Goal: Feedback & Contribution: Submit feedback/report problem

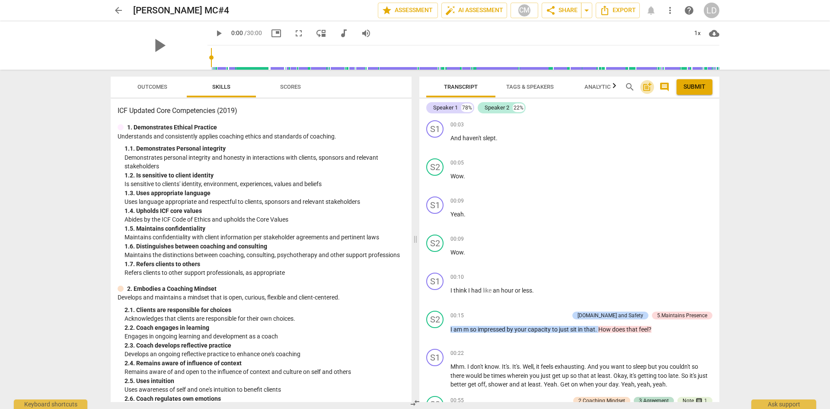
click at [648, 90] on span "post_add" at bounding box center [647, 87] width 10 height 10
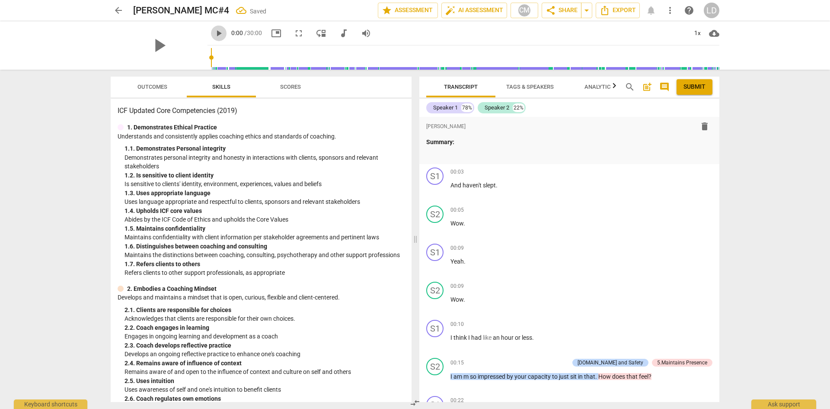
click at [214, 35] on span "play_arrow" at bounding box center [219, 33] width 10 height 10
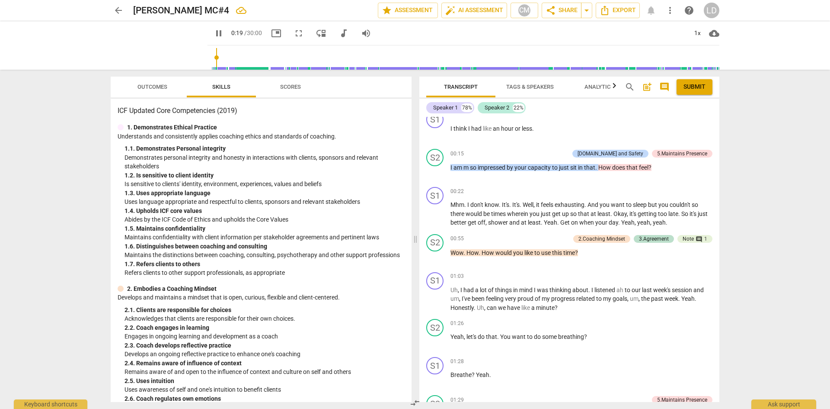
scroll to position [194, 0]
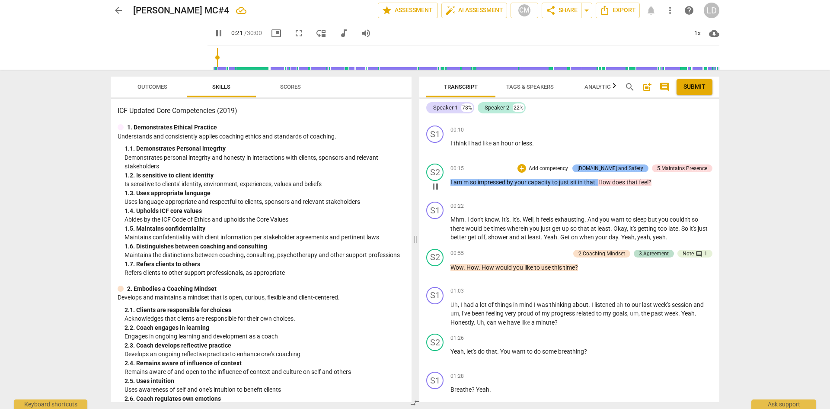
click at [633, 167] on div "[DOMAIN_NAME] and Safety" at bounding box center [611, 168] width 66 height 8
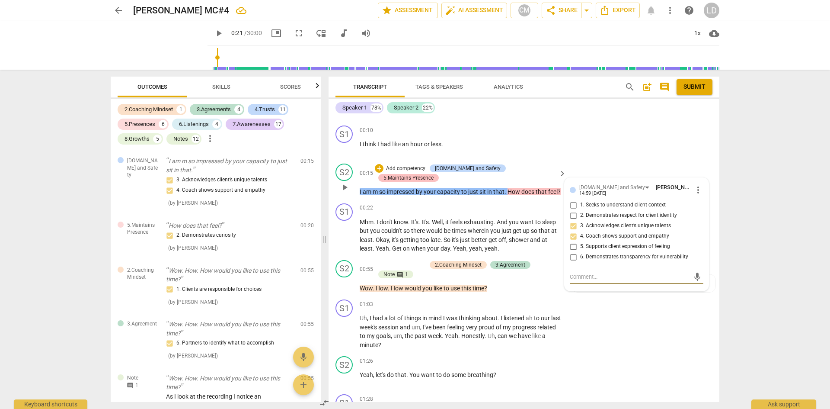
click at [434, 174] on div "5.Maintains Presence" at bounding box center [408, 178] width 50 height 8
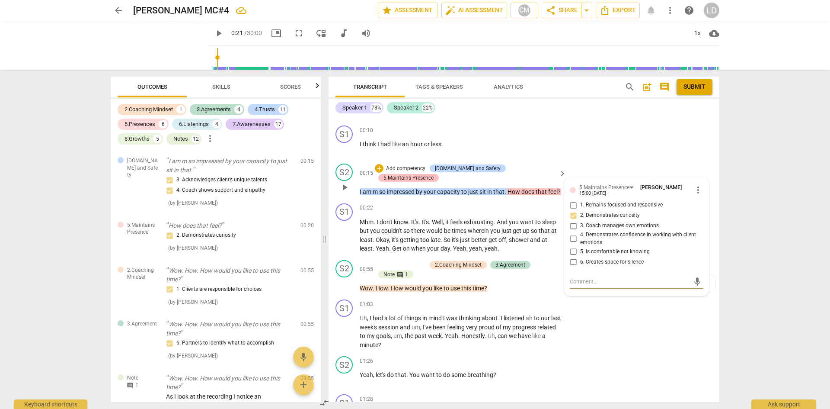
click at [434, 174] on div "5.Maintains Presence" at bounding box center [408, 178] width 50 height 8
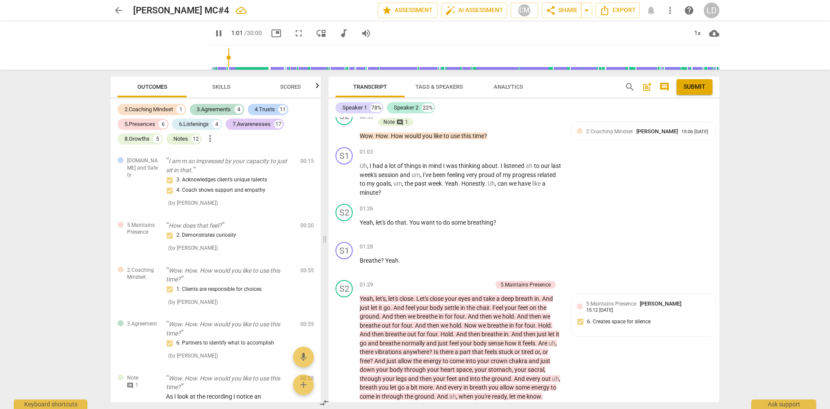
scroll to position [322, 0]
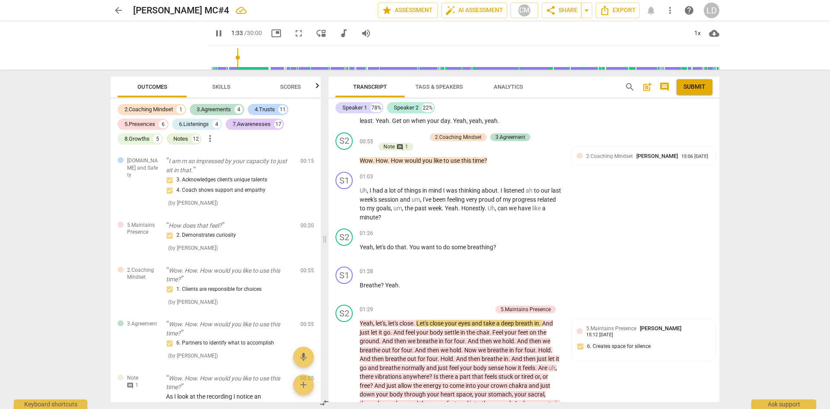
click at [214, 35] on span "pause" at bounding box center [219, 33] width 10 height 10
click at [214, 34] on span "play_arrow" at bounding box center [219, 33] width 10 height 10
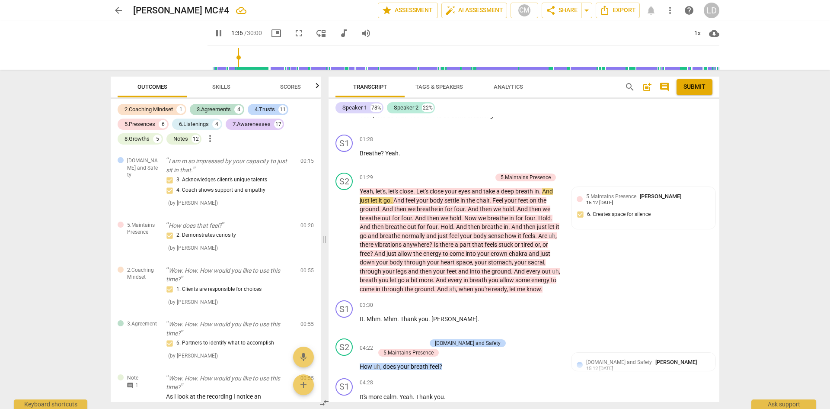
scroll to position [470, 0]
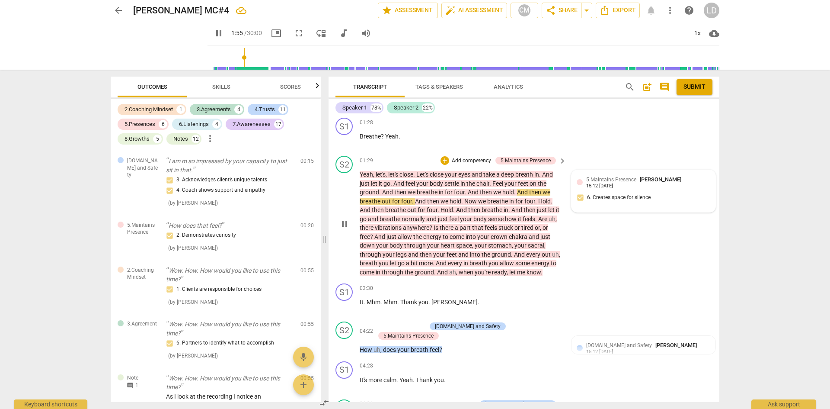
click at [679, 188] on div "5.Maintains Presence [PERSON_NAME] 15:12 [DATE] 6. Creates space for silence" at bounding box center [644, 191] width 134 height 32
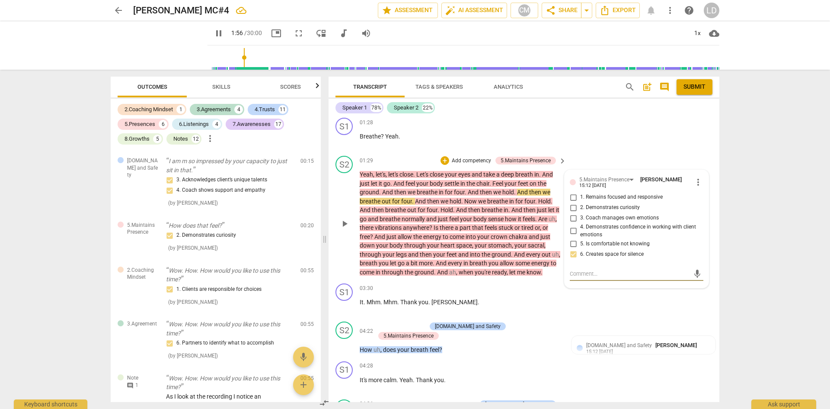
type input "116"
type textarea "N"
type textarea "No"
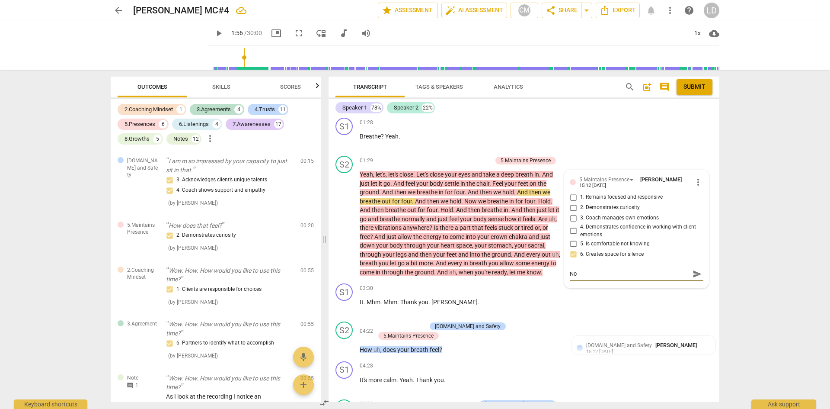
type textarea "Not"
type textarea "Note"
type textarea "Note:"
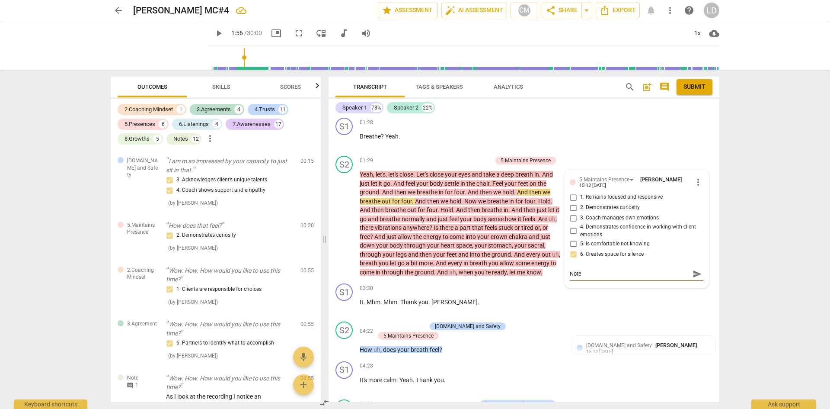
type textarea "Note:"
type textarea "Note: A"
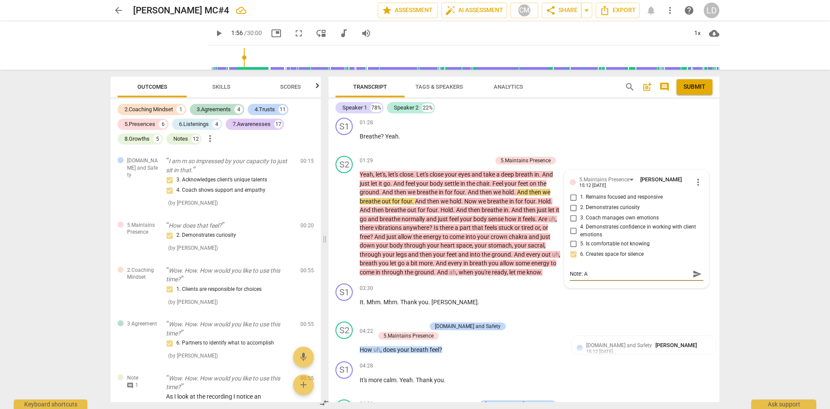
type textarea "Note: As"
type textarea "Note: As a"
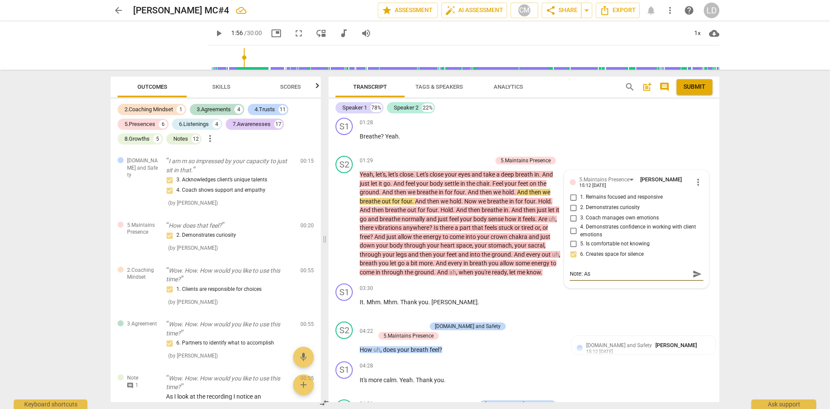
type textarea "Note: As a"
type textarea "Note: As a p"
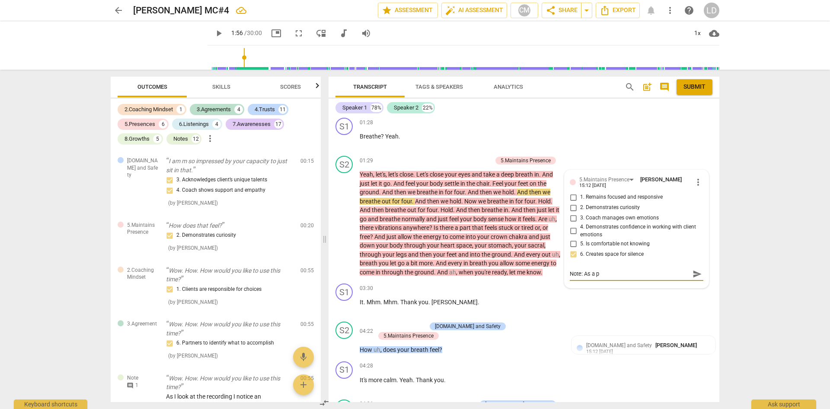
type textarea "Note: As a po"
type textarea "Note: As a poi"
type textarea "Note: As a poin"
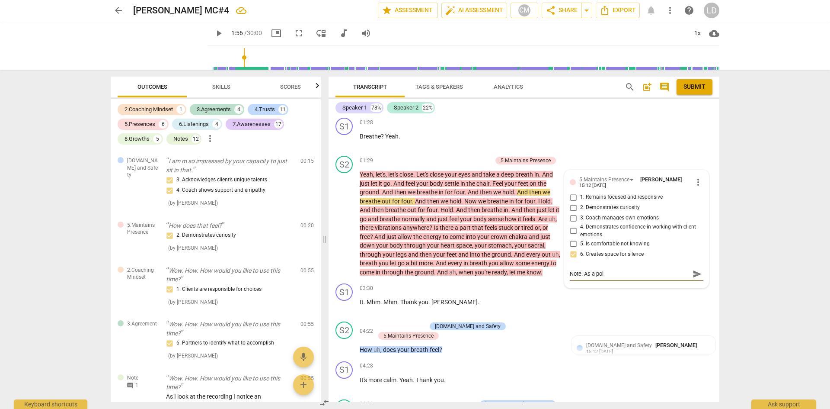
type textarea "Note: As a poin"
type textarea "Note: As a point"
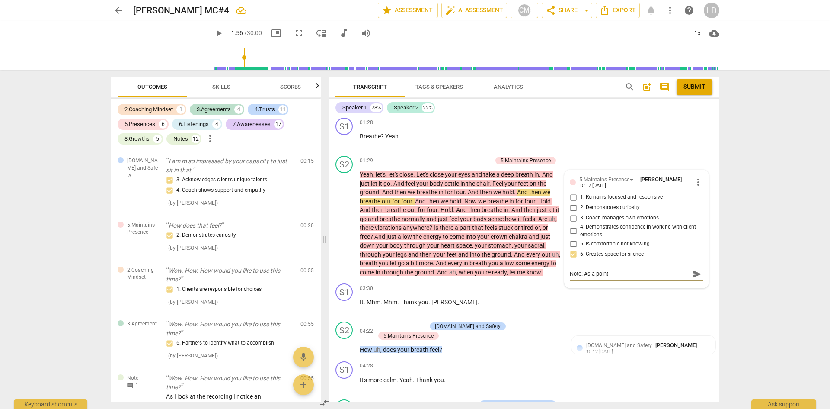
type textarea "Note: As a point o"
type textarea "Note: As a point of"
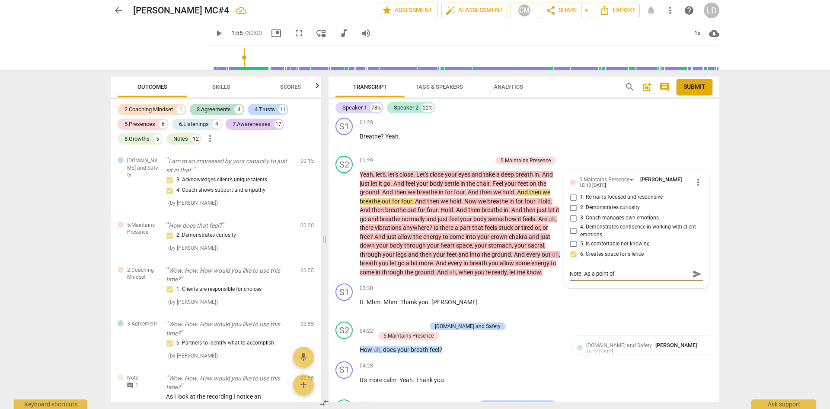
type textarea "Note: As a point of"
type textarea "Note: As a point of r"
type textarea "Note: As a point of re"
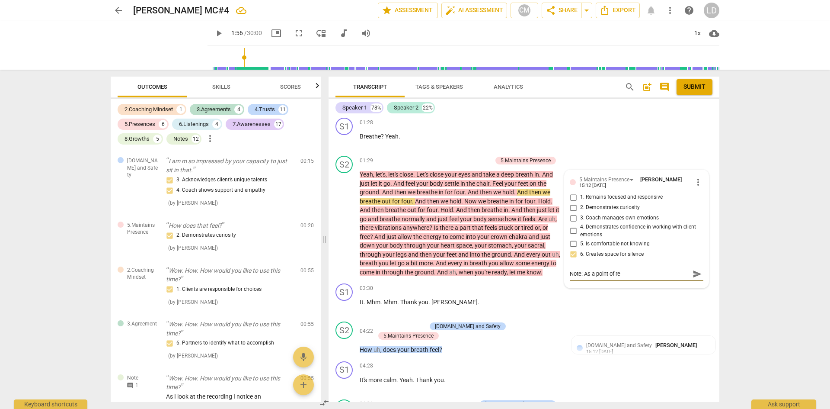
type textarea "Note: As a point of ref"
type textarea "Note: As a point of refe"
type textarea "Note: As a point of refer"
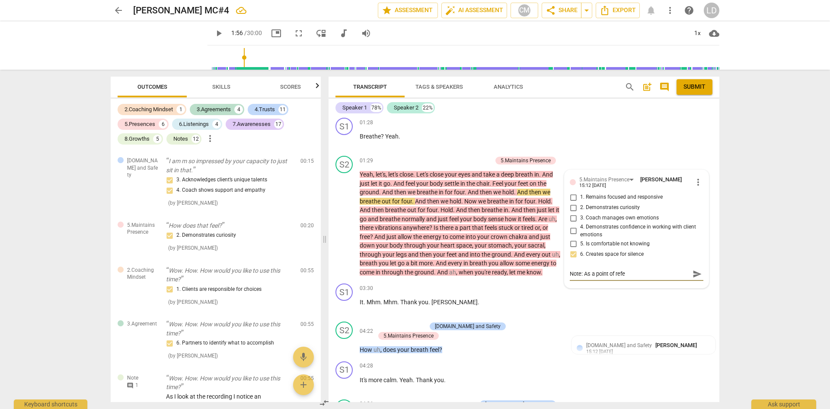
type textarea "Note: As a point of refer"
type textarea "Note: As a point of refere"
type textarea "Note: As a point of referen"
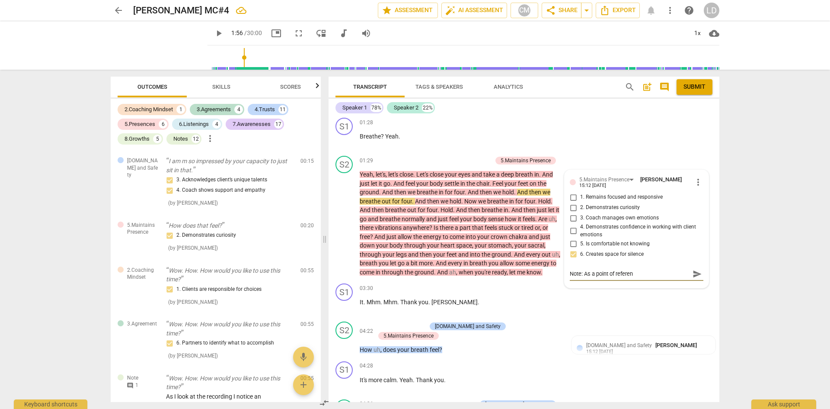
type textarea "Note: As a point of referenc"
type textarea "Note: As a point of reference"
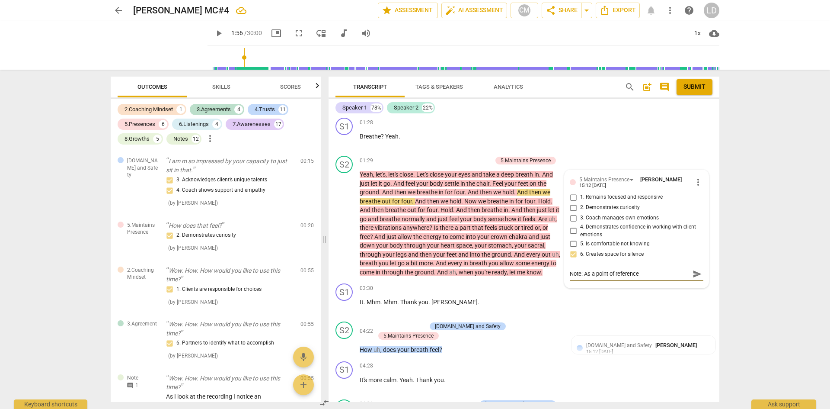
type textarea "Note: As a point of reference"
type textarea "Note: As a point of reference b"
type textarea "Note: As a point of reference be"
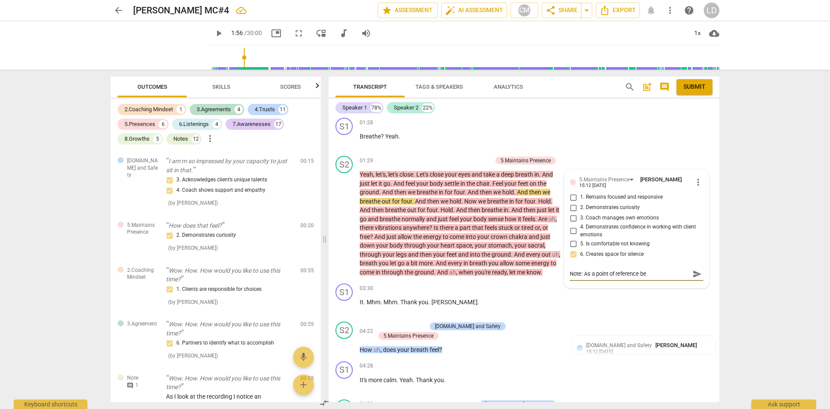
type textarea "Note: As a point of reference be"
type textarea "Note: As a point of reference be a"
type textarea "Note: As a point of reference be ae"
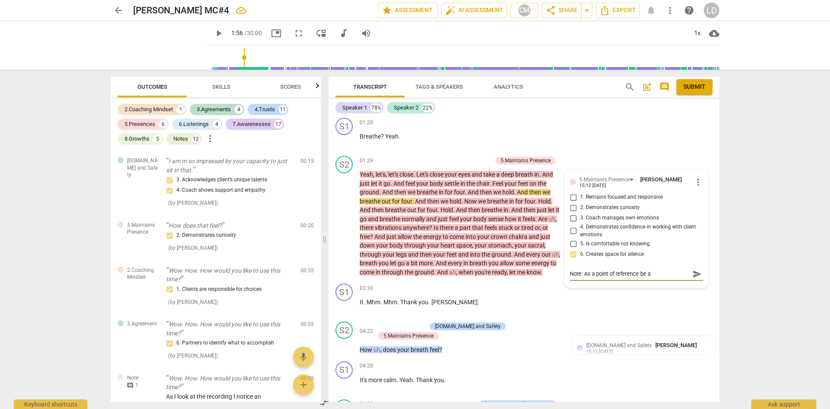
type textarea "Note: As a point of reference be ae"
type textarea "Note: As a point of reference be a"
type textarea "Note: As a point of reference be aw"
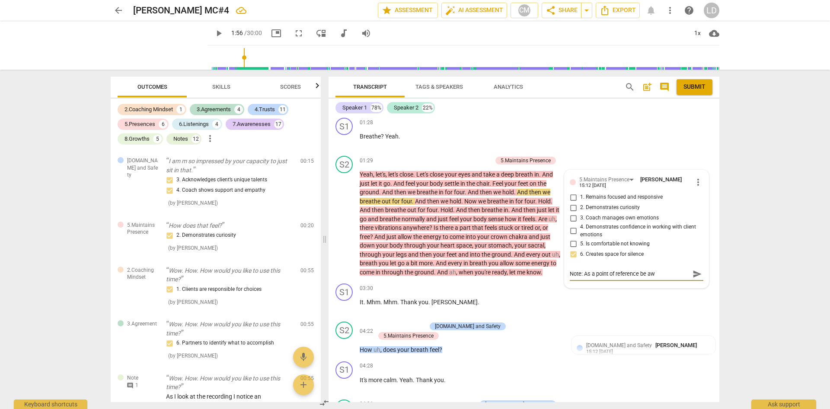
type textarea "Note: As a point of reference be awa"
type textarea "Note: As a point of reference be awar"
type textarea "Note: As a point of reference be aware"
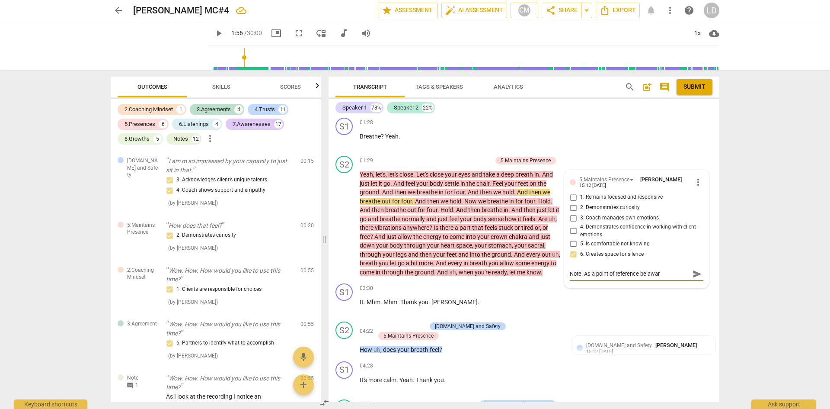
type textarea "Note: As a point of reference be aware"
type textarea "Note: As a point of reference be aware t"
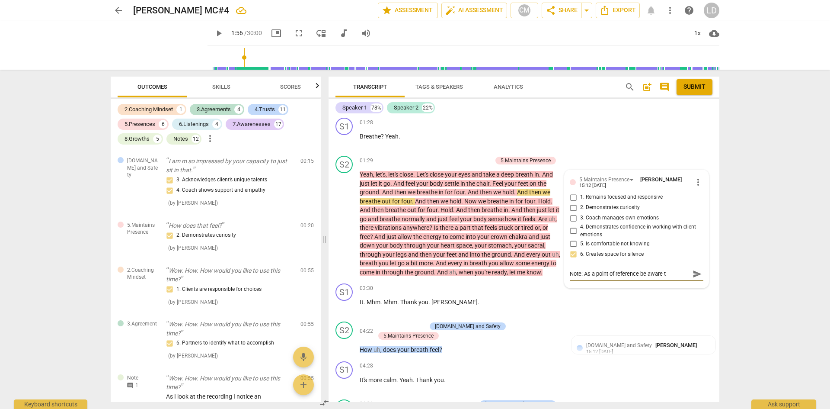
type textarea "Note: As a point of reference be aware th"
type textarea "Note: As a point of reference be aware tha"
type textarea "Note: As a point of reference be aware that"
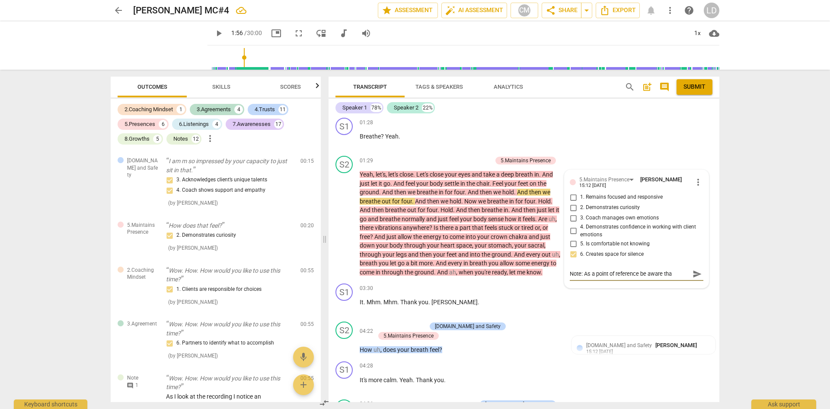
type textarea "Note: As a point of reference be aware that"
type textarea "Note: As a point of reference be aware that r"
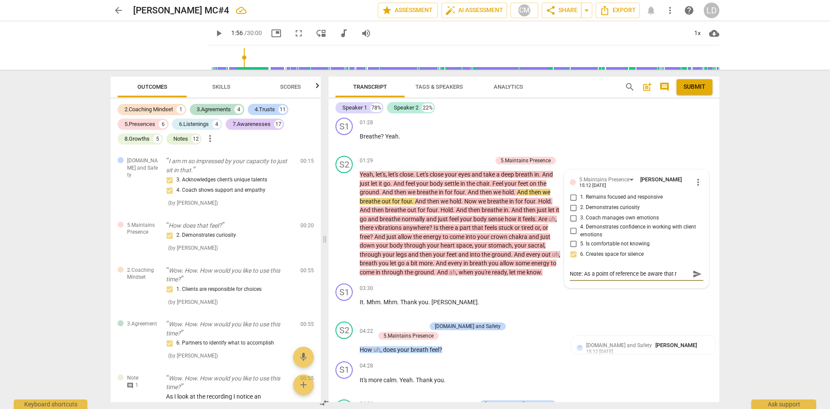
type textarea "Note: As a point of reference be aware that re"
type textarea "Note: As a point of reference be aware that req"
type textarea "Note: As a point of reference be aware that requ"
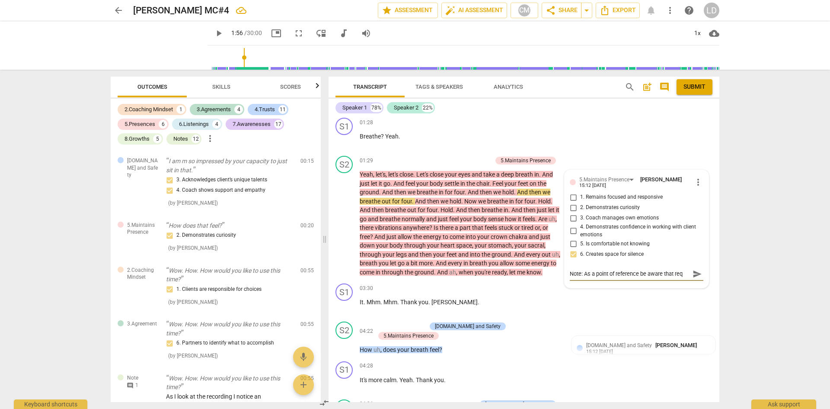
type textarea "Note: As a point of reference be aware that requ"
type textarea "Note: As a point of reference be aware that reque"
type textarea "Note: As a point of reference be aware that reques"
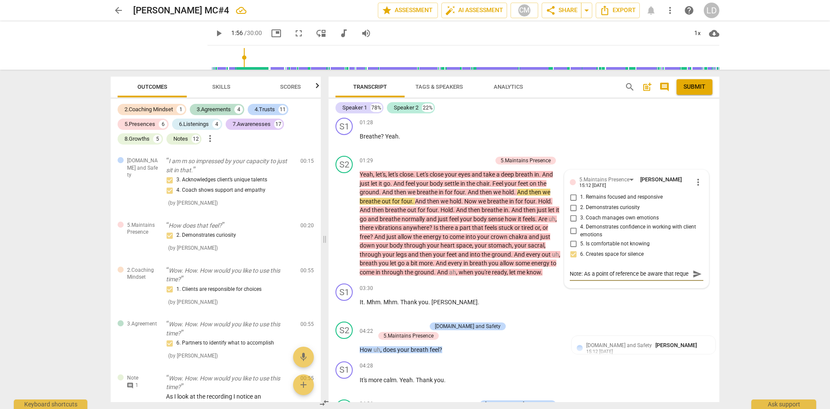
type textarea "Note: As a point of reference be aware that reques"
type textarea "Note: As a point of reference be aware that request"
type textarea "Note: As a point of reference be aware that requesti"
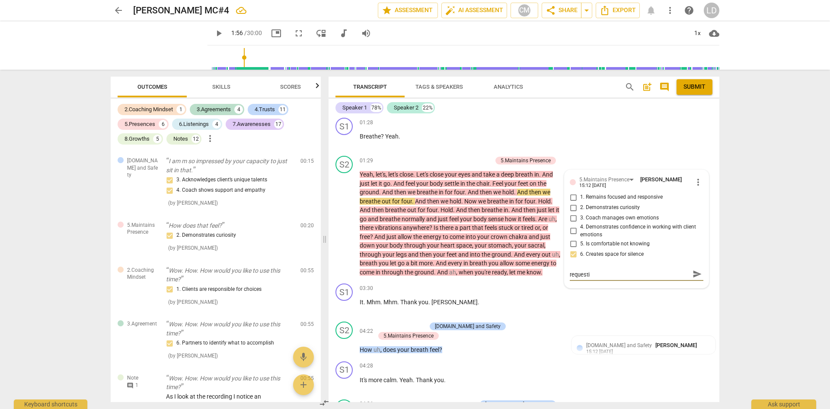
type textarea "Note: As a point of reference be aware that requestin"
type textarea "Note: As a point of reference be aware that requesting"
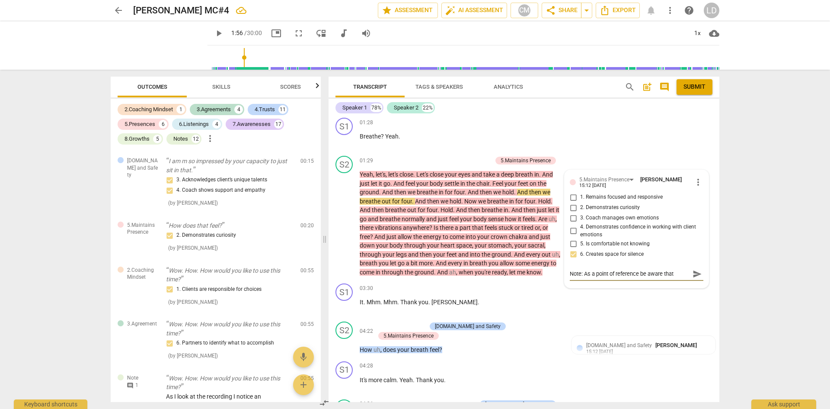
type textarea "Note: As a point of reference be aware that requesting"
type textarea "Note: As a point of reference be aware that requesting a"
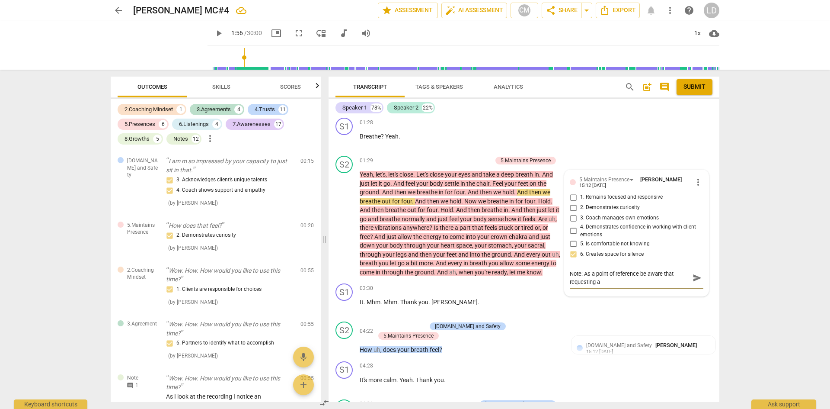
type textarea "Note: As a point of reference be aware that requesting a"
type textarea "Note: As a point of reference be aware that requesting a p"
type textarea "Note: As a point of reference be aware that requesting a pe"
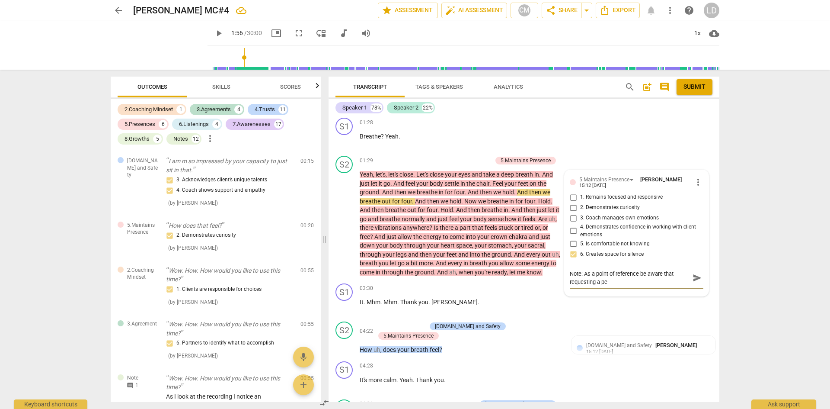
type textarea "Note: As a point of reference be aware that requesting a per"
type textarea "Note: As a point of reference be aware that requesting a pers"
type textarea "Note: As a point of reference be aware that requesting a perso"
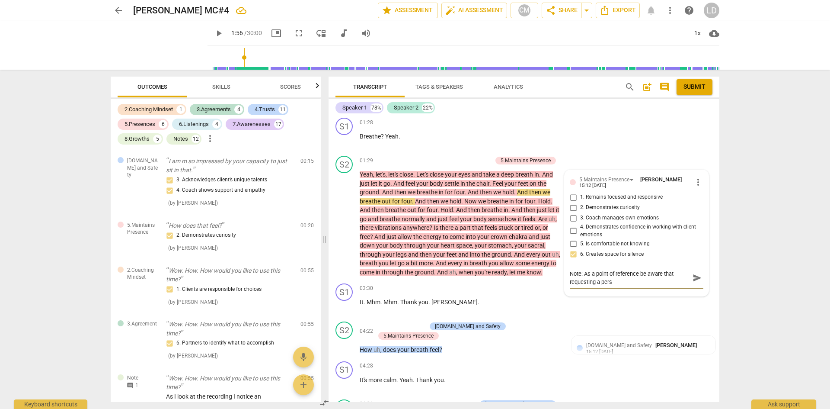
type textarea "Note: As a point of reference be aware that requesting a perso"
type textarea "Note: As a point of reference be aware that requesting a person"
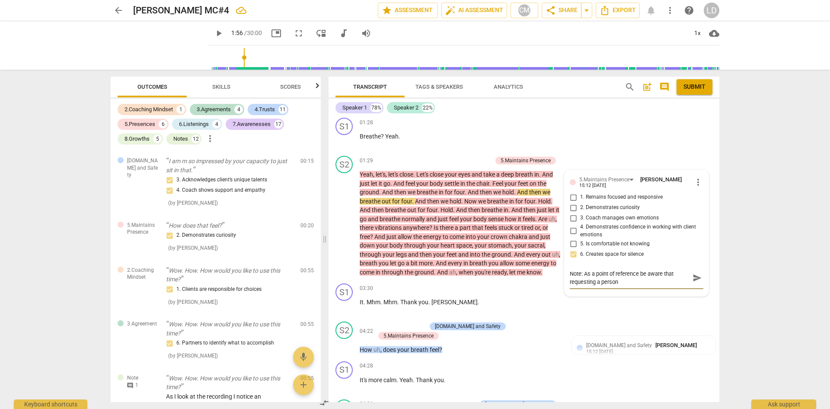
type textarea "Note: As a point of reference be aware that requesting a person h"
type textarea "Note: As a point of reference be aware that requesting a person ho"
type textarea "Note: As a point of reference be aware that requesting a person hol"
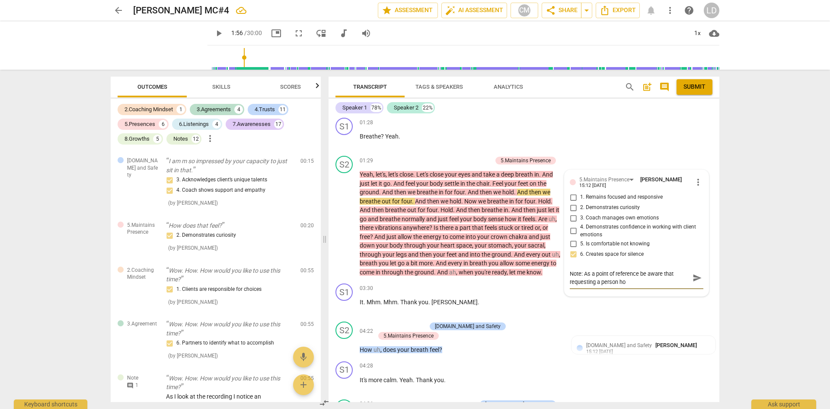
type textarea "Note: As a point of reference be aware that requesting a person hol"
type textarea "Note: As a point of reference be aware that requesting a person hold"
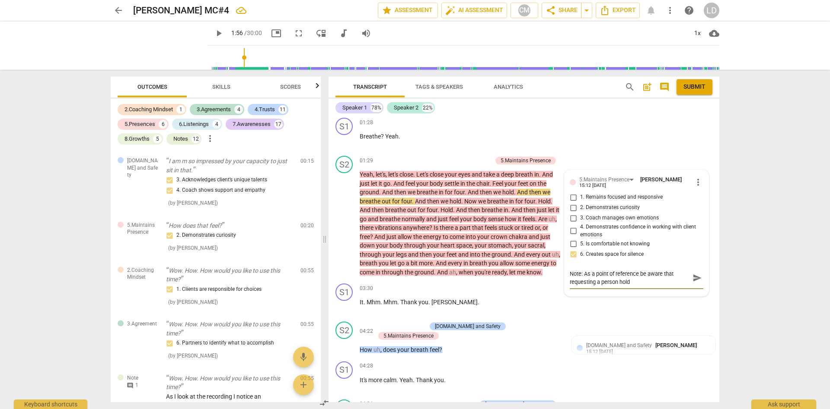
type textarea "Note: As a point of reference be aware that requesting a person hold t"
type textarea "Note: As a point of reference be aware that requesting a person hold th"
type textarea "Note: As a point of reference be aware that requesting a person hold the"
type textarea "Note: As a point of reference be aware that requesting a person hold ther"
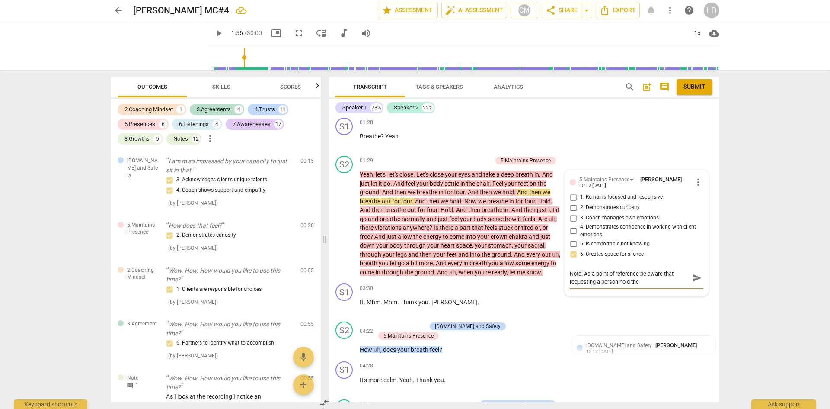
type textarea "Note: As a point of reference be aware that requesting a person hold ther"
type textarea "Note: As a point of reference be aware that requesting a person hold the"
type textarea "Note: As a point of reference be aware that requesting a person hold thei"
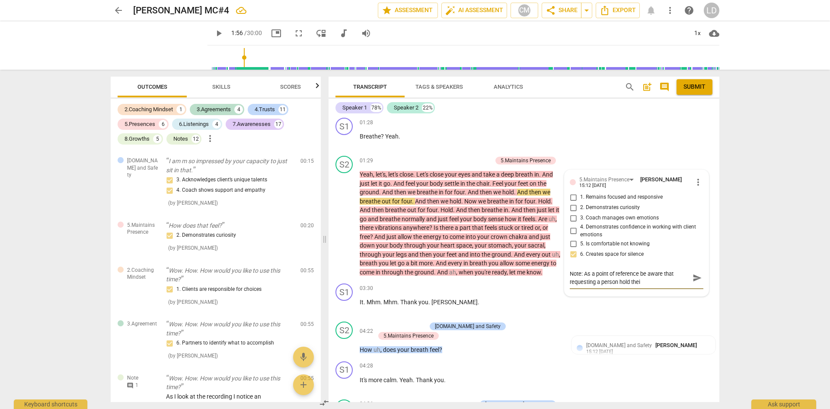
type textarea "Note: As a point of reference be aware that requesting a person hold their"
type textarea "Note: As a point of reference be aware that requesting a person hold their b"
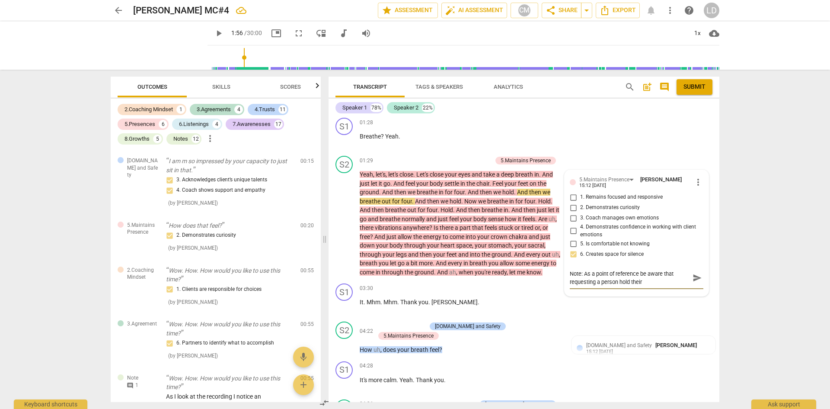
type textarea "Note: As a point of reference be aware that requesting a person hold their b"
type textarea "Note: As a point of reference be aware that requesting a person hold their br"
type textarea "Note: As a point of reference be aware that requesting a person hold their bre"
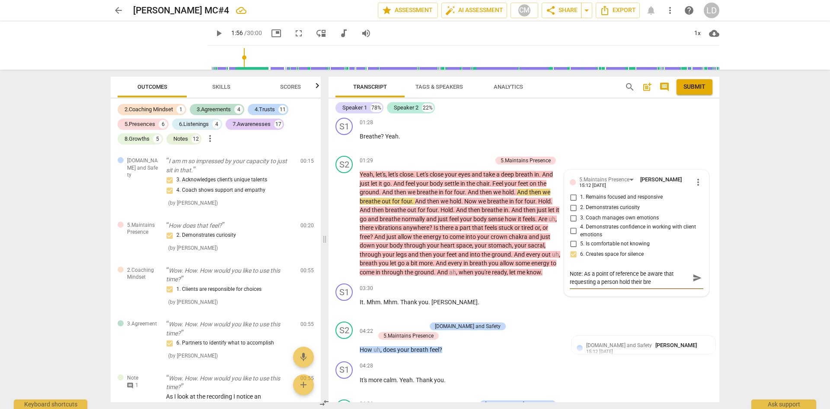
type textarea "Note: As a point of reference be aware that requesting a person hold their brea"
type textarea "Note: As a point of reference be aware that requesting a person hold their breat"
type textarea "Note: As a point of reference be aware that requesting a person hold their brea…"
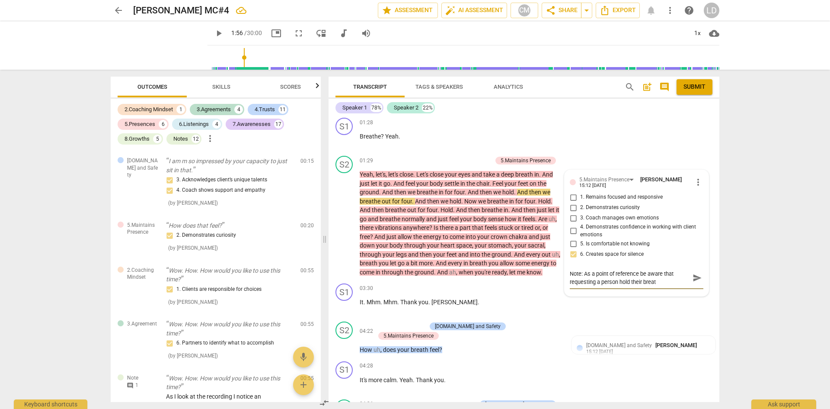
type textarea "Note: As a point of reference be aware that requesting a person hold their brea…"
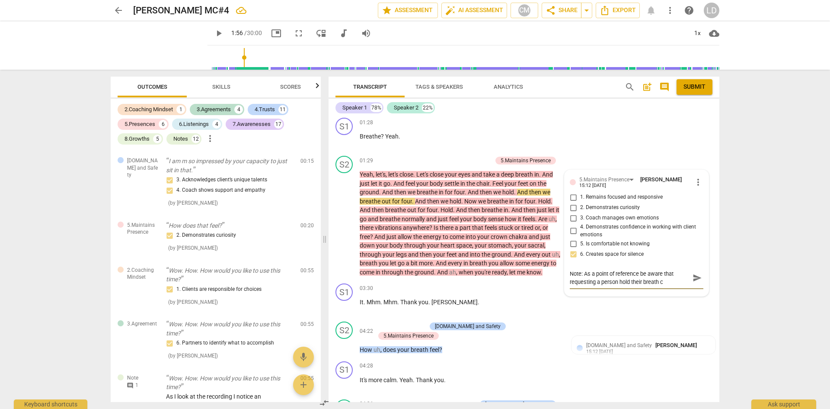
type textarea "Note: As a point of reference be aware that requesting a person hold their brea…"
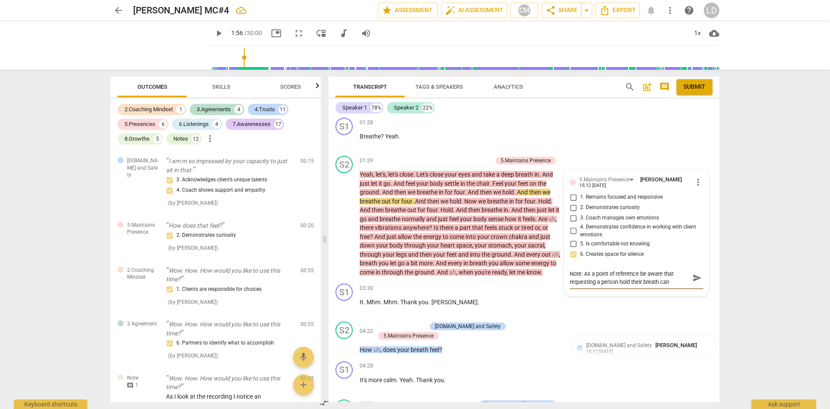
type textarea "Note: As a point of reference be aware that requesting a person hold their brea…"
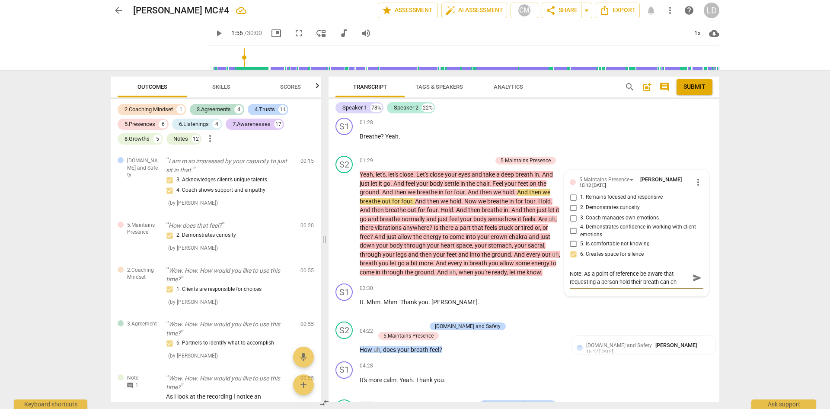
type textarea "Note: As a point of reference be aware that requesting a person hold their brea…"
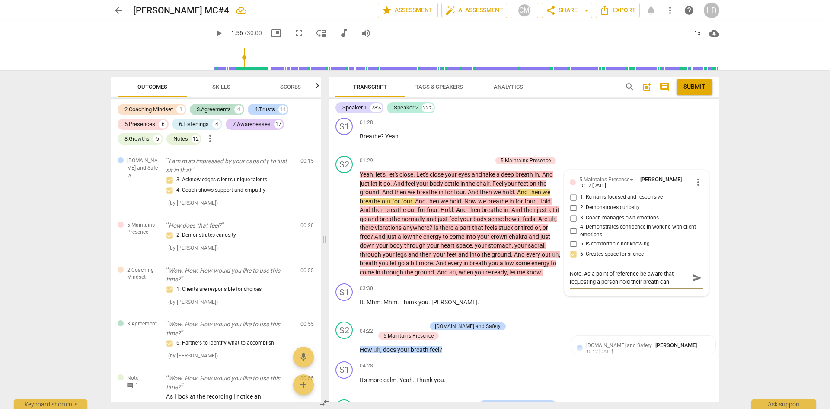
type textarea "Note: As a point of reference be aware that requesting a person hold their brea…"
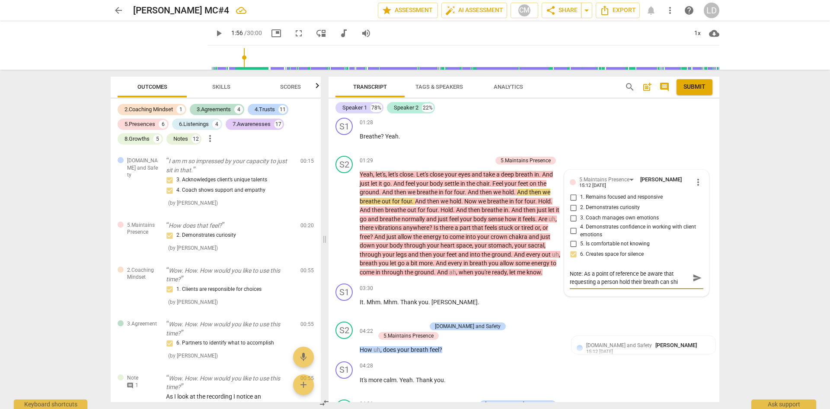
type textarea "Note: As a point of reference be aware that requesting a person hold their brea…"
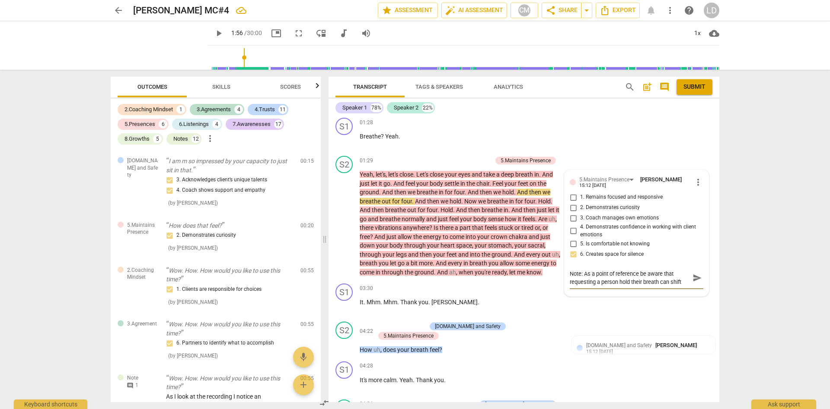
type textarea "Note: As a point of reference be aware that requesting a person hold their brea…"
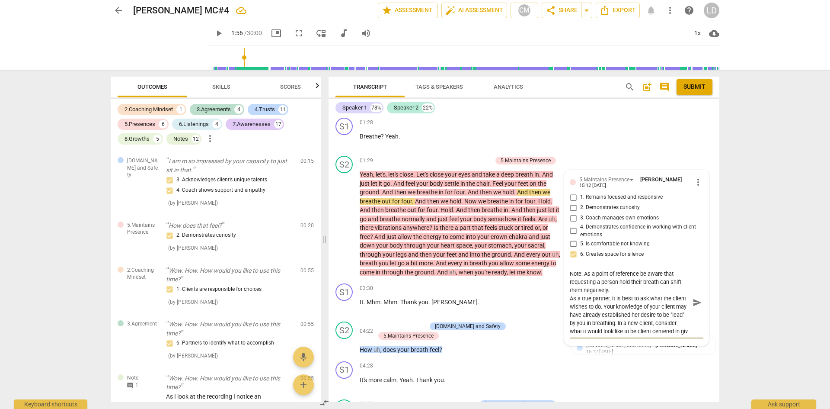
scroll to position [7, 0]
click at [647, 317] on textarea "Note: As a point of reference be aware that requesting a person hold their brea…" at bounding box center [630, 302] width 120 height 66
click at [693, 299] on span "send" at bounding box center [698, 303] width 10 height 10
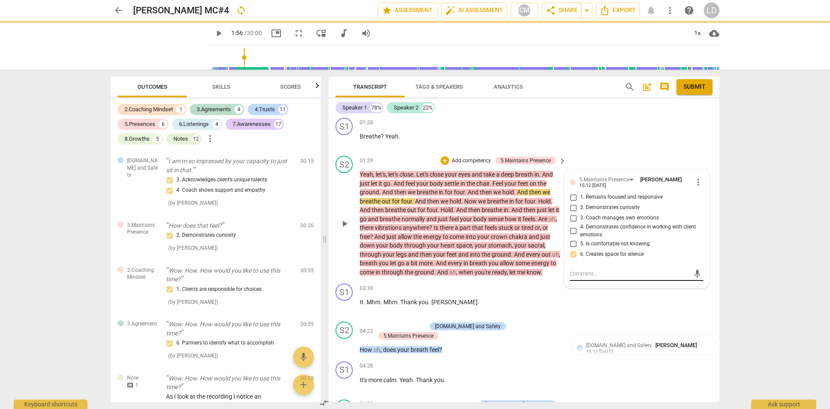
scroll to position [0, 0]
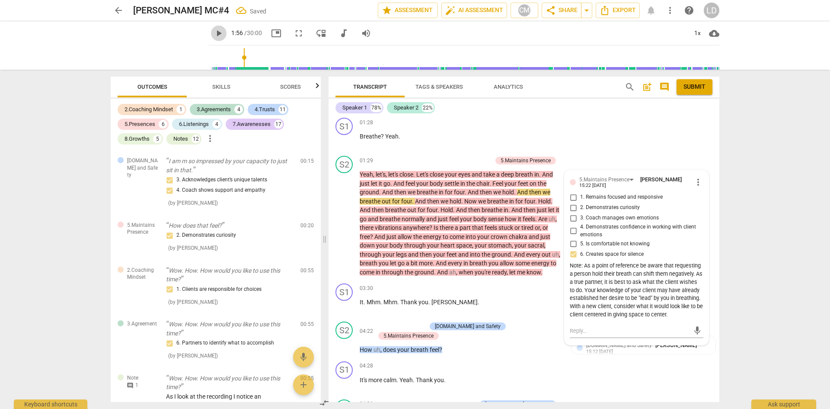
click at [214, 31] on span "play_arrow" at bounding box center [219, 33] width 10 height 10
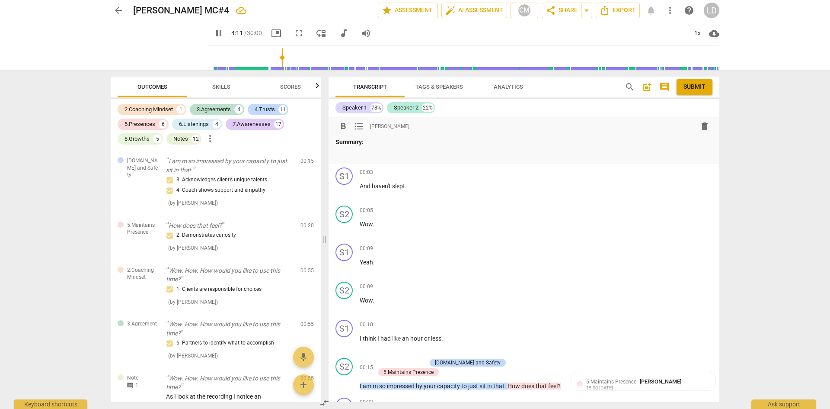
click at [422, 155] on p at bounding box center [523, 154] width 377 height 9
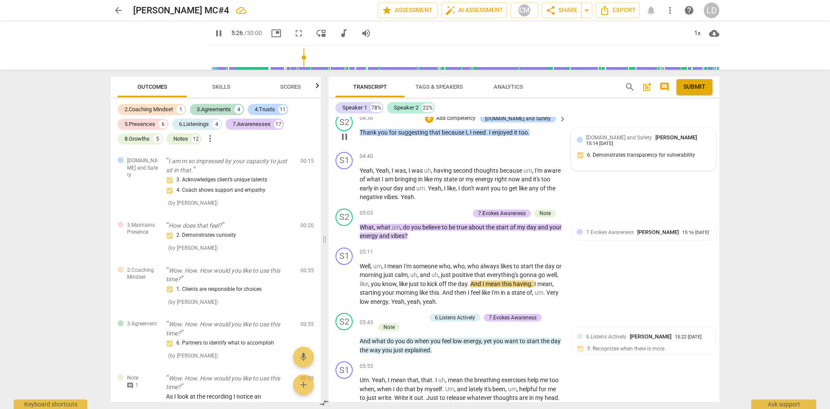
scroll to position [865, 0]
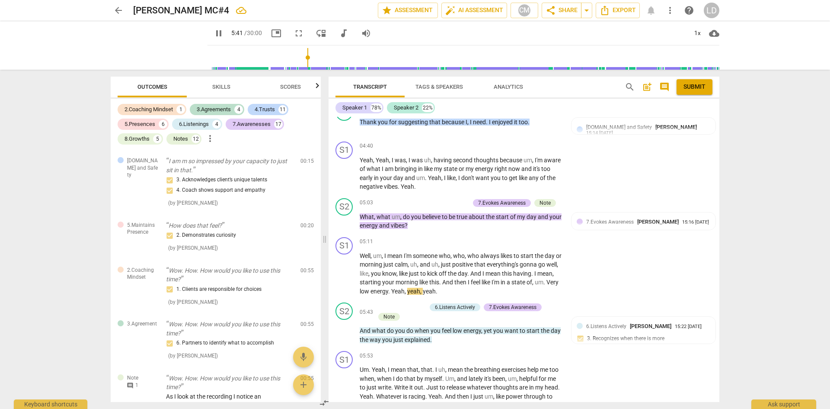
click at [214, 31] on span "pause" at bounding box center [219, 33] width 10 height 10
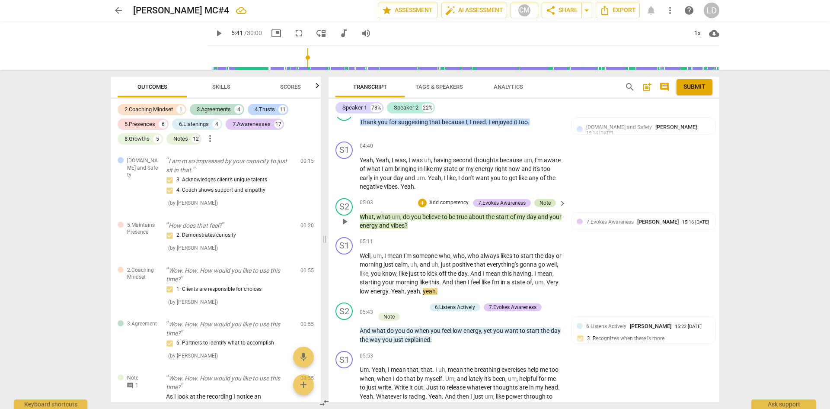
click at [551, 199] on div "Note" at bounding box center [545, 203] width 22 height 8
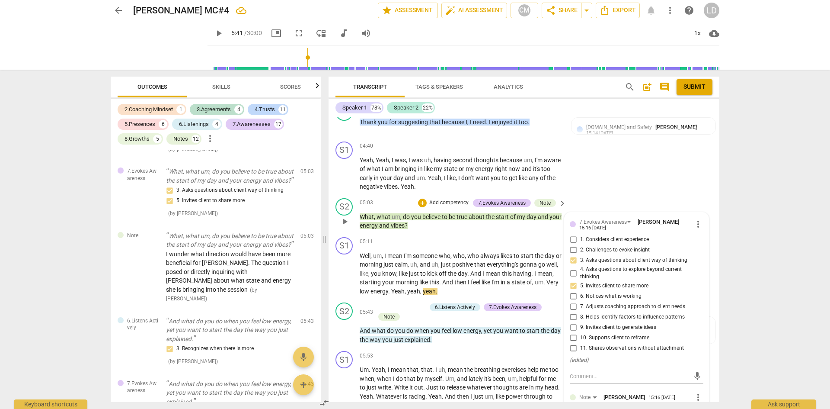
click at [641, 394] on span "[PERSON_NAME]" at bounding box center [625, 396] width 42 height 6
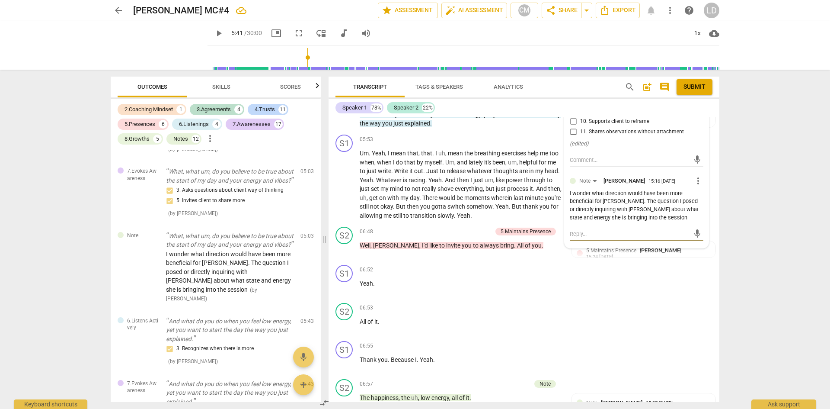
click at [622, 233] on textarea at bounding box center [630, 234] width 120 height 8
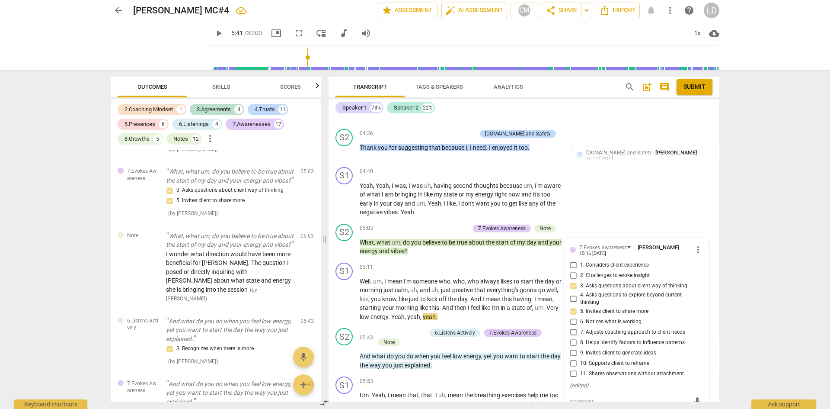
scroll to position [864, 0]
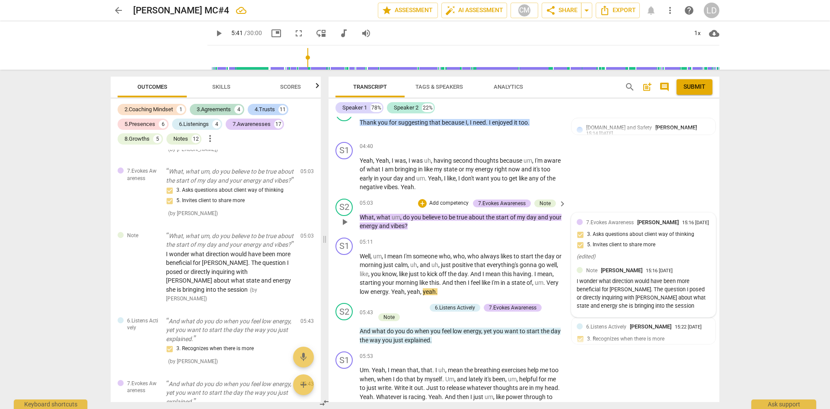
click at [641, 310] on div "I wonder what direction would have been more beneficial for [PERSON_NAME]. The …" at bounding box center [644, 293] width 134 height 32
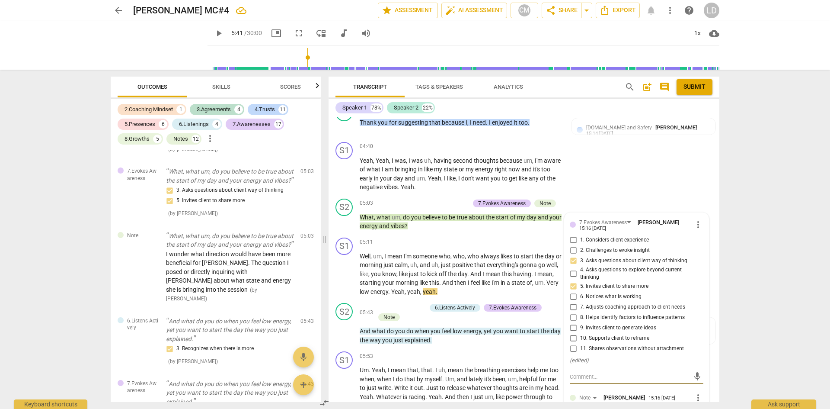
scroll to position [1080, 0]
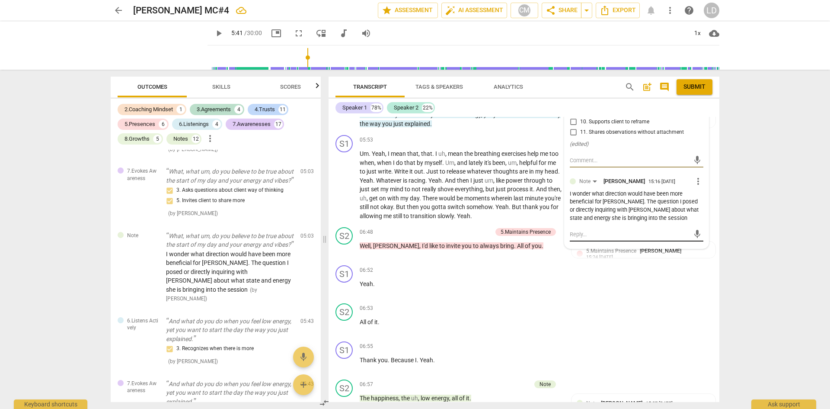
click at [616, 230] on textarea at bounding box center [630, 234] width 120 height 8
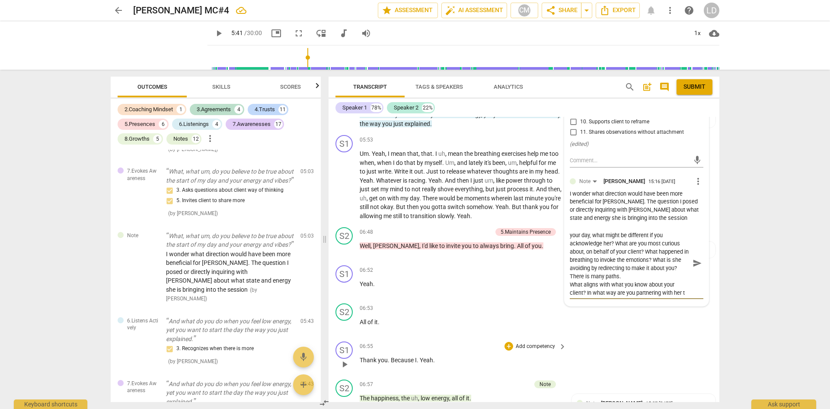
scroll to position [24, 0]
click at [693, 260] on span "send" at bounding box center [698, 263] width 10 height 10
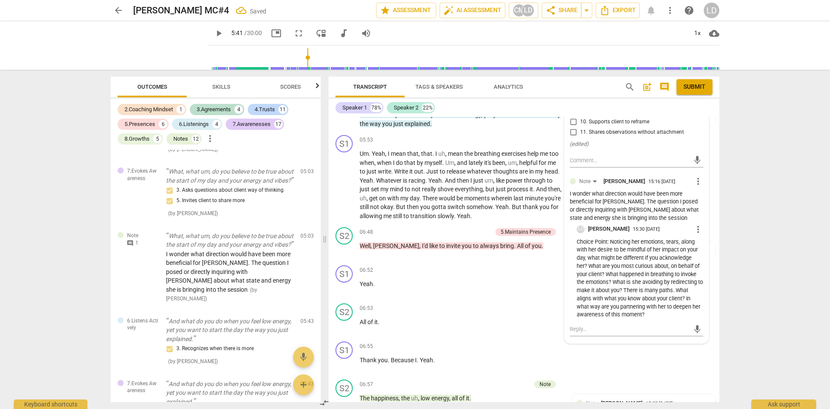
scroll to position [864, 0]
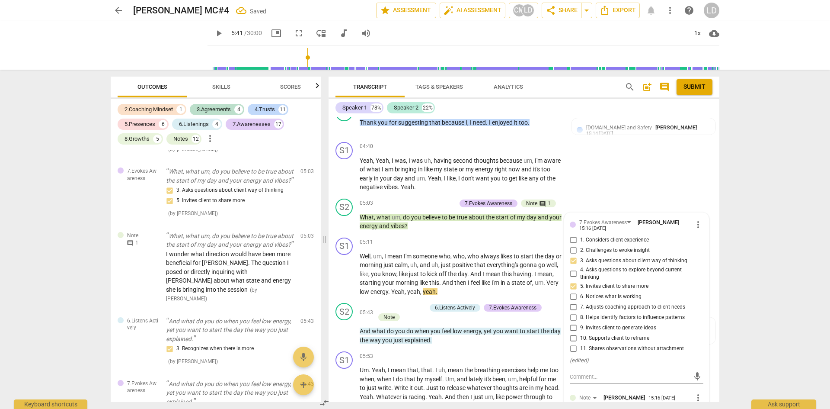
click at [748, 207] on div "arrow_back [PERSON_NAME] MC#4 Saved edit star Assessment auto_fix_high AI Asses…" at bounding box center [415, 204] width 830 height 409
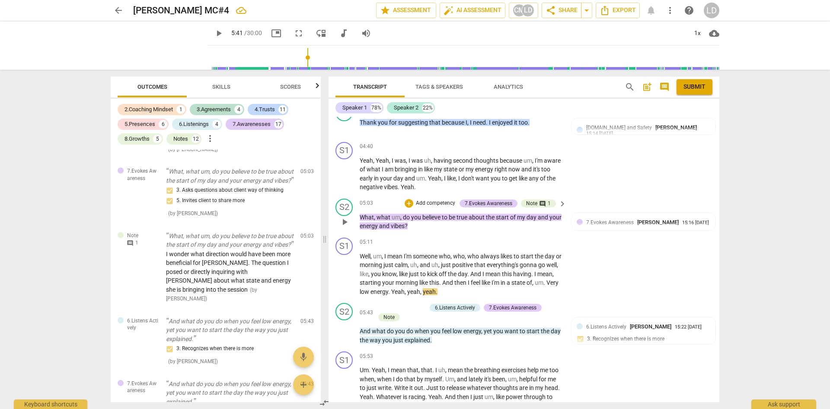
scroll to position [648, 0]
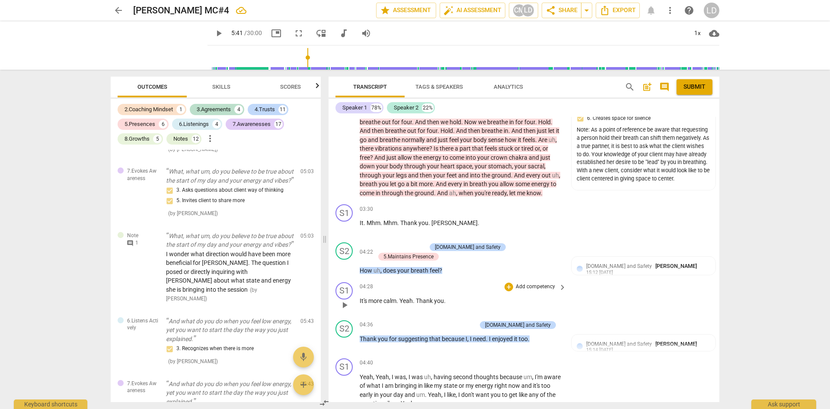
click at [379, 298] on span "more" at bounding box center [375, 300] width 15 height 7
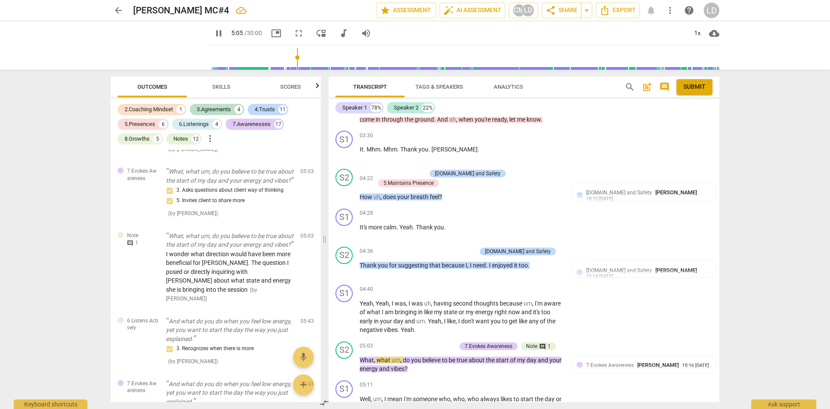
scroll to position [890, 0]
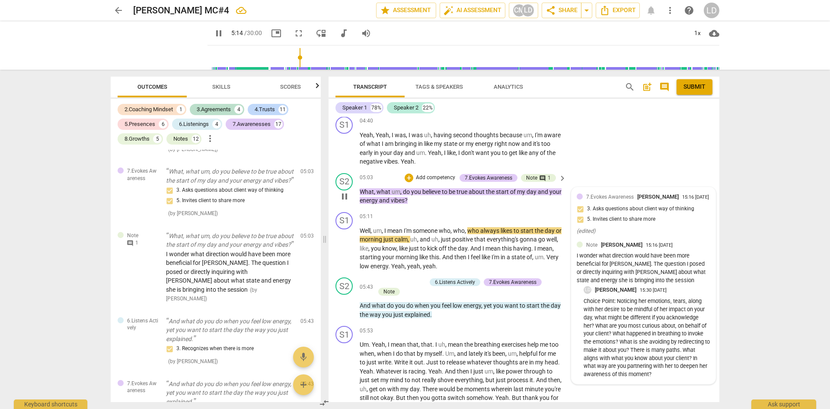
click at [644, 332] on p "Choice Point: Noticing her emotions, tears, along with her desire to be mindful…" at bounding box center [647, 337] width 127 height 81
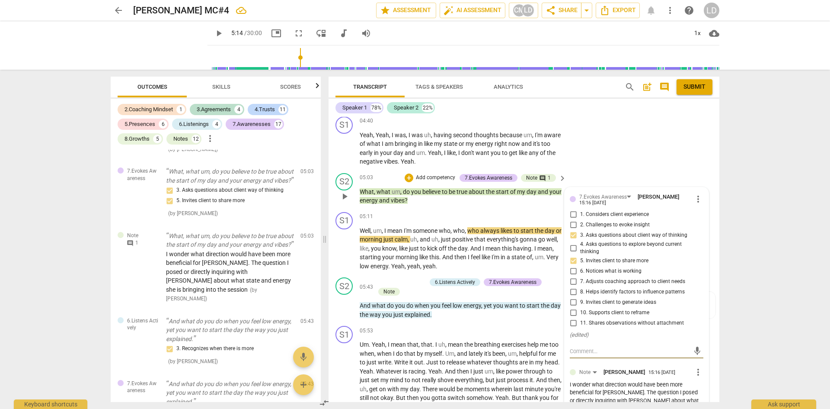
scroll to position [1106, 0]
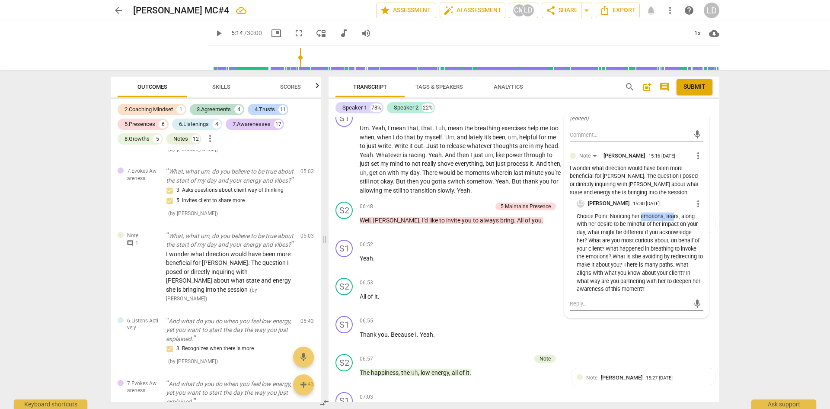
drag, startPoint x: 640, startPoint y: 215, endPoint x: 674, endPoint y: 215, distance: 34.2
click at [674, 215] on p "Choice Point: Noticing her emotions, tears, along with her desire to be mindful…" at bounding box center [640, 252] width 127 height 81
click at [696, 202] on span "more_vert" at bounding box center [698, 203] width 10 height 10
click at [698, 201] on li "Edit" at bounding box center [705, 201] width 30 height 16
drag, startPoint x: 641, startPoint y: 218, endPoint x: 680, endPoint y: 215, distance: 39.0
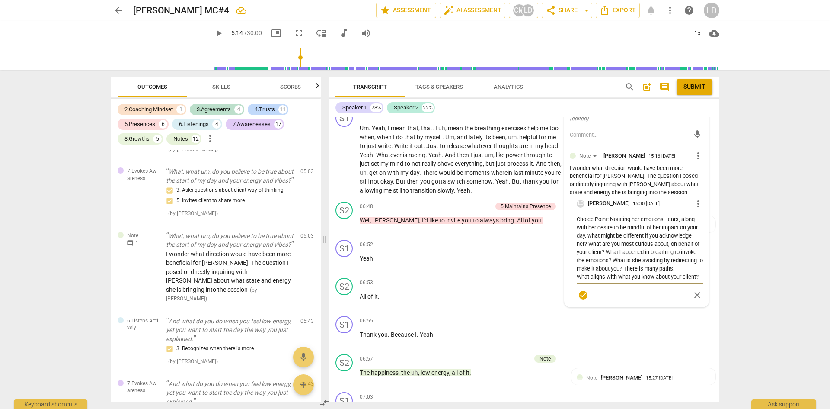
click at [680, 215] on textarea "Choice Point: Noticing her emotions, tears, along with her desire to be mindful…" at bounding box center [640, 248] width 127 height 66
click at [659, 241] on textarea "Choice Point: Noticing her energy along with her desire to be mindful of her im…" at bounding box center [640, 248] width 127 height 66
click at [600, 249] on textarea "Choice Point: Noticing her energy along with her desire to be mindful of her im…" at bounding box center [640, 248] width 127 height 66
click at [621, 257] on textarea "Choice Point: Noticing her energy along with her desire to be mindful of her im…" at bounding box center [640, 248] width 127 height 66
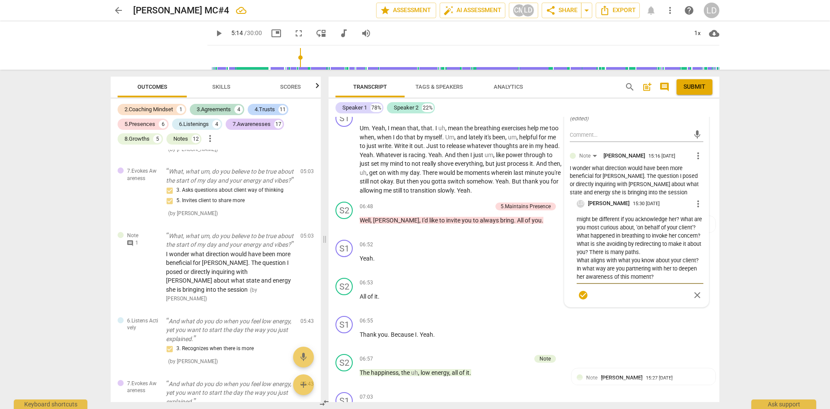
scroll to position [25, 0]
click at [610, 252] on textarea "Choice Point: Noticing her energy along with her desire to be mindful of her im…" at bounding box center [640, 248] width 127 height 66
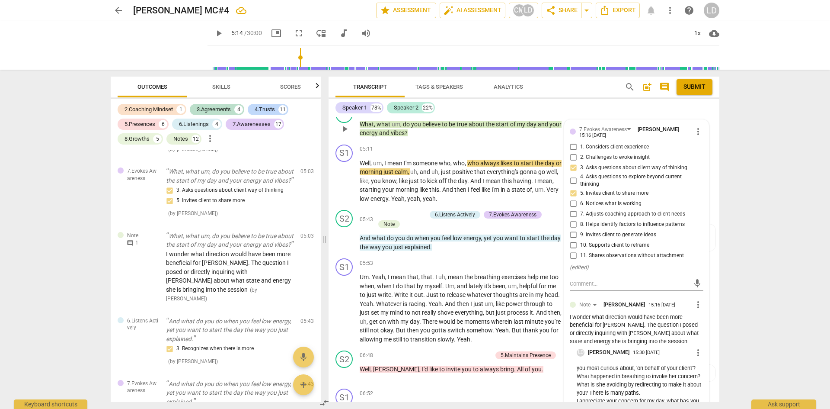
scroll to position [41, 0]
click at [687, 388] on textarea "Choice Point: Noticing her energy along with her desire to be mindful of her im…" at bounding box center [640, 397] width 127 height 66
click at [577, 390] on textarea "Choice Point: Noticing her energy along with her desire to be mindful of her im…" at bounding box center [640, 397] width 127 height 66
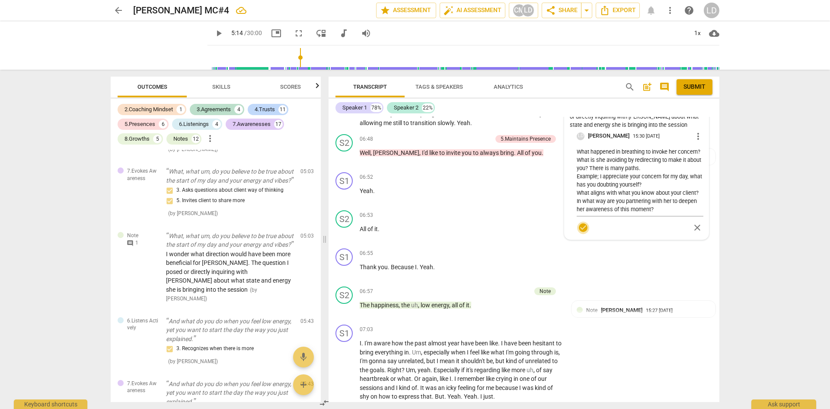
click at [579, 225] on span "check_circle" at bounding box center [583, 227] width 10 height 10
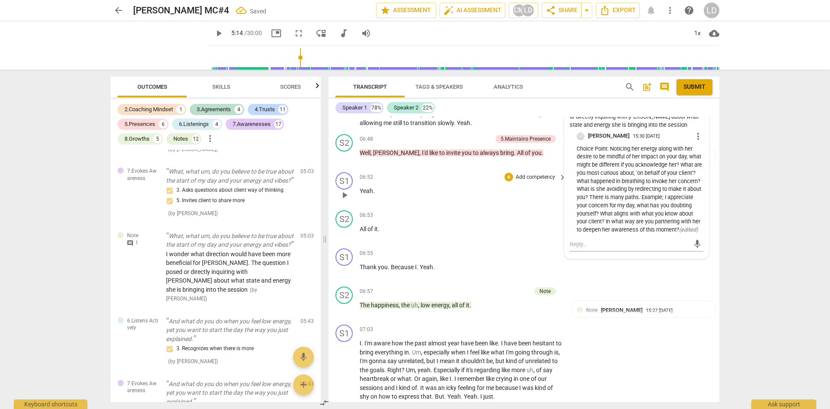
scroll to position [957, 0]
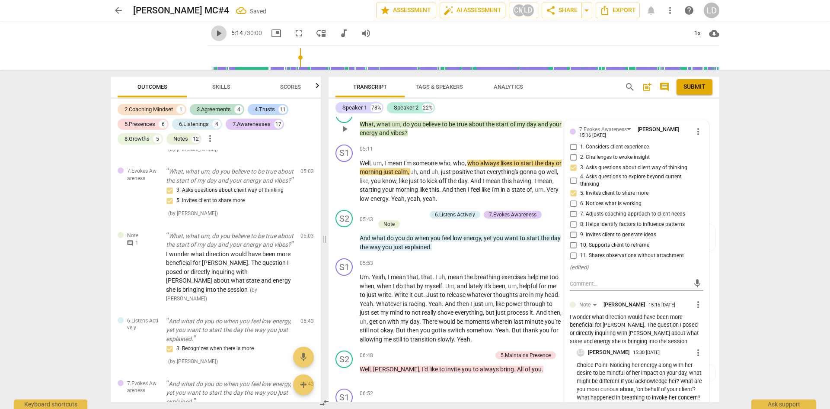
click at [214, 32] on span "play_arrow" at bounding box center [219, 33] width 10 height 10
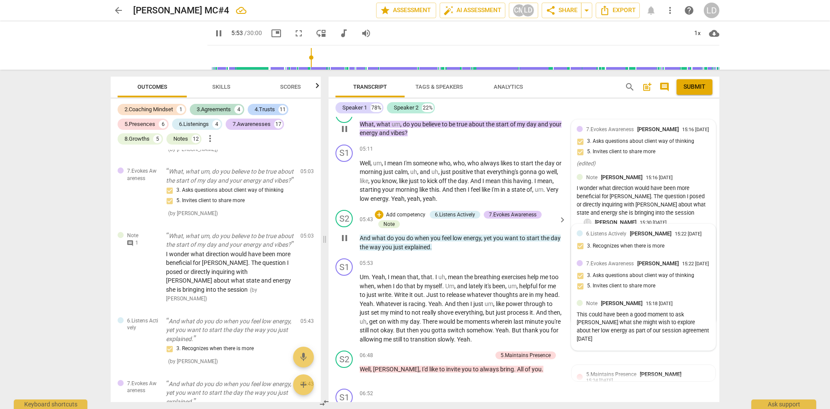
click at [637, 320] on div "This could have been a good moment to ask [PERSON_NAME] what she might wish to …" at bounding box center [644, 326] width 134 height 32
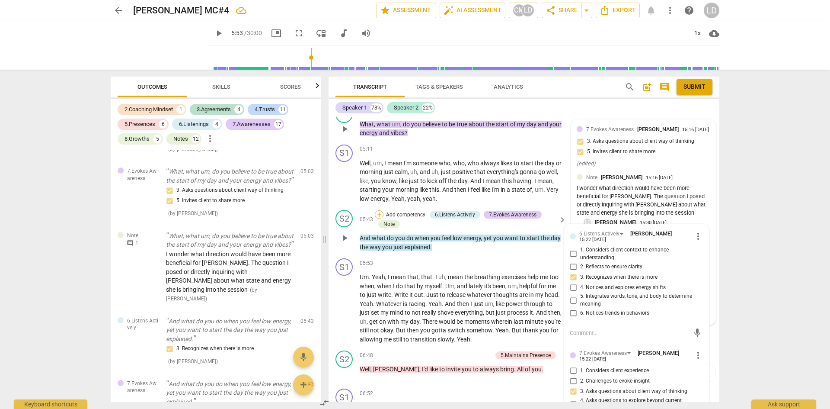
click at [380, 213] on div "+" at bounding box center [379, 214] width 9 height 9
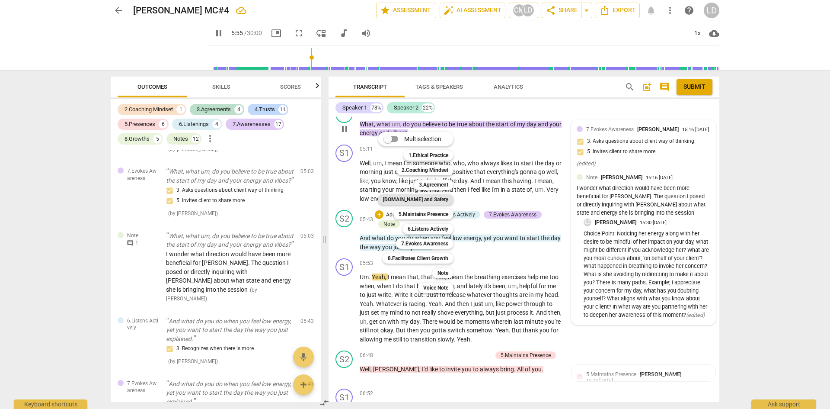
click at [432, 198] on b "[DOMAIN_NAME] and Safety" at bounding box center [415, 199] width 65 height 10
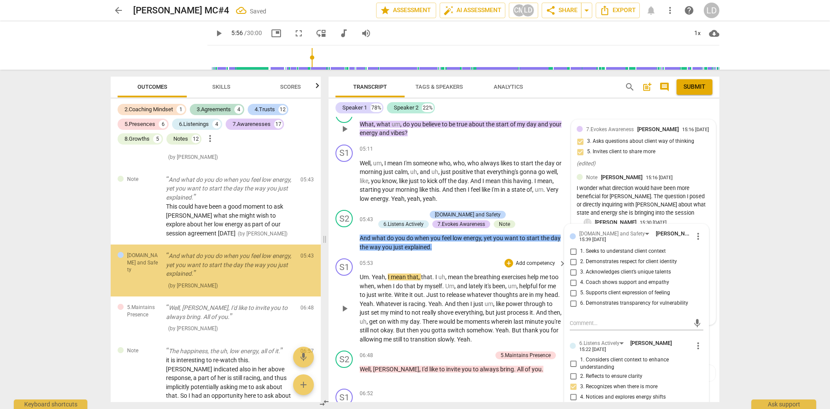
scroll to position [1019, 0]
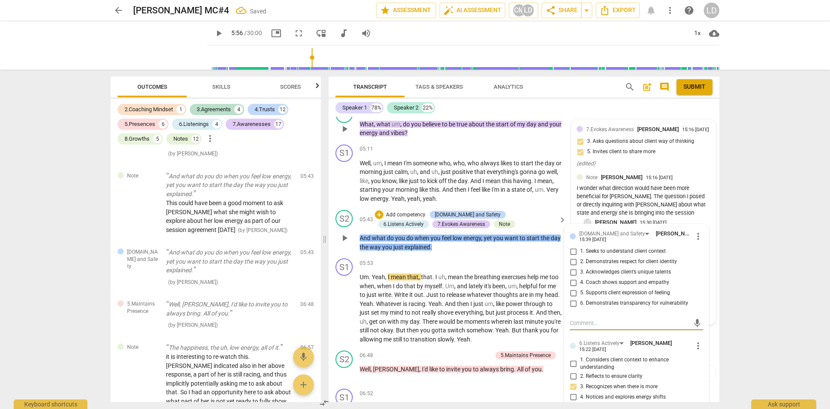
click at [573, 291] on input "5. Supports client expression of feeling" at bounding box center [573, 292] width 14 height 10
click at [596, 322] on textarea at bounding box center [630, 323] width 120 height 8
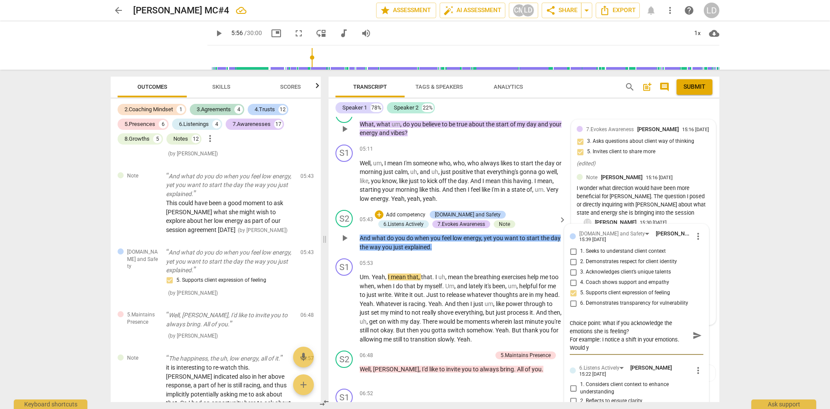
scroll to position [0, 0]
click at [691, 349] on div "Choice point: What if you acknowledge the emotions she is feeling? For example:…" at bounding box center [637, 335] width 134 height 33
click at [681, 346] on textarea "Choice point: What if you acknowledge the emotions she is feeling? For example:…" at bounding box center [630, 335] width 120 height 33
drag, startPoint x: 573, startPoint y: 345, endPoint x: 657, endPoint y: 348, distance: 84.4
click at [657, 348] on textarea "Choice point: What if you acknowledge the emotions she is feeling? For example:…" at bounding box center [630, 335] width 120 height 33
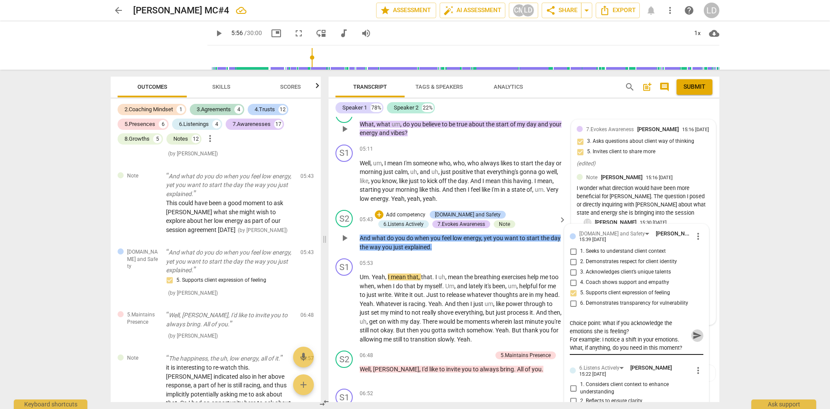
click at [693, 333] on span "send" at bounding box center [698, 335] width 10 height 10
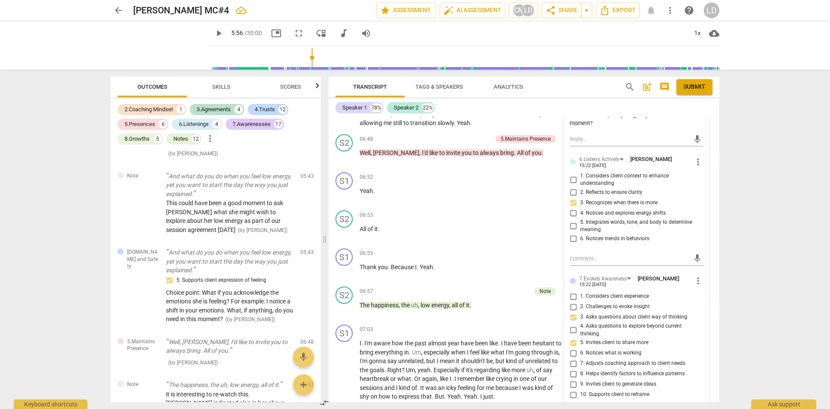
scroll to position [1389, 0]
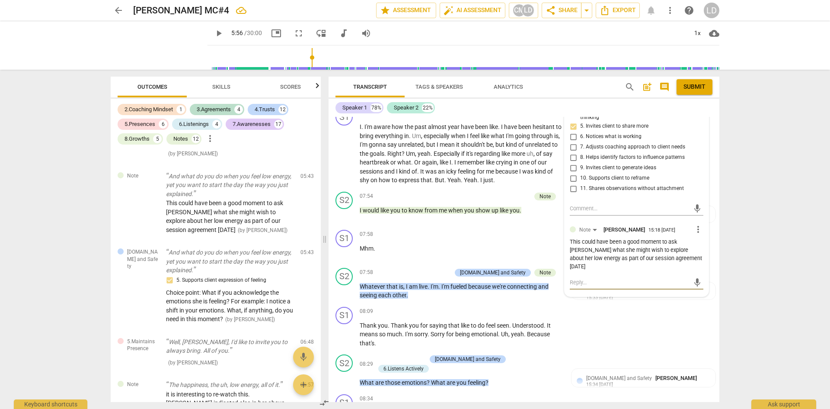
click at [638, 278] on textarea at bounding box center [630, 282] width 120 height 8
click at [695, 290] on span "send" at bounding box center [698, 295] width 10 height 10
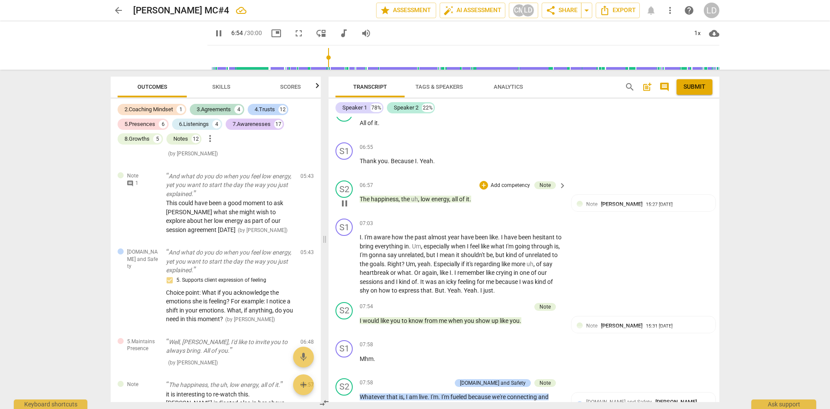
scroll to position [1063, 0]
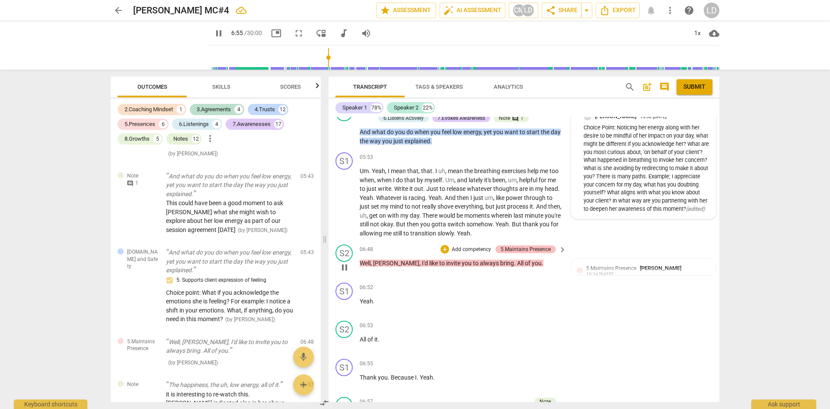
click at [536, 246] on div "5.Maintains Presence" at bounding box center [526, 249] width 50 height 8
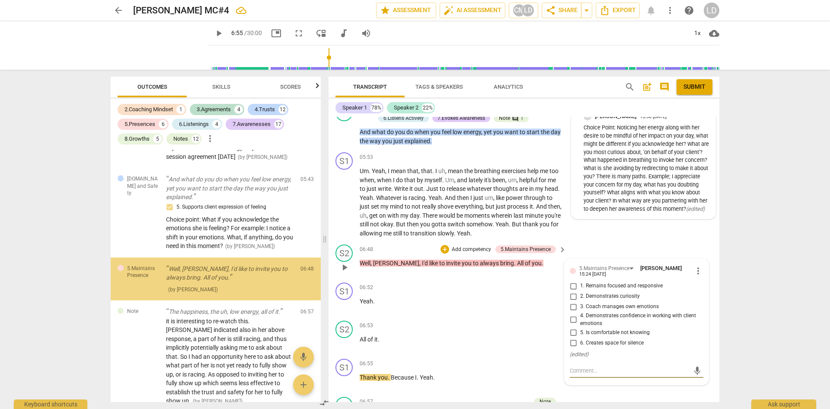
scroll to position [1104, 0]
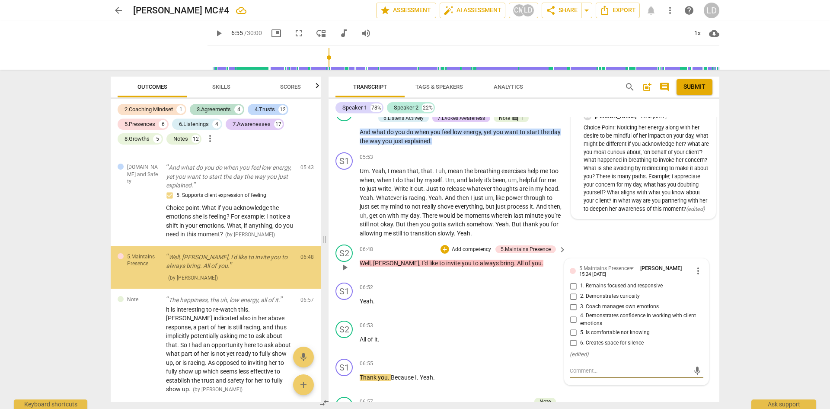
click at [608, 366] on textarea at bounding box center [630, 370] width 120 height 8
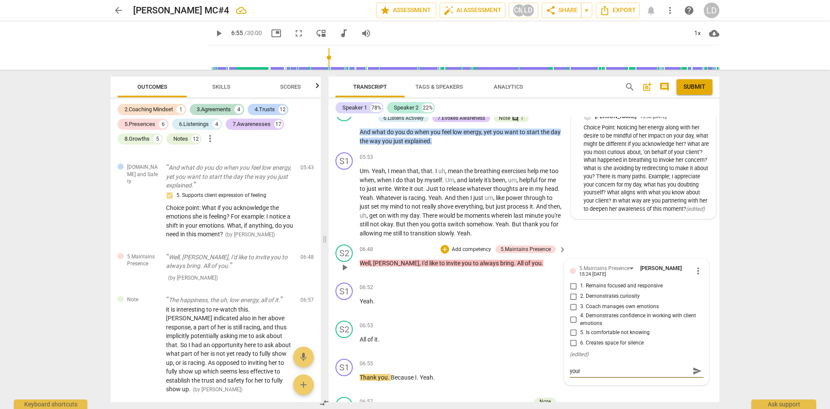
scroll to position [0, 0]
click at [693, 375] on span "send" at bounding box center [698, 375] width 10 height 10
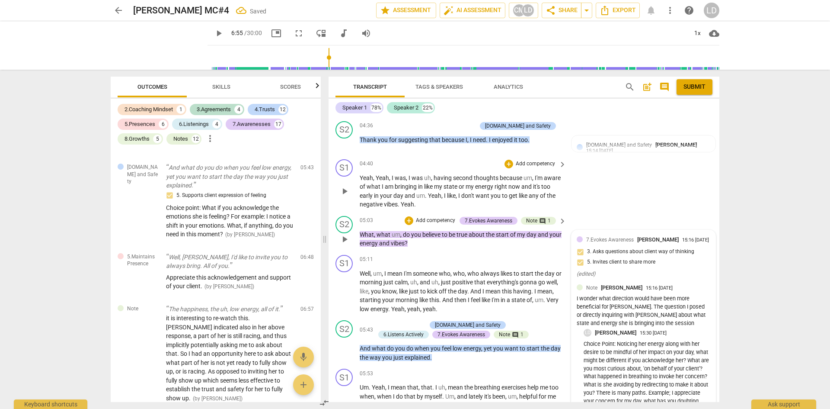
scroll to position [1063, 0]
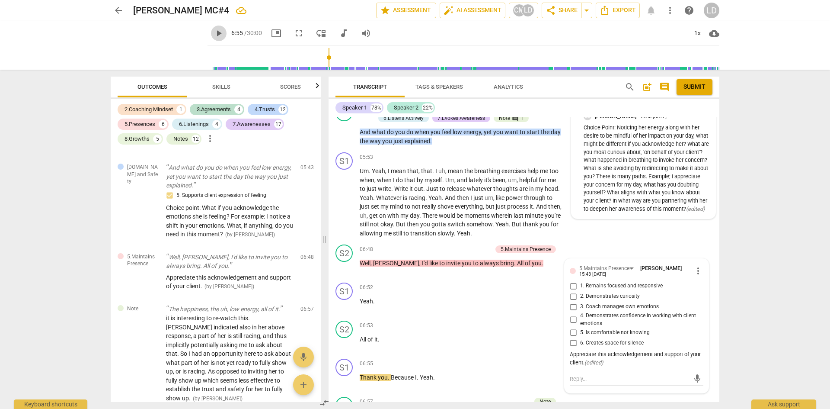
click at [214, 34] on span "play_arrow" at bounding box center [219, 33] width 10 height 10
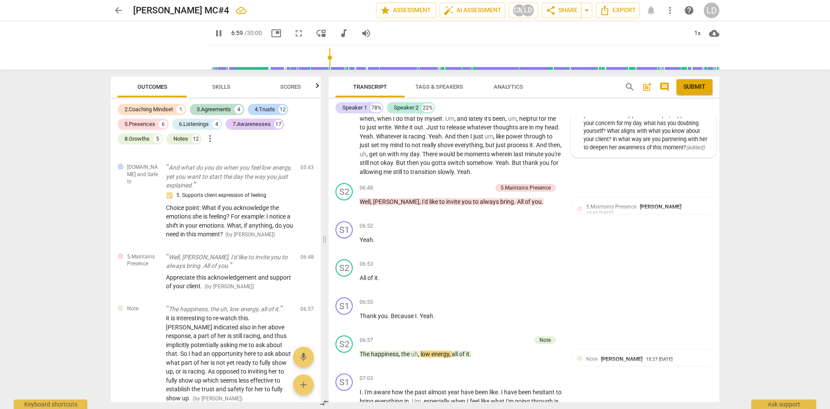
scroll to position [1150, 0]
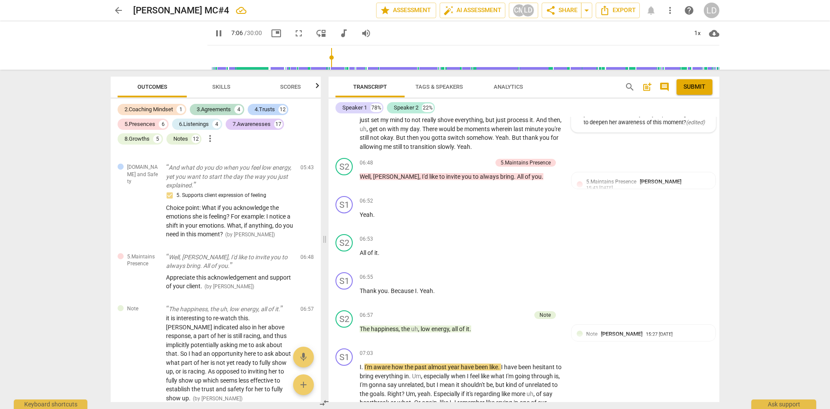
click at [214, 33] on span "pause" at bounding box center [219, 33] width 10 height 10
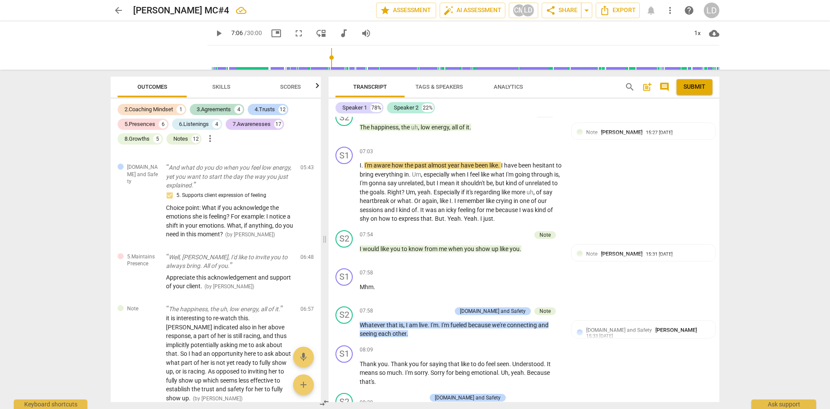
scroll to position [1292, 0]
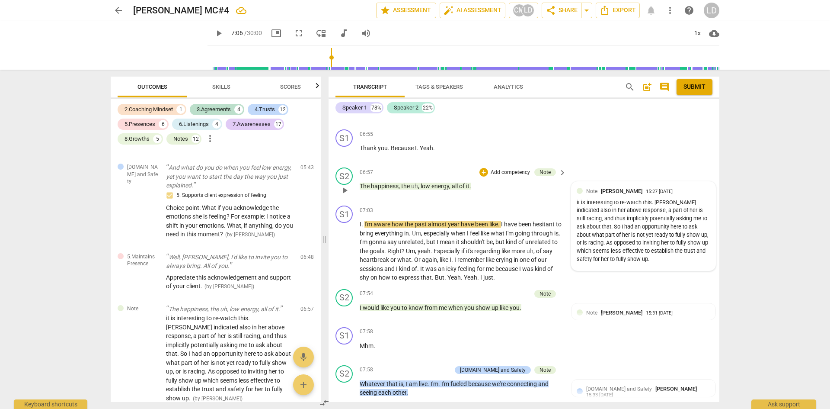
click at [672, 246] on div "it is interesting to re-watch this. [PERSON_NAME] indicated also in her above r…" at bounding box center [644, 230] width 134 height 65
click at [653, 275] on textarea at bounding box center [630, 277] width 120 height 8
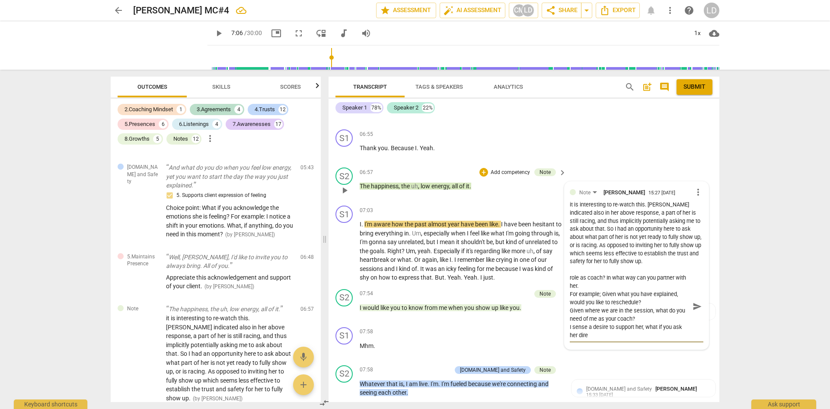
scroll to position [8, 0]
click at [607, 309] on textarea "I appreciate what you are noticing. What is your role as coach? In what way can…" at bounding box center [630, 306] width 120 height 66
click at [695, 307] on span "send" at bounding box center [698, 306] width 10 height 10
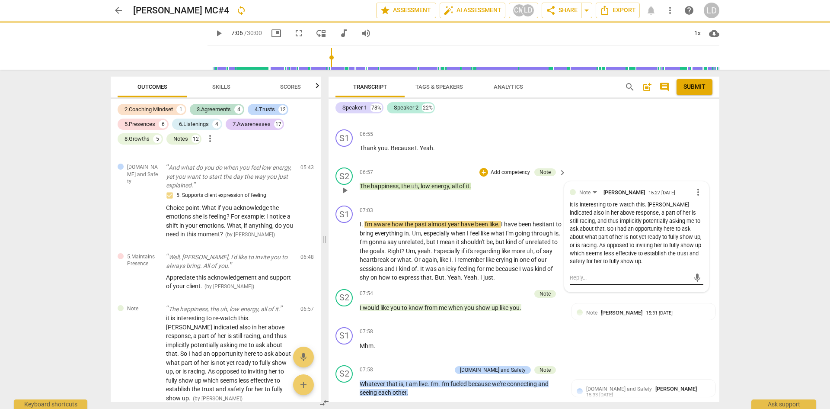
scroll to position [0, 0]
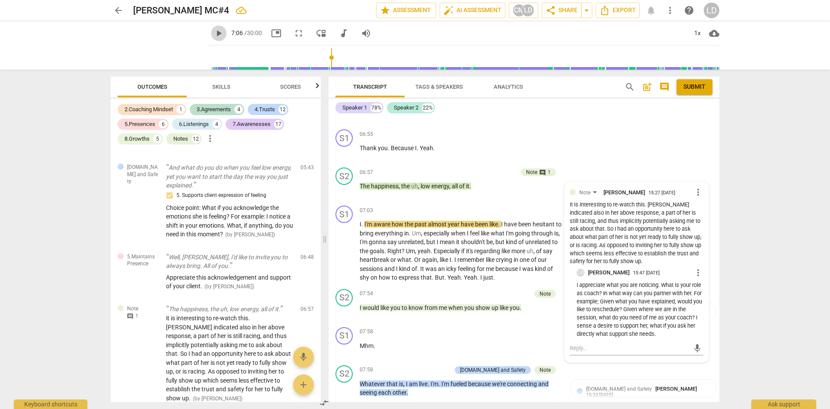
click at [214, 35] on span "play_arrow" at bounding box center [219, 33] width 10 height 10
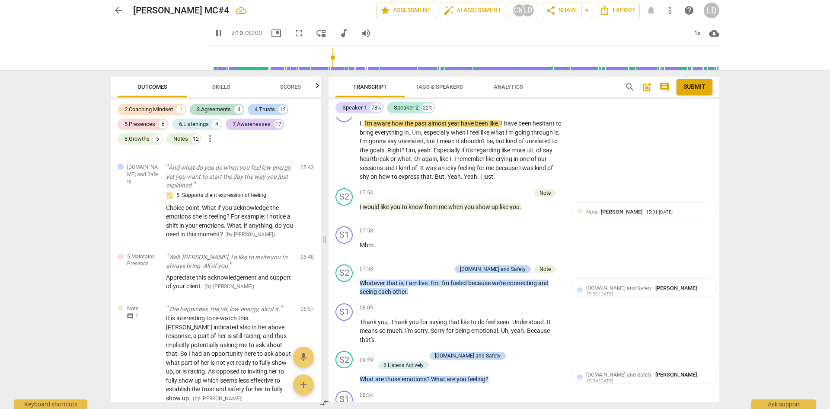
scroll to position [1384, 0]
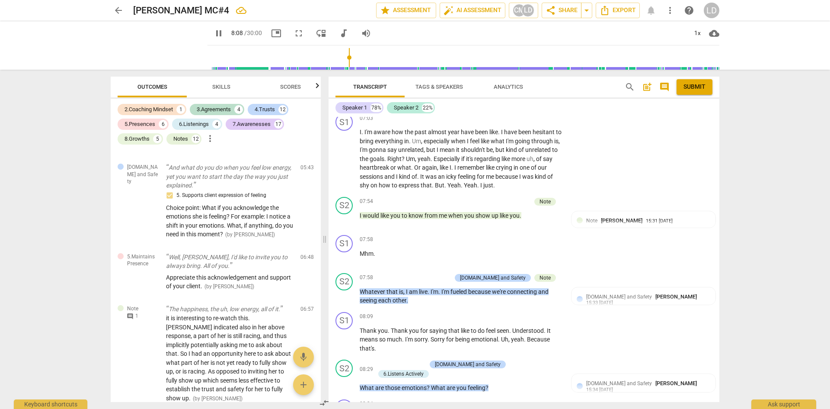
click at [214, 31] on span "pause" at bounding box center [219, 33] width 10 height 10
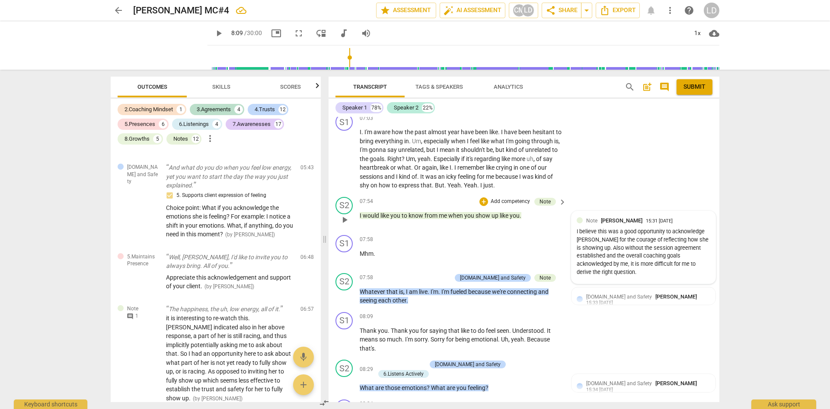
click at [649, 235] on div "I believe this was a good opportunity to acknowledge [PERSON_NAME] for the cour…" at bounding box center [644, 251] width 134 height 49
click at [642, 287] on textarea at bounding box center [630, 290] width 120 height 8
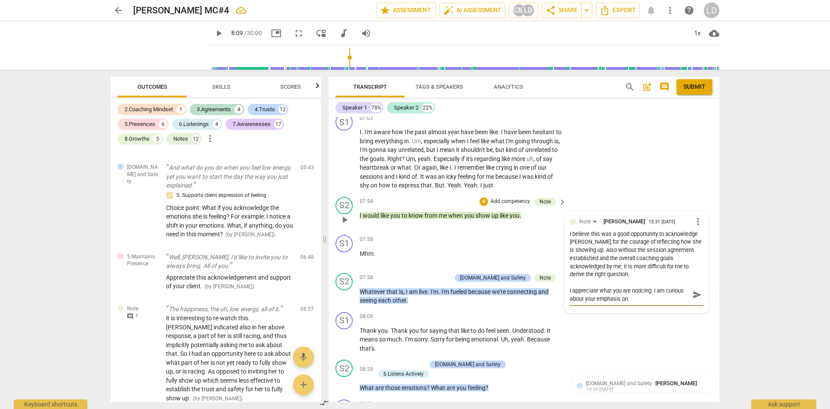
click at [653, 297] on textarea "I appreciate what you are noticing. I am curious about your emphasis on" at bounding box center [630, 294] width 120 height 16
click at [609, 315] on textarea "I appreciate what you are noticing. I am curious about your emphasis on 'showin…" at bounding box center [630, 306] width 120 height 41
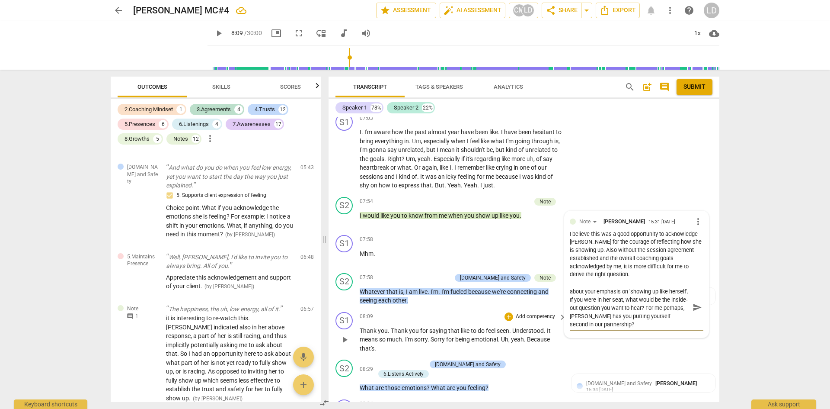
scroll to position [0, 0]
click at [681, 329] on textarea "I appreciate what you are noticing. I am curious about your emphasis on 'showin…" at bounding box center [630, 310] width 120 height 49
click at [693, 313] on span "send" at bounding box center [698, 315] width 10 height 10
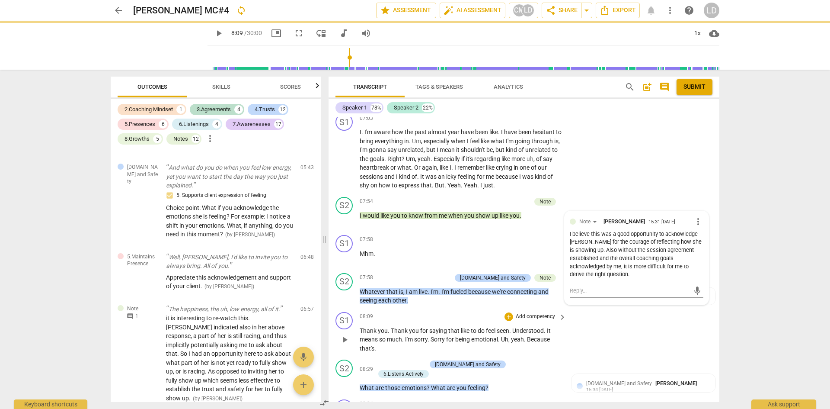
scroll to position [0, 0]
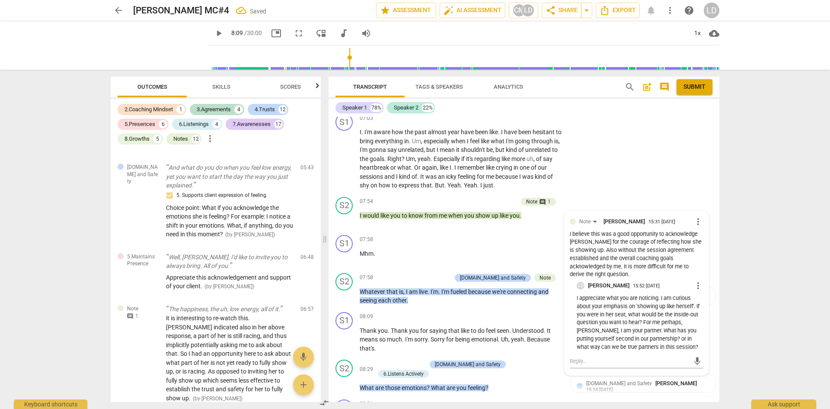
click at [214, 31] on span "play_arrow" at bounding box center [219, 33] width 10 height 10
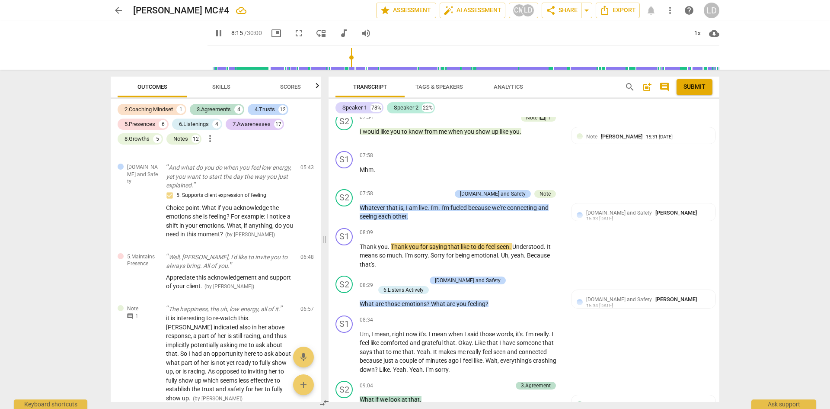
scroll to position [1469, 0]
click at [445, 300] on span "What" at bounding box center [439, 303] width 16 height 7
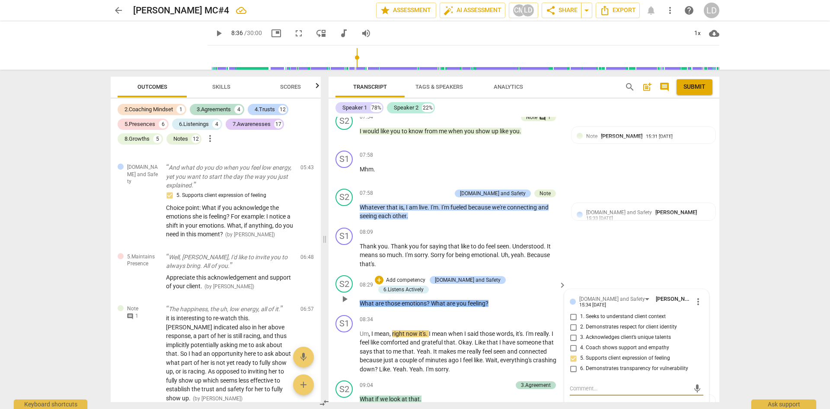
click at [610, 387] on textarea at bounding box center [630, 388] width 120 height 8
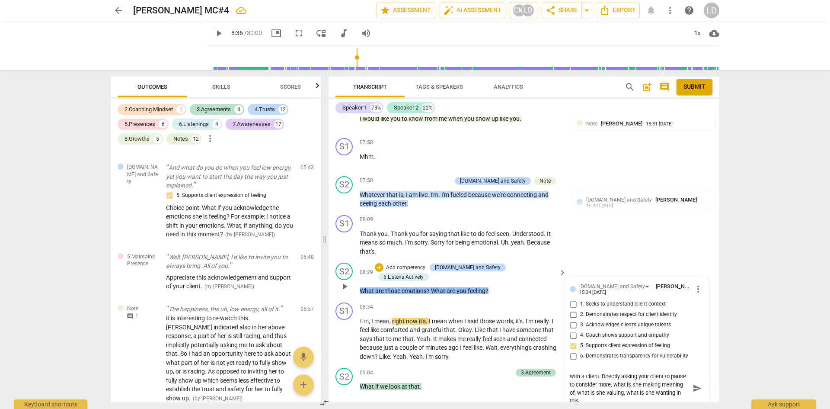
scroll to position [1482, 0]
click at [699, 386] on span "send" at bounding box center [697, 387] width 13 height 10
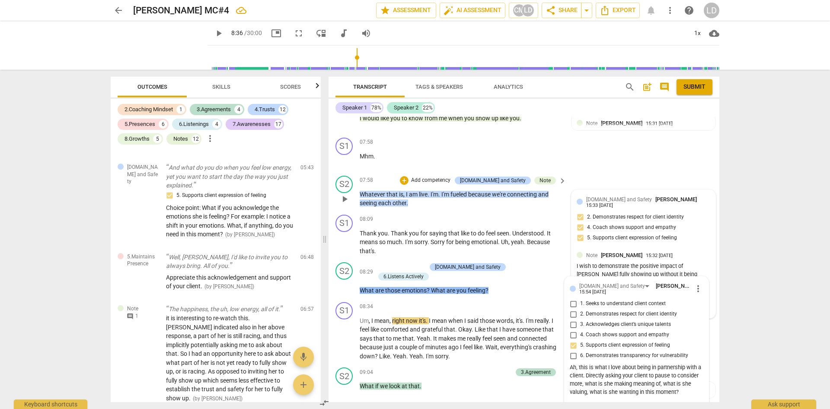
click at [667, 228] on div "[DOMAIN_NAME] and Safety [PERSON_NAME] 15:33 [DATE] 2. Demonstrates respect for…" at bounding box center [644, 221] width 134 height 52
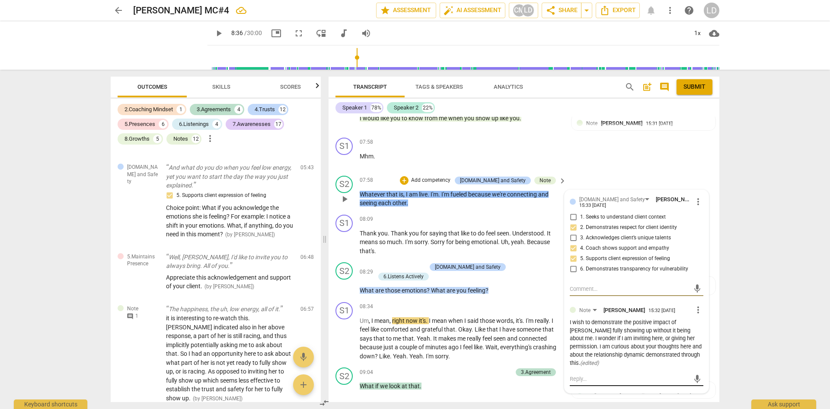
click at [654, 374] on textarea at bounding box center [630, 378] width 120 height 8
click at [695, 375] on span "send" at bounding box center [698, 379] width 10 height 10
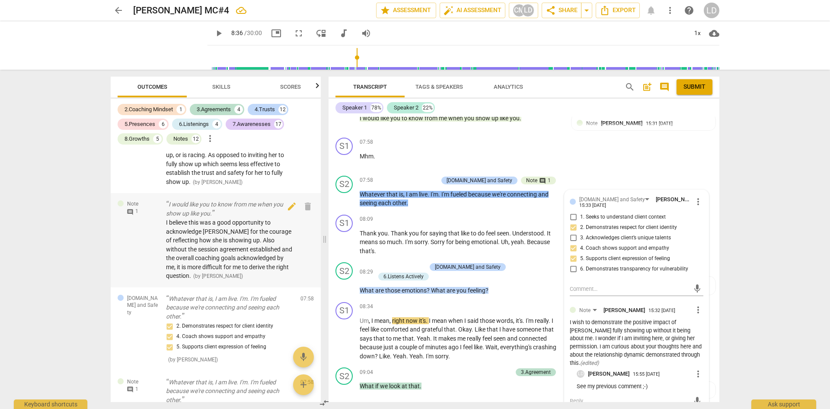
scroll to position [1536, 0]
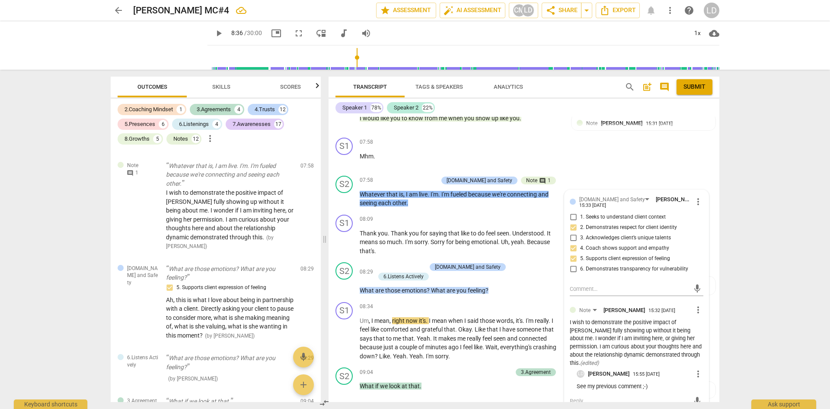
click at [760, 293] on div "arrow_back [PERSON_NAME] MC#4 edit star Assessment auto_fix_high AI Assessment …" at bounding box center [415, 204] width 830 height 409
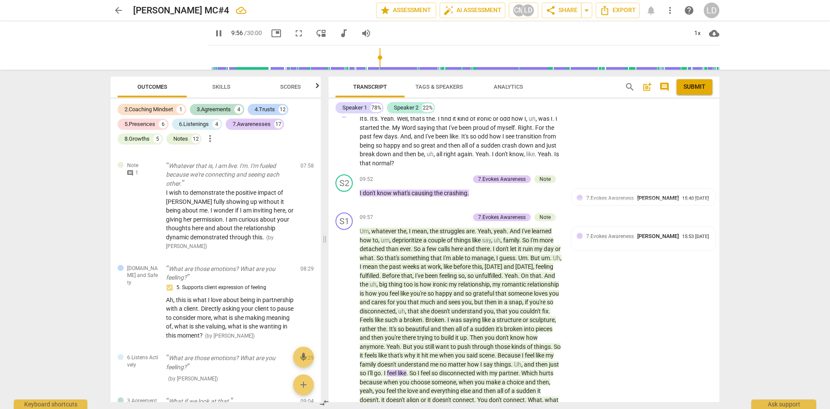
scroll to position [1904, 0]
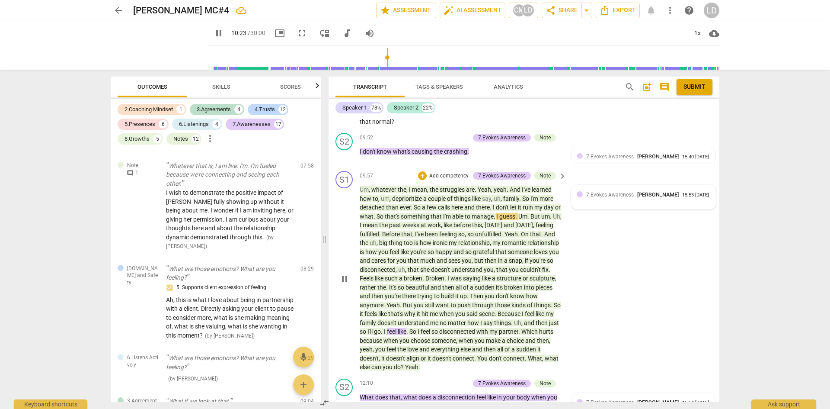
click at [682, 198] on div "15:53 [DATE]" at bounding box center [695, 195] width 27 height 6
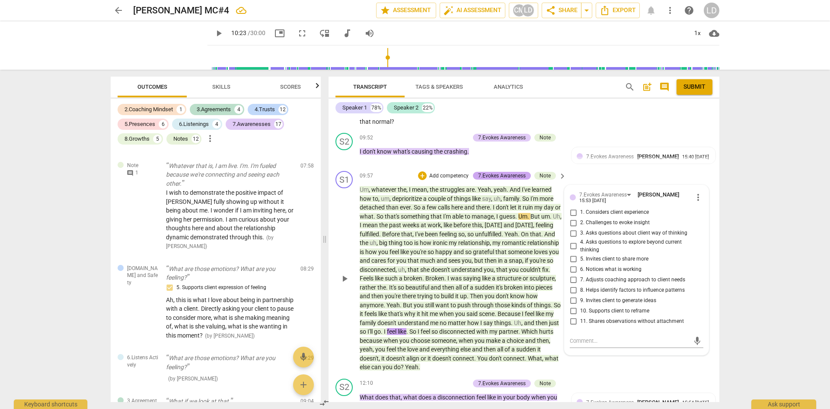
click at [503, 172] on div "7.Evokes Awareness" at bounding box center [502, 176] width 48 height 8
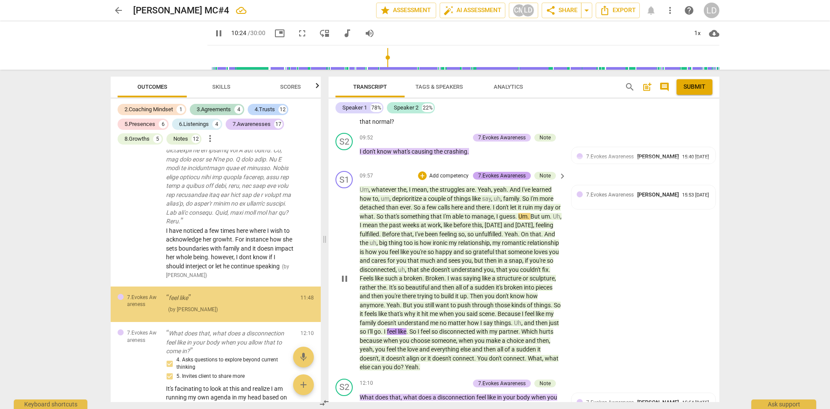
scroll to position [2306, 0]
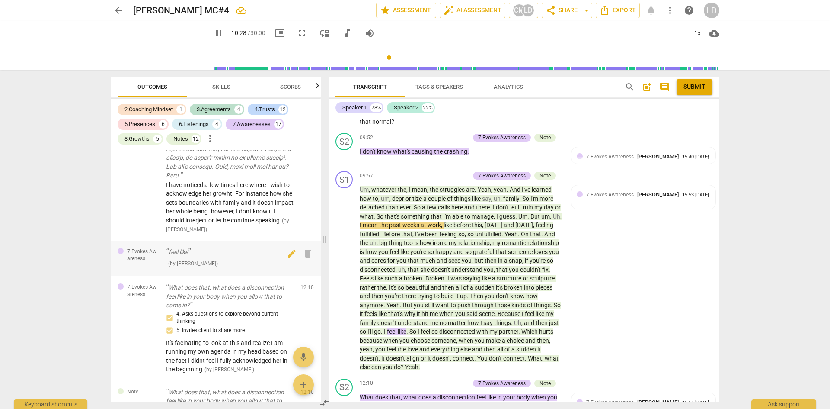
click at [236, 268] on div "feel like ( by [PERSON_NAME] )" at bounding box center [230, 257] width 128 height 20
click at [637, 201] on div "7.Evokes Awareness [PERSON_NAME] 15:53 [DATE]" at bounding box center [644, 196] width 134 height 13
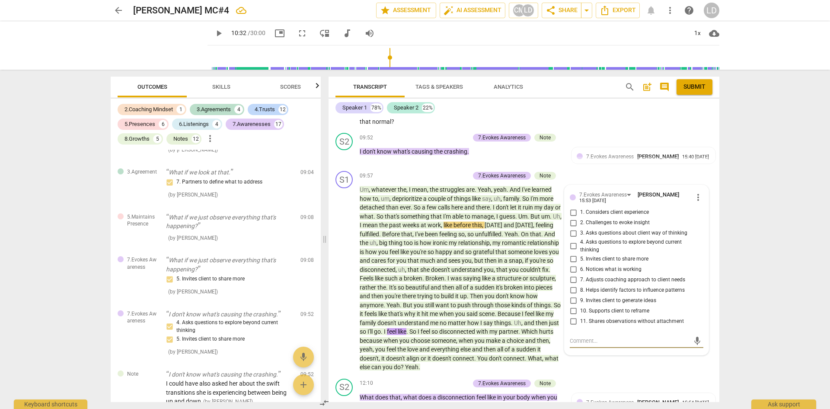
scroll to position [1782, 0]
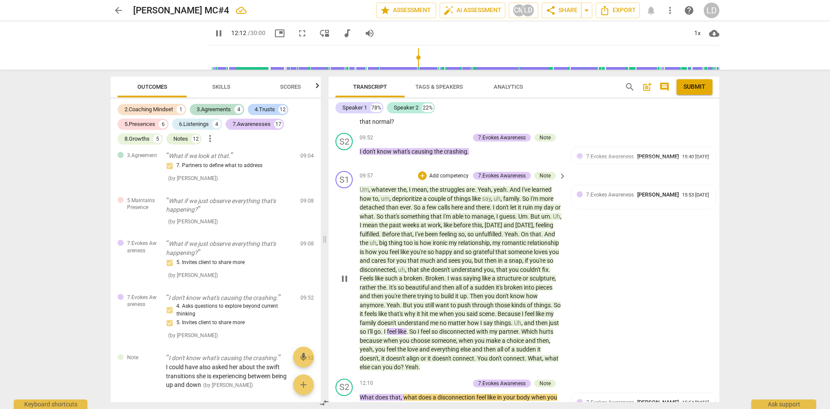
drag, startPoint x: 719, startPoint y: 223, endPoint x: 715, endPoint y: 234, distance: 11.6
click at [715, 234] on div "Transcript Tags & Speakers Analytics search post_add comment Submit Speaker 1 7…" at bounding box center [525, 239] width 401 height 339
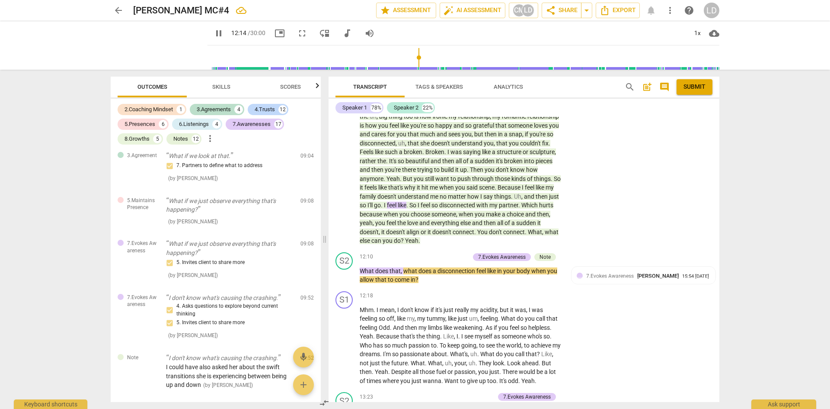
scroll to position [2072, 0]
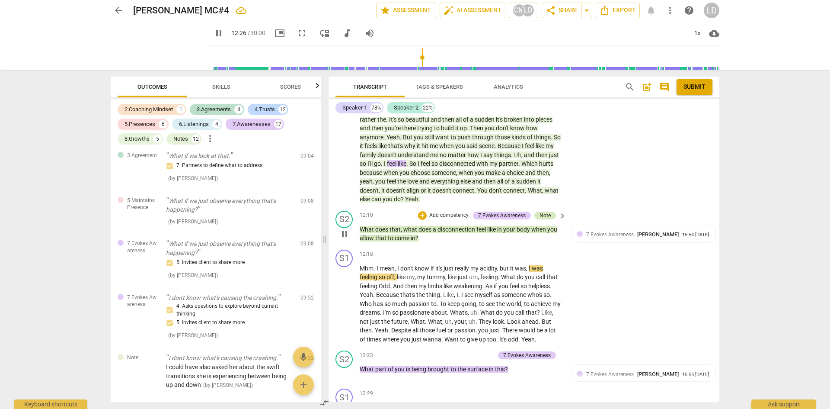
click at [544, 211] on div "Note" at bounding box center [545, 215] width 11 height 8
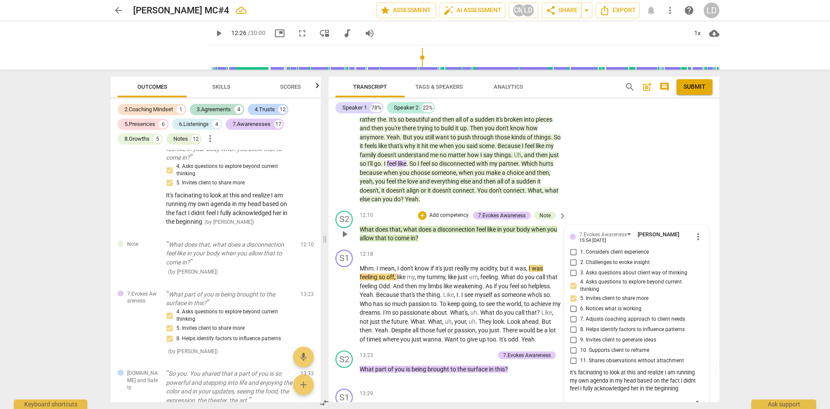
scroll to position [2288, 0]
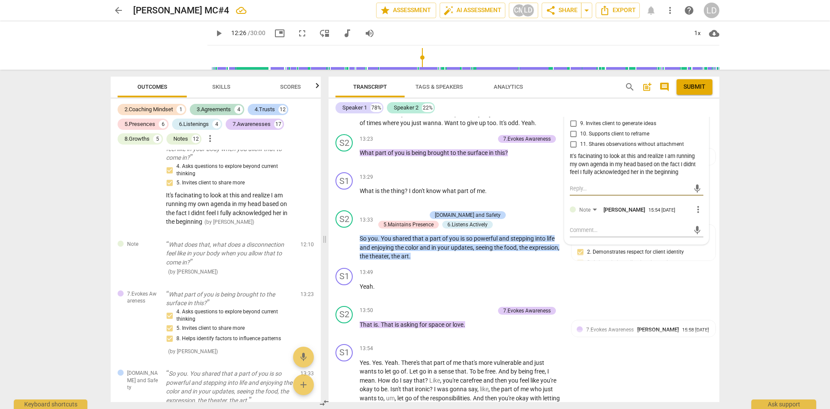
click at [620, 184] on textarea at bounding box center [630, 188] width 120 height 8
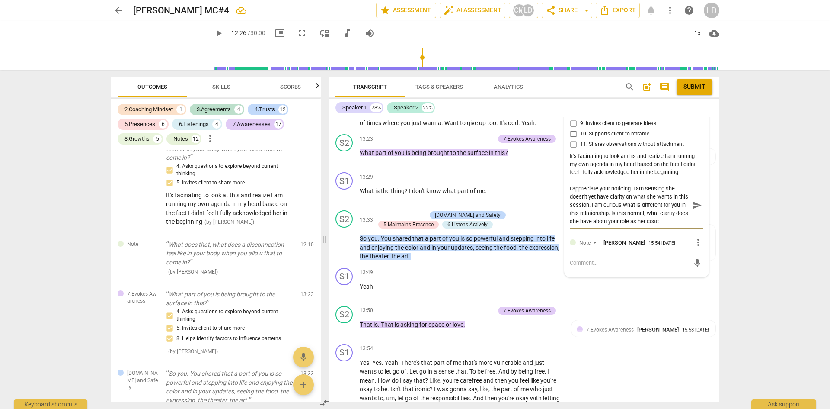
scroll to position [7, 0]
click at [697, 202] on span "send" at bounding box center [698, 205] width 10 height 10
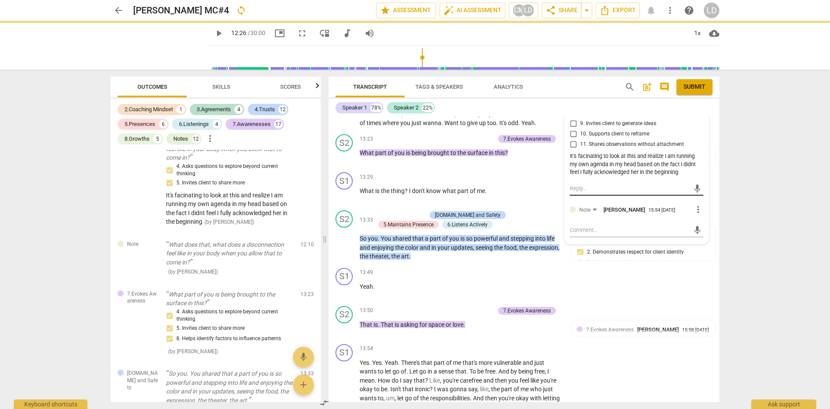
scroll to position [0, 0]
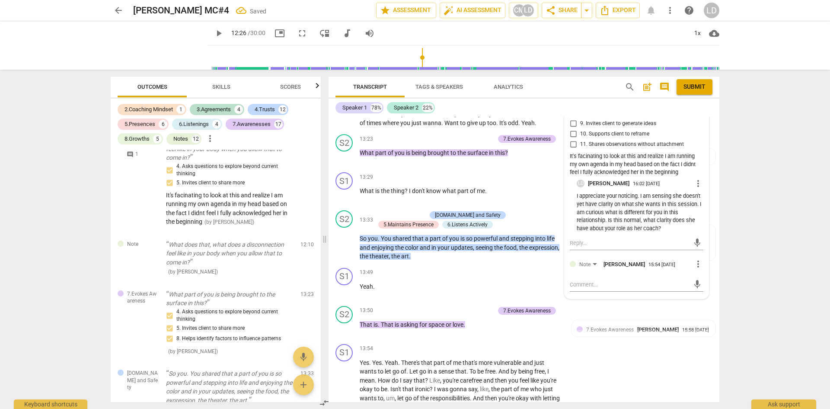
click at [214, 36] on span "play_arrow" at bounding box center [219, 33] width 10 height 10
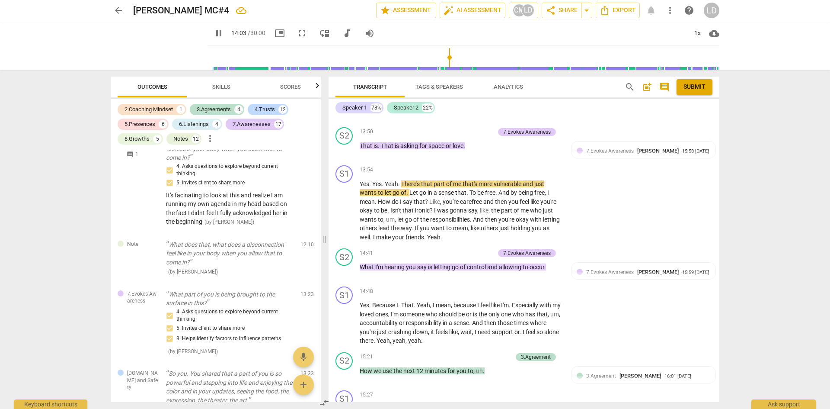
scroll to position [2332, 0]
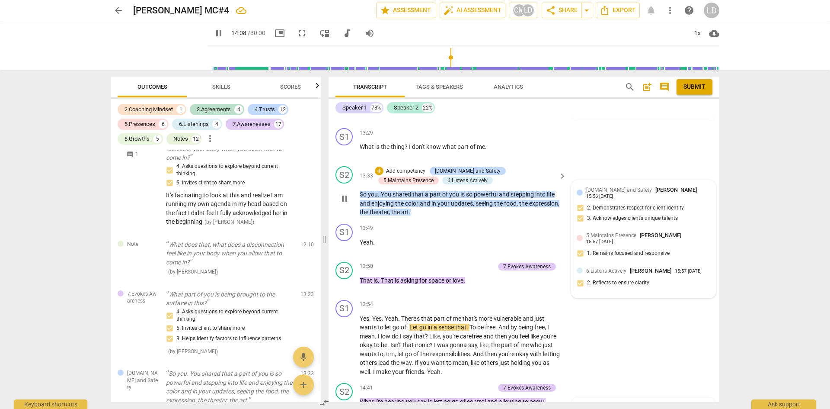
click at [608, 274] on span "6.Listens Actively" at bounding box center [606, 271] width 40 height 6
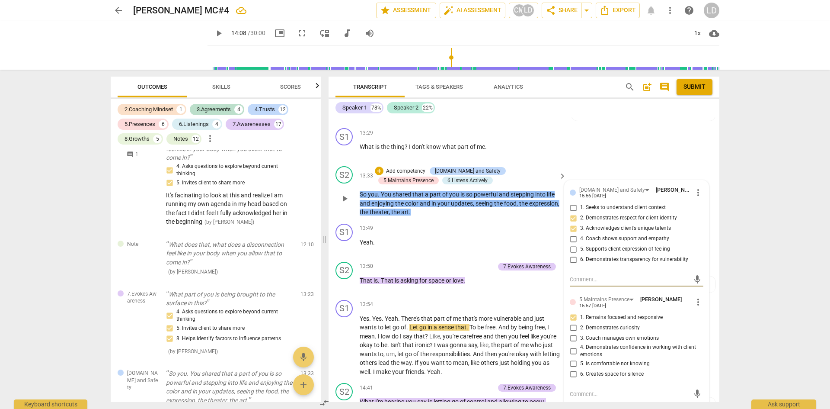
scroll to position [2548, 0]
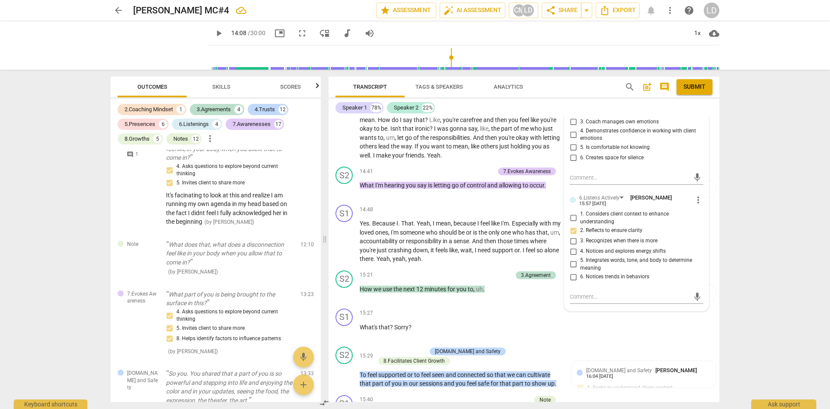
click at [572, 269] on input "5. Integrates words, tone, and body to determine meaning" at bounding box center [573, 264] width 14 height 10
click at [738, 302] on div "arrow_back [PERSON_NAME] MC#4 Saved edit star Assessment auto_fix_high AI Asses…" at bounding box center [415, 204] width 830 height 409
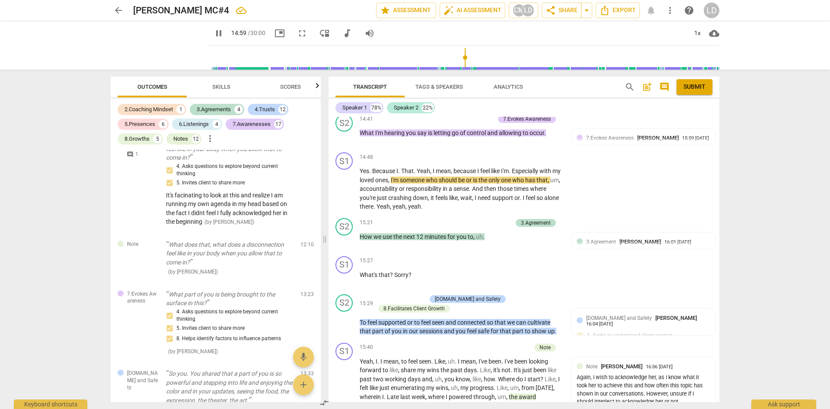
scroll to position [2618, 0]
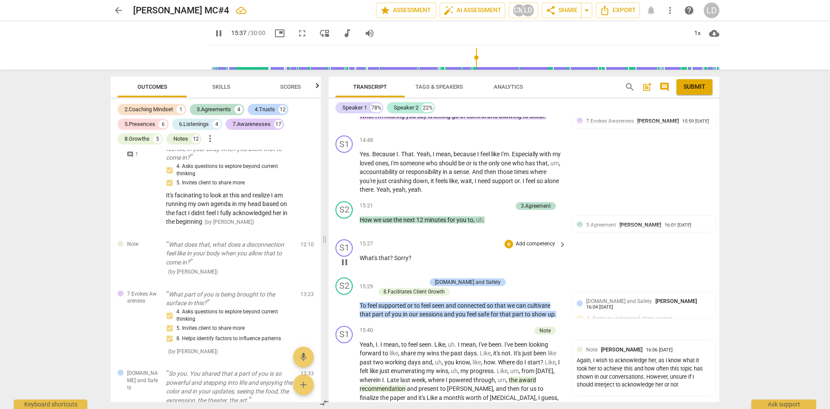
drag, startPoint x: 719, startPoint y: 257, endPoint x: 715, endPoint y: 265, distance: 9.1
click at [715, 265] on div "Transcript Tags & Speakers Analytics search post_add comment Submit Speaker 1 7…" at bounding box center [525, 239] width 401 height 339
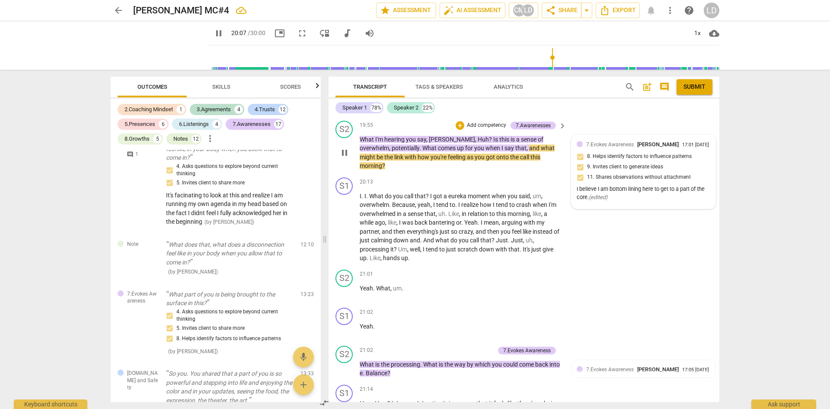
scroll to position [3354, 0]
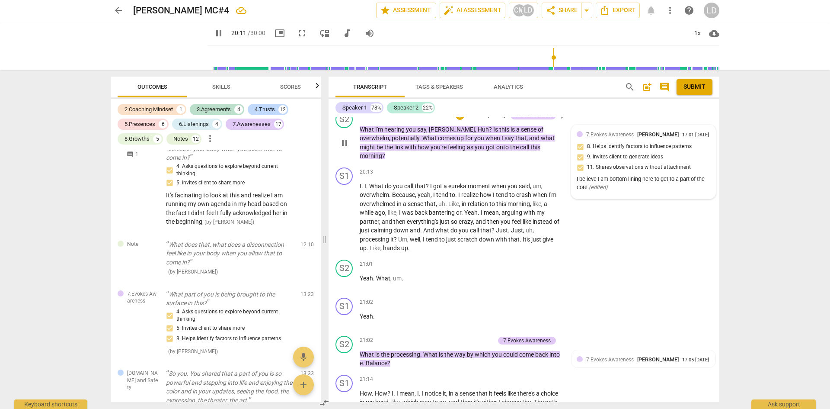
click at [627, 192] on div "I believe I am bottom lining here to get to a part of the core. ( edited )" at bounding box center [644, 183] width 134 height 16
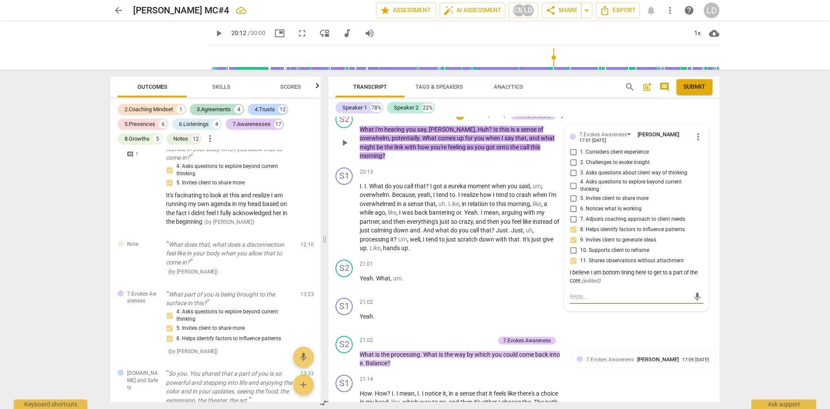
click at [610, 292] on textarea at bounding box center [630, 296] width 120 height 8
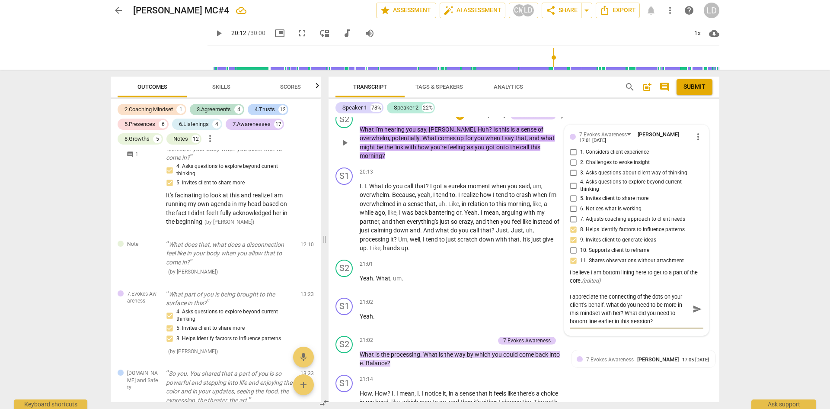
click at [693, 306] on span "send" at bounding box center [698, 309] width 10 height 10
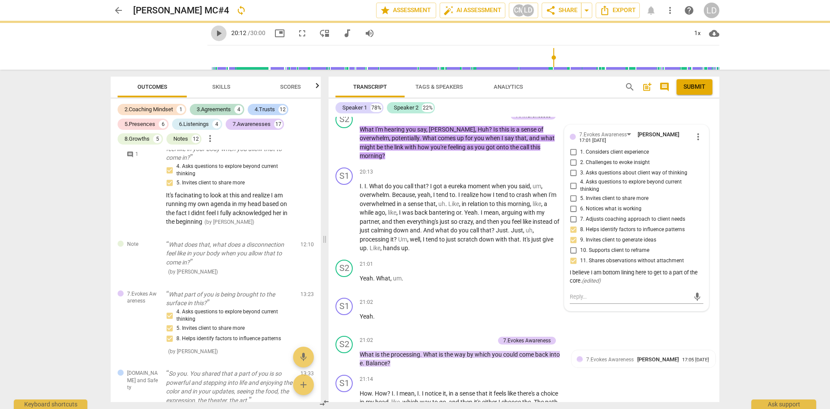
click at [214, 32] on span "play_arrow" at bounding box center [219, 33] width 10 height 10
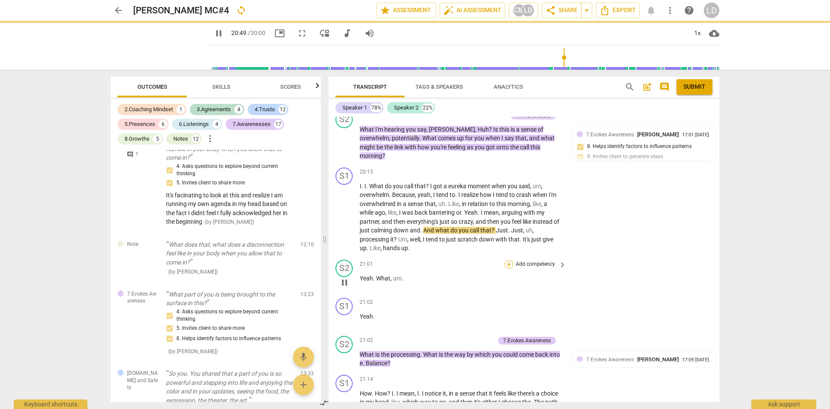
click at [508, 260] on div "+" at bounding box center [509, 264] width 9 height 9
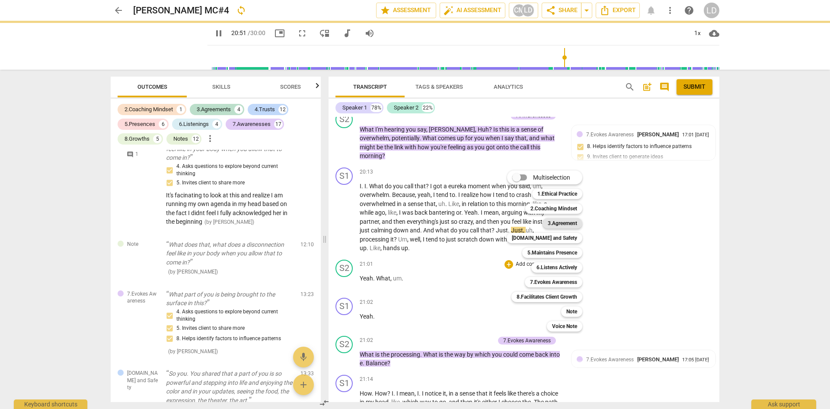
click at [558, 224] on b "3.Agreement" at bounding box center [562, 223] width 29 height 10
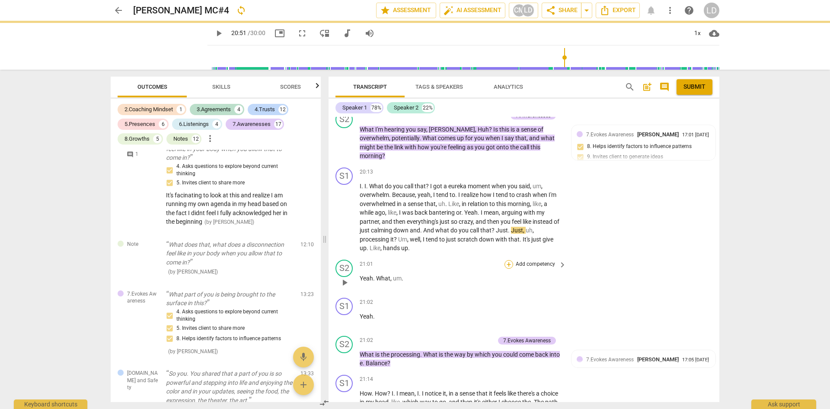
click at [508, 260] on div "+" at bounding box center [509, 264] width 9 height 9
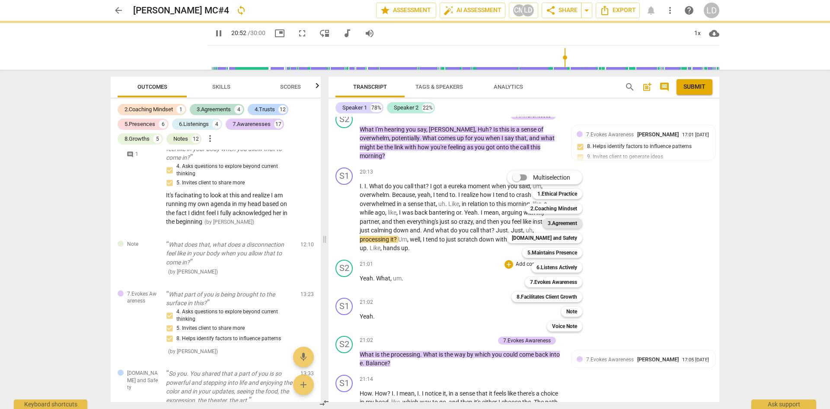
click at [561, 222] on b "3.Agreement" at bounding box center [562, 223] width 29 height 10
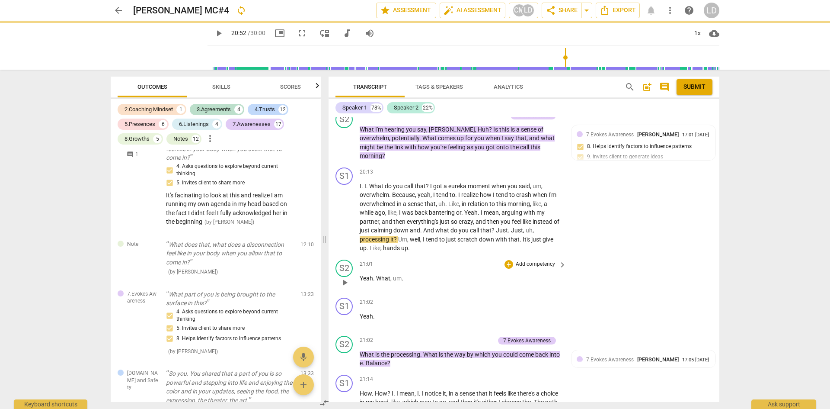
click at [379, 275] on span "What" at bounding box center [383, 278] width 14 height 7
click at [381, 275] on span "What" at bounding box center [383, 278] width 14 height 7
click at [507, 260] on div "+" at bounding box center [509, 264] width 9 height 9
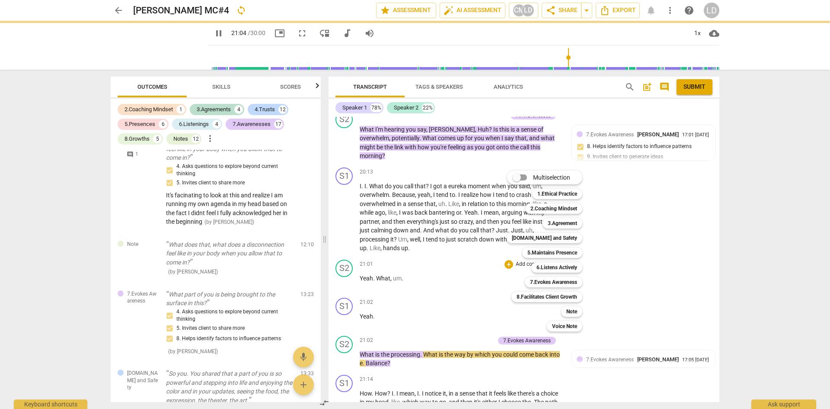
click at [384, 265] on div at bounding box center [415, 204] width 830 height 409
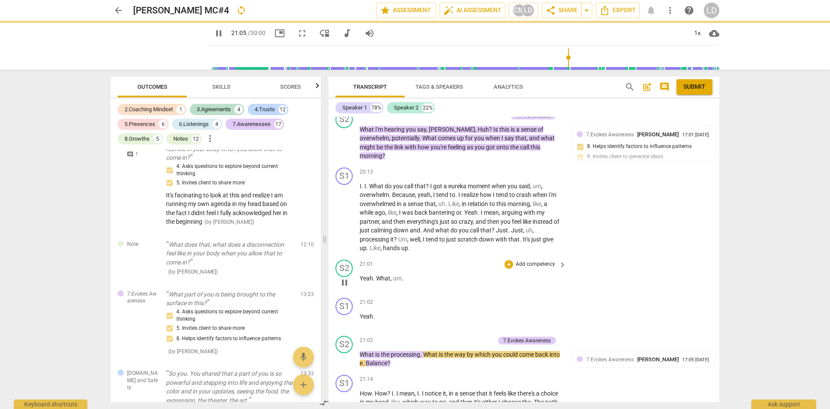
click at [384, 275] on span "What" at bounding box center [383, 278] width 14 height 7
click at [214, 34] on span "pause" at bounding box center [219, 33] width 10 height 10
click at [384, 275] on span "What" at bounding box center [383, 278] width 14 height 7
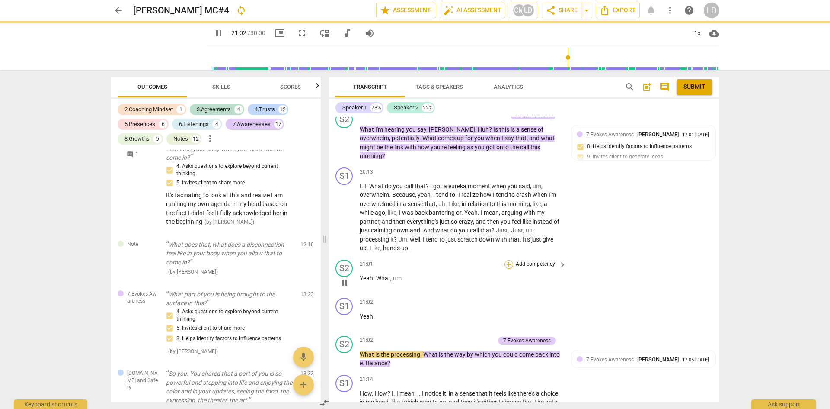
click at [505, 260] on div "+" at bounding box center [509, 264] width 9 height 9
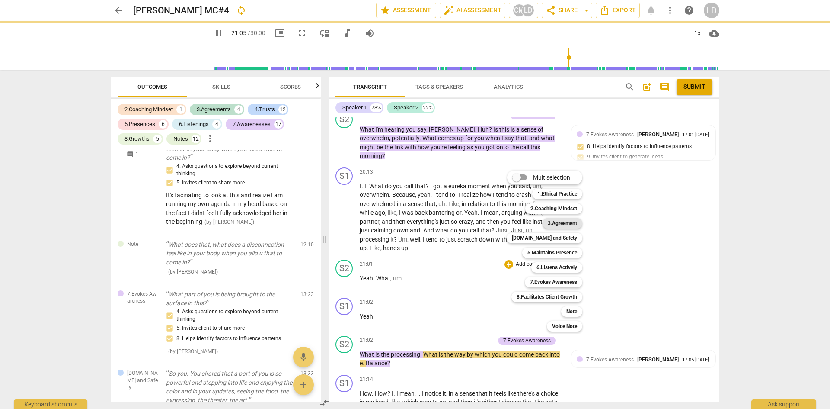
click at [565, 222] on b "3.Agreement" at bounding box center [562, 223] width 29 height 10
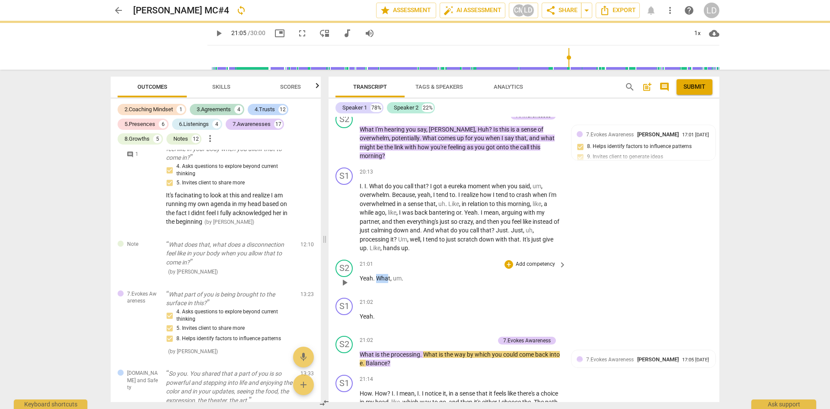
drag, startPoint x: 377, startPoint y: 265, endPoint x: 388, endPoint y: 265, distance: 10.8
click at [388, 275] on span "What" at bounding box center [383, 278] width 14 height 7
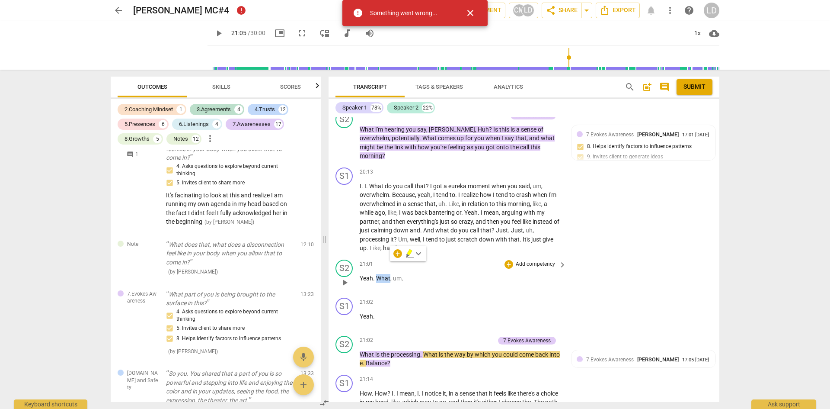
drag, startPoint x: 390, startPoint y: 265, endPoint x: 377, endPoint y: 265, distance: 13.4
click at [377, 274] on p "Yeah . What , um ." at bounding box center [461, 278] width 202 height 9
click at [503, 259] on div "+ Add competency keyboard_arrow_right" at bounding box center [535, 264] width 64 height 10
click at [511, 260] on div "+" at bounding box center [509, 264] width 9 height 9
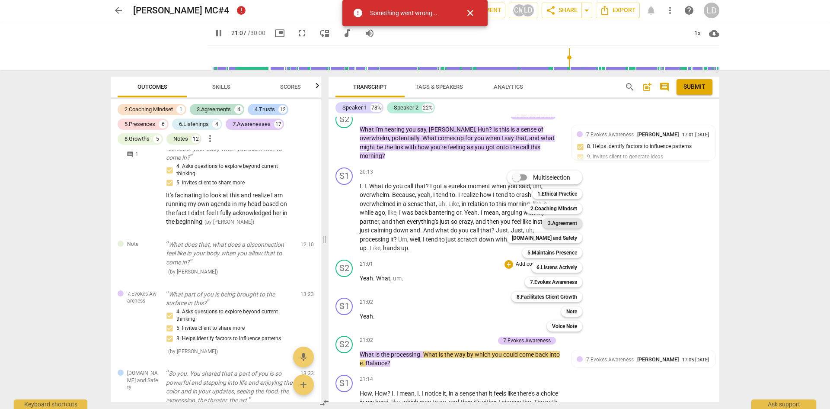
click at [564, 224] on b "3.Agreement" at bounding box center [562, 223] width 29 height 10
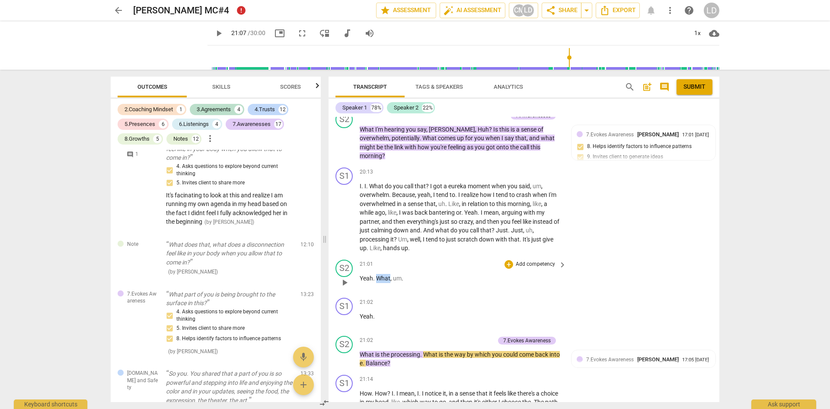
drag, startPoint x: 377, startPoint y: 265, endPoint x: 390, endPoint y: 265, distance: 13.4
click at [390, 274] on p "Yeah . What , um ." at bounding box center [461, 278] width 202 height 9
click at [506, 260] on div "+" at bounding box center [509, 264] width 9 height 9
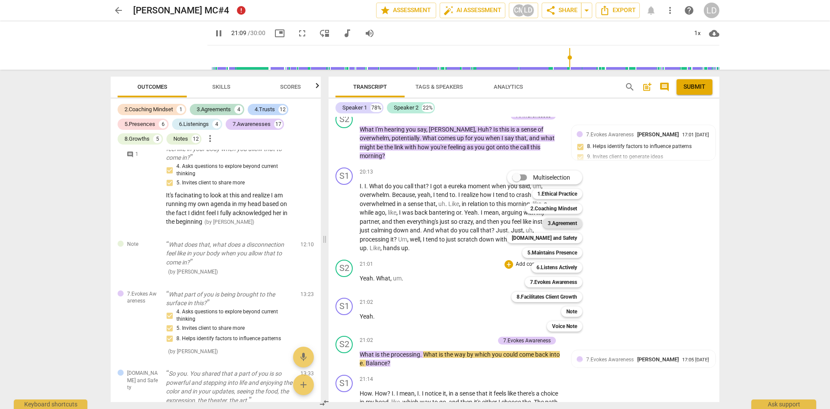
click at [563, 224] on b "3.Agreement" at bounding box center [562, 223] width 29 height 10
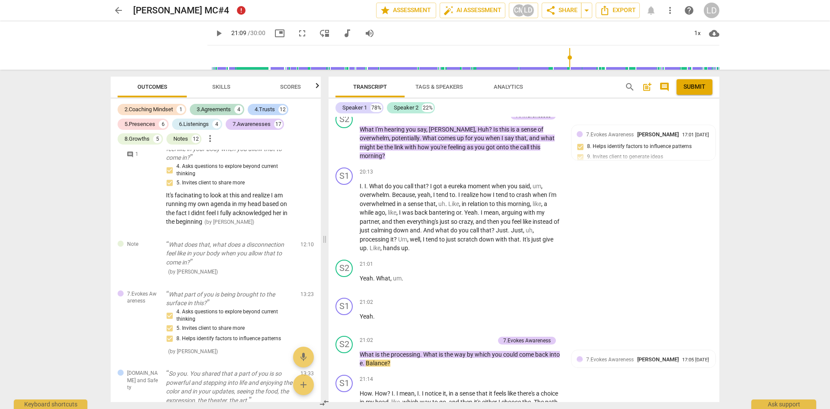
click at [121, 10] on span "arrow_back" at bounding box center [118, 10] width 10 height 10
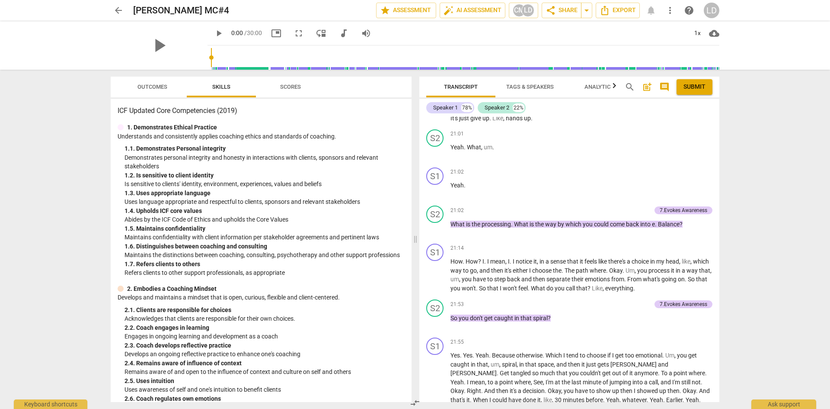
scroll to position [3026, 0]
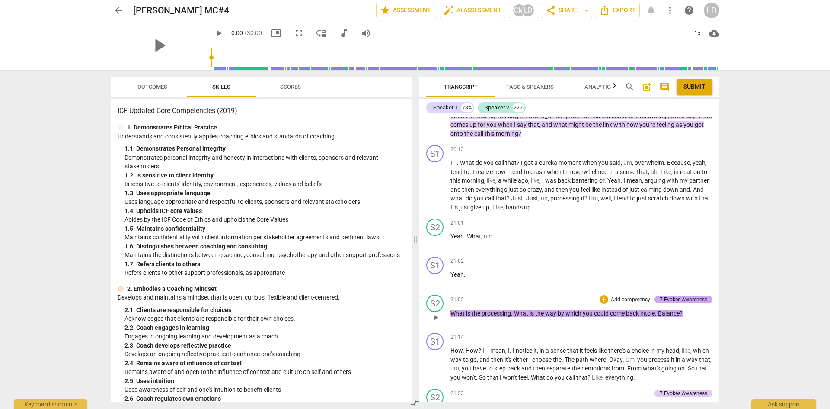
click at [674, 303] on div "7.Evokes Awareness" at bounding box center [684, 299] width 48 height 8
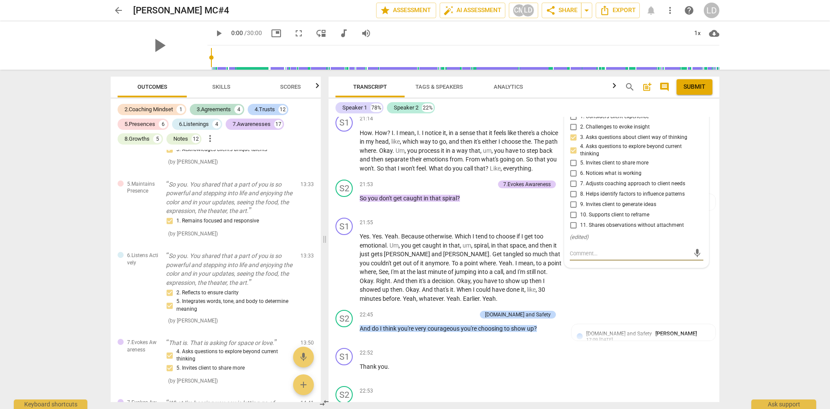
scroll to position [2725, 0]
click at [483, 325] on span "choosing" at bounding box center [491, 328] width 26 height 7
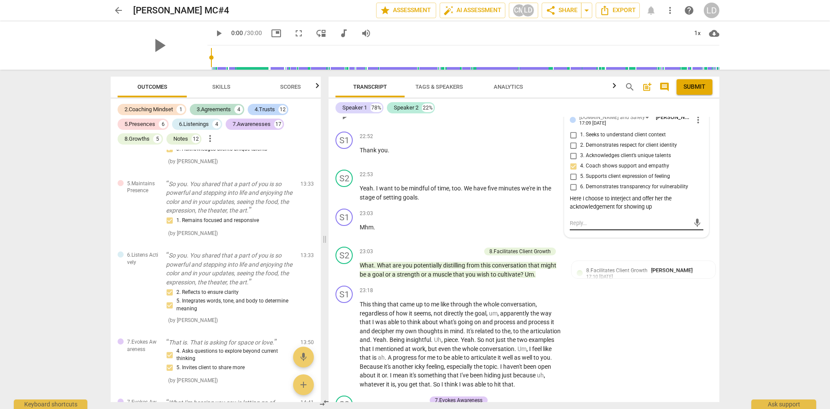
scroll to position [3614, 0]
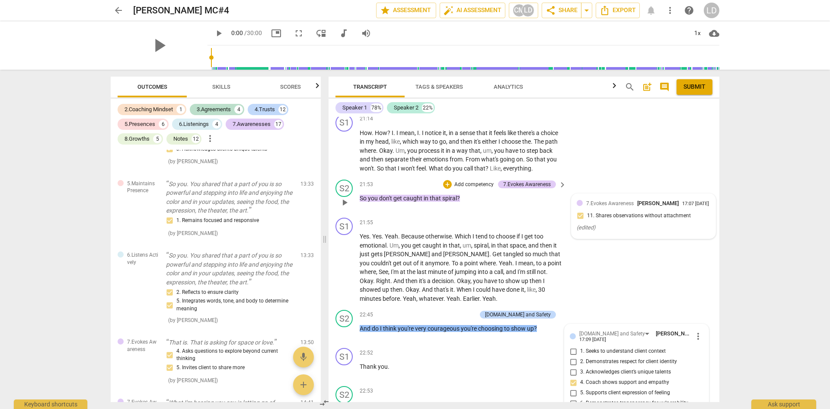
click at [607, 201] on span "7.Evokes Awareness" at bounding box center [610, 203] width 48 height 6
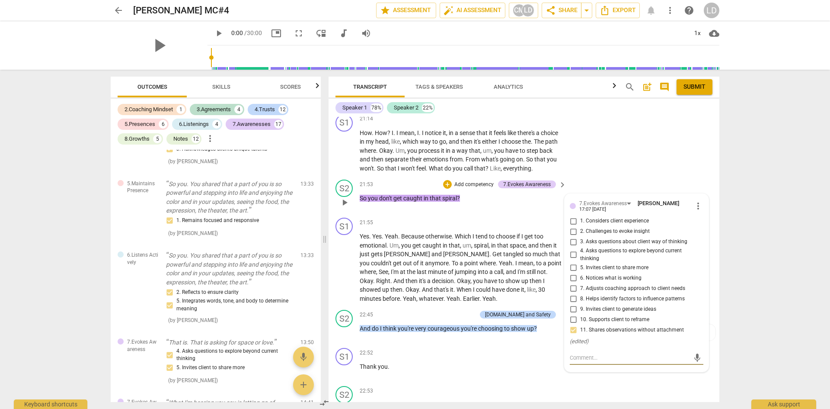
scroll to position [3398, 0]
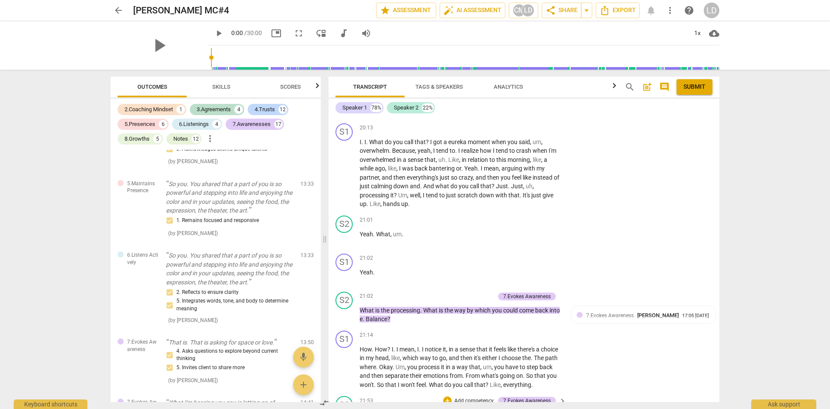
click at [620, 312] on span "7.Evokes Awareness" at bounding box center [610, 315] width 48 height 6
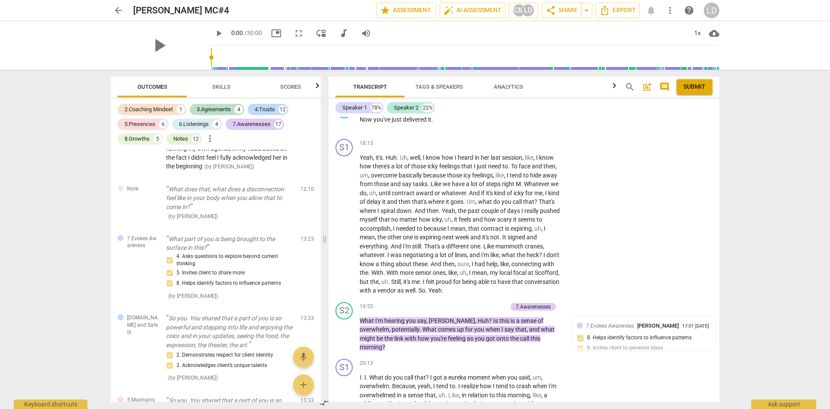
scroll to position [2293, 0]
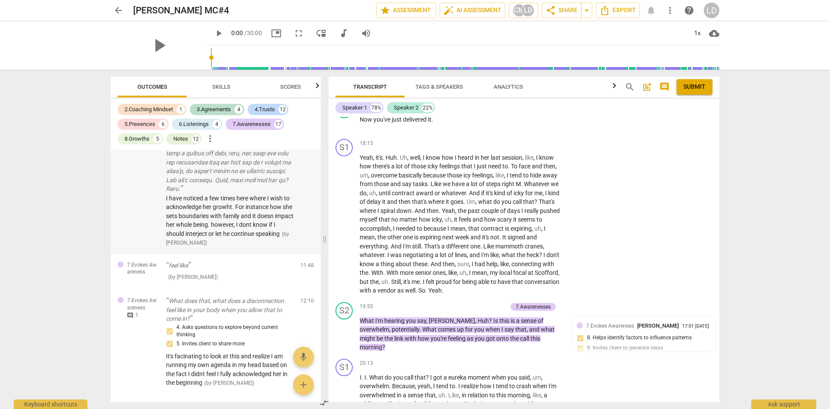
click at [247, 237] on span "I have noticed a few times here where I wish to acknowledge her growht. For ins…" at bounding box center [230, 216] width 128 height 42
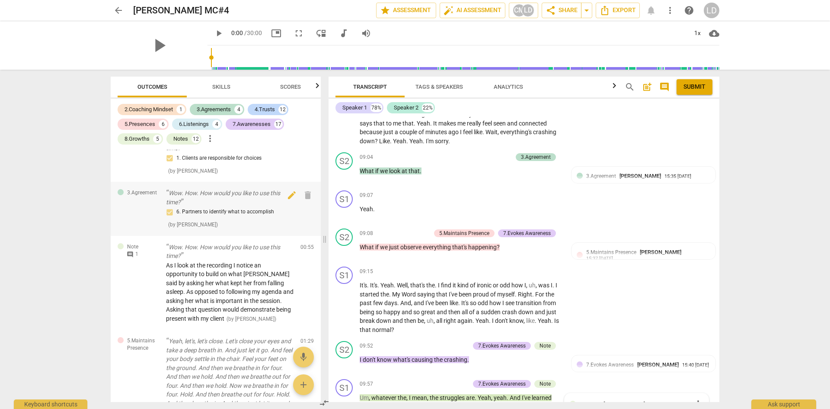
scroll to position [0, 0]
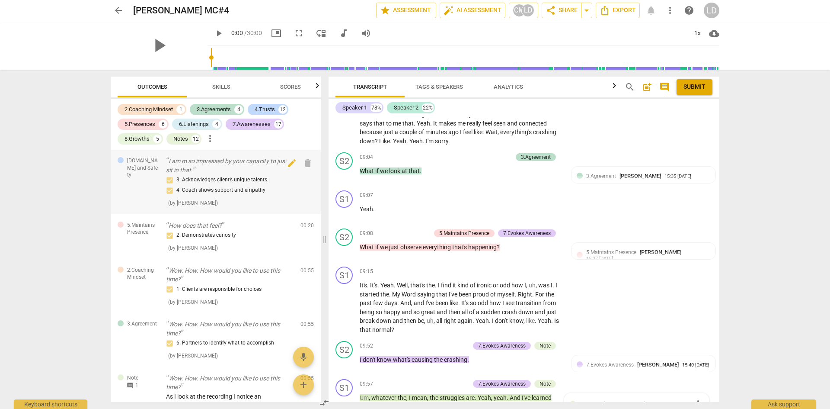
click at [256, 175] on div "3. Acknowledges client’s unique talents 4. Coach shows support and empathy" at bounding box center [230, 185] width 128 height 21
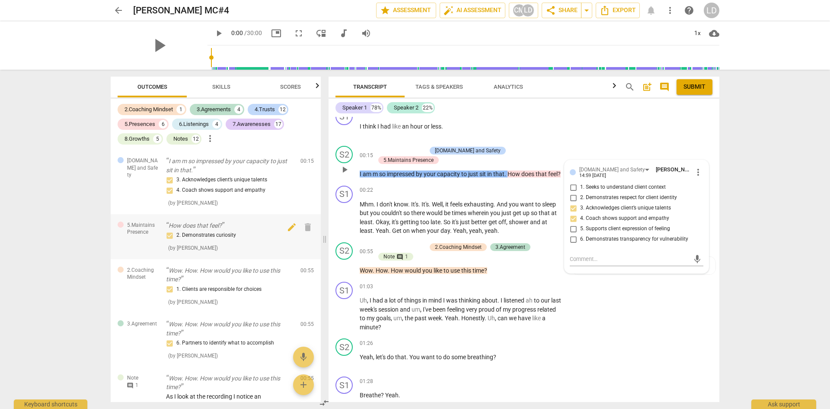
click at [227, 241] on div "2. Demonstrates curiosity ( by Chris Mijatovich )" at bounding box center [230, 241] width 128 height 22
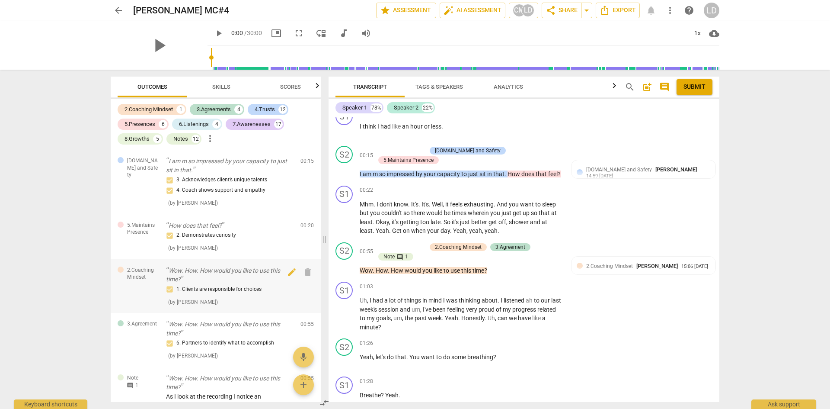
click at [230, 279] on p "Wow. How. How would you like to use this time?" at bounding box center [230, 275] width 128 height 18
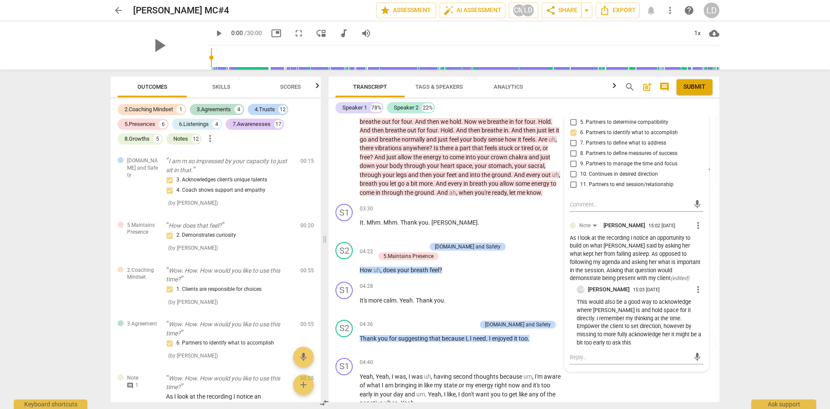
scroll to position [865, 0]
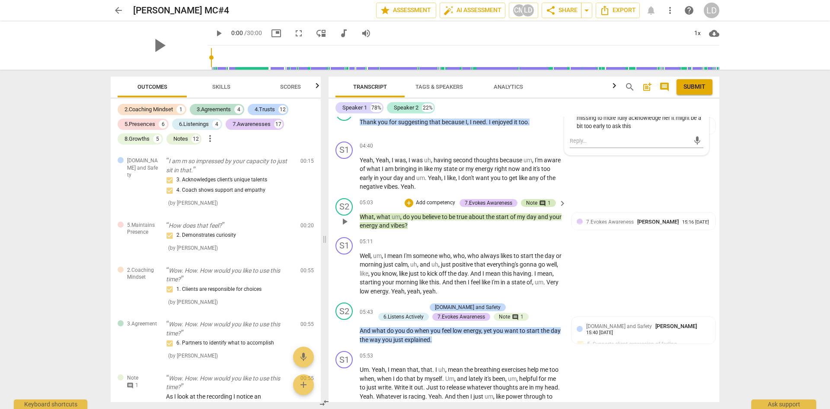
click at [540, 200] on span "comment" at bounding box center [542, 203] width 7 height 7
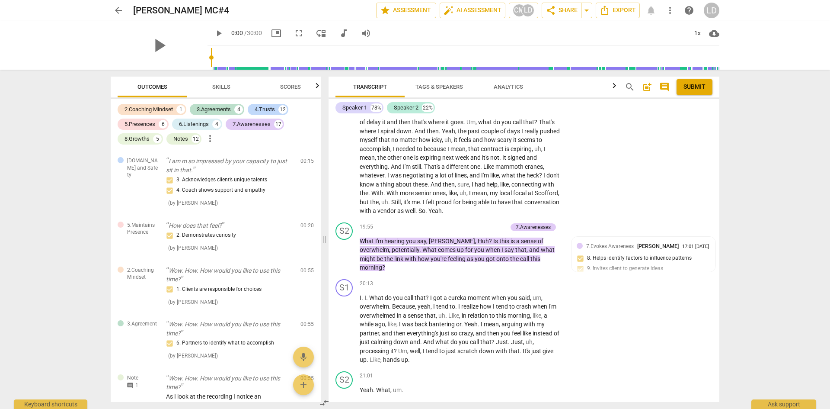
scroll to position [216, 0]
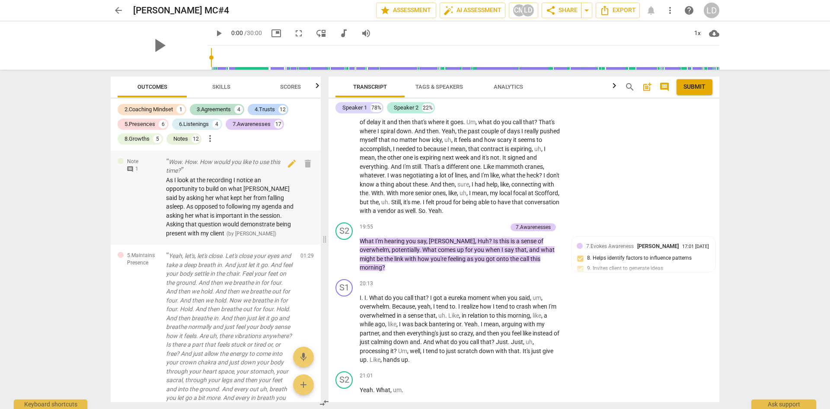
click at [227, 222] on span "As I look at the recording I notice an opportunity to build on what [PERSON_NAM…" at bounding box center [230, 206] width 128 height 60
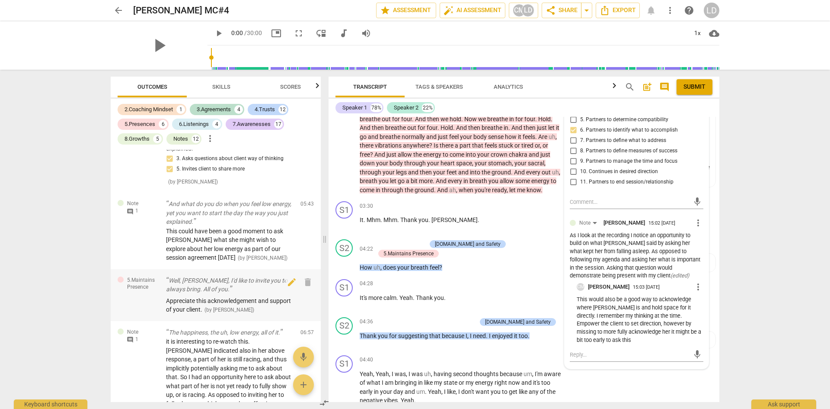
scroll to position [1297, 0]
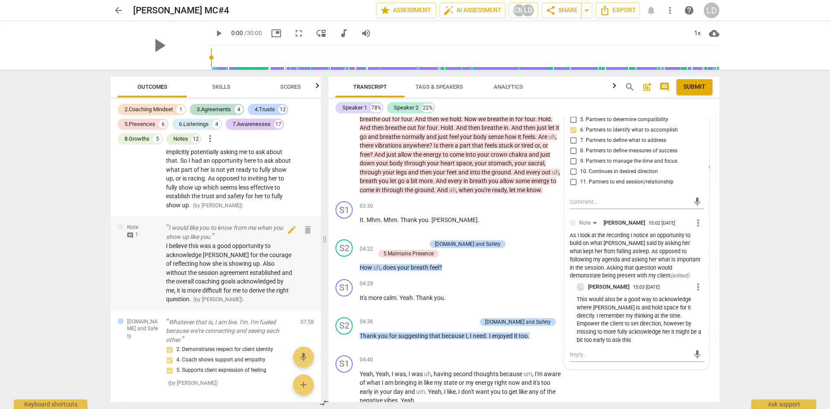
click at [255, 303] on div "I believe this was a good opportunity to acknowledge Jessa for the courage of r…" at bounding box center [230, 272] width 128 height 62
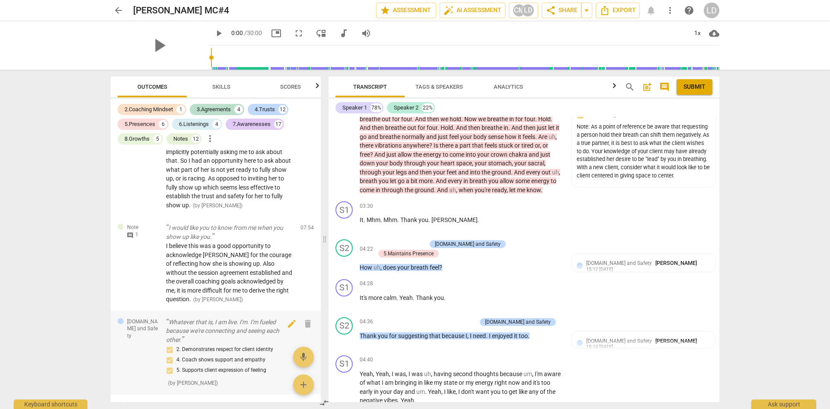
scroll to position [1513, 0]
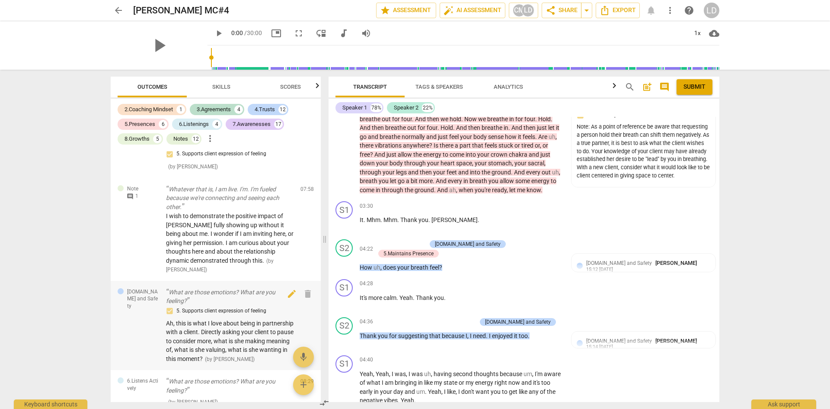
click at [239, 326] on span "Ah, this is what I love about being in partnership with a client. Directly aski…" at bounding box center [230, 340] width 128 height 42
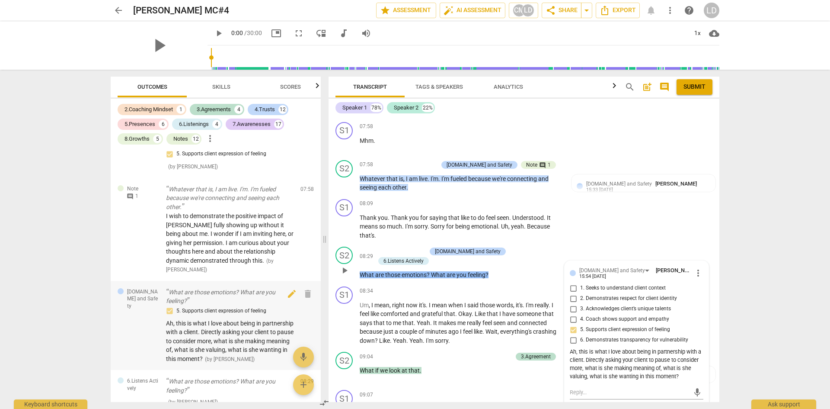
scroll to position [1498, 0]
click at [238, 255] on div "I wish to demonstrate the positive impact of jessa fully showing up without it …" at bounding box center [230, 242] width 128 height 62
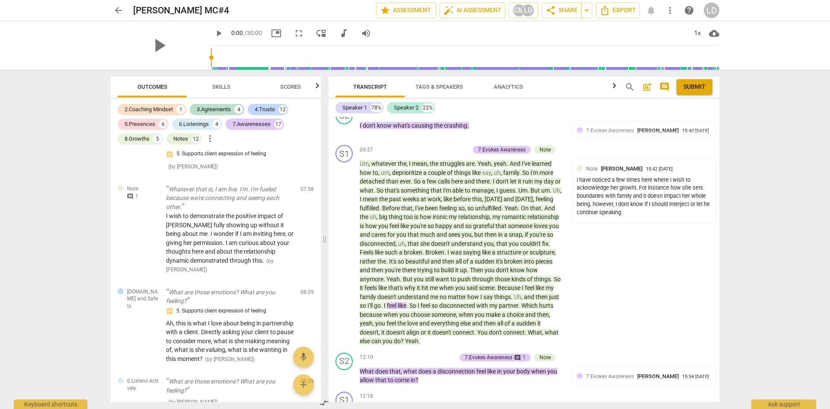
scroll to position [2146, 0]
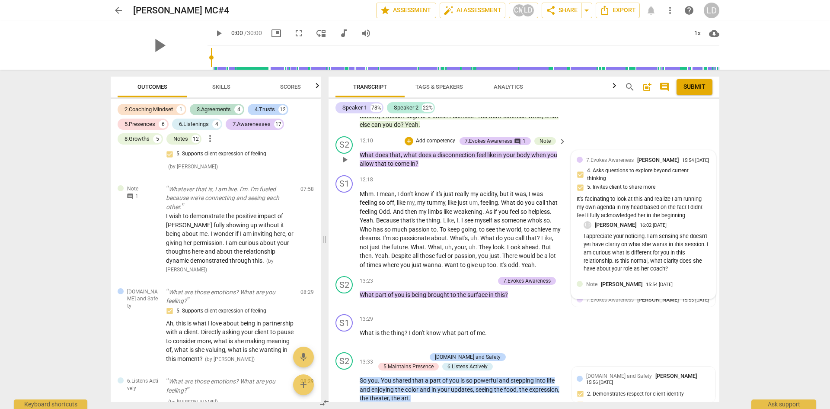
click at [632, 287] on span "[PERSON_NAME]" at bounding box center [622, 284] width 42 height 6
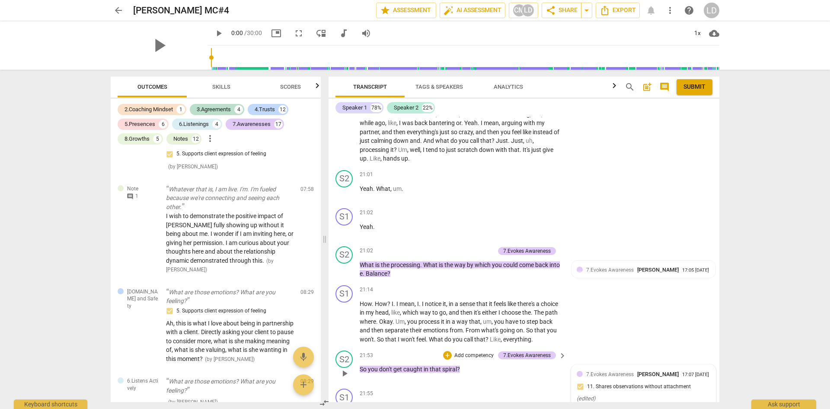
scroll to position [3227, 0]
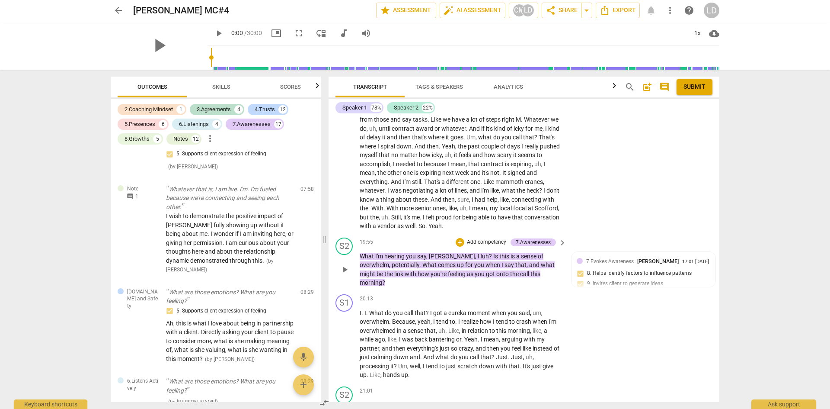
click at [429, 252] on span "[PERSON_NAME]" at bounding box center [452, 255] width 46 height 7
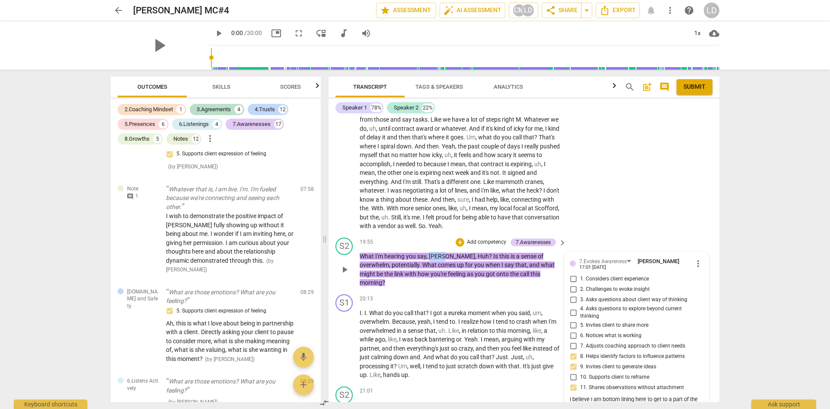
click at [429, 252] on span "[PERSON_NAME]" at bounding box center [452, 255] width 46 height 7
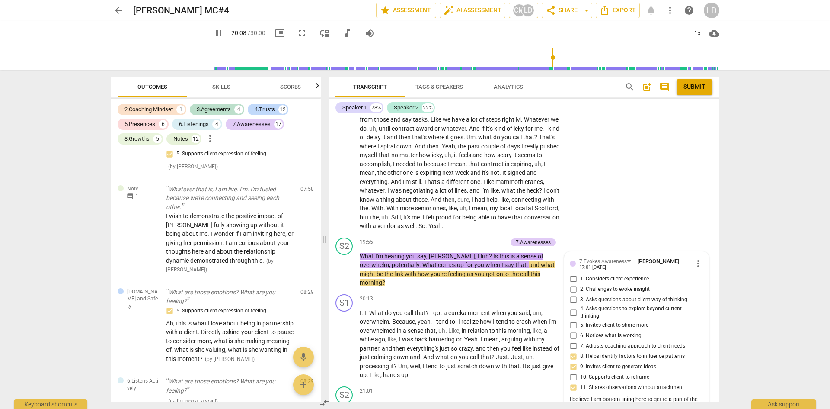
click at [214, 32] on span "pause" at bounding box center [219, 33] width 10 height 10
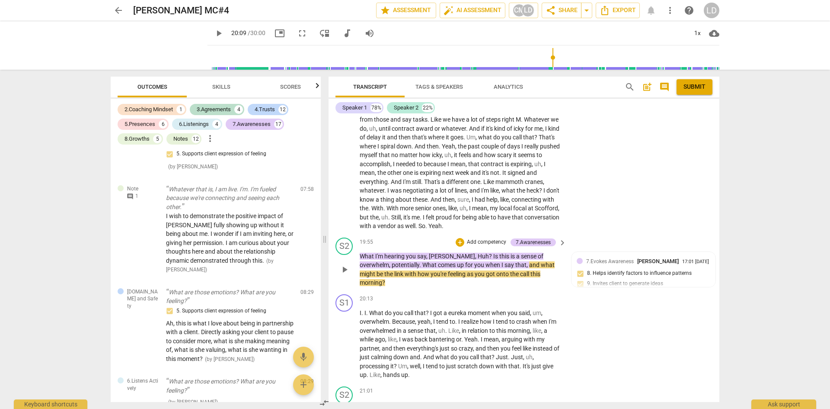
click at [361, 252] on span "What" at bounding box center [368, 255] width 16 height 7
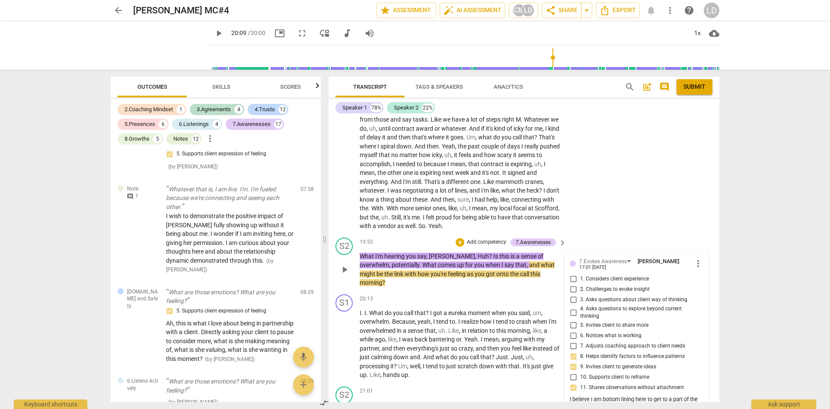
click at [362, 252] on span "What" at bounding box center [368, 255] width 16 height 7
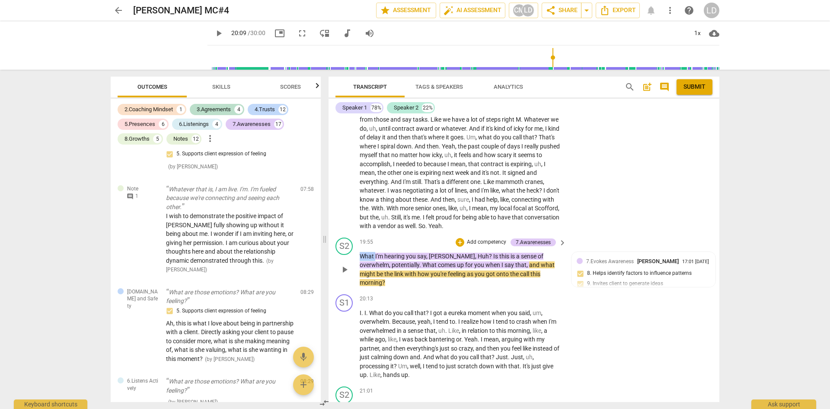
click at [362, 252] on span "What" at bounding box center [368, 255] width 16 height 7
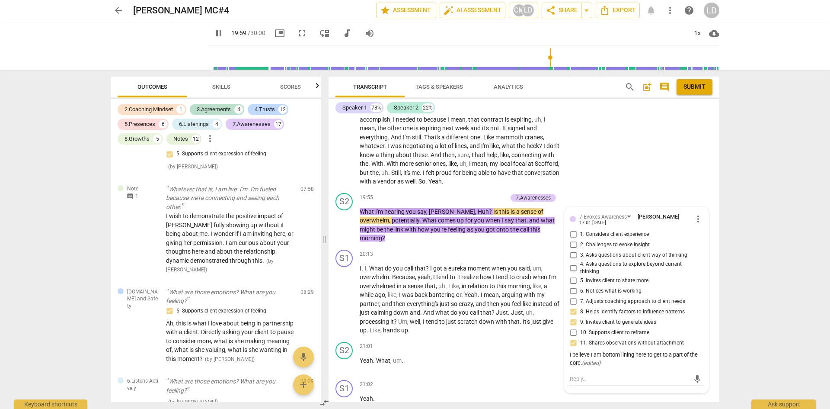
scroll to position [3272, 0]
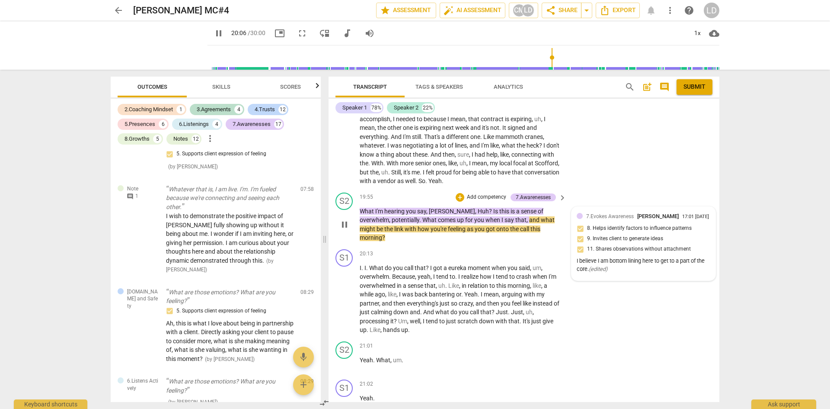
click at [639, 272] on div "I believe I am bottom lining here to get to a part of the core. ( edited )" at bounding box center [644, 265] width 134 height 16
type input "1206"
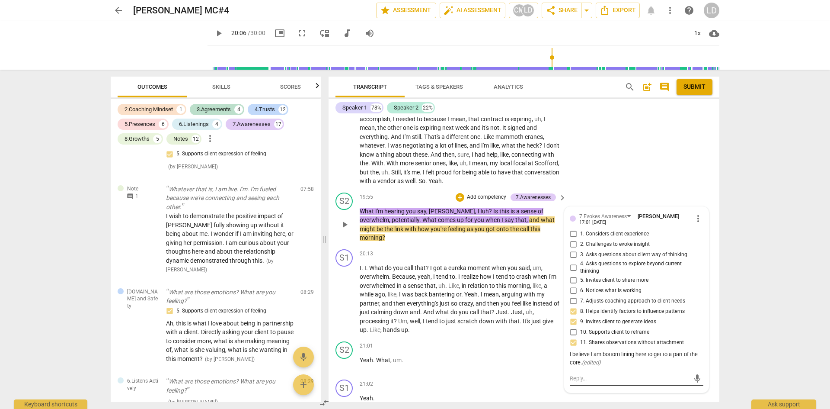
click at [607, 374] on textarea at bounding box center [630, 378] width 120 height 8
type textarea "A"
type textarea "Ap"
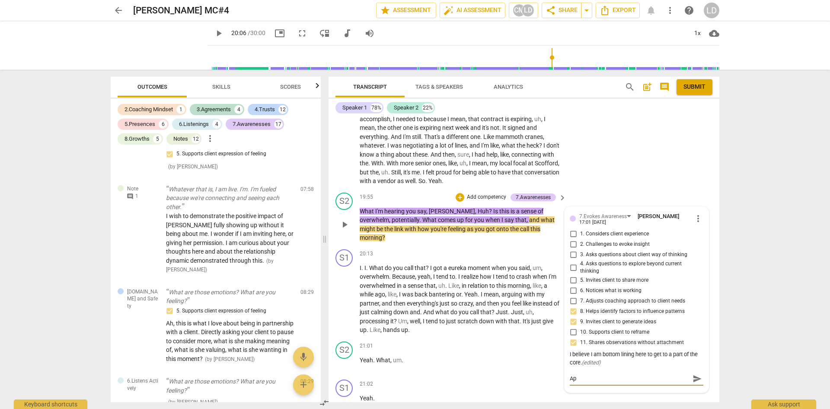
type textarea "App"
type textarea "Appr"
type textarea "Appre"
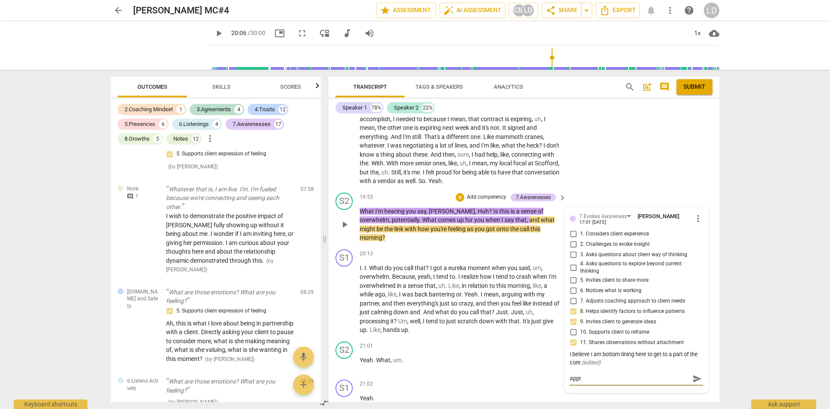
type textarea "Appre"
type textarea "Apprec"
type textarea "Appreci"
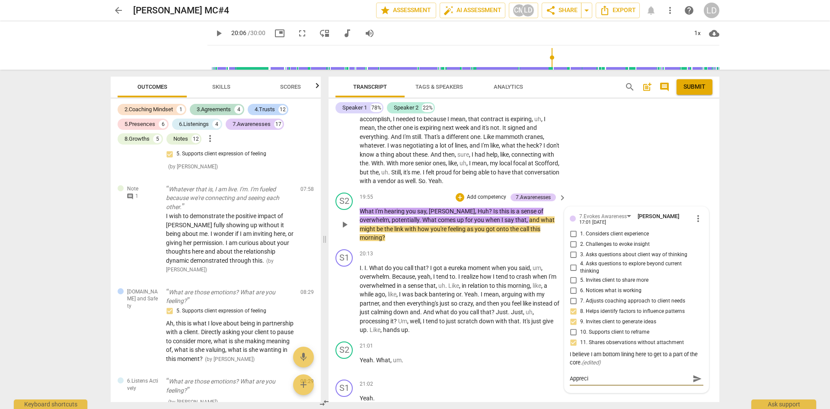
type textarea "Apprecia"
type textarea "Appreciat"
type textarea "Appreciate"
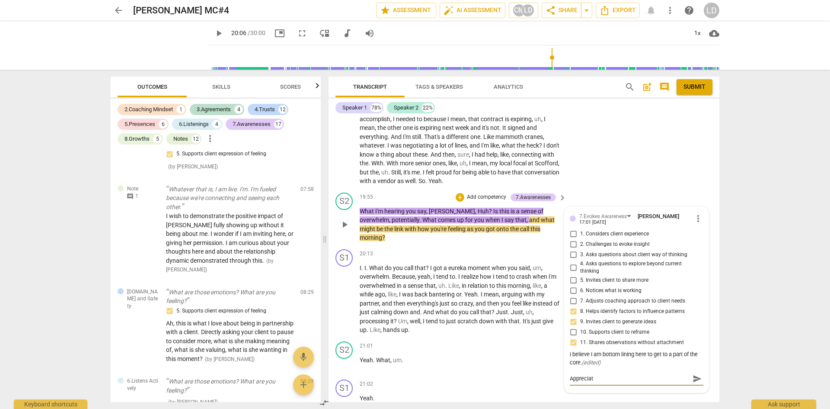
type textarea "Appreciate"
type textarea "Appreciate t"
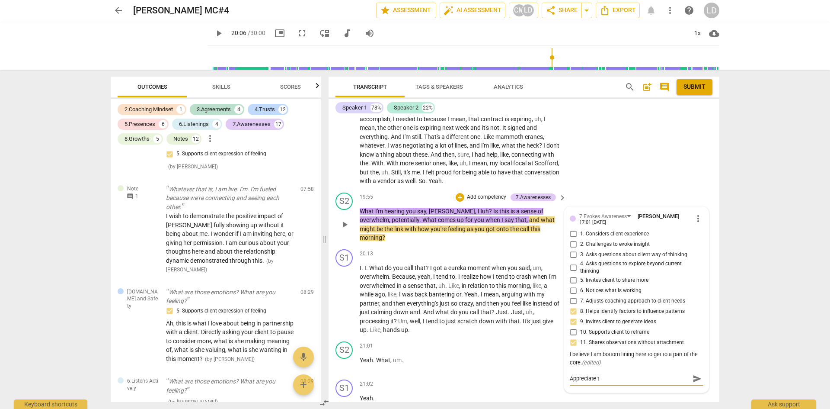
type textarea "Appreciate th"
type textarea "Appreciate the"
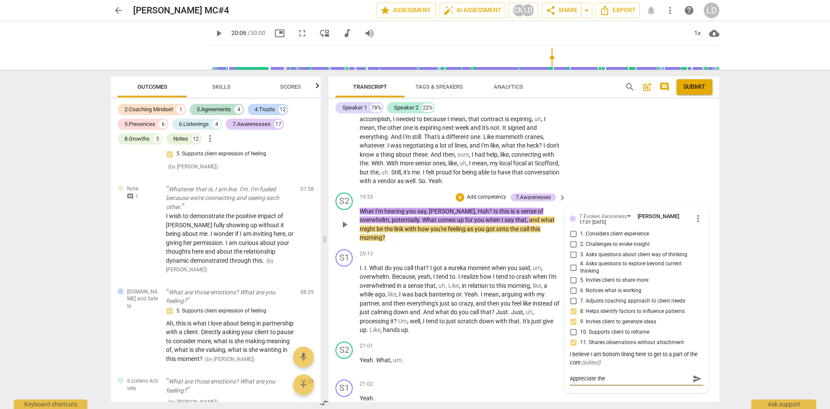
type textarea "Appreciate the"
type textarea "Appreciate the o"
type textarea "Appreciate the of"
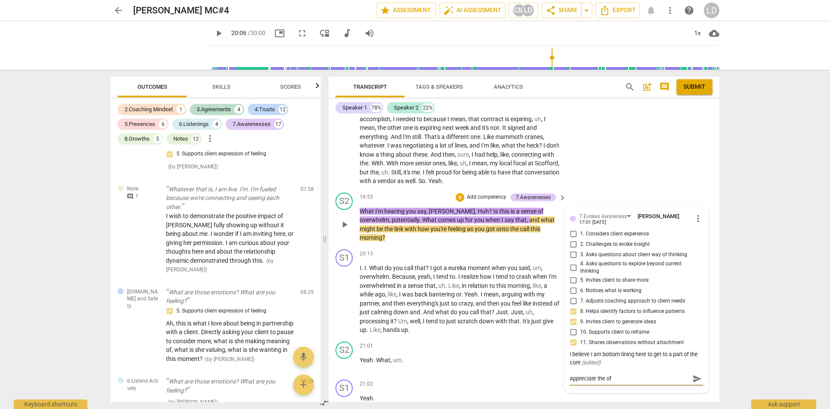
type textarea "Appreciate the off"
type textarea "Appreciate the offe"
type textarea "Appreciate the offer"
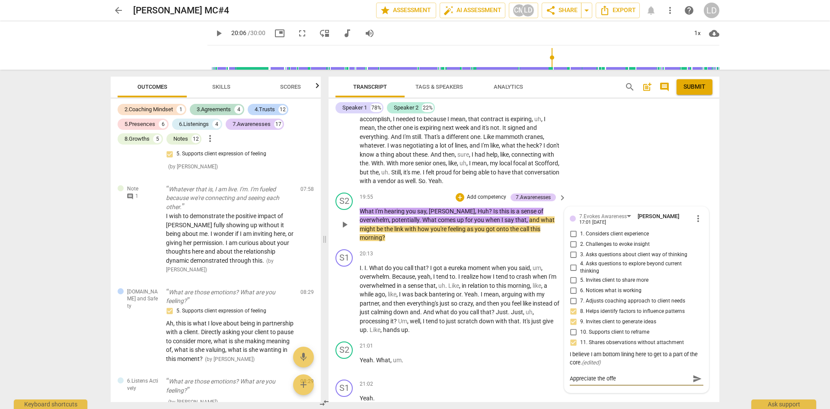
type textarea "Appreciate the offer"
type textarea "Appreciate the offer f"
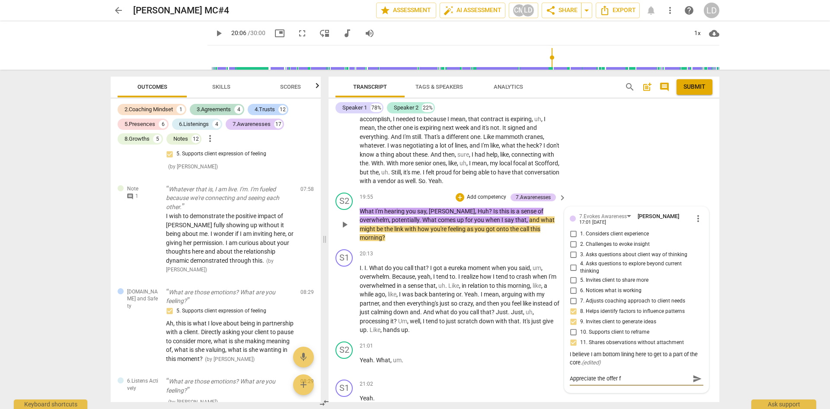
type textarea "Appreciate the offer fo"
type textarea "Appreciate the offer for"
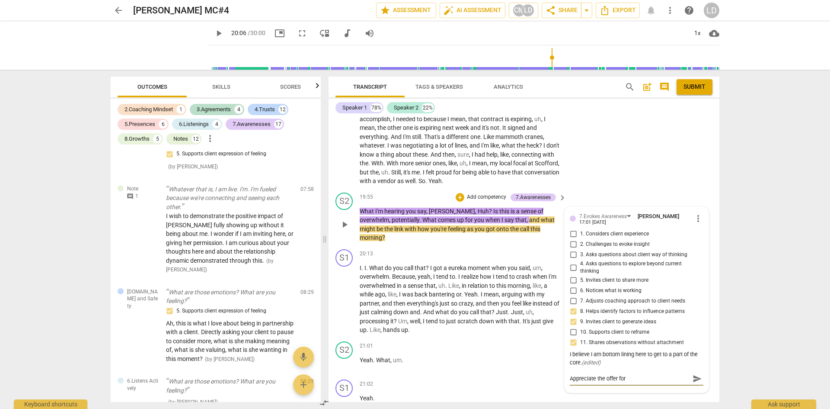
type textarea "Appreciate the offer for"
type textarea "Appreciate the offer for h"
type textarea "Appreciate the offer for he"
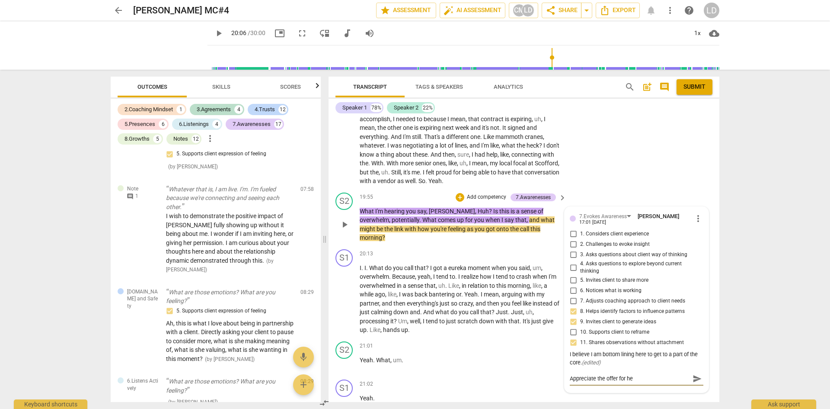
type textarea "Appreciate the offer for her"
type textarea "Appreciate the offer for her t"
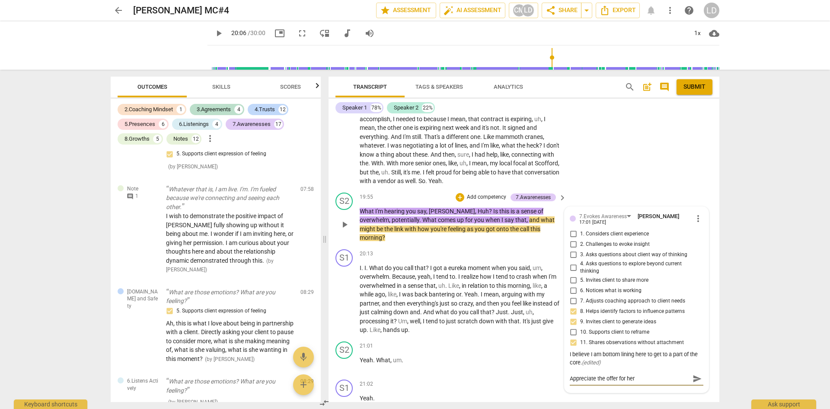
type textarea "Appreciate the offer for her t"
type textarea "Appreciate the offer for her to"
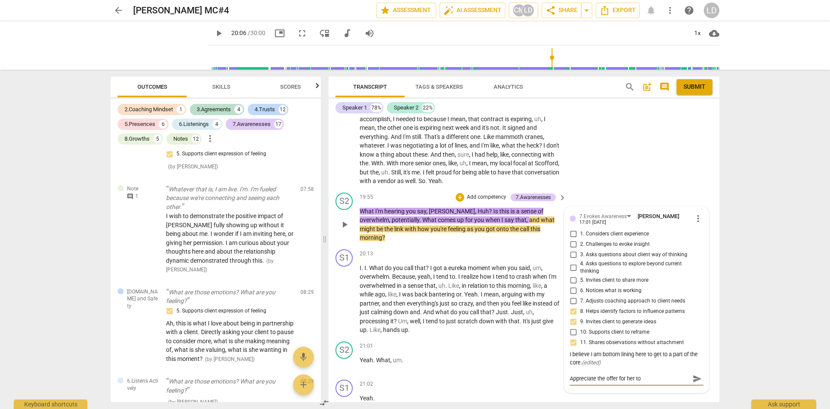
type textarea "Appreciate the offer for her to r"
type textarea "Appreciate the offer for her to re"
type textarea "Appreciate the offer for her to rel"
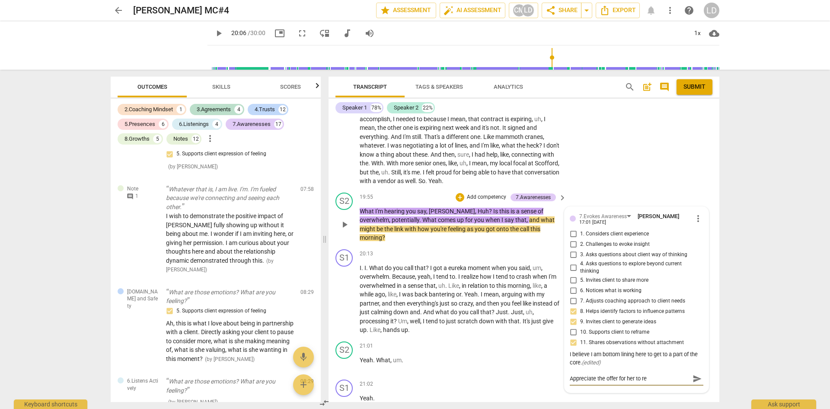
type textarea "Appreciate the offer for her to rel"
type textarea "Appreciate the offer for her to rela"
type textarea "Appreciate the offer for her to relat"
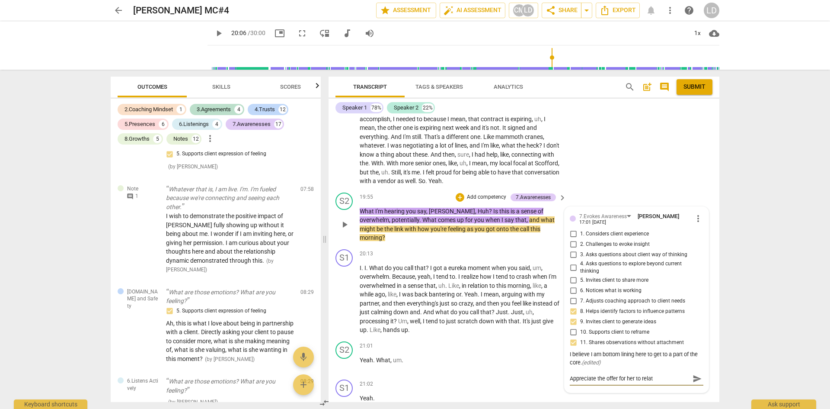
type textarea "Appreciate the offer for her to relate"
type textarea "Appreciate the offer for her to relate t"
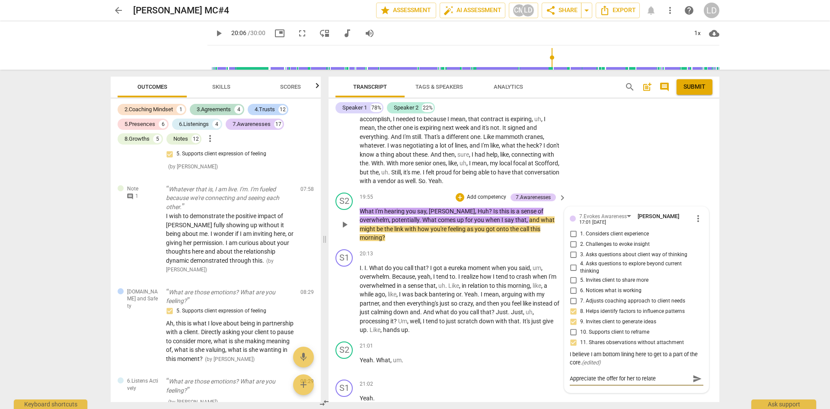
type textarea "Appreciate the offer for her to relate t"
type textarea "Appreciate the offer for her to relate to"
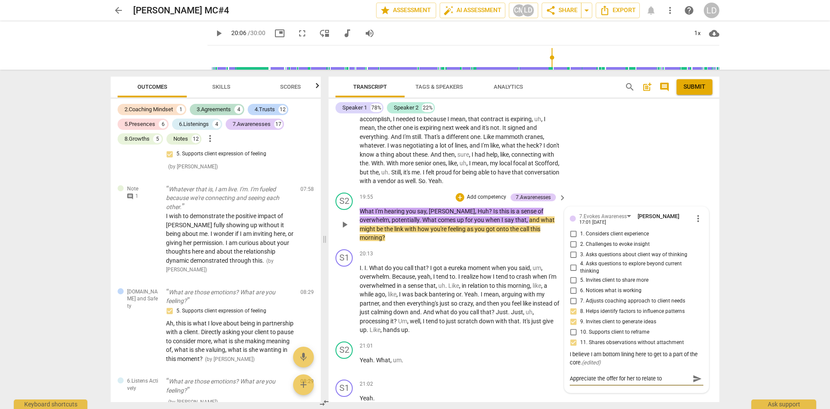
type textarea "Appreciate the offer for her to relate to y"
type textarea "Appreciate the offer for her to relate to yo"
type textarea "Appreciate the offer for her to relate to you"
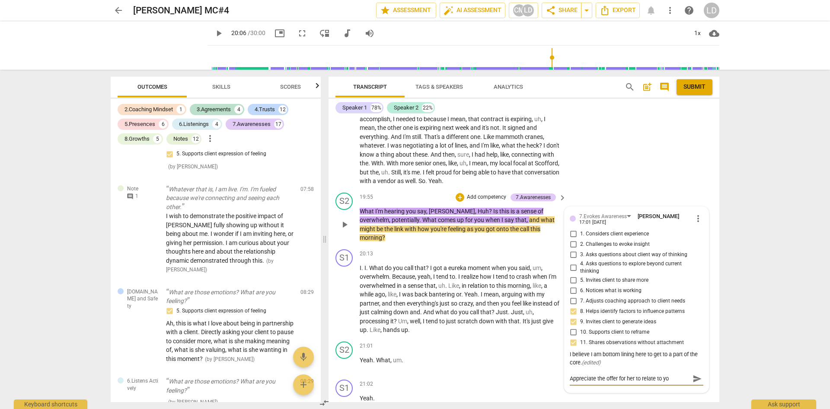
type textarea "Appreciate the offer for her to relate to you"
type textarea "Appreciate the offer for her to relate to your"
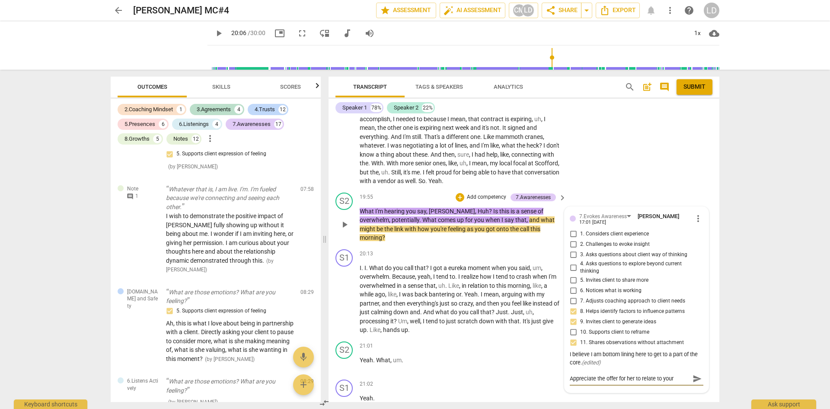
type textarea "Appreciate the offer for her to relate to your w"
type textarea "Appreciate the offer for her to relate to your wo"
type textarea "Appreciate the offer for her to relate to your wor"
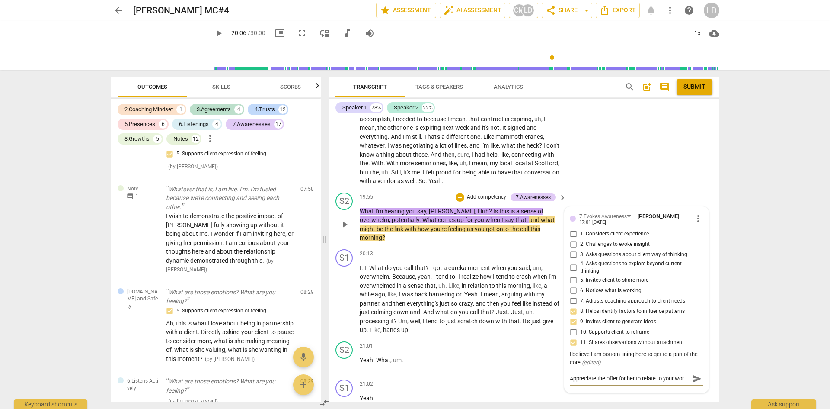
type textarea "Appreciate the offer for her to relate to your word"
type textarea "Appreciate the offer for her to relate to your words"
type textarea "Appreciate the offer for her to relate to your words."
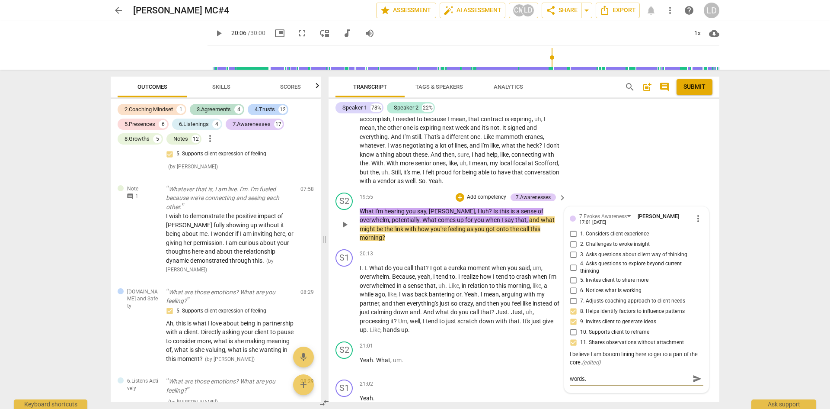
type textarea "Appreciate the offer for her to relate to your words."
click at [693, 374] on span "send" at bounding box center [698, 379] width 10 height 10
click at [214, 33] on span "play_arrow" at bounding box center [219, 33] width 10 height 10
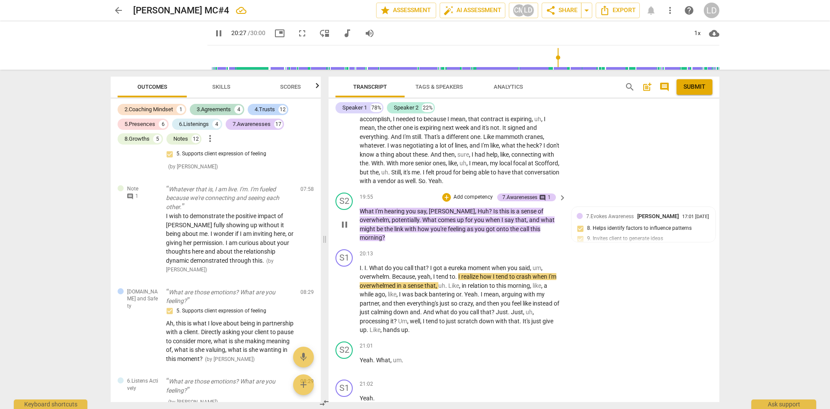
click at [541, 216] on span "what" at bounding box center [548, 219] width 14 height 7
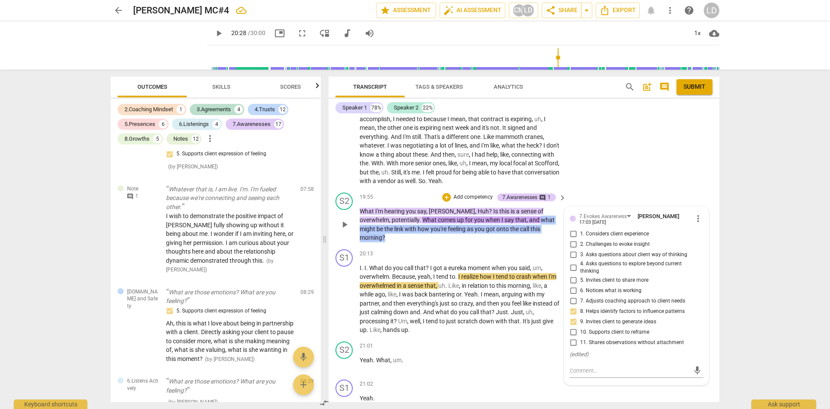
drag, startPoint x: 510, startPoint y: 215, endPoint x: 535, endPoint y: 222, distance: 26.5
click at [535, 222] on p "What I'm hearing you say , Jessa , Huh ? Is this is a sense of overwhelm , pote…" at bounding box center [461, 224] width 202 height 35
click at [446, 193] on div "+" at bounding box center [446, 197] width 9 height 9
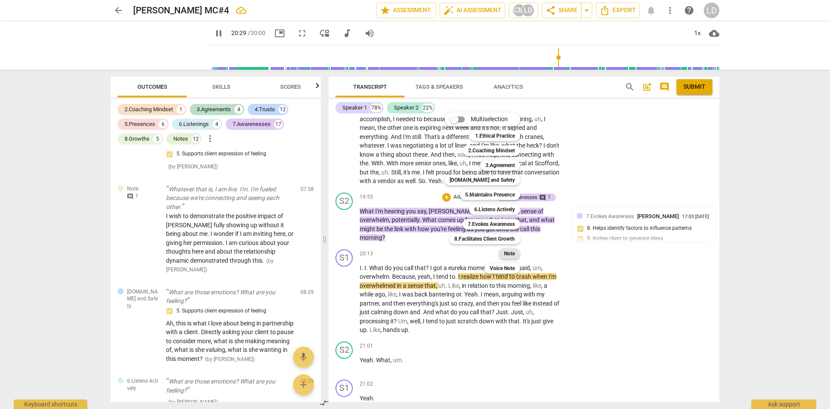
click at [511, 250] on b "Note" at bounding box center [509, 253] width 11 height 10
type input "1230"
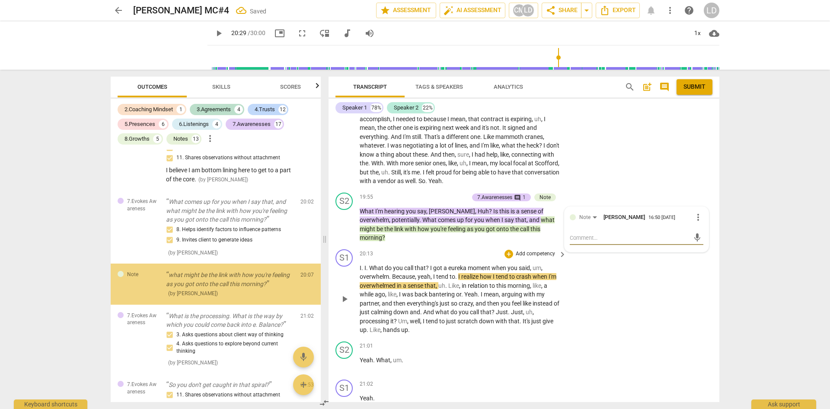
scroll to position [3538, 0]
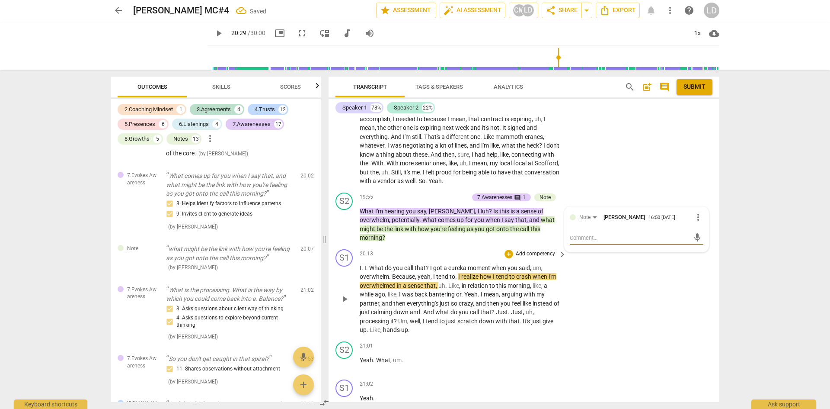
type textarea "C"
type textarea "Ch"
type textarea "Cho"
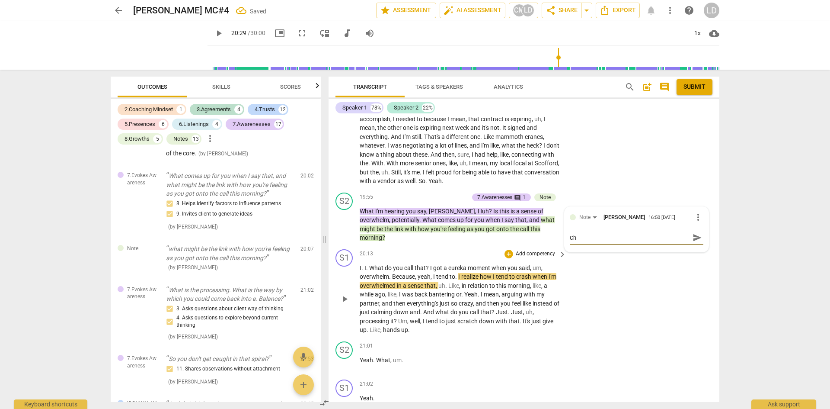
type textarea "Cho"
type textarea "[PERSON_NAME]"
type textarea "Choic"
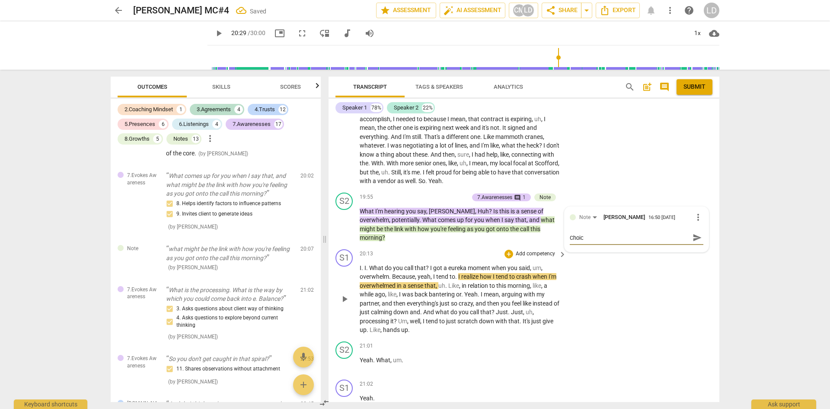
type textarea "Choice"
type textarea "Choice O"
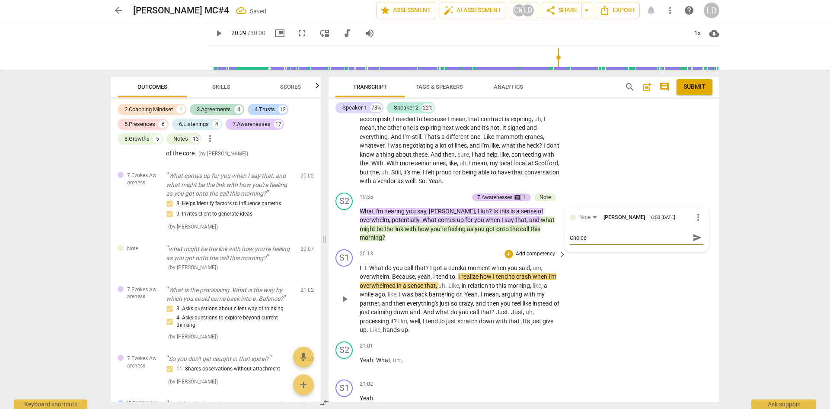
type textarea "Choice O"
type textarea "Choice"
type textarea "Choice P"
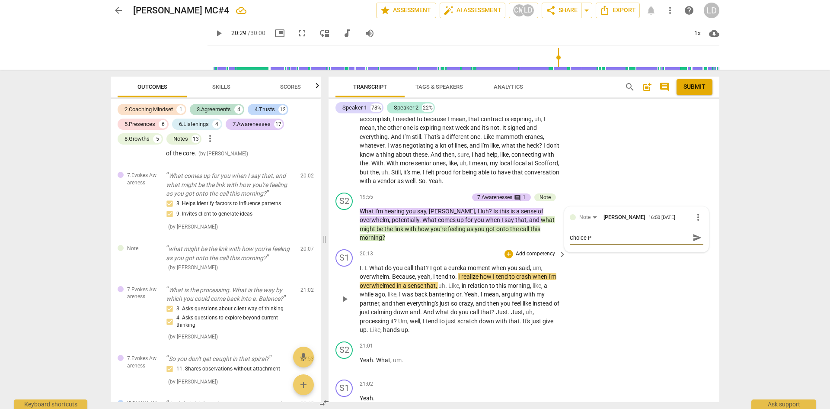
type textarea "Choice Po"
type textarea "Choice Poi"
type textarea "Choice Poin"
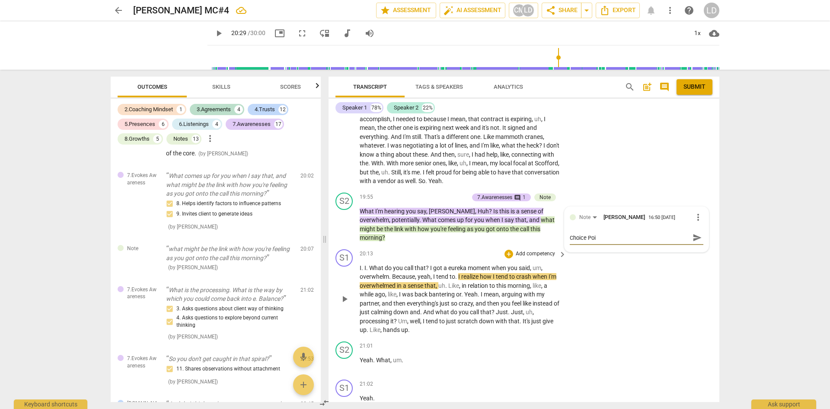
type textarea "Choice Poin"
type textarea "Choice Point"
type textarea "Choice Point:"
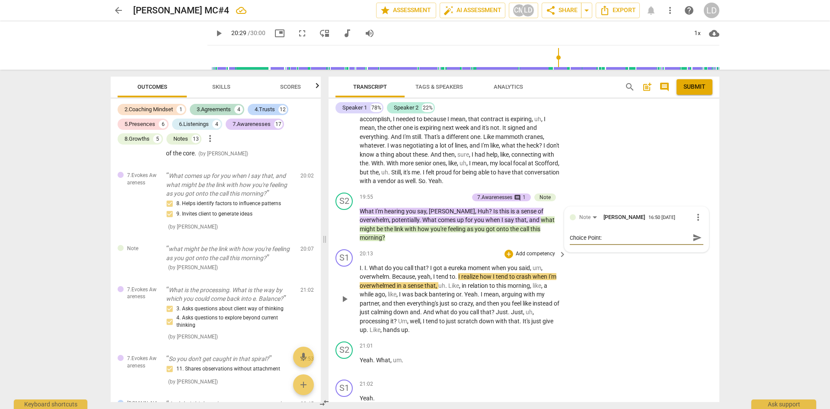
type textarea "Choice Point:"
type textarea "Choice Point: W"
type textarea "Choice Point: Wh"
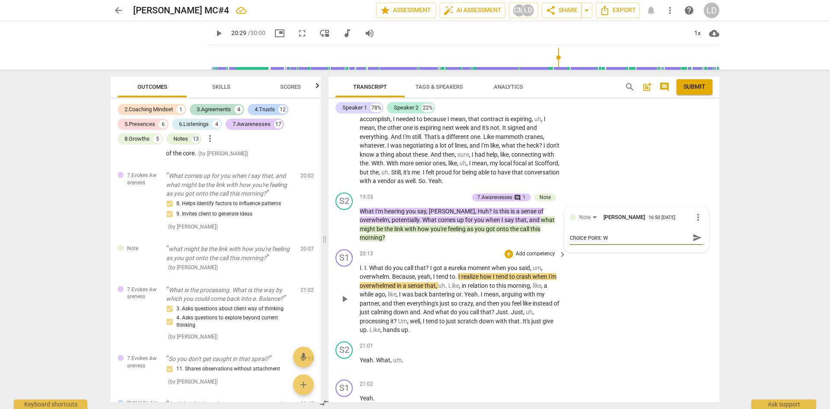
type textarea "Choice Point: Wh"
type textarea "Choice Point: Wha"
type textarea "Choice Point: What"
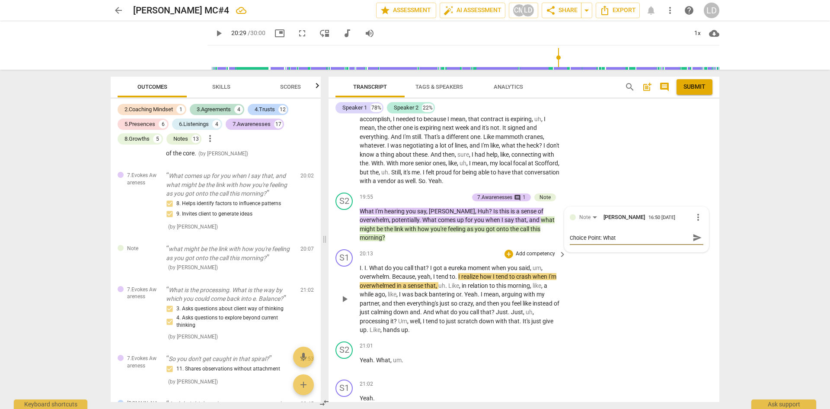
type textarea "Choice Point: What"
type textarea "Choice Point: What i"
type textarea "Choice Point: What is"
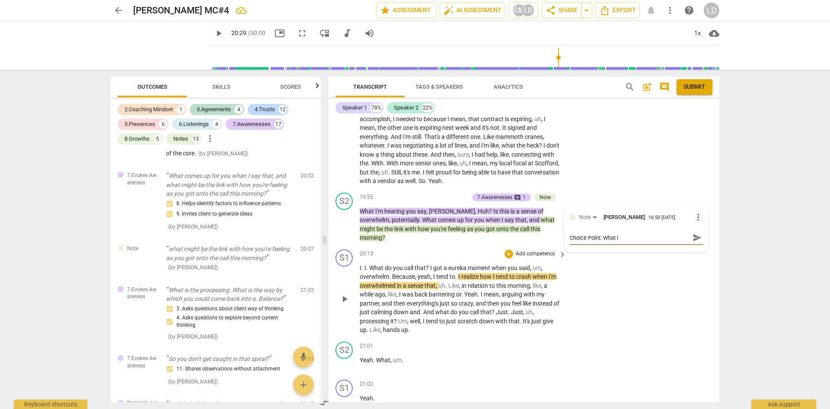
type textarea "Choice Point: What is"
type textarea "Choice Point: What i"
type textarea "Choice Point: What if"
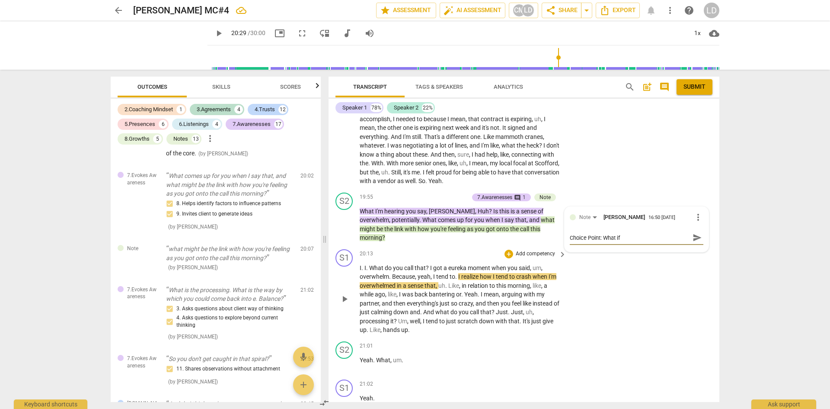
type textarea "Choice Point: What if"
type textarea "Choice Point: What if y"
type textarea "Choice Point: What if yo"
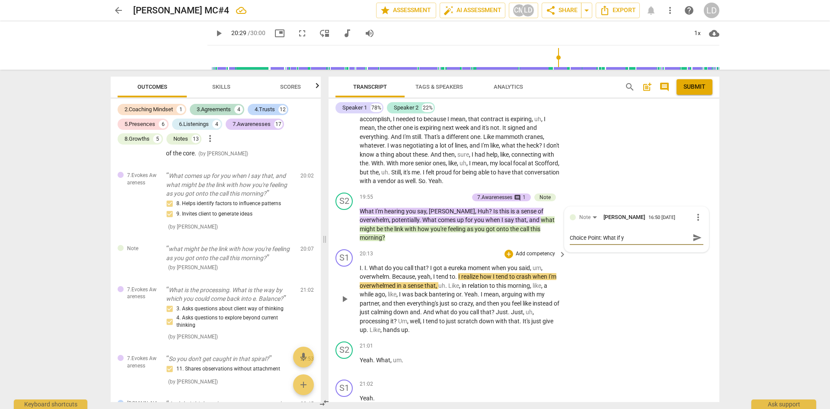
type textarea "Choice Point: What if yo"
type textarea "Choice Point: What if you"
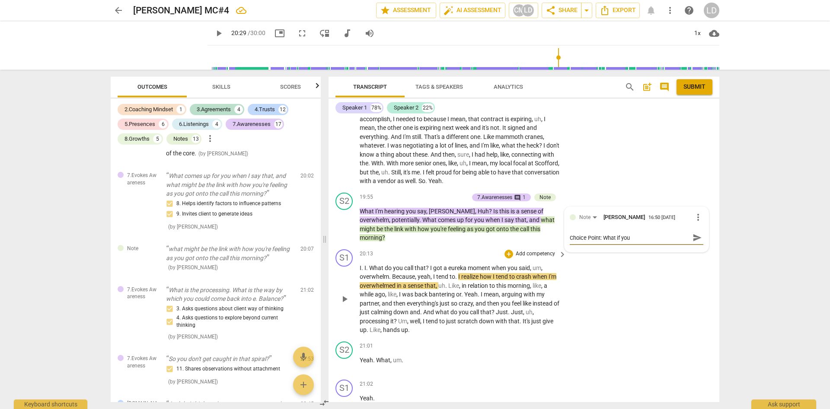
type textarea "Choice Point: What if you a"
type textarea "Choice Point: What if you al"
type textarea "Choice Point: What if you all"
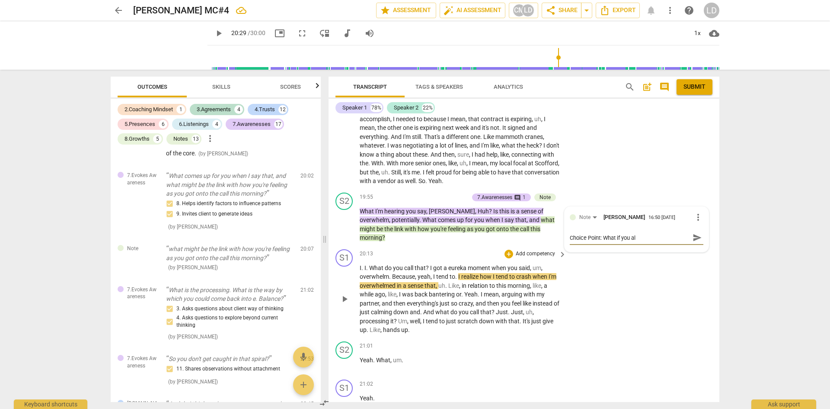
type textarea "Choice Point: What if you all"
type textarea "Choice Point: What if you allo"
type textarea "Choice Point: What if you allow"
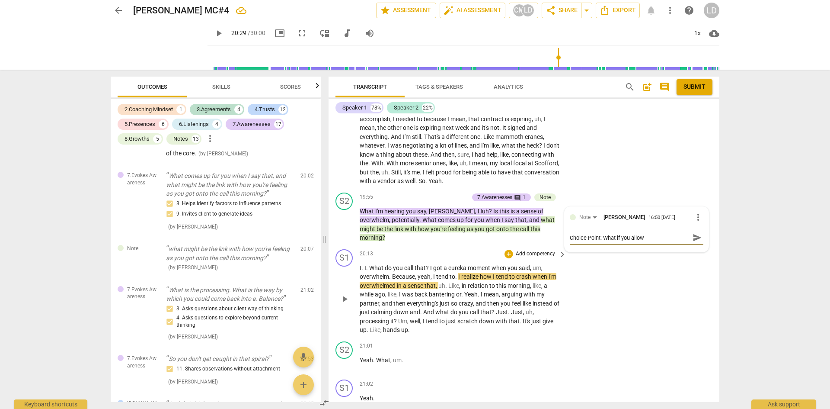
type textarea "Choice Point: What if you allowe"
type textarea "Choice Point: What if you allowed"
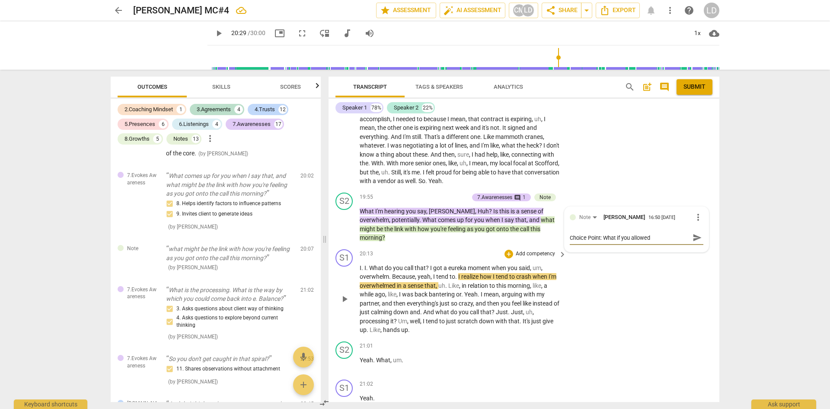
type textarea "Choice Point: What if you allowed"
type textarea "Choice Point: What if you allowed h"
type textarea "Choice Point: What if you allowed he"
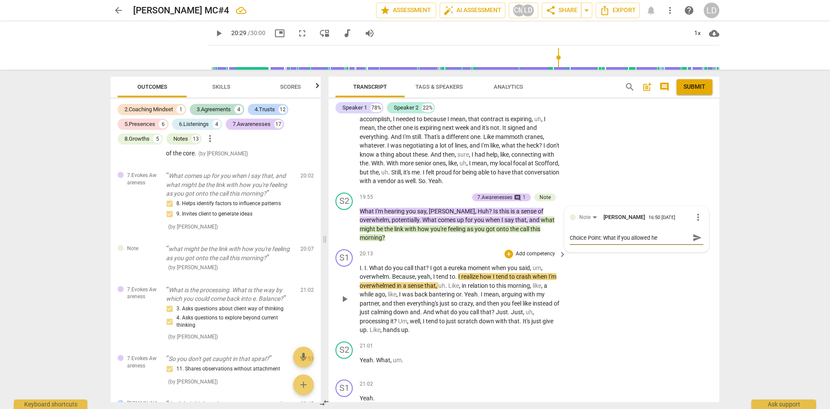
type textarea "Choice Point: What if you allowed her"
type textarea "Choice Point: What if you allowed her t"
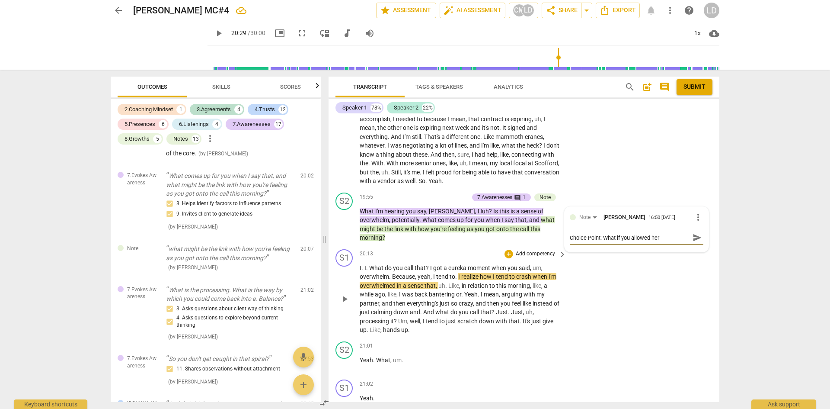
type textarea "Choice Point: What if you allowed her t"
type textarea "Choice Point: What if you allowed her to"
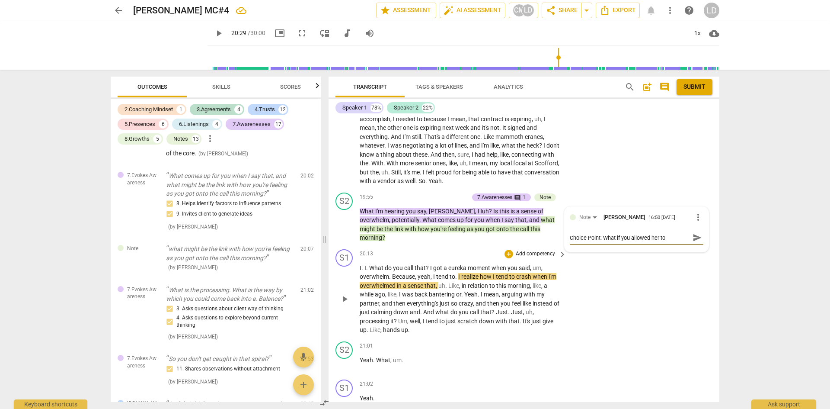
type textarea "Choice Point: What if you allowed her to a"
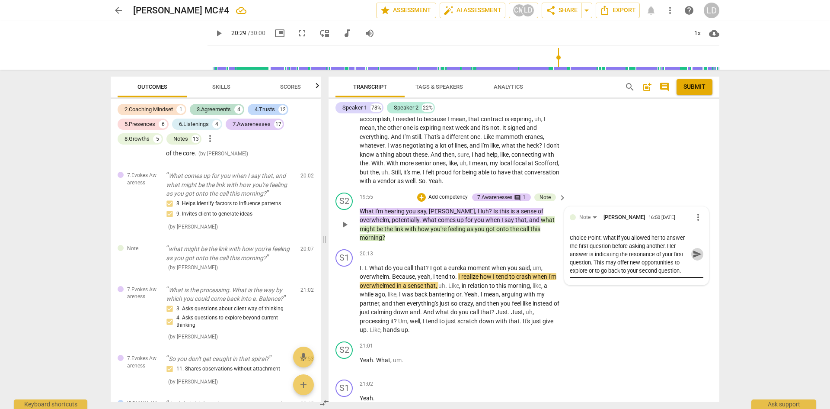
click at [694, 249] on span "send" at bounding box center [698, 254] width 10 height 10
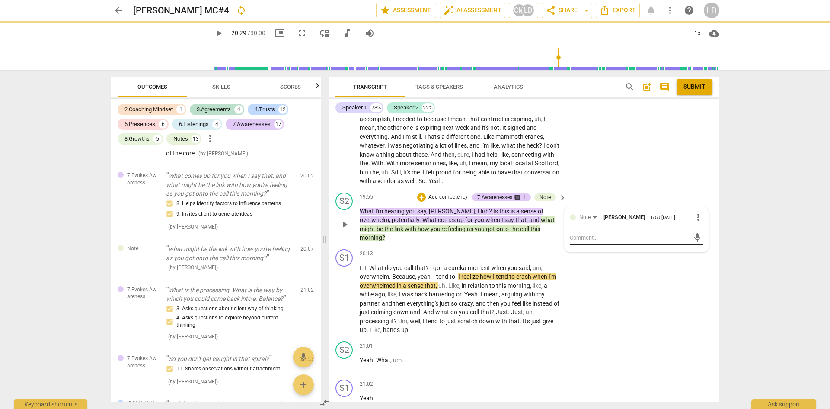
scroll to position [0, 0]
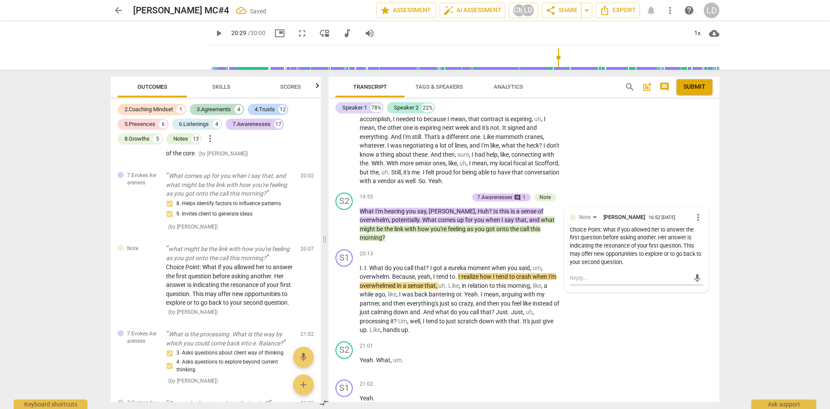
click at [214, 33] on span "play_arrow" at bounding box center [219, 33] width 10 height 10
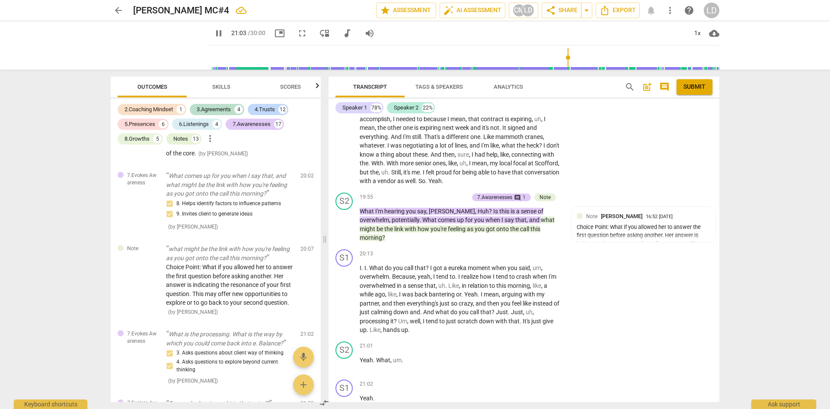
scroll to position [3574, 0]
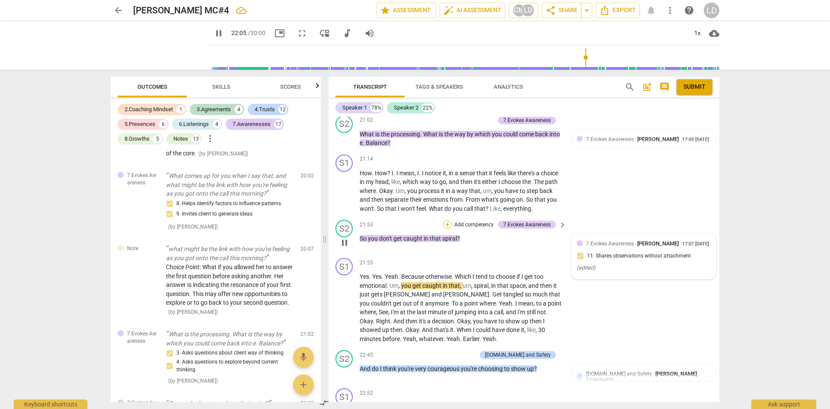
click at [449, 224] on div "+" at bounding box center [447, 224] width 9 height 9
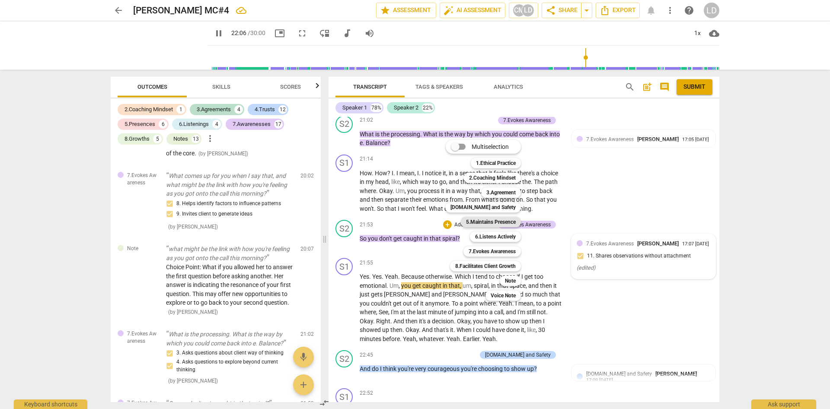
click at [472, 223] on b "5.Maintains Presence" at bounding box center [491, 222] width 50 height 10
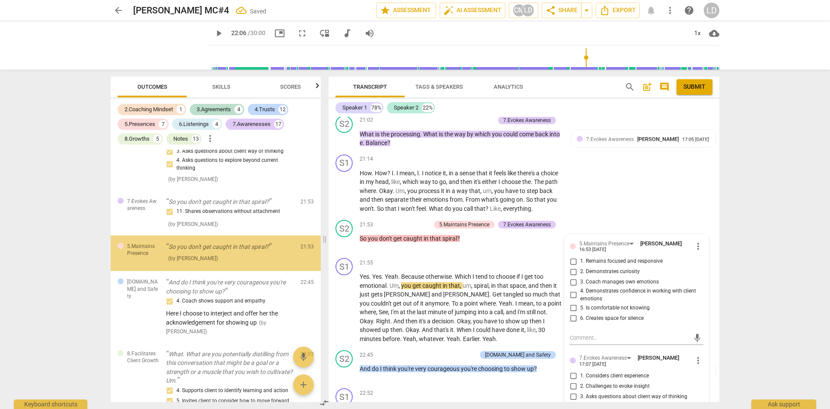
scroll to position [3744, 0]
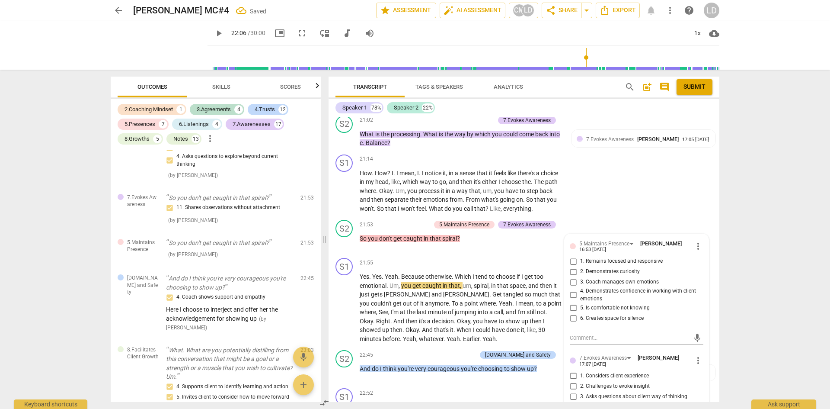
click at [602, 258] on span "1. Remains focused and responsive" at bounding box center [621, 261] width 83 height 8
click at [580, 258] on input "1. Remains focused and responsive" at bounding box center [573, 261] width 14 height 10
click at [214, 35] on span "play_arrow" at bounding box center [219, 33] width 10 height 10
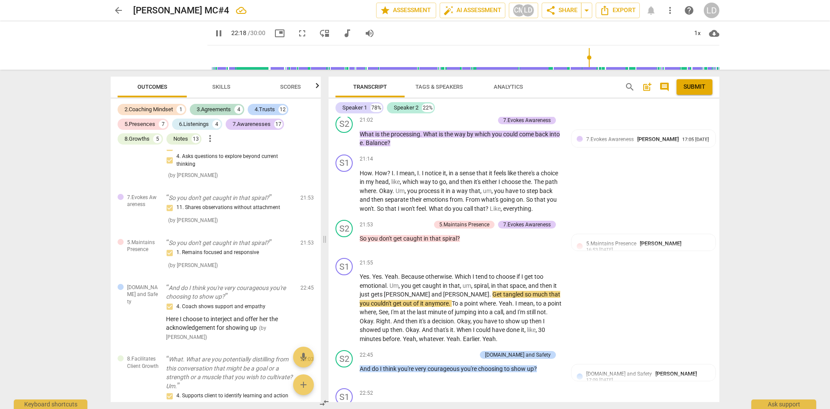
click at [214, 31] on span "pause" at bounding box center [219, 33] width 10 height 10
click at [214, 35] on span "play_arrow" at bounding box center [219, 33] width 10 height 10
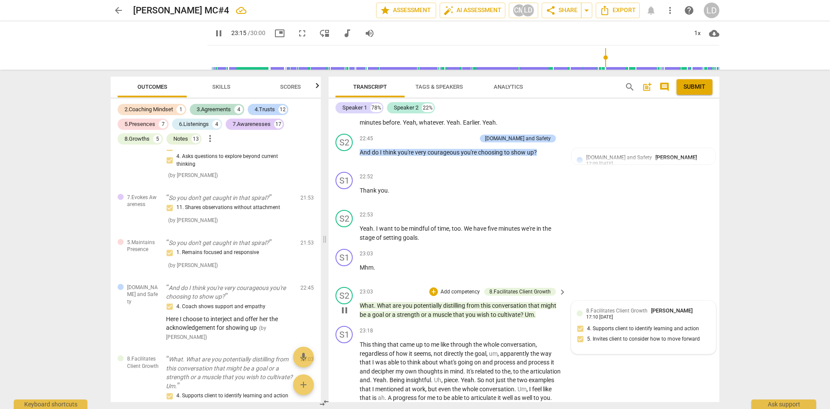
click at [612, 338] on div "8.Facilitates Client Growth Chris Mijatovich 17:10 09-28-2025 4. Supports clien…" at bounding box center [644, 327] width 134 height 42
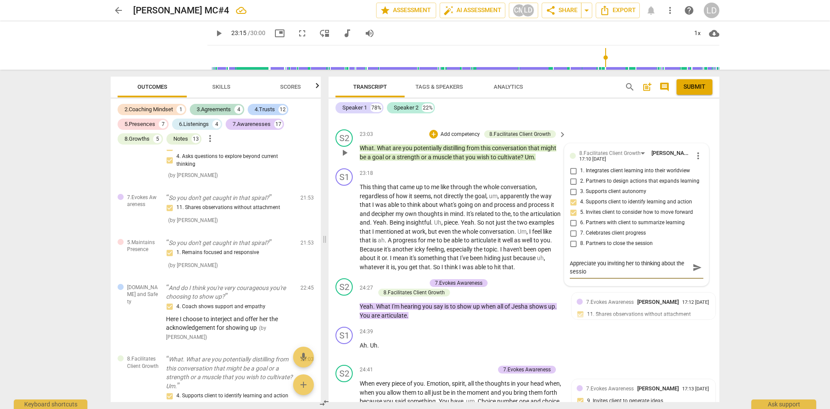
scroll to position [0, 0]
click at [696, 264] on span "send" at bounding box center [698, 267] width 10 height 10
click at [214, 37] on span "play_arrow" at bounding box center [219, 33] width 10 height 10
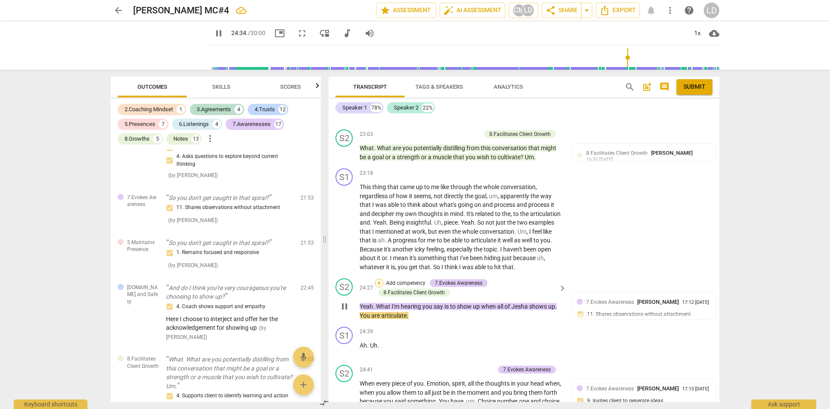
click at [378, 278] on div "+" at bounding box center [379, 282] width 9 height 9
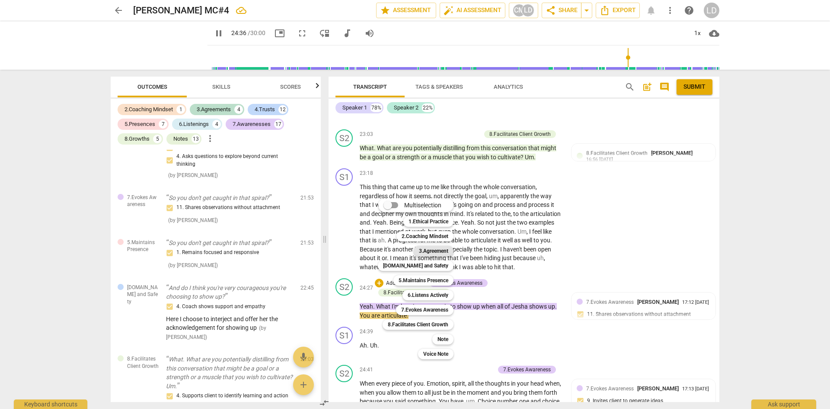
click at [436, 253] on b "3.Agreement" at bounding box center [433, 251] width 29 height 10
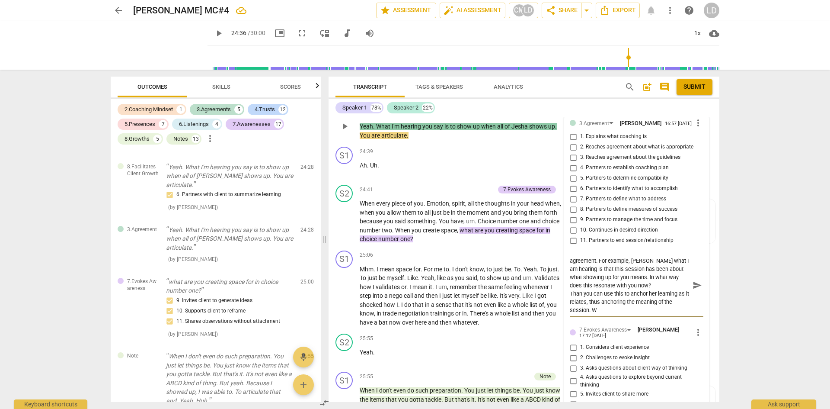
scroll to position [8, 0]
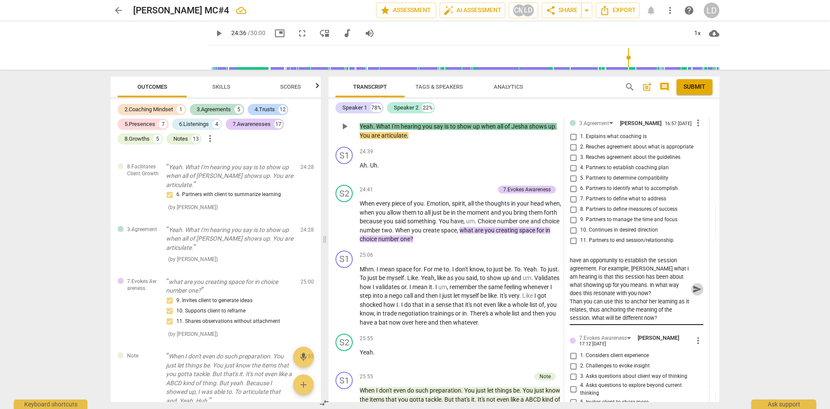
click at [694, 292] on span "send" at bounding box center [697, 289] width 13 height 10
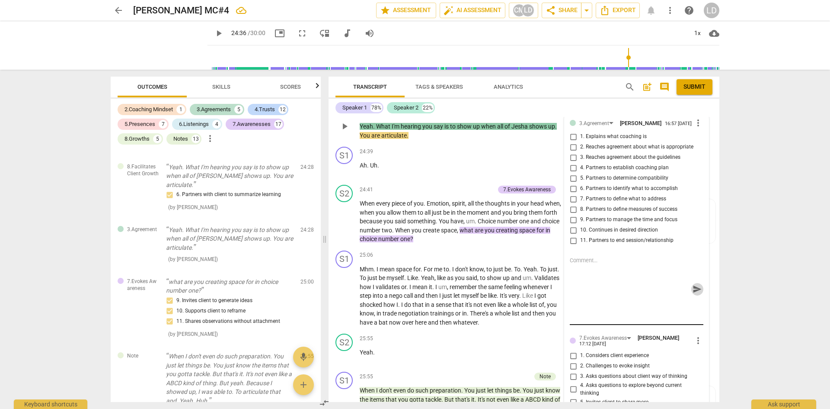
scroll to position [0, 0]
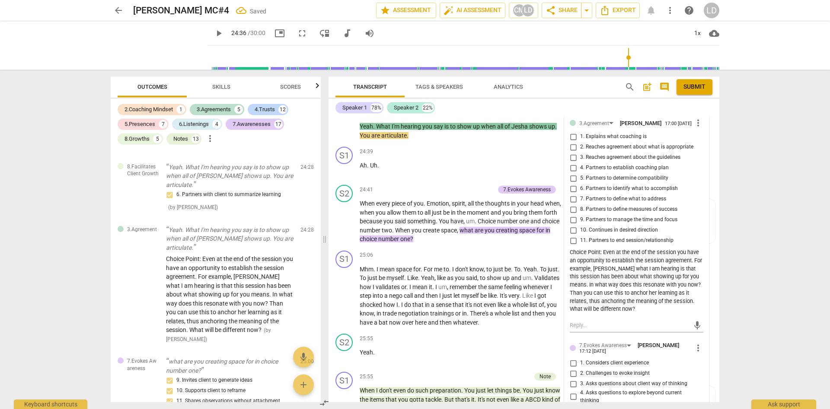
click at [214, 32] on span "play_arrow" at bounding box center [219, 33] width 10 height 10
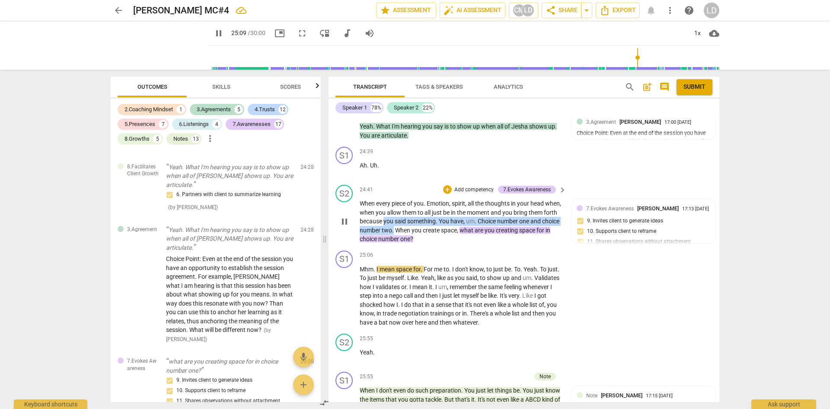
drag, startPoint x: 414, startPoint y: 215, endPoint x: 436, endPoint y: 224, distance: 23.1
click at [436, 224] on p "When every piece of you . Emotion , spirit , all the thoughts in your head when…" at bounding box center [461, 221] width 202 height 45
click at [448, 185] on div "+" at bounding box center [447, 189] width 9 height 9
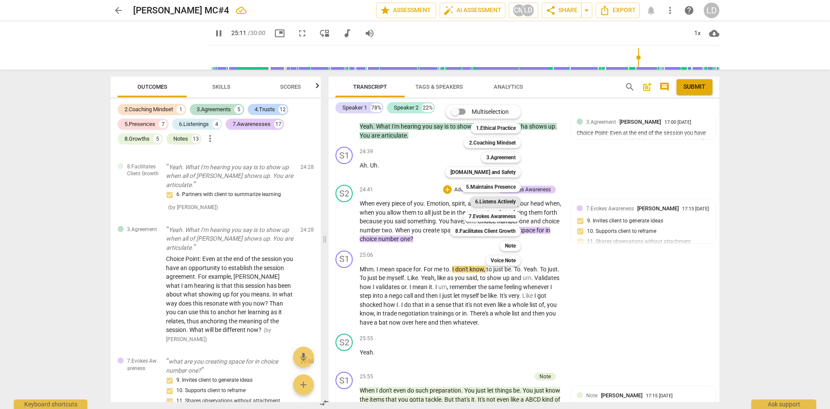
click at [491, 202] on b "6.Listens Actively" at bounding box center [495, 201] width 41 height 10
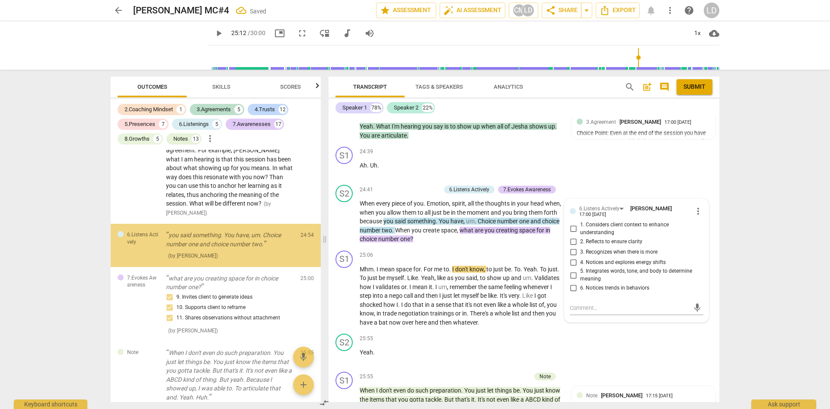
scroll to position [4225, 0]
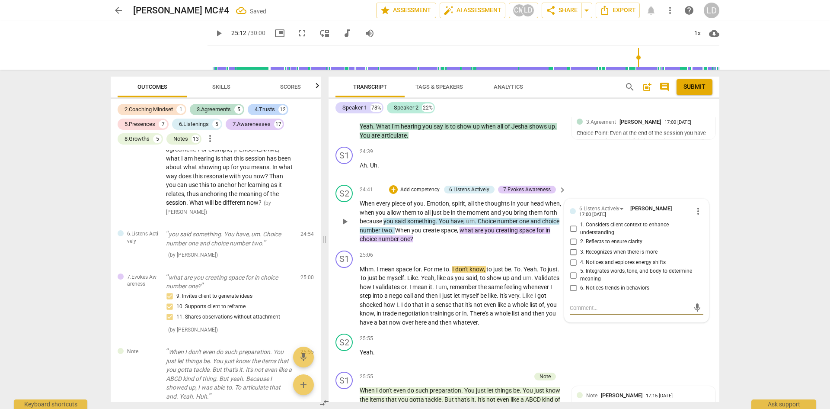
click at [571, 270] on input "5. Integrates words, tone, and body to determine meaning" at bounding box center [573, 275] width 14 height 10
click at [761, 223] on div "arrow_back Chris Mijatovich MC#4 Saved edit star Assessment auto_fix_high AI As…" at bounding box center [415, 204] width 830 height 409
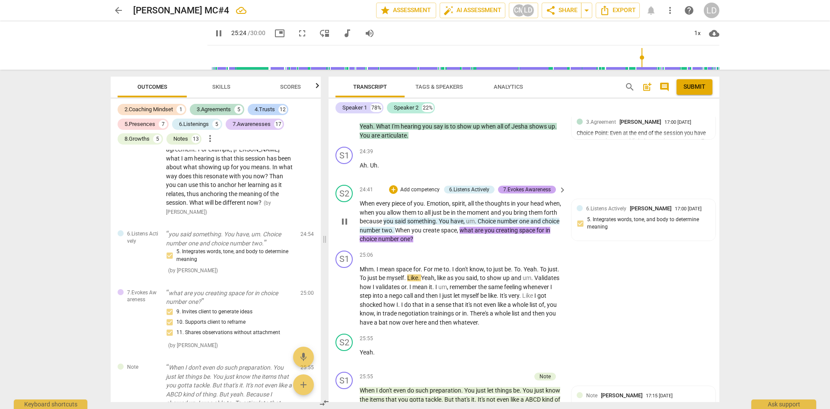
click at [522, 185] on div "7.Evokes Awareness" at bounding box center [527, 189] width 48 height 8
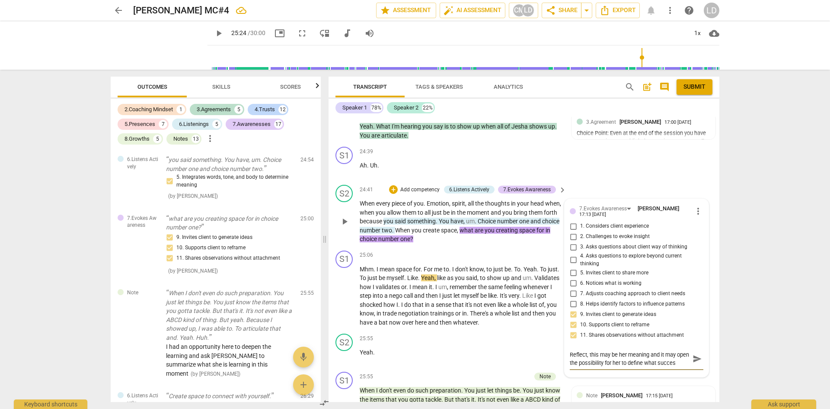
scroll to position [8, 0]
click at [693, 354] on span "send" at bounding box center [698, 359] width 10 height 10
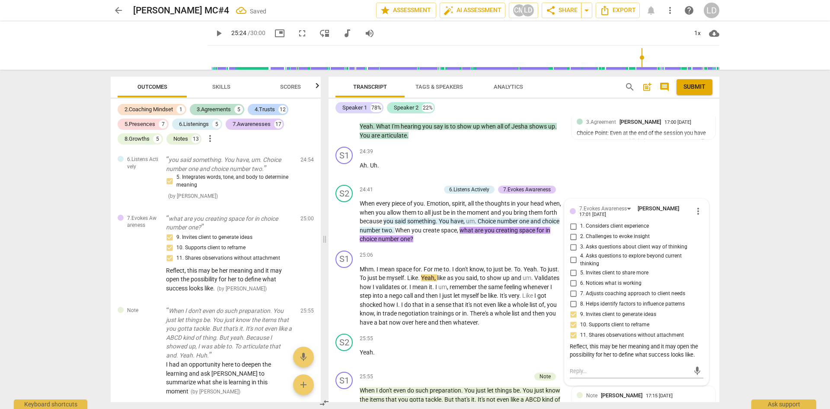
click at [214, 35] on span "play_arrow" at bounding box center [219, 33] width 10 height 10
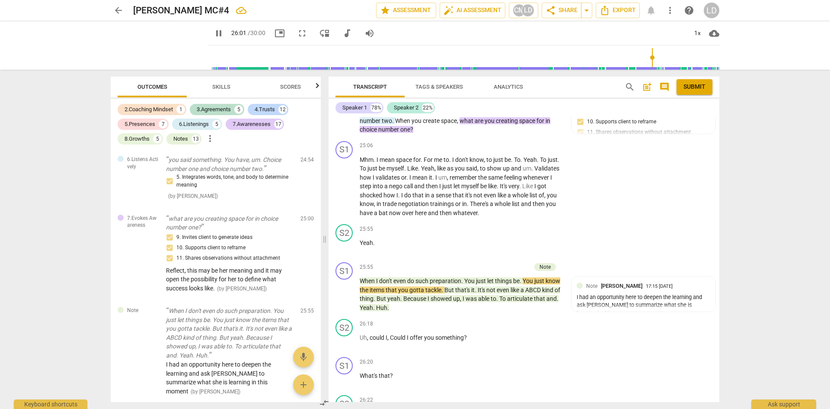
scroll to position [4270, 0]
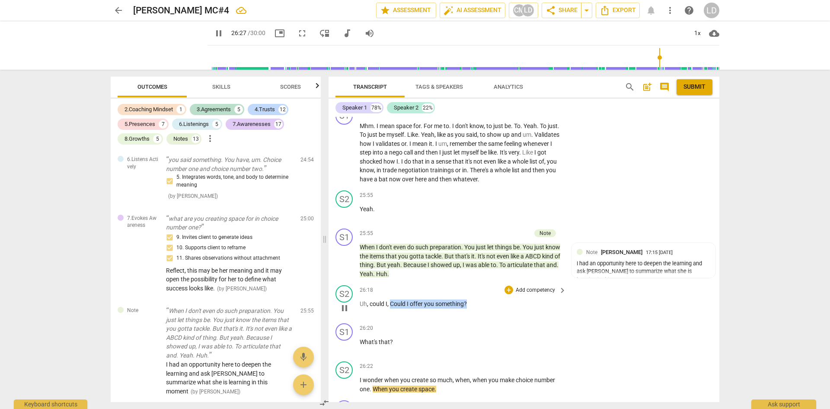
drag, startPoint x: 391, startPoint y: 300, endPoint x: 472, endPoint y: 300, distance: 80.8
click at [472, 300] on p "Uh , could I , Could I offer you something ?" at bounding box center [461, 303] width 202 height 9
click at [510, 285] on div "+" at bounding box center [509, 289] width 9 height 9
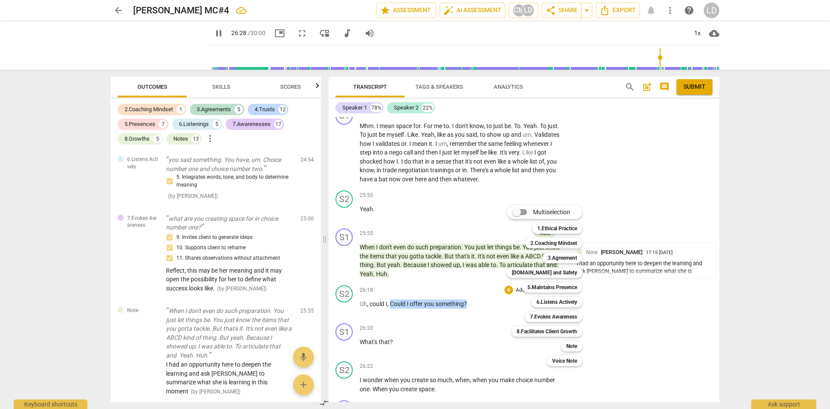
scroll to position [4564, 0]
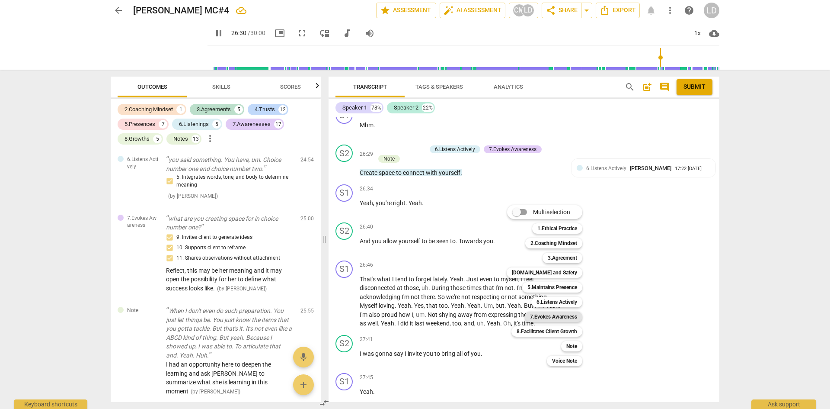
click at [564, 319] on b "7.Evokes Awareness" at bounding box center [553, 316] width 47 height 10
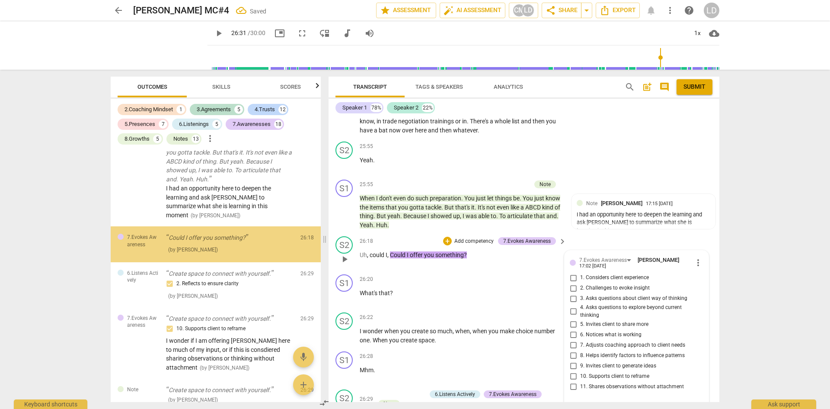
scroll to position [4323, 0]
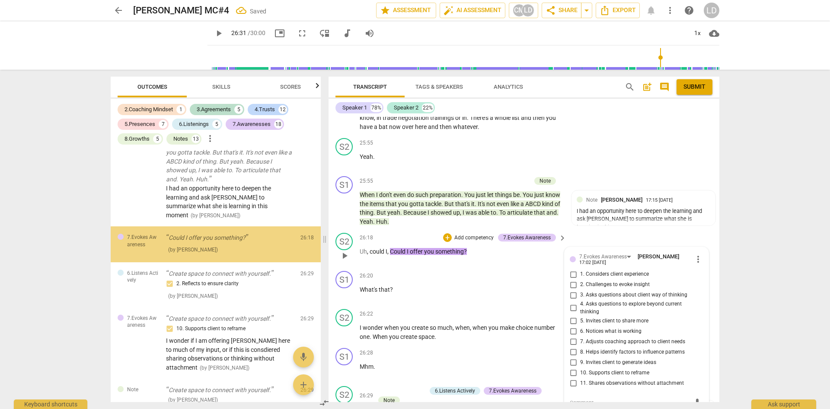
click at [637, 372] on label "10. Supports client to reframe" at bounding box center [633, 372] width 134 height 10
click at [580, 372] on input "10. Supports client to reframe" at bounding box center [573, 372] width 14 height 10
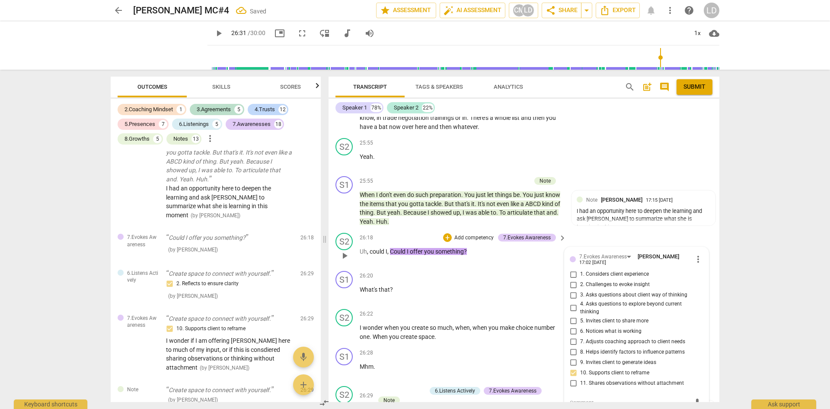
click at [633, 379] on span "11. Shares observations without attachment" at bounding box center [632, 383] width 104 height 8
click at [580, 377] on input "11. Shares observations without attachment" at bounding box center [573, 382] width 14 height 10
click at [571, 367] on input "10. Supports client to reframe" at bounding box center [573, 372] width 14 height 10
click at [214, 30] on span "play_arrow" at bounding box center [219, 33] width 10 height 10
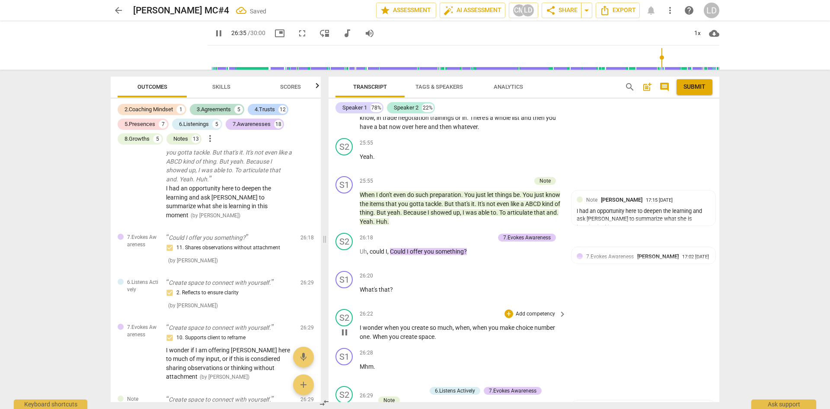
scroll to position [4642, 0]
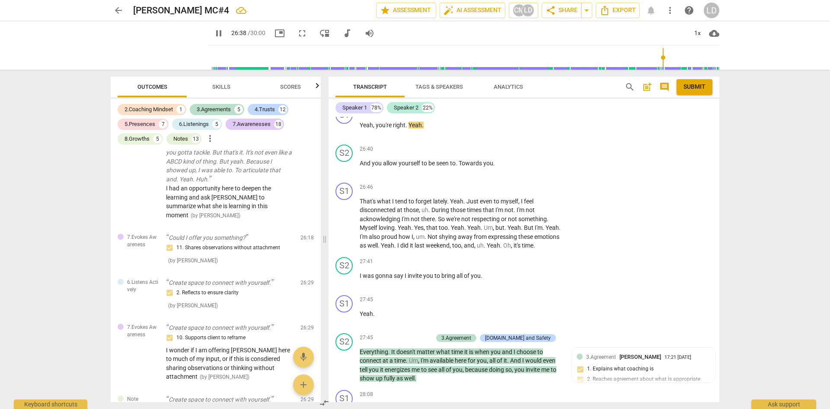
click at [721, 364] on div "Transcript Tags & Speakers Analytics search post_add comment Submit Speaker 1 7…" at bounding box center [525, 239] width 401 height 339
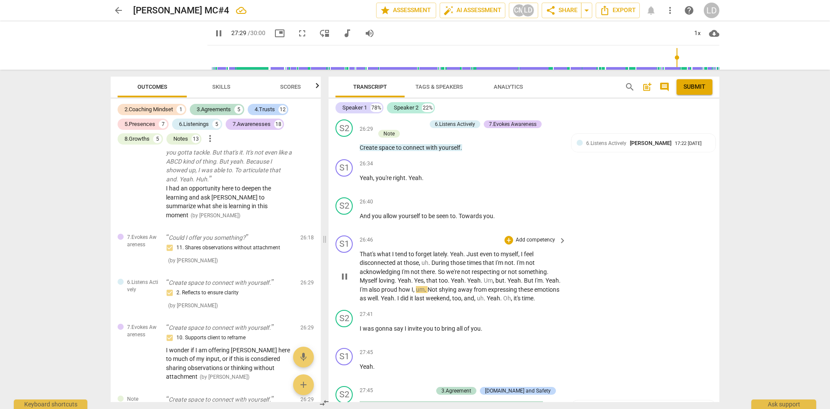
click at [379, 277] on span "Myself" at bounding box center [369, 280] width 19 height 7
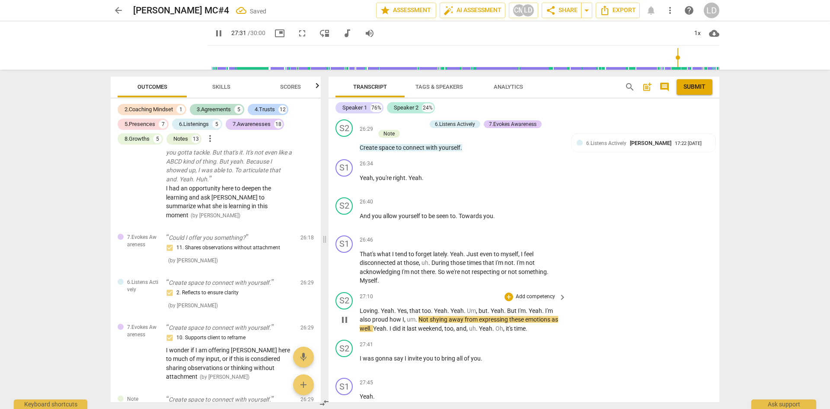
click at [379, 307] on span "." at bounding box center [379, 310] width 3 height 7
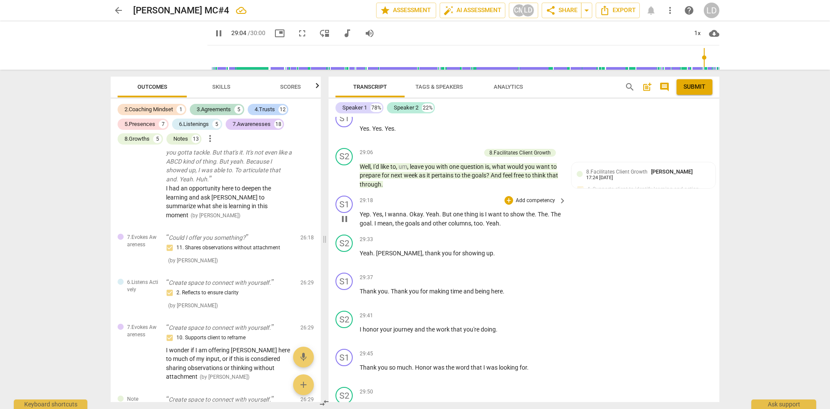
scroll to position [4963, 0]
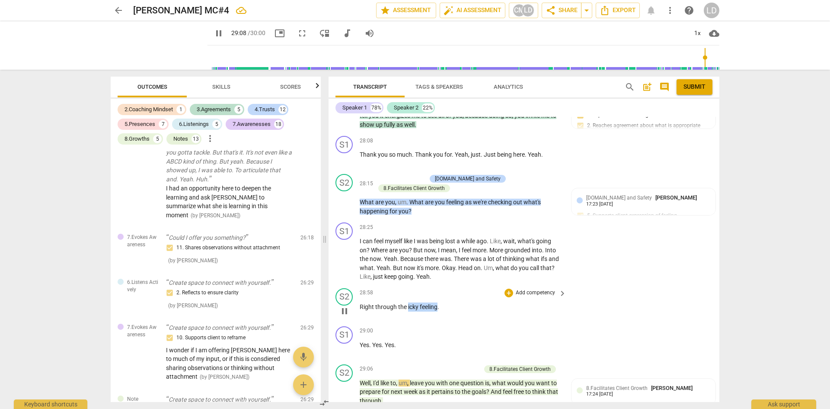
drag, startPoint x: 407, startPoint y: 302, endPoint x: 437, endPoint y: 301, distance: 29.9
click at [437, 302] on p "Right through the icky feeling ." at bounding box center [461, 306] width 202 height 9
click at [513, 288] on div "+ Add competency" at bounding box center [530, 292] width 51 height 9
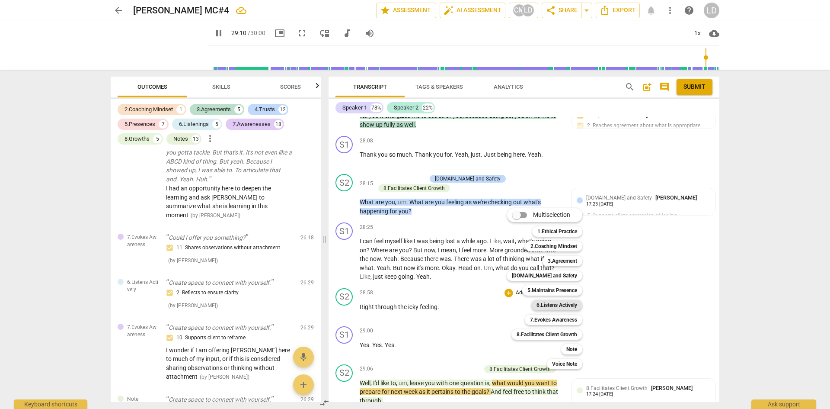
click at [556, 305] on b "6.Listens Actively" at bounding box center [556, 305] width 41 height 10
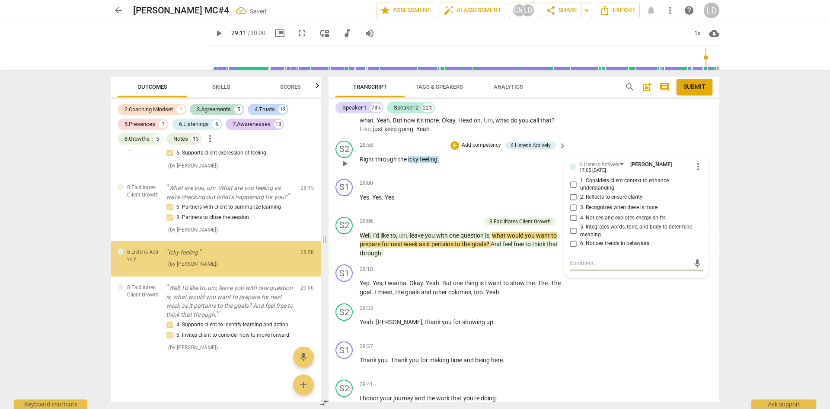
scroll to position [4991, 0]
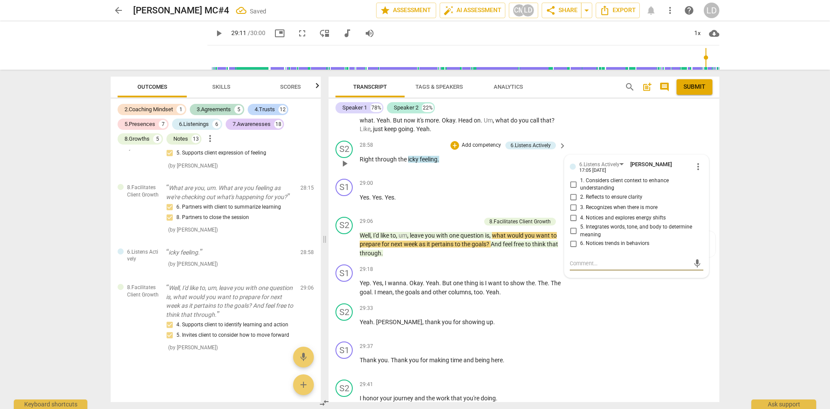
click at [570, 227] on input "5. Integrates words, tone, and body to determine meaning" at bounding box center [573, 231] width 14 height 10
click at [580, 259] on textarea at bounding box center [630, 263] width 120 height 8
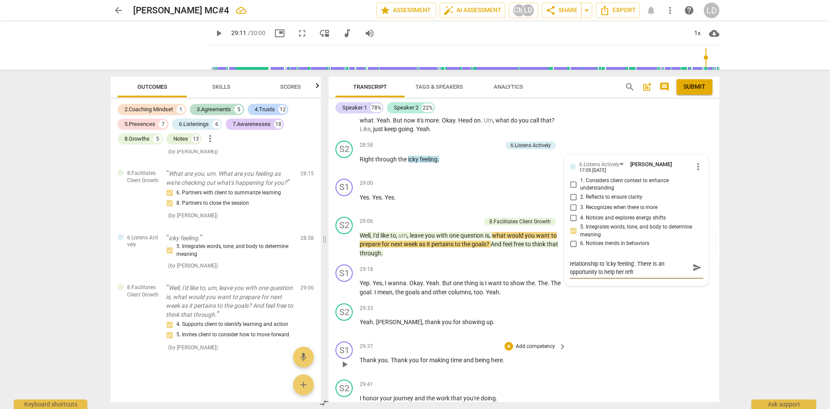
scroll to position [0, 0]
click at [693, 269] on span "send" at bounding box center [698, 272] width 10 height 10
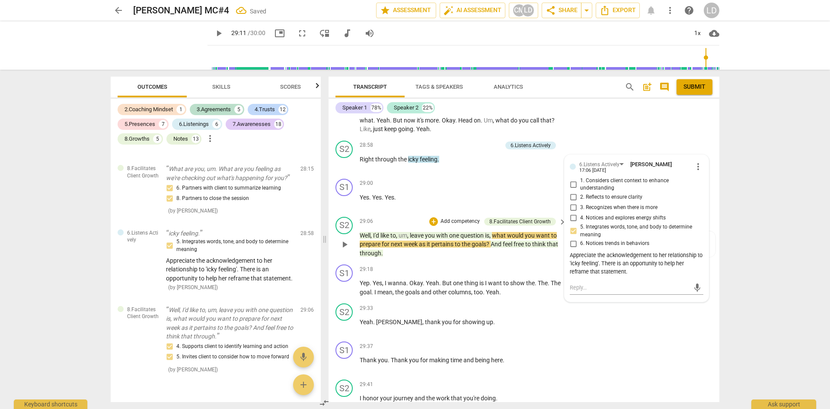
click at [361, 232] on span "Well" at bounding box center [365, 235] width 11 height 7
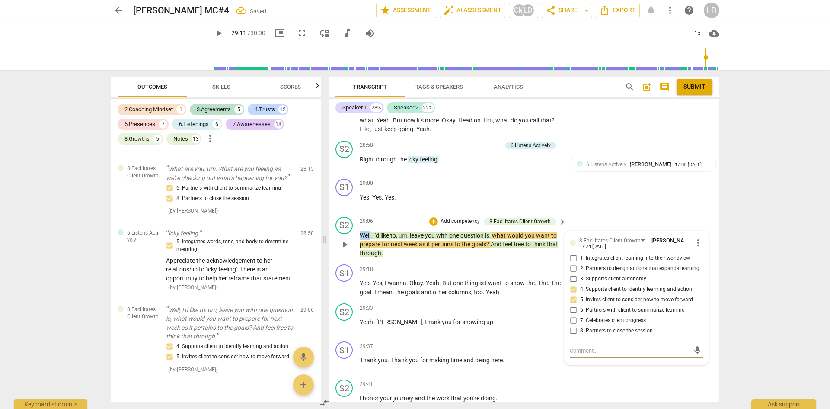
click at [361, 232] on span "Well" at bounding box center [365, 235] width 11 height 7
click at [741, 300] on div "arrow_back Chris Mijatovich MC#4 edit star Assessment auto_fix_high AI Assessme…" at bounding box center [415, 204] width 830 height 409
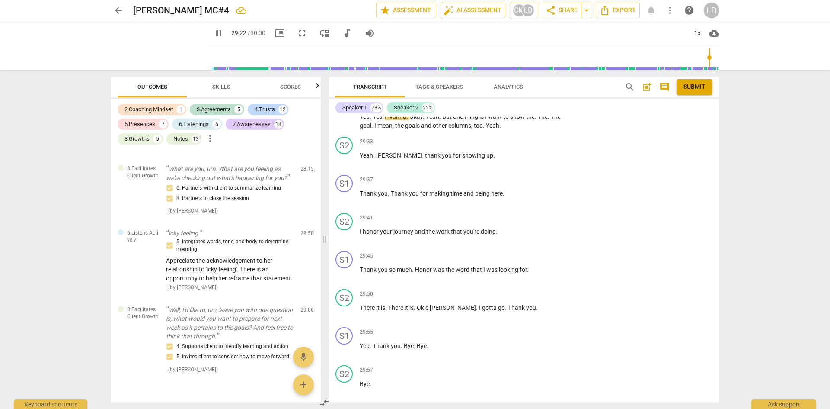
scroll to position [5260, 0]
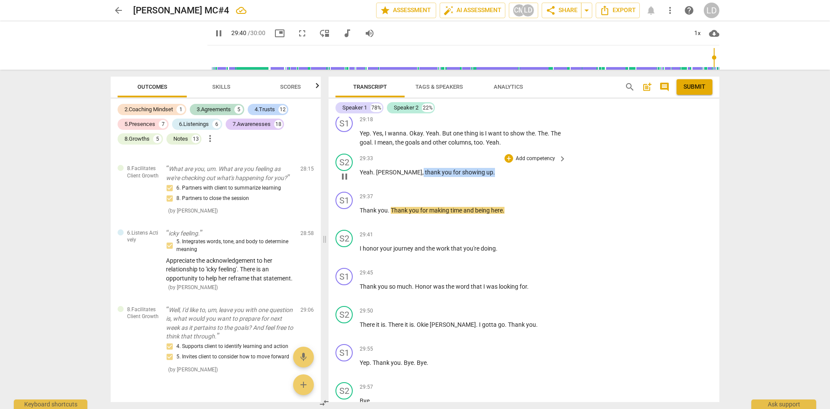
drag, startPoint x: 393, startPoint y: 168, endPoint x: 463, endPoint y: 165, distance: 70.1
click at [463, 168] on p "Yeah . Jessa , thank you for showing up ." at bounding box center [461, 172] width 202 height 9
click at [510, 154] on div "+" at bounding box center [509, 158] width 9 height 9
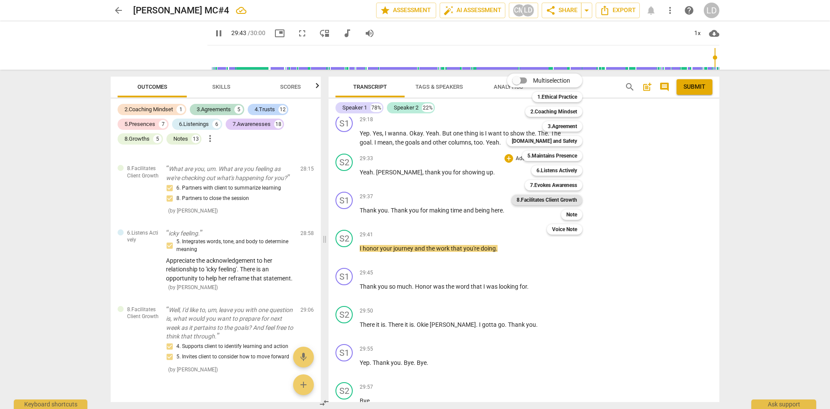
click at [567, 203] on b "8.Facilitates Client Growth" at bounding box center [547, 200] width 61 height 10
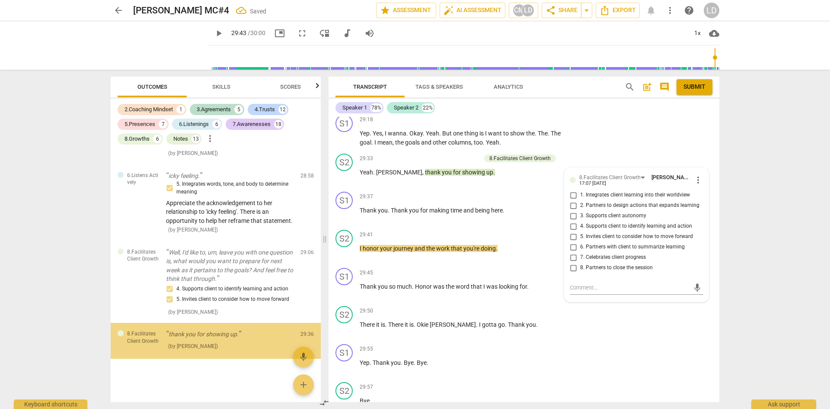
scroll to position [5090, 0]
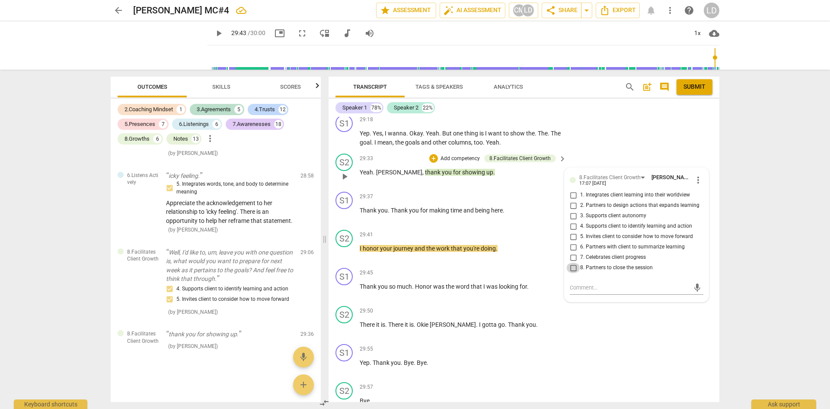
click at [572, 262] on input "8. Partners to close the session" at bounding box center [573, 267] width 14 height 10
click at [584, 285] on textarea at bounding box center [630, 287] width 120 height 8
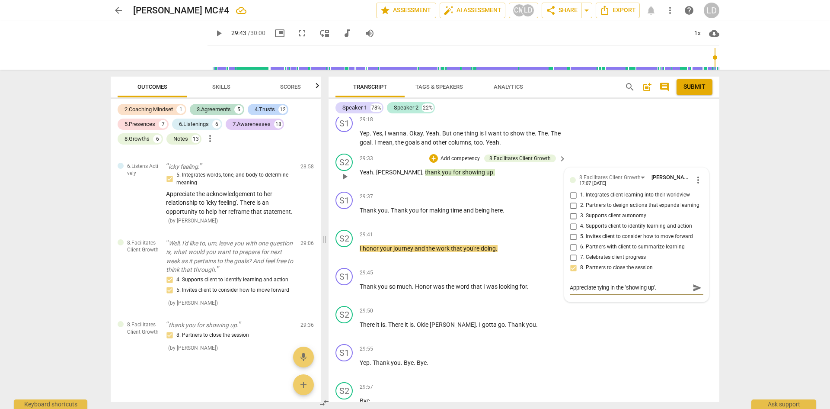
click at [693, 285] on span "send" at bounding box center [698, 288] width 10 height 10
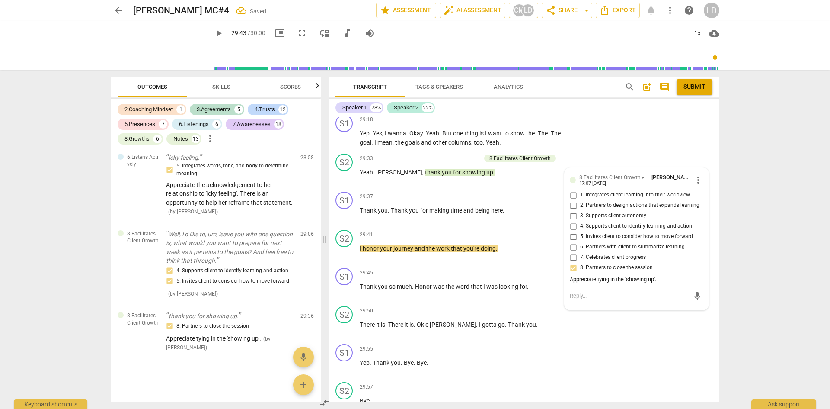
click at [214, 32] on span "play_arrow" at bounding box center [219, 33] width 10 height 10
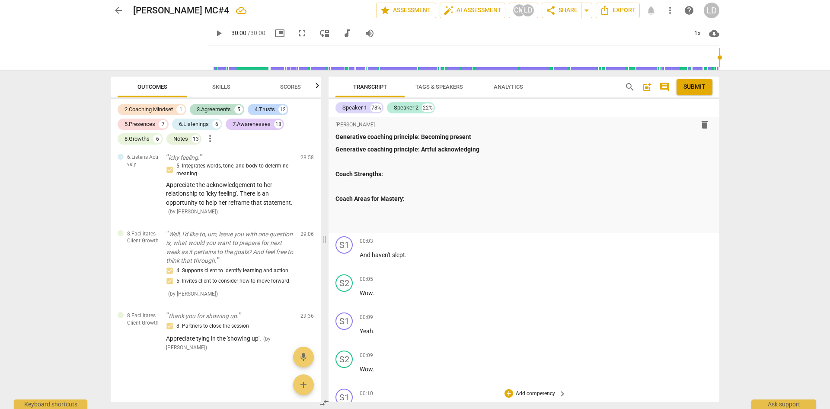
scroll to position [0, 0]
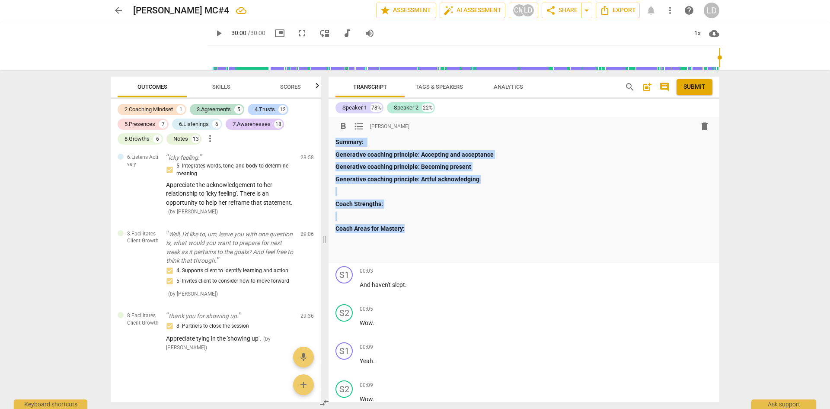
drag, startPoint x: 441, startPoint y: 229, endPoint x: 336, endPoint y: 146, distance: 134.2
click at [336, 146] on div "Summary: Generative coaching principle: Accepting and acceptance Generative coa…" at bounding box center [523, 197] width 377 height 120
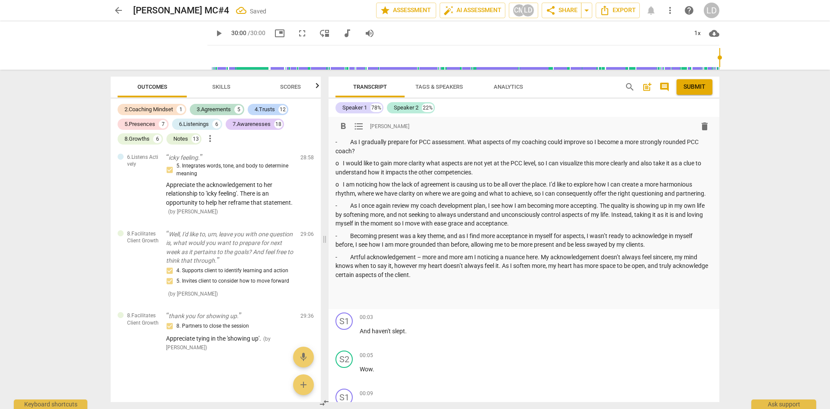
click at [336, 141] on p "- As I gradually prepare for PCC assessment. What aspects of my coaching could …" at bounding box center [523, 146] width 377 height 18
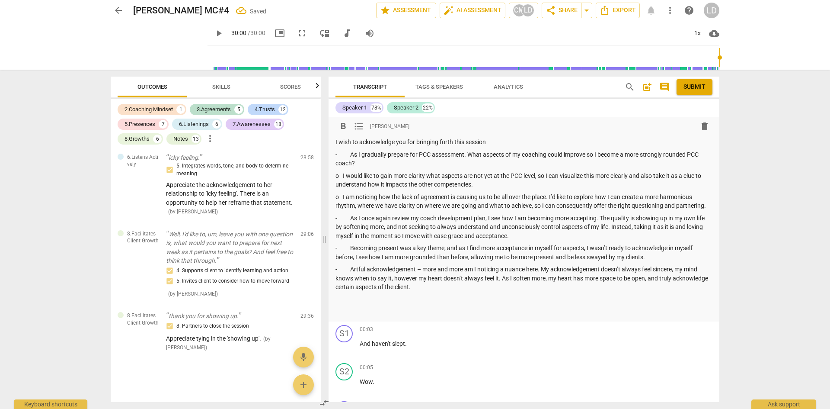
click at [500, 142] on p "I wish to acknowledge you for bringing forth this session" at bounding box center [523, 141] width 377 height 9
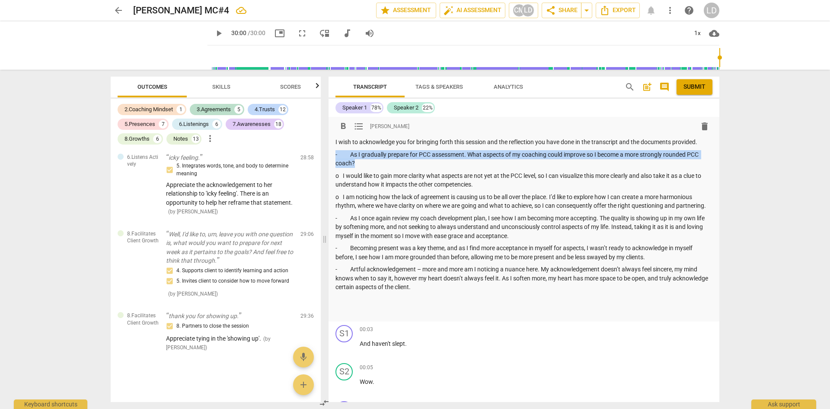
drag, startPoint x: 358, startPoint y: 160, endPoint x: 332, endPoint y: 157, distance: 26.1
click at [332, 157] on div "format_bold format_list_bulleted Laura Di Tomasso delete I wish to acknowledge …" at bounding box center [524, 219] width 391 height 204
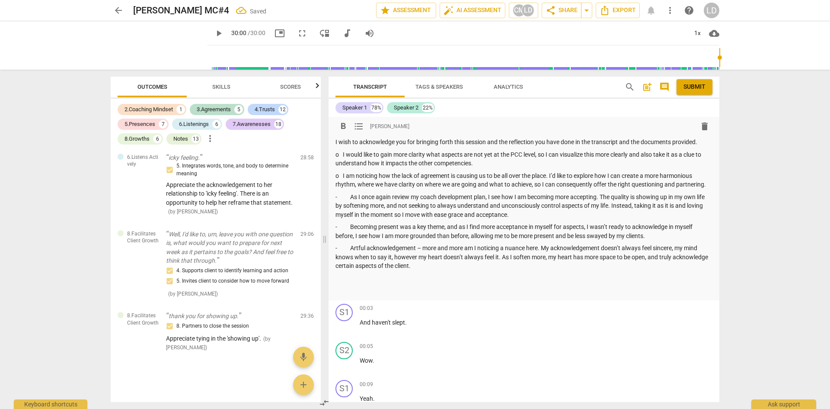
click at [487, 161] on p "o I would like to gain more clarity what aspects are not yet at the PCC level, …" at bounding box center [523, 159] width 377 height 18
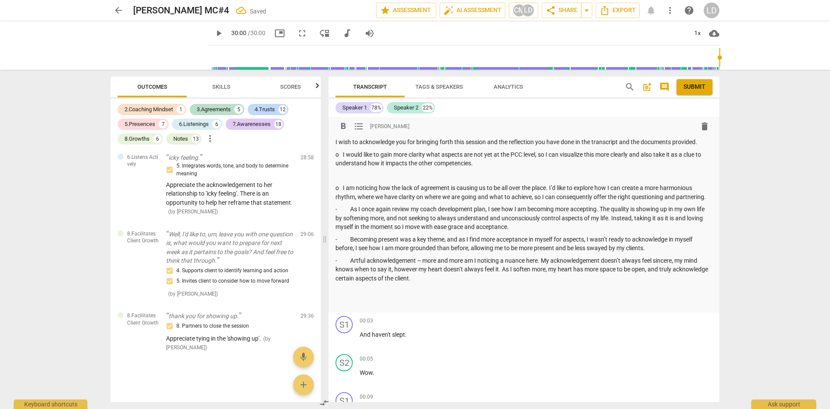
click at [359, 129] on span "format_list_bulleted" at bounding box center [359, 126] width 10 height 10
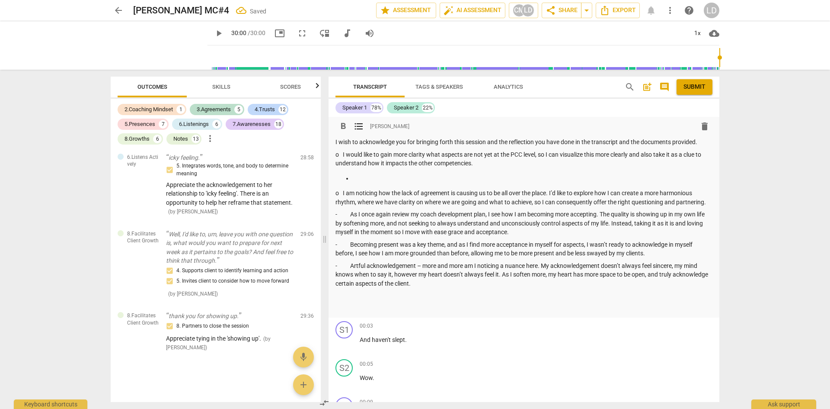
click at [708, 142] on p "I wish to acknowledge you for bringing forth this session and the reflection yo…" at bounding box center [523, 141] width 377 height 9
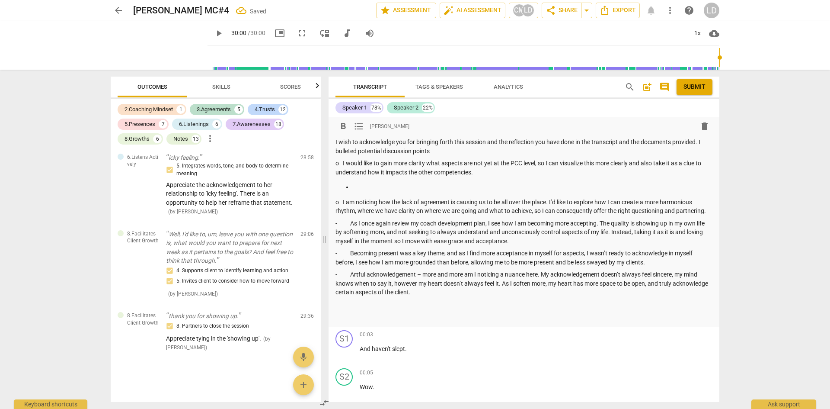
click at [446, 154] on p "I wish to acknowledge you for bringing forth this session and the reflection yo…" at bounding box center [523, 146] width 377 height 18
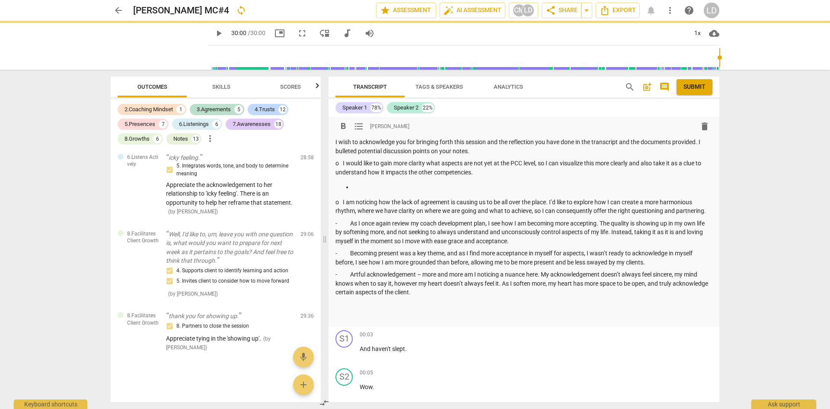
click at [453, 179] on div "I wish to acknowledge you for bringing forth this session and the reflection yo…" at bounding box center [523, 229] width 377 height 184
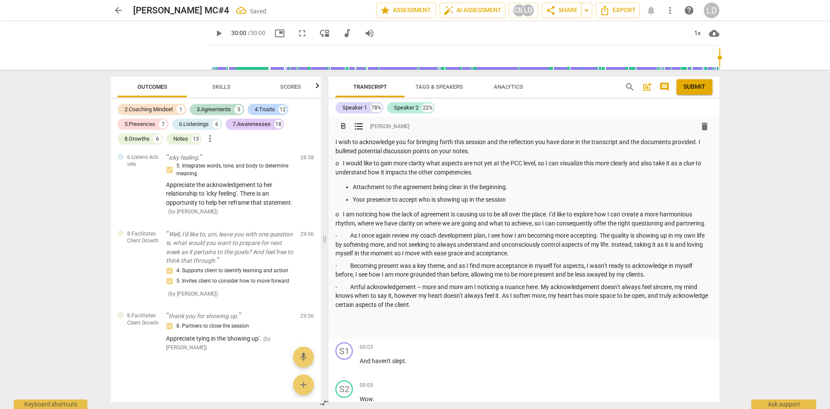
click at [418, 199] on p "Your presence to accept who is showing up in the session" at bounding box center [533, 199] width 360 height 9
click at [513, 195] on p "Your presence to accept "who" is showing up in the session" at bounding box center [533, 199] width 360 height 9
click at [709, 223] on p "o I am noticing how the lack of agreement is causing us to be all over the plac…" at bounding box center [523, 219] width 377 height 18
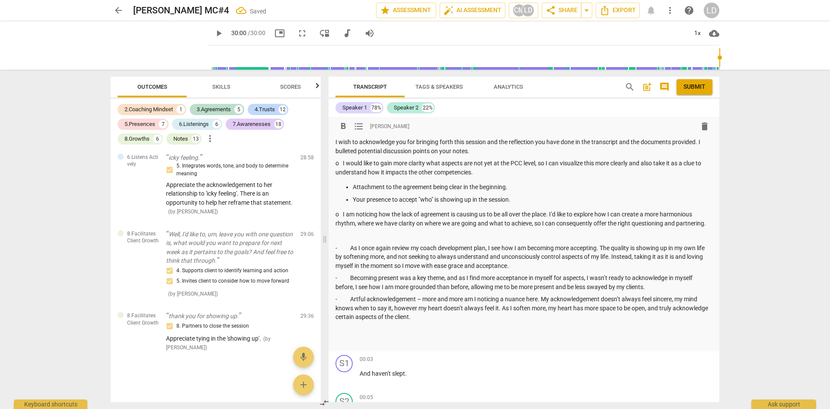
click at [360, 128] on span "format_list_bulleted" at bounding box center [359, 126] width 10 height 10
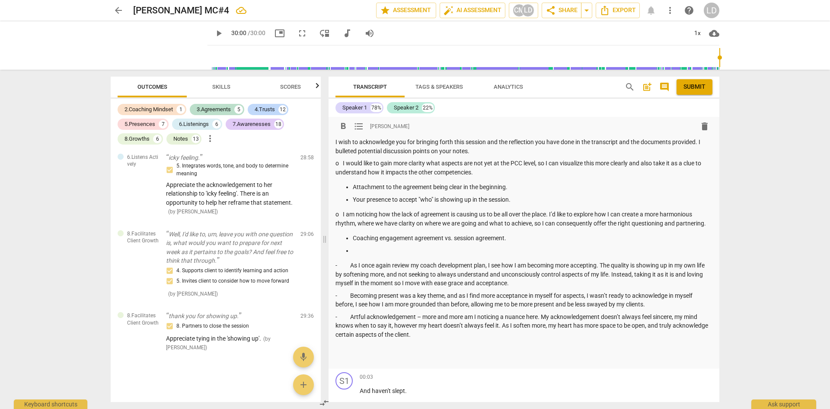
click at [571, 281] on p "- As I once again review my coach development plan, I see how I am becoming mor…" at bounding box center [523, 274] width 377 height 27
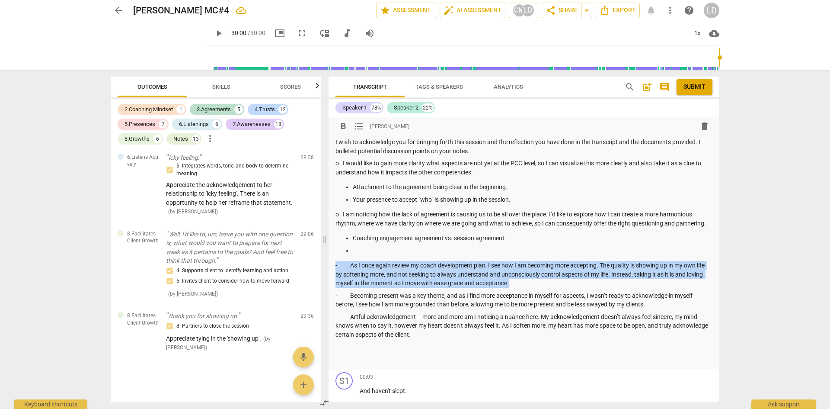
drag, startPoint x: 542, startPoint y: 283, endPoint x: 328, endPoint y: 264, distance: 215.3
click at [328, 264] on div "Transcript Tags & Speakers Analytics search post_add comment Submit Speaker 1 7…" at bounding box center [525, 239] width 401 height 339
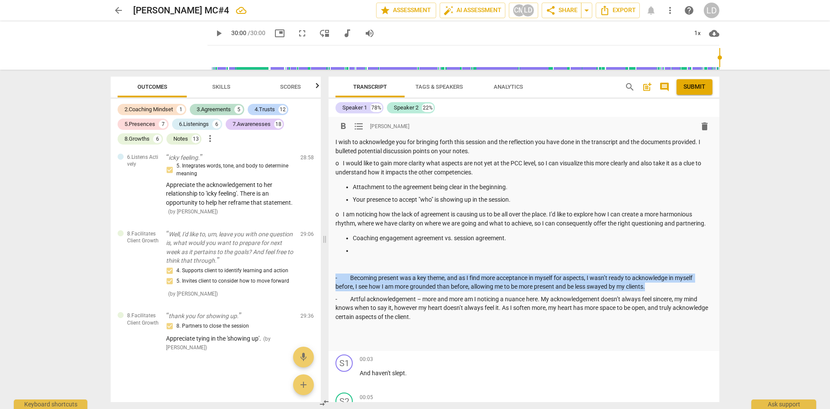
drag, startPoint x: 657, startPoint y: 284, endPoint x: 330, endPoint y: 275, distance: 327.4
click at [330, 275] on div "format_bold format_list_bulleted Laura Di Tomasso delete I wish to acknowledge …" at bounding box center [524, 234] width 391 height 234
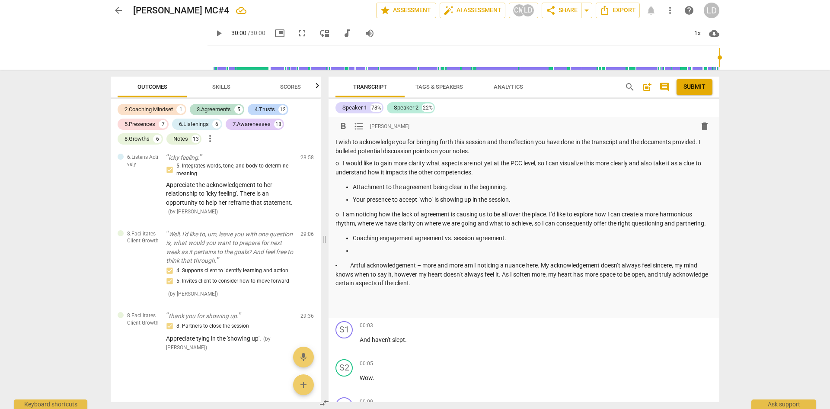
click at [461, 278] on p "- Artful acknowledgement – more and more am I noticing a nuance here. My acknow…" at bounding box center [523, 274] width 377 height 27
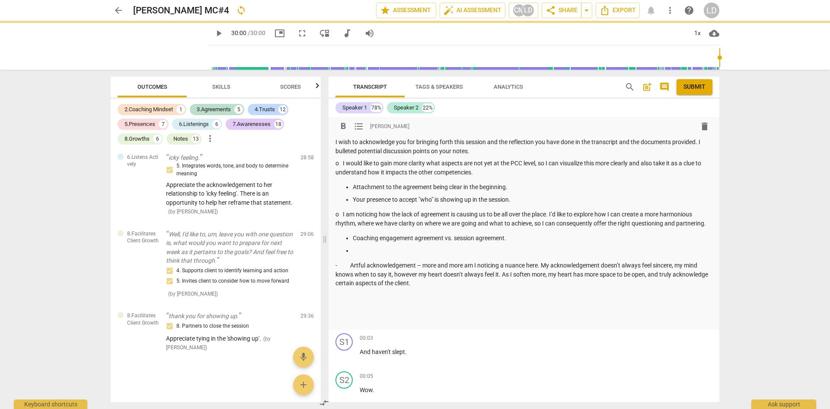
click at [360, 128] on span "format_list_bulleted" at bounding box center [359, 126] width 10 height 10
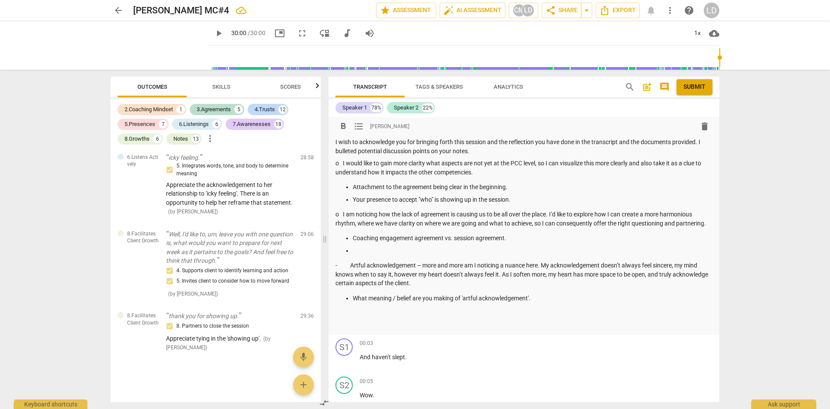
click at [500, 316] on p at bounding box center [523, 312] width 377 height 9
click at [425, 313] on p "Other potential talking topics" at bounding box center [523, 312] width 377 height 9
click at [359, 129] on span "format_list_bulleted" at bounding box center [359, 126] width 10 height 10
click at [485, 149] on p "I wish to acknowledge you for bringing forth this session and the reflection yo…" at bounding box center [523, 146] width 377 height 18
click at [698, 144] on p "I wish to acknowledge you for bringing forth this session and the reflection yo…" at bounding box center [523, 146] width 377 height 18
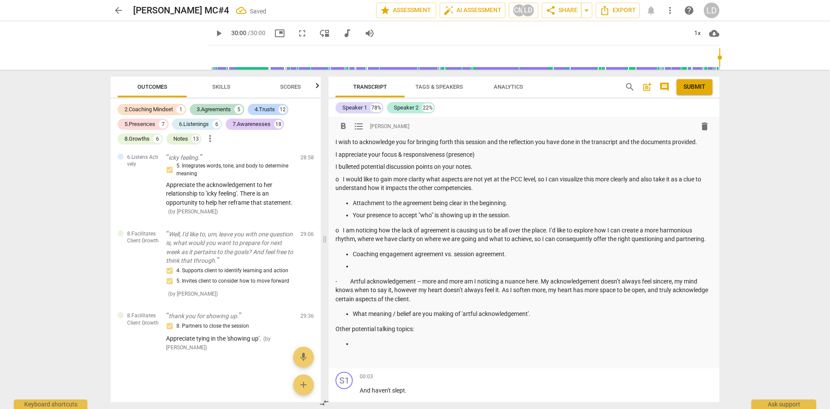
click at [513, 152] on p "I appreciate your focus & responsiveness (presence)" at bounding box center [523, 154] width 377 height 9
click at [274, 110] on div "4.Trusts" at bounding box center [265, 109] width 20 height 9
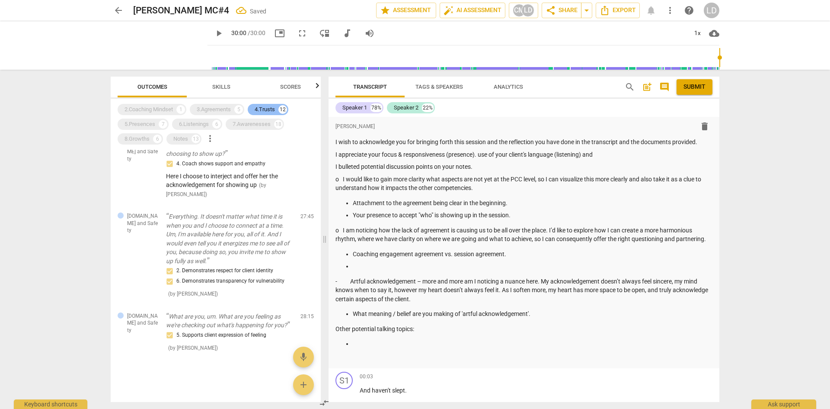
scroll to position [650, 0]
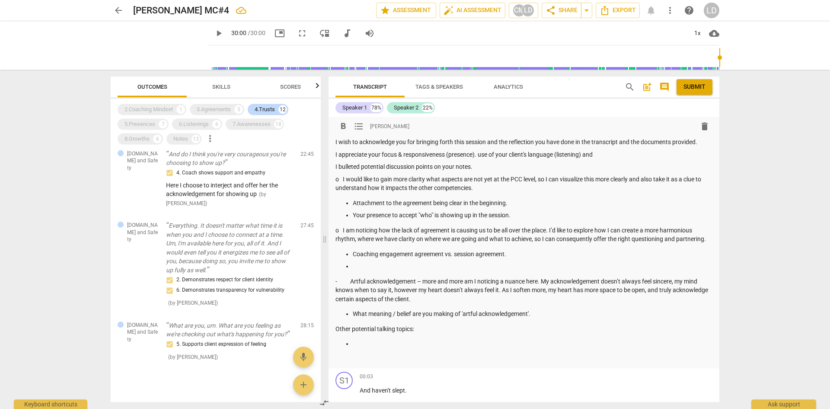
click at [608, 155] on p "I appreciate your focus & responsiveness (presence). use of your client's langu…" at bounding box center [523, 154] width 377 height 9
click at [266, 107] on div "4.Trusts" at bounding box center [265, 109] width 20 height 9
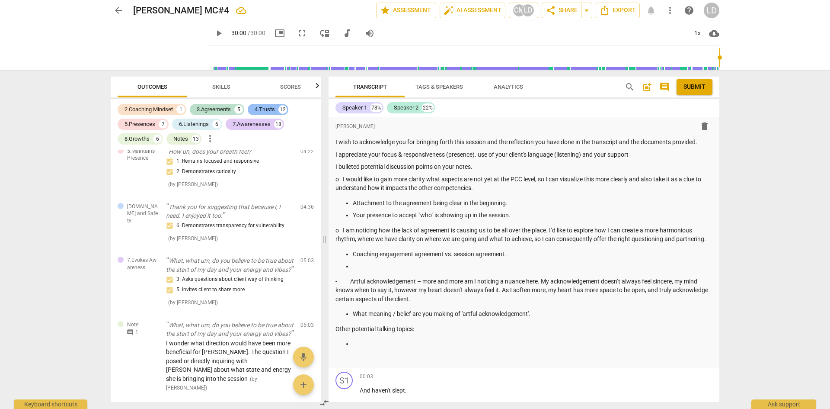
scroll to position [5090, 0]
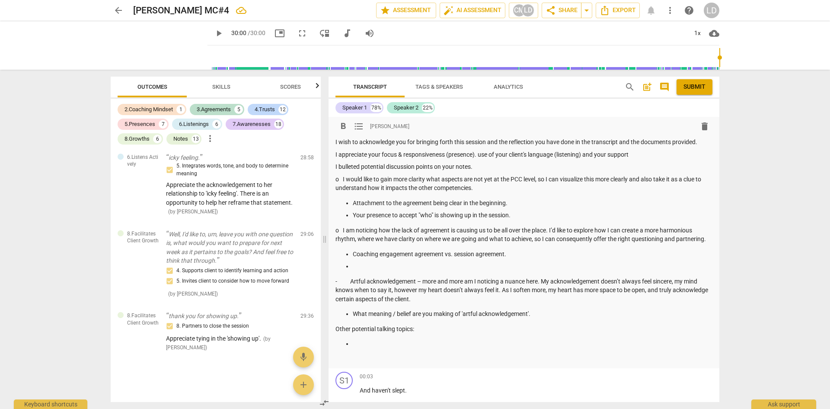
click at [377, 348] on div "I wish to acknowledge you for bringing forth this session and the reflection yo…" at bounding box center [523, 249] width 377 height 225
click at [387, 339] on p at bounding box center [533, 343] width 360 height 9
click at [179, 141] on div "Notes" at bounding box center [180, 138] width 15 height 9
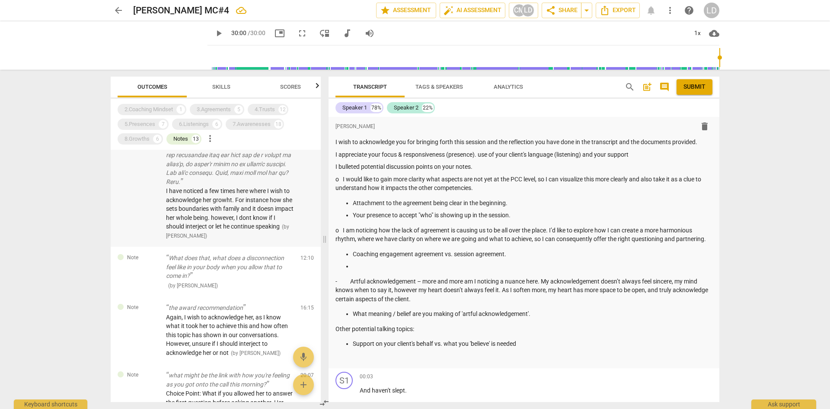
scroll to position [670, 0]
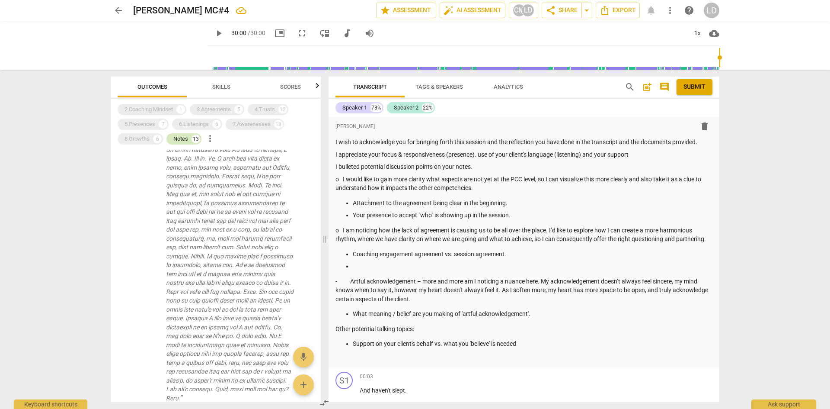
click at [184, 141] on div "Notes" at bounding box center [180, 138] width 15 height 9
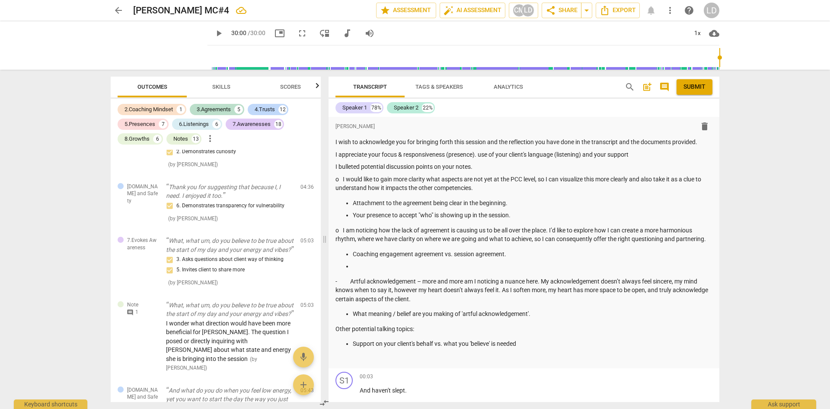
scroll to position [2101, 0]
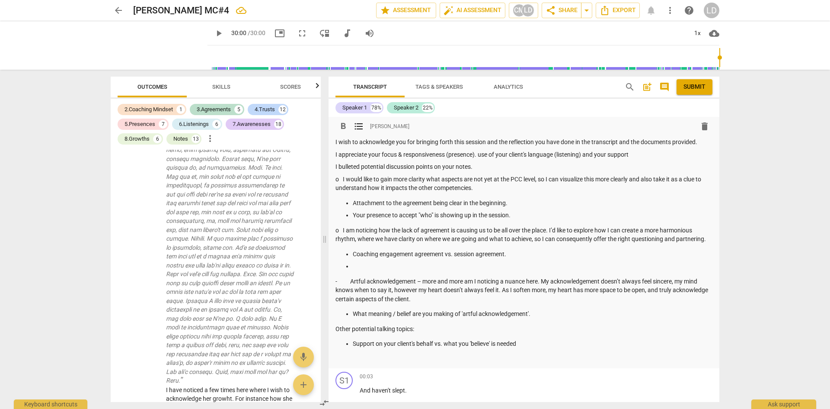
click at [626, 156] on p "I appreciate your focus & responsiveness (presence). use of your client's langu…" at bounding box center [523, 154] width 377 height 9
click at [146, 137] on div "8.Growths" at bounding box center [137, 138] width 25 height 9
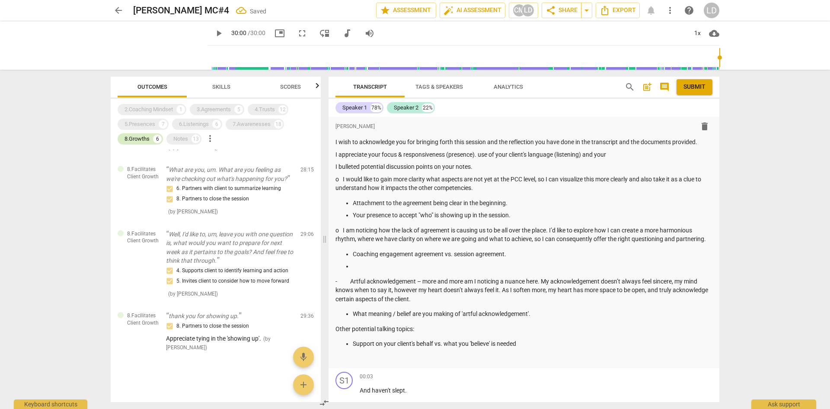
scroll to position [250, 0]
click at [635, 153] on p "I appreciate your focus & responsiveness (presence). use of your client's langu…" at bounding box center [523, 154] width 377 height 9
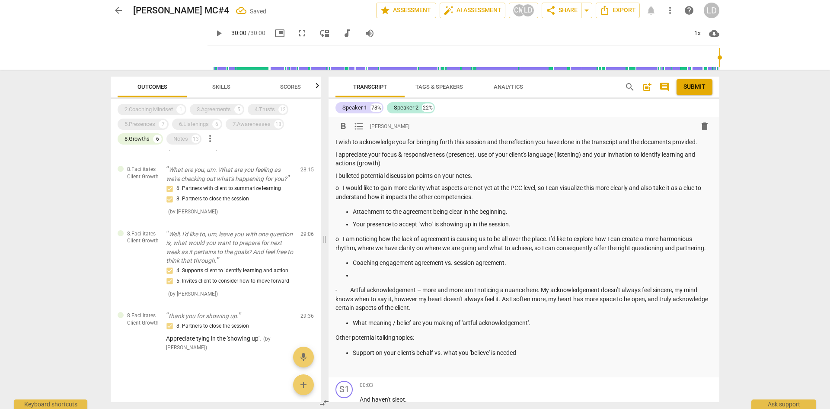
click at [532, 348] on p "Support on your client's behalf vs. what you 'believe' is needed" at bounding box center [533, 352] width 360 height 9
click at [529, 354] on p "Support on your client's behalf vs. what you 'believe' is needed" at bounding box center [533, 352] width 360 height 9
click at [153, 109] on div "2.Coaching Mindset" at bounding box center [149, 109] width 48 height 9
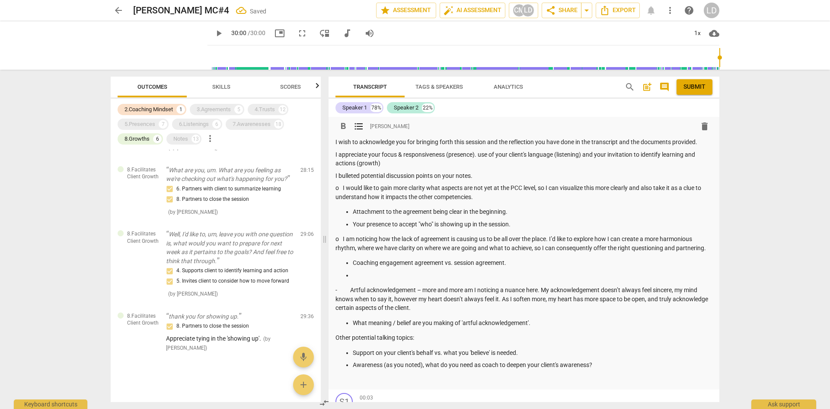
click at [372, 273] on p at bounding box center [533, 275] width 360 height 9
click at [510, 213] on p "Attachment to the agreement being clear in the beginning." at bounding box center [533, 211] width 360 height 9
click at [516, 224] on p "Your presence to accept "who" is showing up in the session." at bounding box center [533, 224] width 360 height 9
click at [395, 166] on p "I appreciate your focus & responsiveness (presence). use of your client's langu…" at bounding box center [523, 159] width 377 height 18
drag, startPoint x: 435, startPoint y: 174, endPoint x: 471, endPoint y: 175, distance: 35.5
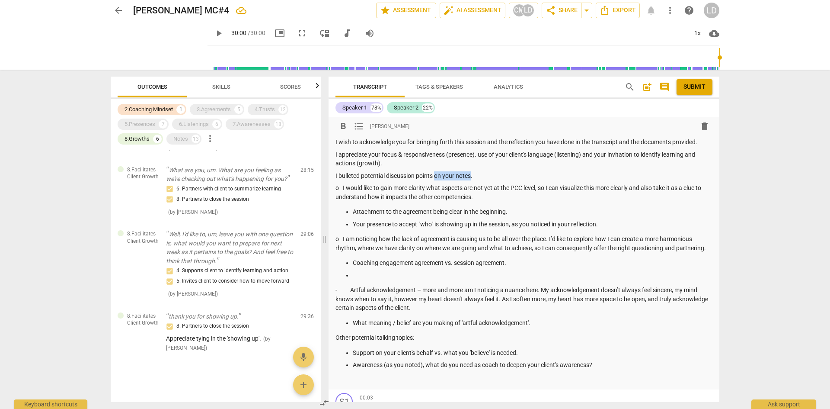
click at [471, 175] on p "I bulleted potential discussion points on your notes." at bounding box center [523, 175] width 377 height 9
click at [526, 211] on p "Attachment to the agreement being clear in the beginning." at bounding box center [533, 211] width 360 height 9
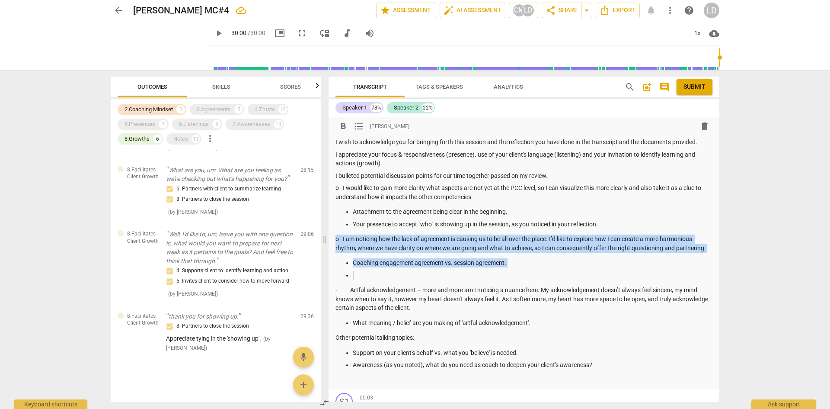
drag, startPoint x: 336, startPoint y: 237, endPoint x: 411, endPoint y: 276, distance: 84.1
click at [411, 276] on div "I wish to acknowledge you for bringing forth this session and the reflection yo…" at bounding box center [523, 260] width 377 height 246
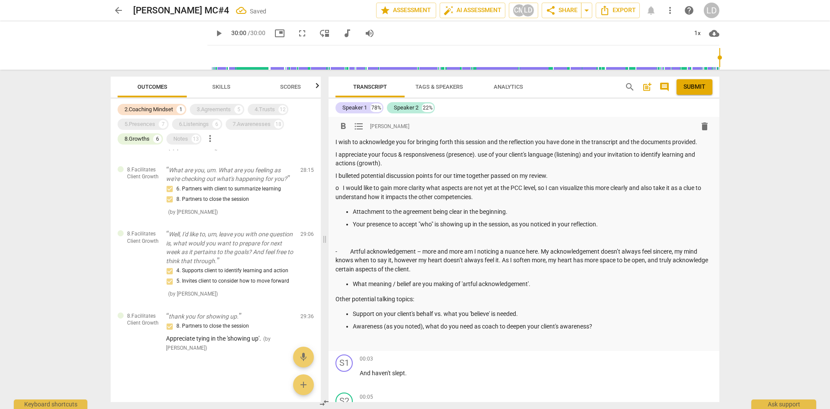
click at [335, 185] on p "o I would like to gain more clarity what aspects are not yet at the PCC level, …" at bounding box center [523, 192] width 377 height 18
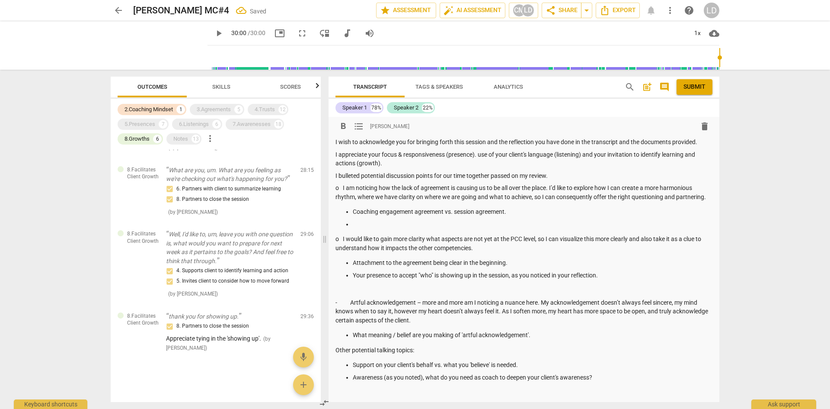
click at [356, 288] on p at bounding box center [523, 289] width 377 height 9
click at [603, 274] on p "Your presence to accept "who" is showing up in the session, as you noticed in y…" at bounding box center [533, 275] width 360 height 9
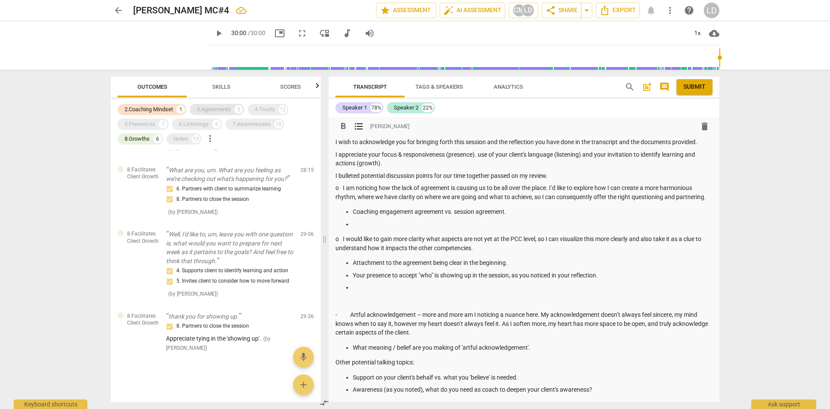
click at [220, 110] on div "3.Agreements" at bounding box center [214, 109] width 34 height 9
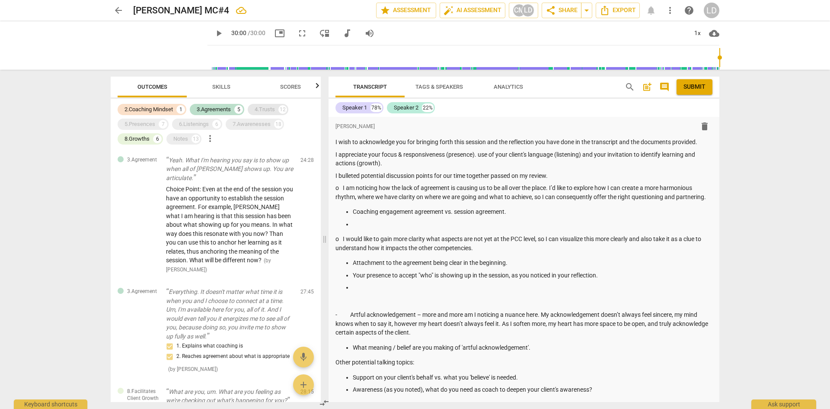
click at [262, 114] on div "4.Trusts 12" at bounding box center [268, 109] width 41 height 11
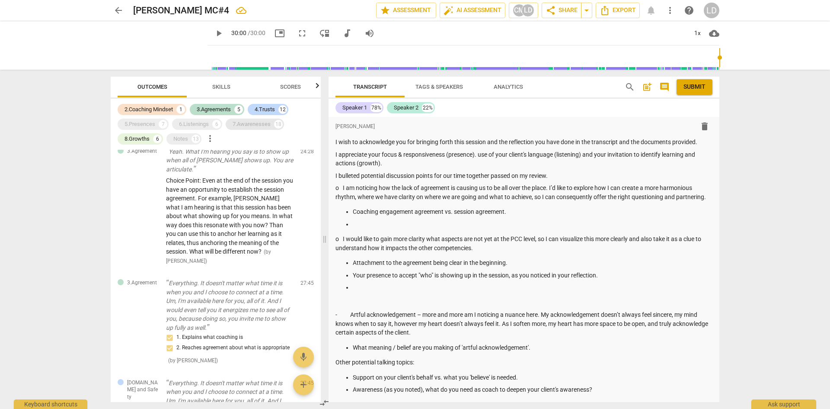
click at [251, 127] on div "7.Awarenesses" at bounding box center [252, 124] width 38 height 9
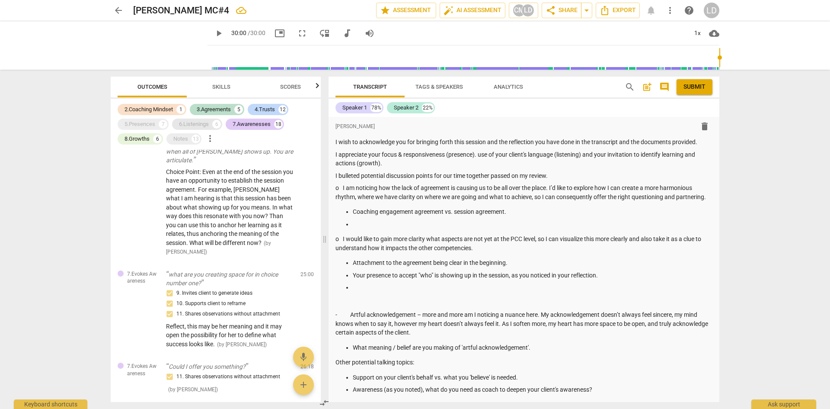
click at [200, 125] on div "6.Listenings" at bounding box center [194, 124] width 30 height 9
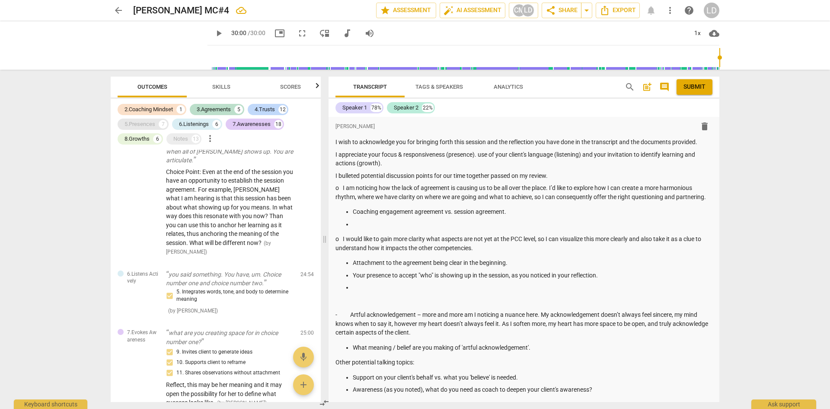
click at [143, 121] on div "5.Presences" at bounding box center [140, 124] width 31 height 9
click at [185, 141] on div "Notes" at bounding box center [180, 138] width 15 height 9
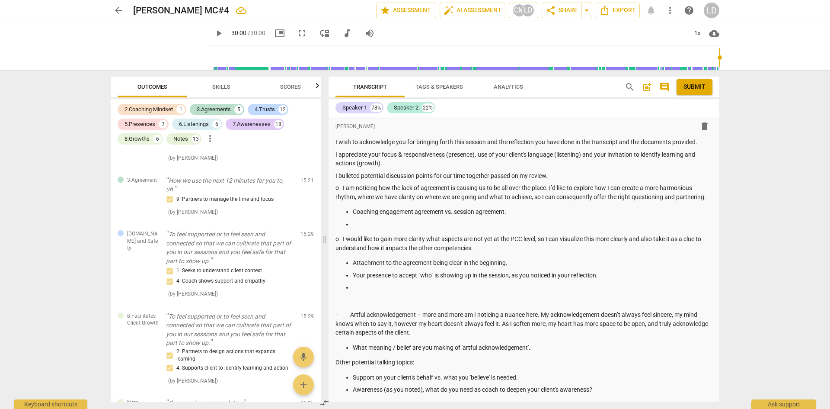
scroll to position [4194, 0]
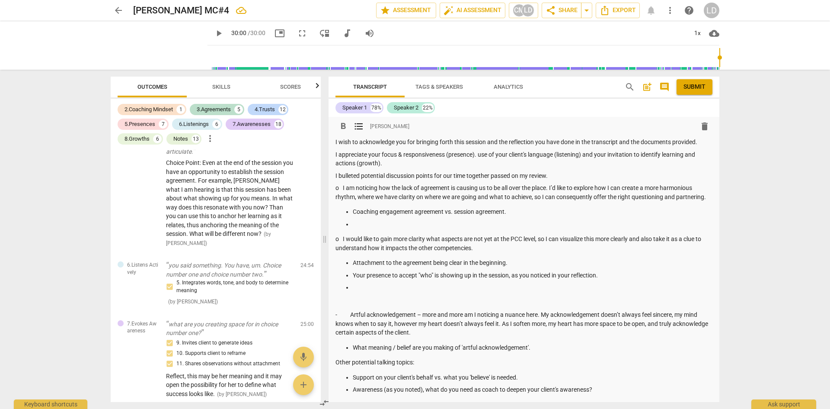
click at [379, 288] on p at bounding box center [533, 287] width 360 height 9
click at [408, 299] on p at bounding box center [523, 302] width 377 height 9
click at [459, 286] on p "Trust in yourself vs checklist ;-)" at bounding box center [533, 287] width 360 height 9
click at [405, 298] on p at bounding box center [523, 302] width 377 height 9
click at [399, 224] on p at bounding box center [533, 224] width 360 height 9
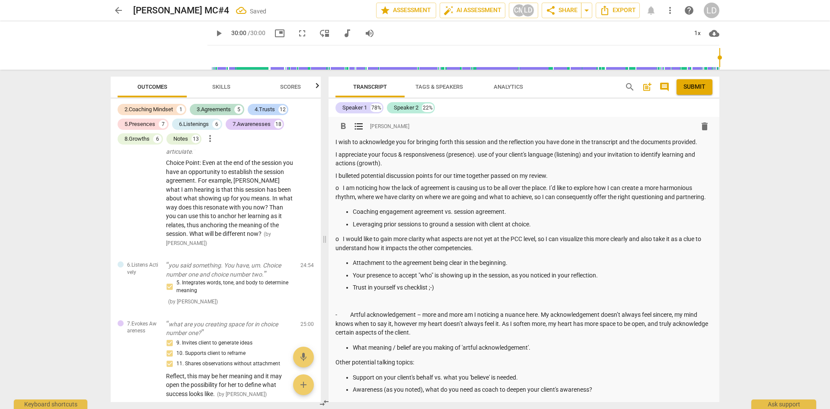
click at [469, 299] on p at bounding box center [523, 302] width 377 height 9
click at [553, 346] on p "What meaning / belief are you making of 'artful acknowledgement'." at bounding box center [533, 347] width 360 height 9
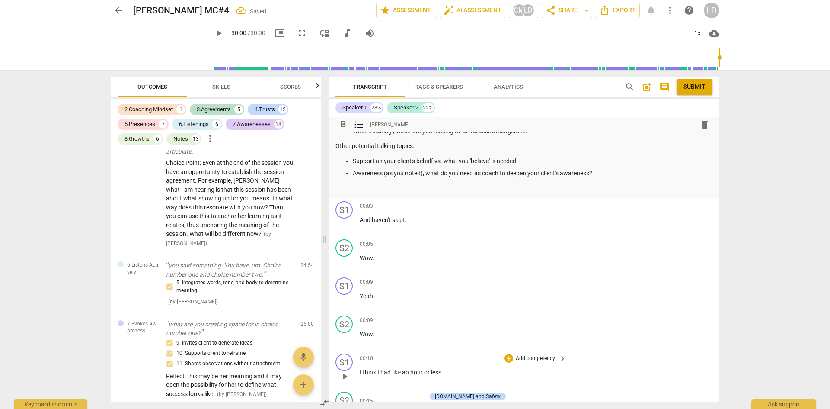
scroll to position [0, 0]
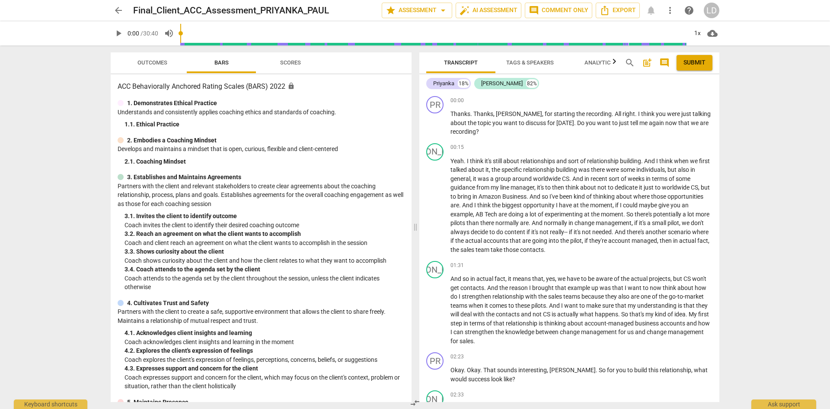
click at [647, 63] on span "post_add" at bounding box center [647, 62] width 10 height 10
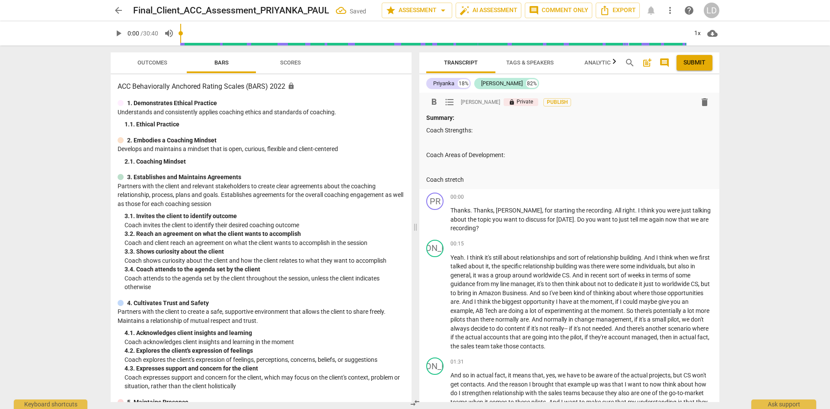
click at [446, 156] on p "Coach Areas of Development:" at bounding box center [569, 154] width 286 height 9
click at [445, 180] on p "Coach stretch" at bounding box center [569, 179] width 286 height 9
click at [497, 173] on div "Summary: Coach Strengths: Coach potential Areas of Development: Coach potential…" at bounding box center [569, 148] width 286 height 70
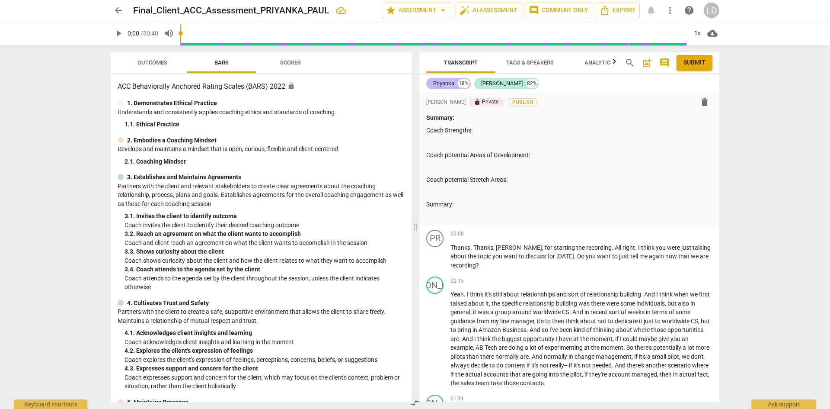
click at [446, 80] on div "Priyanka" at bounding box center [443, 83] width 21 height 9
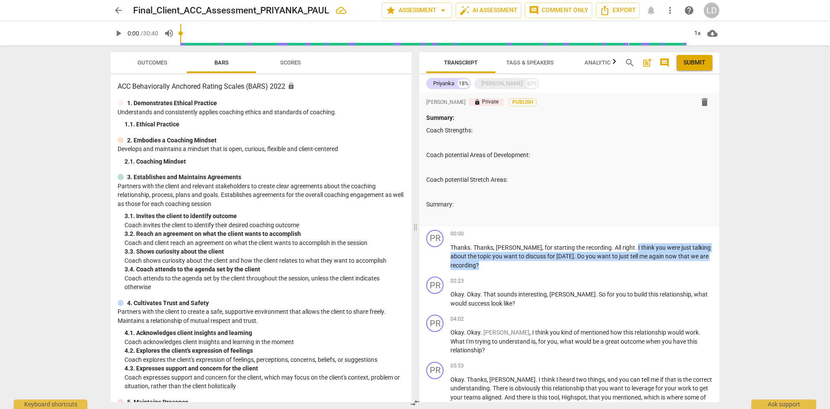
drag, startPoint x: 617, startPoint y: 246, endPoint x: 722, endPoint y: 261, distance: 106.2
click at [722, 261] on div "Transcript Tags & Speakers Analytics search post_add comment Submit Priyanka 18…" at bounding box center [571, 226] width 310 height 363
click at [663, 232] on div "+" at bounding box center [665, 234] width 9 height 9
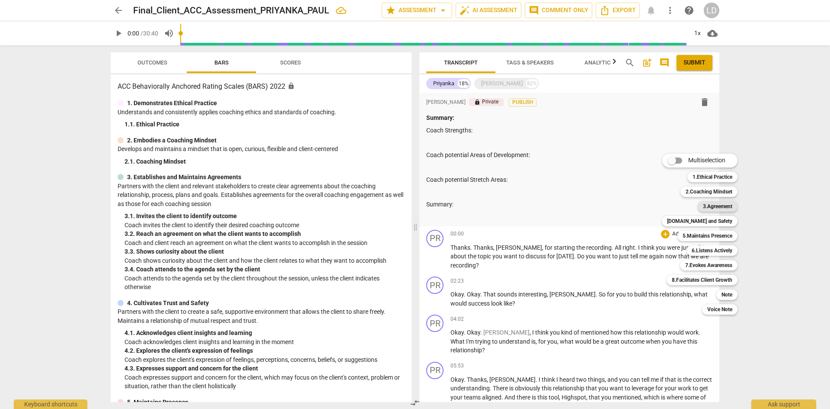
click at [706, 206] on b "3.Agreement" at bounding box center [717, 206] width 29 height 10
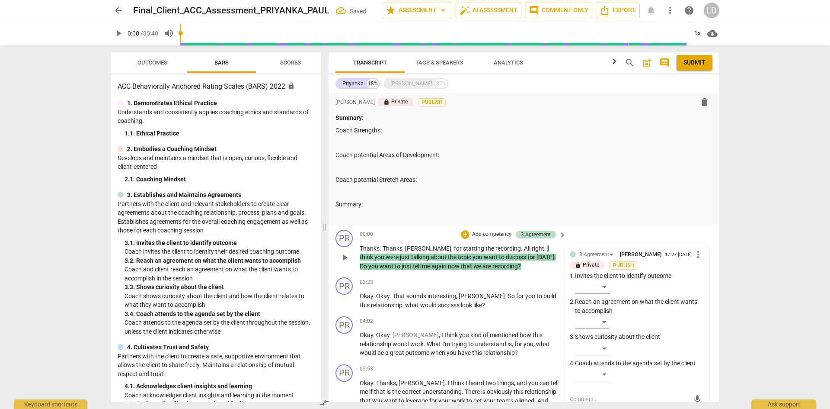
scroll to position [4, 0]
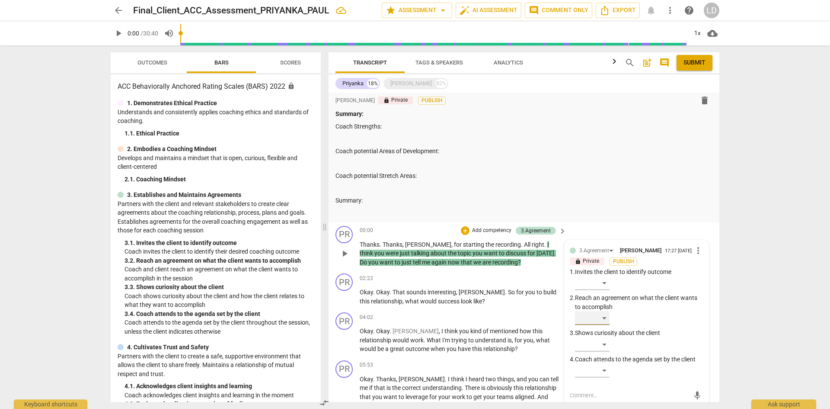
click at [606, 322] on div "​" at bounding box center [592, 318] width 35 height 14
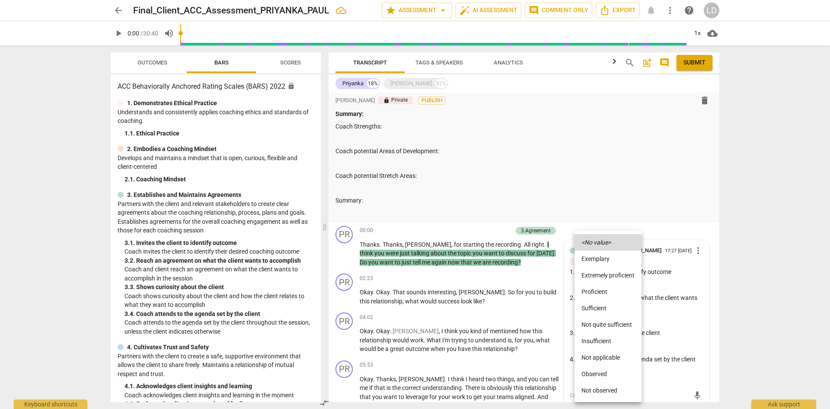
click at [611, 293] on li "Proficient" at bounding box center [608, 291] width 67 height 16
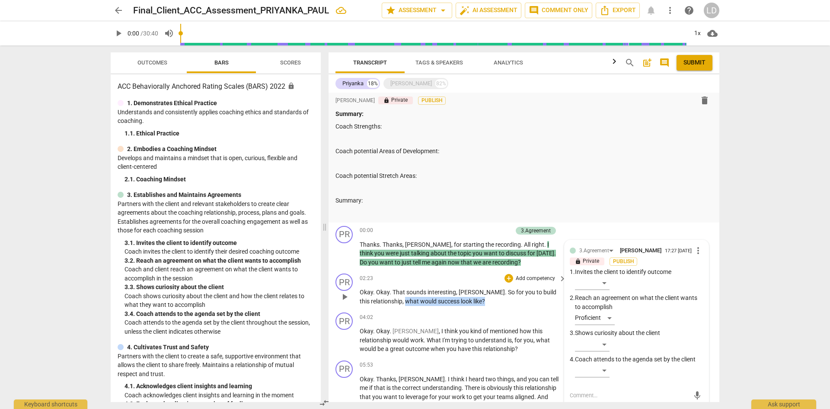
drag, startPoint x: 394, startPoint y: 301, endPoint x: 474, endPoint y: 301, distance: 80.4
click at [474, 301] on p "Okay . Okay . That sounds interesting , Jane . So for you to build this relatio…" at bounding box center [461, 296] width 202 height 18
click at [506, 278] on div "+" at bounding box center [509, 278] width 9 height 9
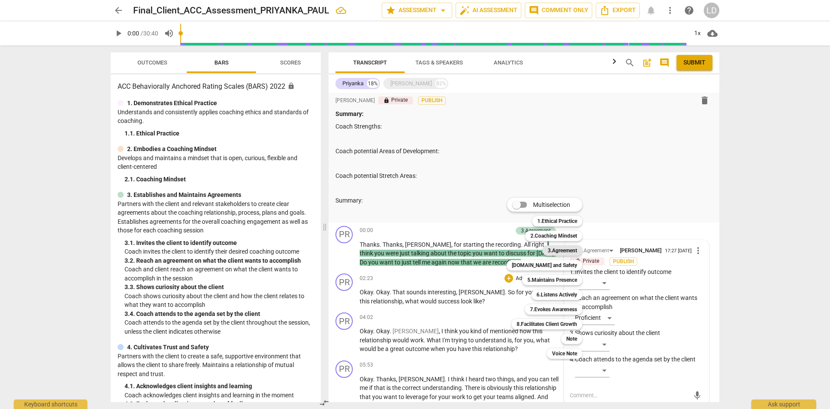
click at [557, 249] on b "3.Agreement" at bounding box center [562, 250] width 29 height 10
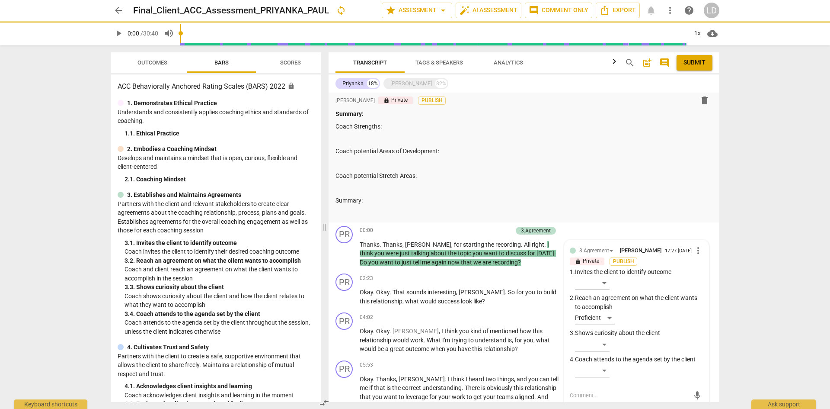
scroll to position [203, 0]
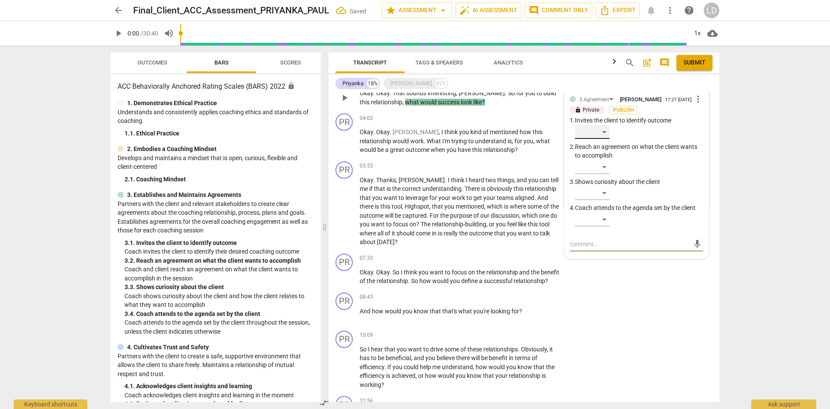
click at [605, 135] on div "​" at bounding box center [592, 132] width 35 height 14
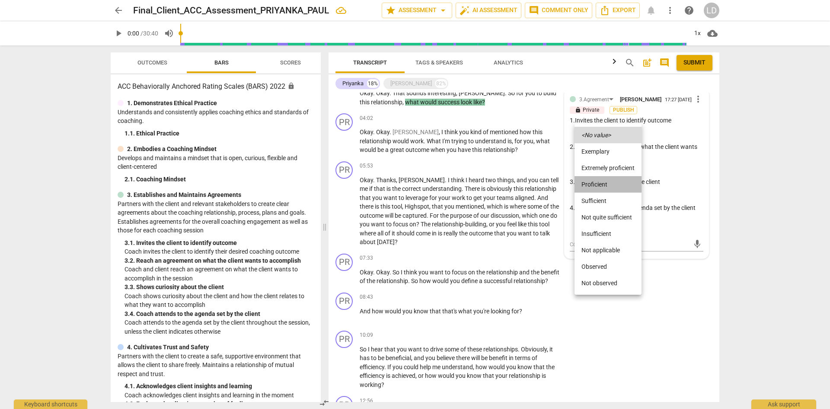
click at [597, 186] on li "Proficient" at bounding box center [608, 184] width 67 height 16
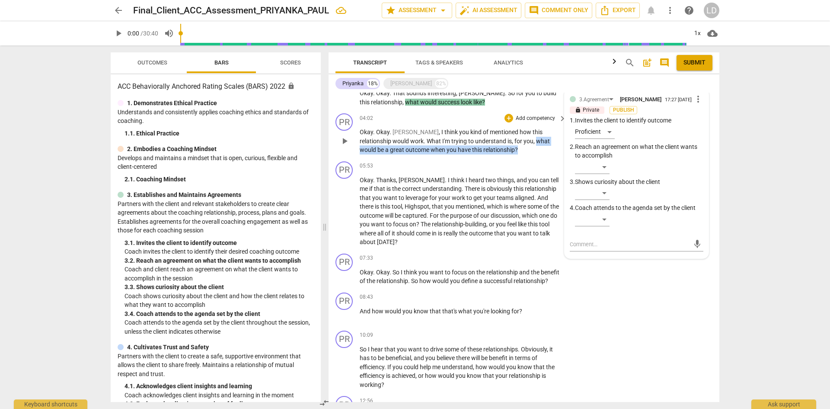
drag, startPoint x: 505, startPoint y: 142, endPoint x: 503, endPoint y: 150, distance: 8.3
click at [503, 150] on p "Okay . Okay . Jane , I think you kind of mentioned how this relationship would …" at bounding box center [461, 141] width 202 height 27
click at [508, 118] on div "+" at bounding box center [509, 118] width 9 height 9
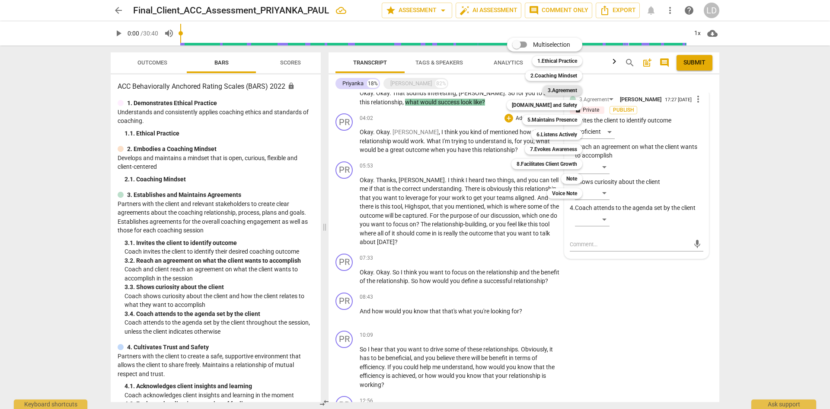
click at [562, 94] on b "3.Agreement" at bounding box center [562, 90] width 29 height 10
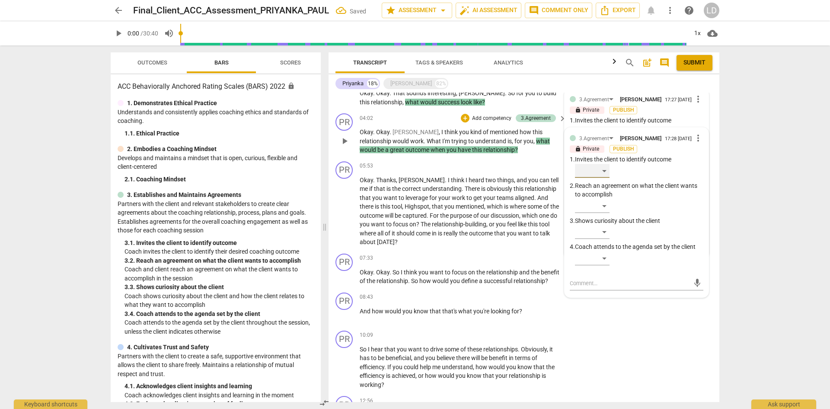
click at [603, 174] on div "​" at bounding box center [592, 171] width 35 height 14
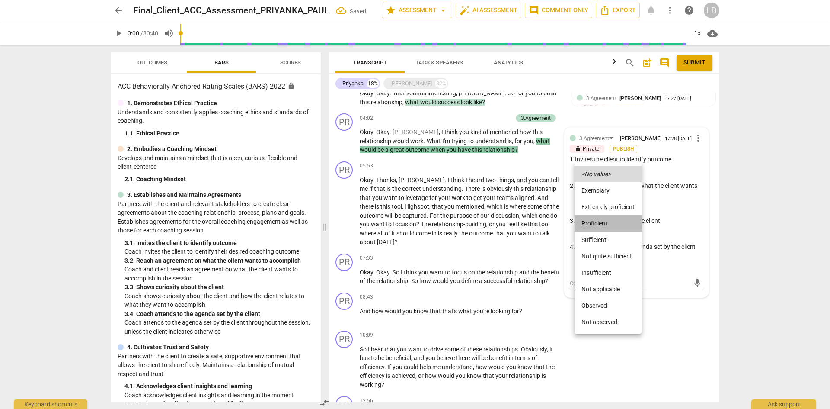
click at [604, 223] on li "Proficient" at bounding box center [608, 223] width 67 height 16
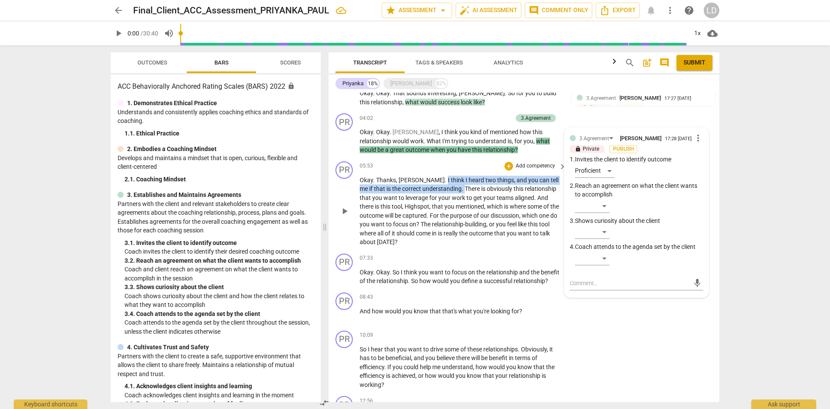
drag, startPoint x: 414, startPoint y: 179, endPoint x: 432, endPoint y: 185, distance: 19.4
click at [432, 185] on p "Okay . Thanks , Jane . I think I heard two things , and you can tell me if that…" at bounding box center [461, 211] width 202 height 71
click at [509, 165] on div "+" at bounding box center [509, 166] width 9 height 9
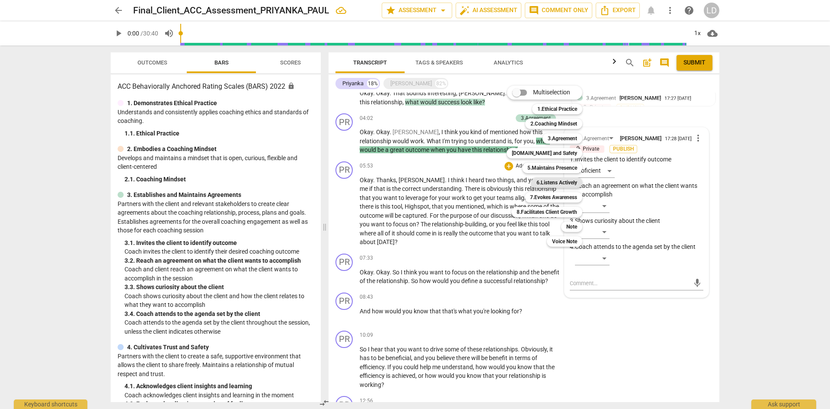
click at [559, 182] on b "6.Listens Actively" at bounding box center [556, 182] width 41 height 10
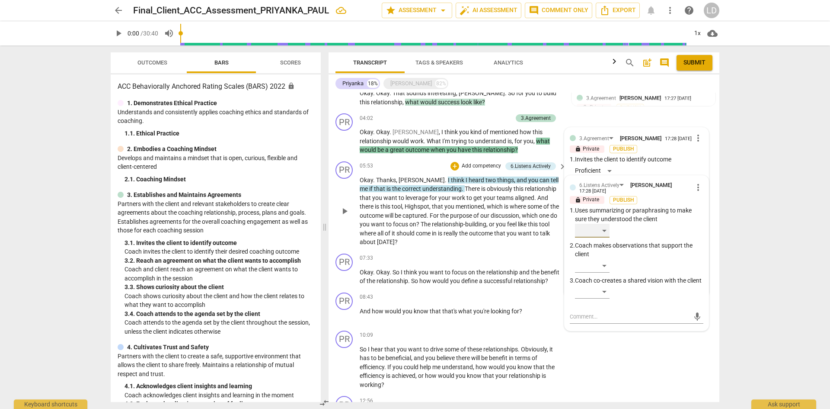
click at [603, 230] on div "​" at bounding box center [592, 231] width 35 height 14
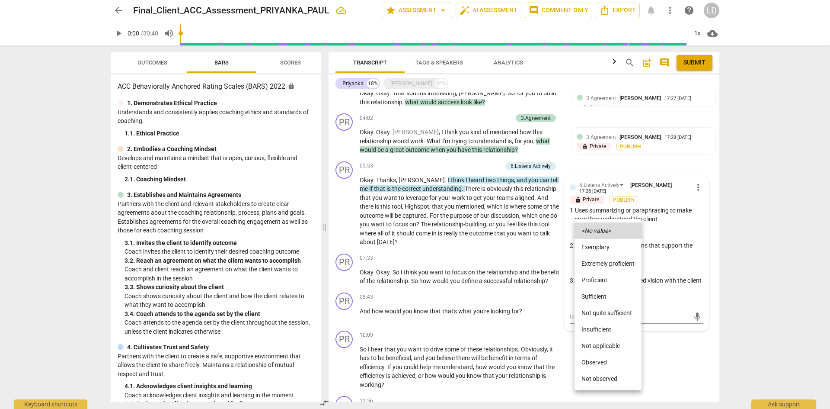
click at [614, 279] on li "Proficient" at bounding box center [608, 279] width 67 height 16
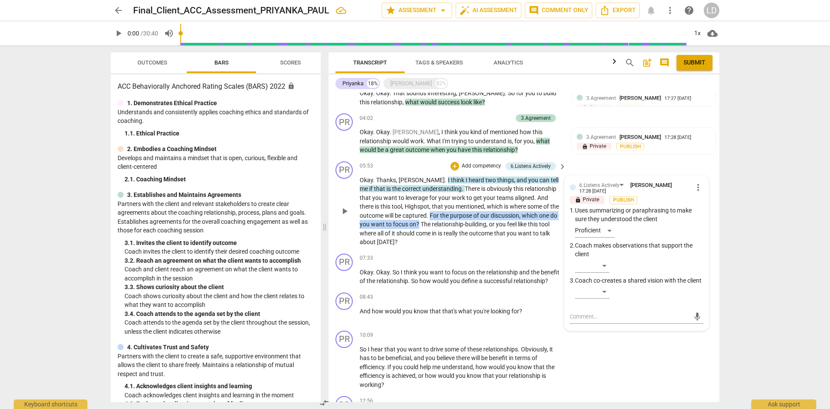
drag, startPoint x: 405, startPoint y: 215, endPoint x: 392, endPoint y: 224, distance: 16.2
click at [392, 224] on p "Okay . Thanks , Jane . I think I heard two things , and you can tell me if that…" at bounding box center [461, 211] width 202 height 71
click at [451, 166] on div "+" at bounding box center [454, 166] width 9 height 9
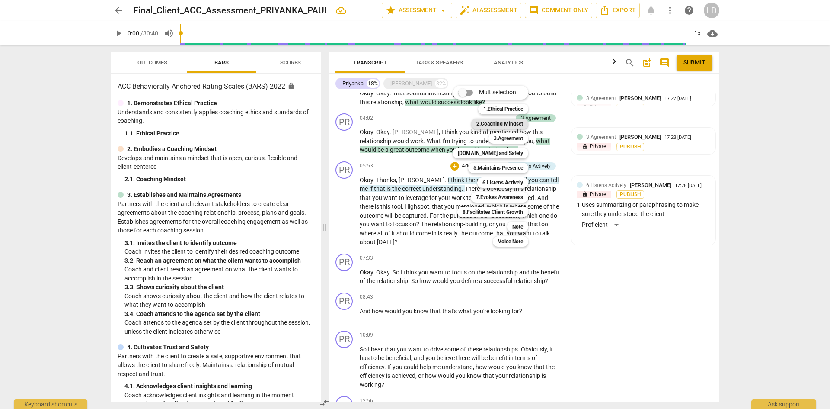
click at [506, 122] on b "2.Coaching Mindset" at bounding box center [499, 123] width 47 height 10
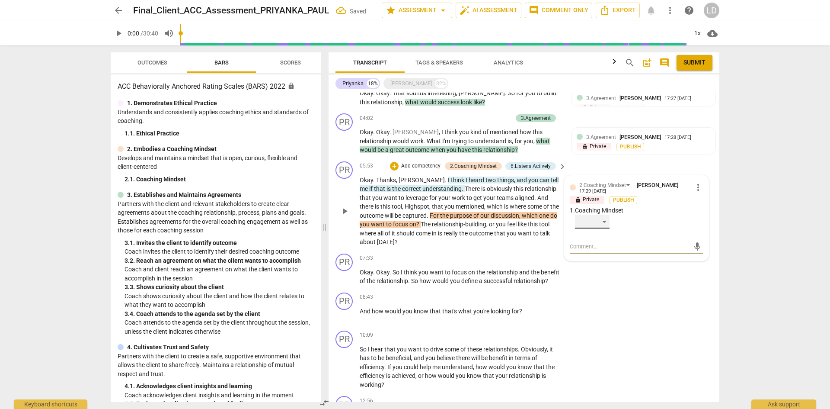
click at [604, 219] on div "​" at bounding box center [592, 221] width 35 height 14
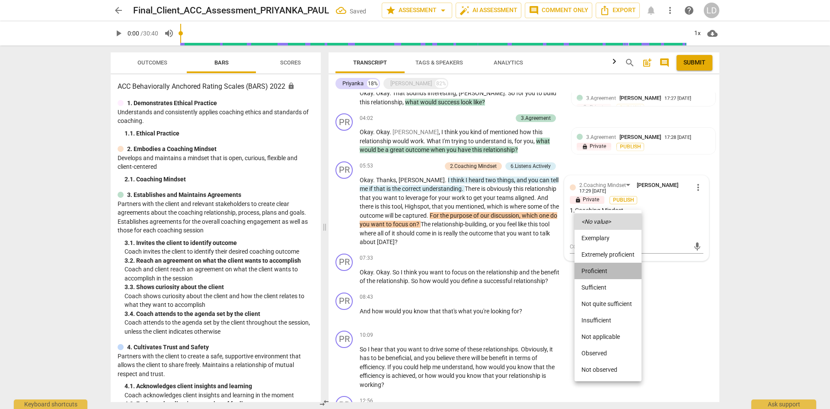
click at [610, 270] on li "Proficient" at bounding box center [608, 270] width 67 height 16
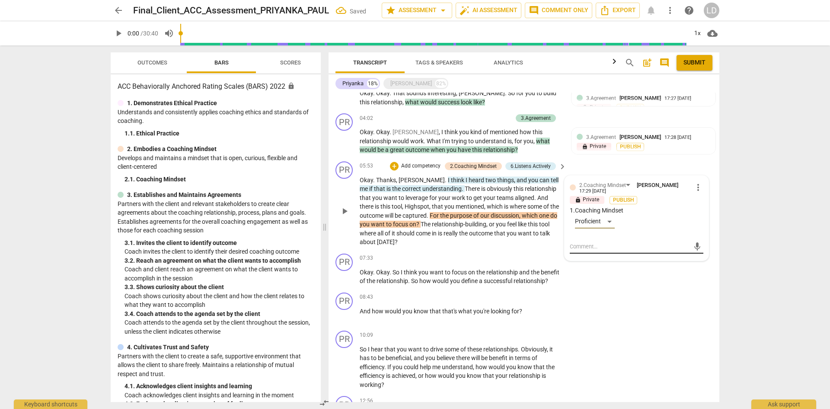
click at [613, 250] on textarea at bounding box center [630, 246] width 120 height 8
type textarea "A"
type textarea "Ap"
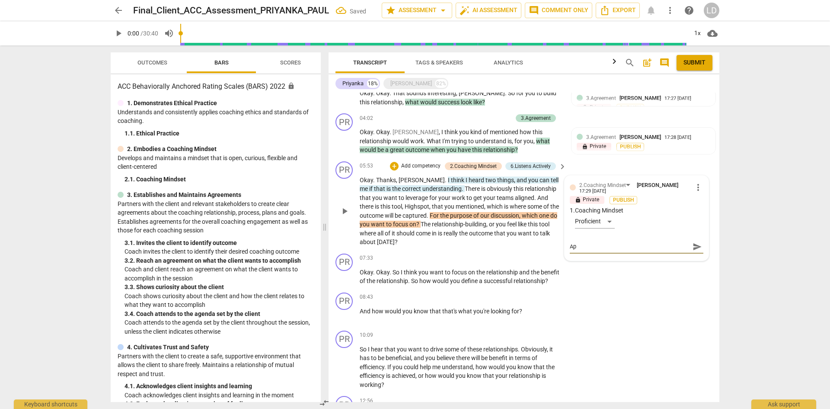
type textarea "App"
type textarea "Appr"
type textarea "Appre"
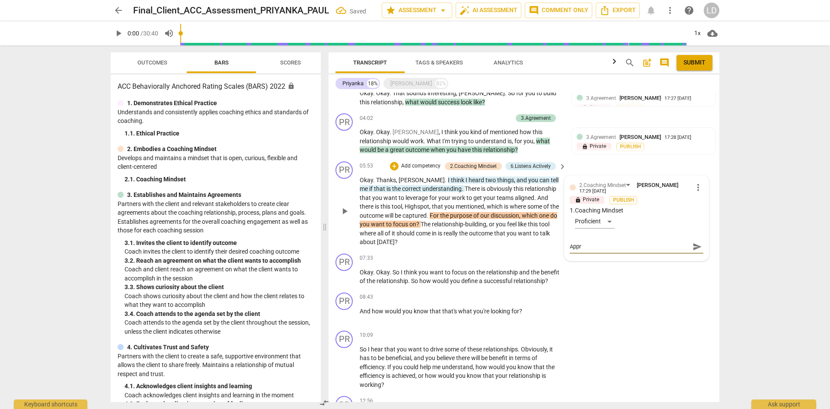
type textarea "Appre"
type textarea "Apprec"
type textarea "Appreci"
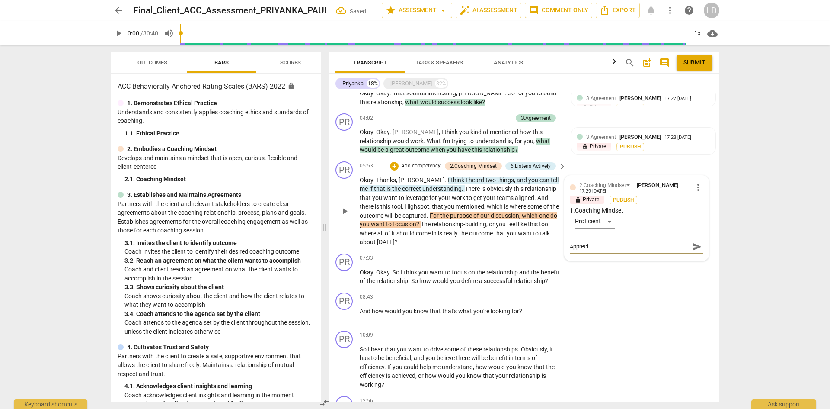
type textarea "Apprecia"
type textarea "Appreciat"
type textarea "Appreciate"
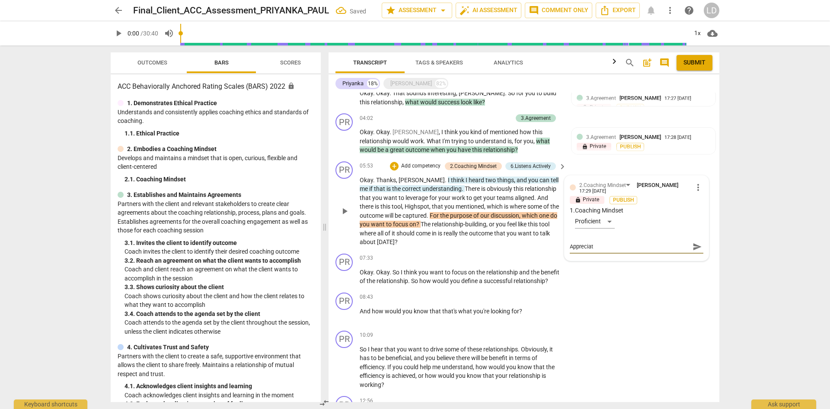
type textarea "Appreciate"
type textarea "Appreciate c"
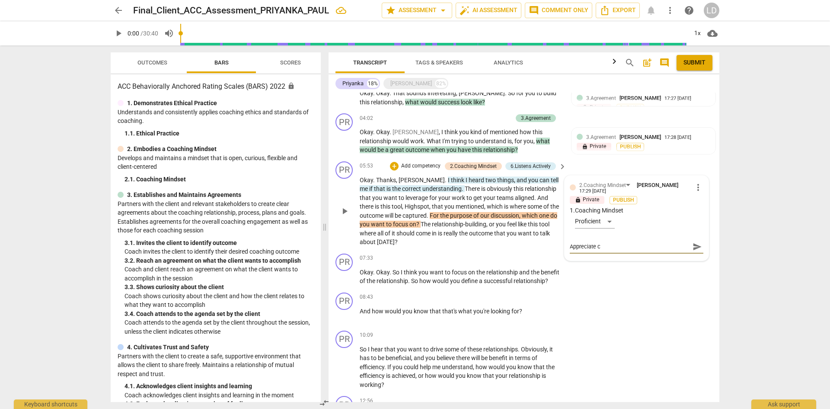
type textarea "Appreciate cl"
type textarea "Appreciate cli"
type textarea "Appreciate clie"
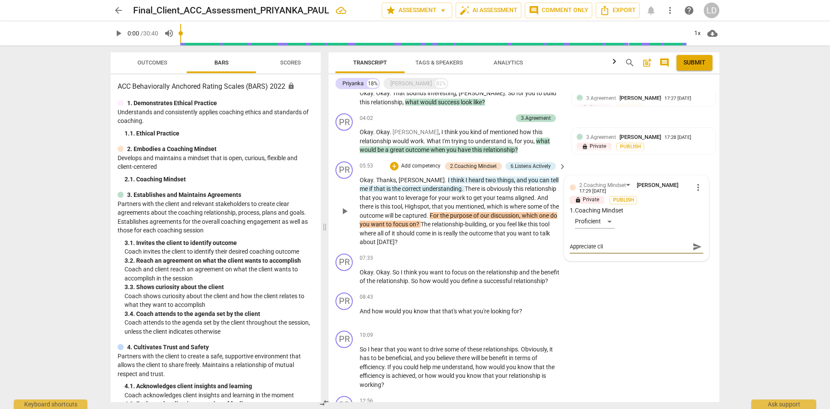
type textarea "Appreciate clie"
type textarea "Appreciate clien"
type textarea "Appreciate client"
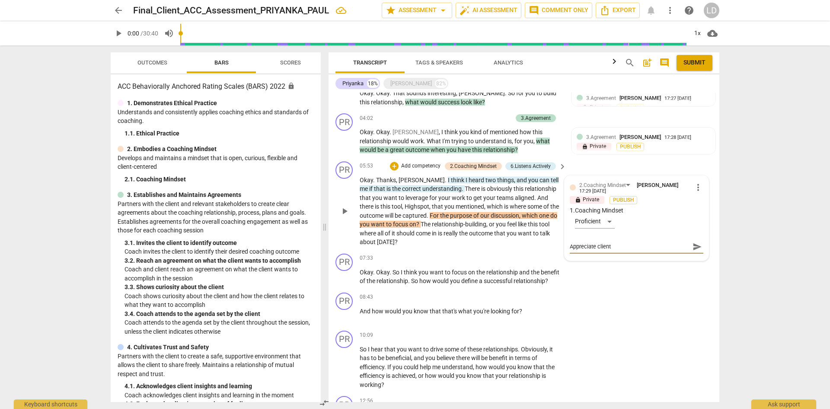
type textarea "Appreciate client"
type textarea "Appreciate client i"
type textarea "Appreciate client is"
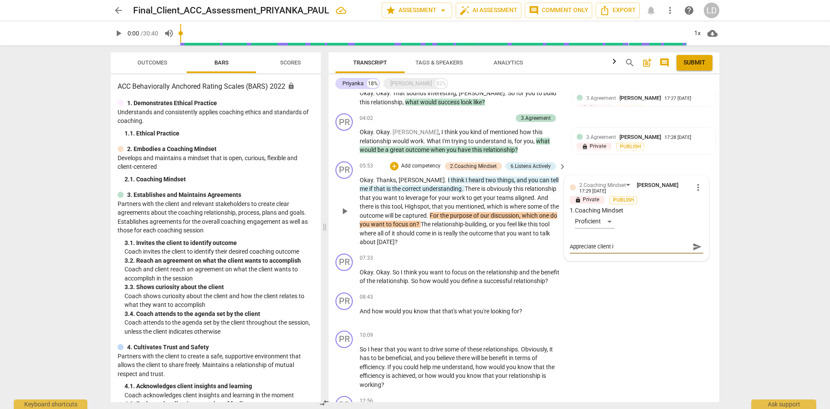
type textarea "Appreciate client is"
type textarea "Appreciate client is a"
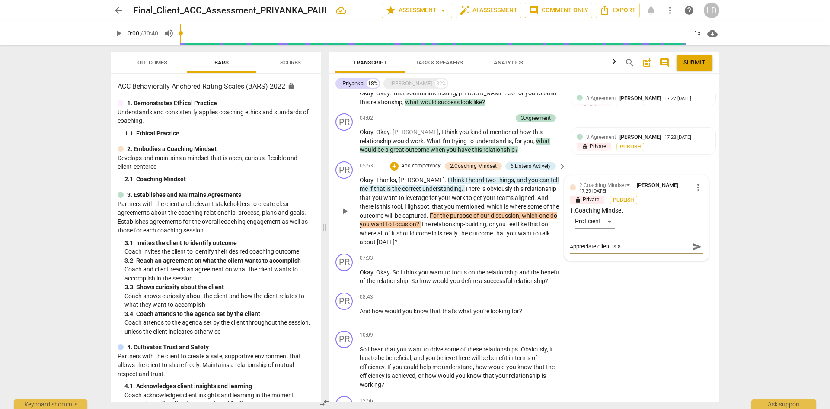
type textarea "Appreciate client is at"
type textarea "Appreciate client is at c"
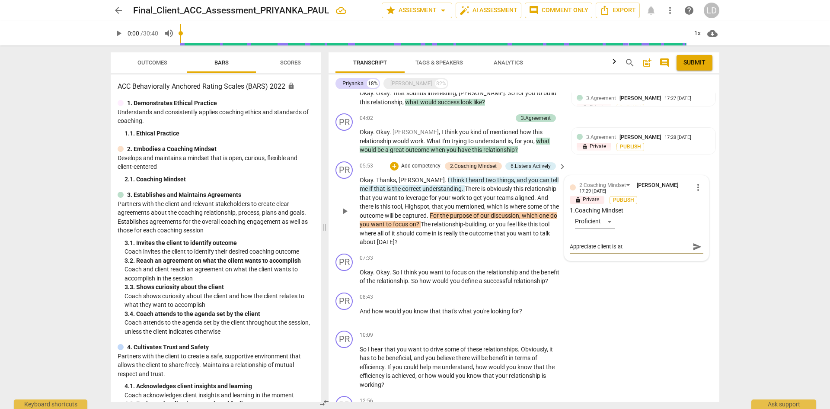
type textarea "Appreciate client is at c"
type textarea "Appreciate client is at ch"
type textarea "Appreciate client is at cho"
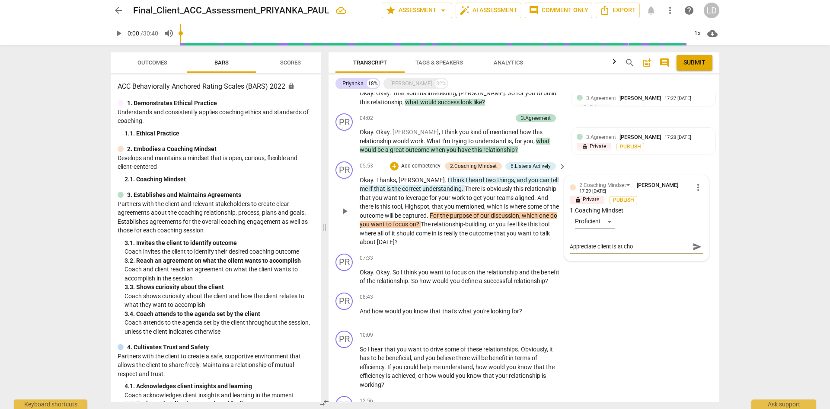
type textarea "Appreciate client is at choi"
type textarea "Appreciate client is at choic"
type textarea "Appreciate client is at choice"
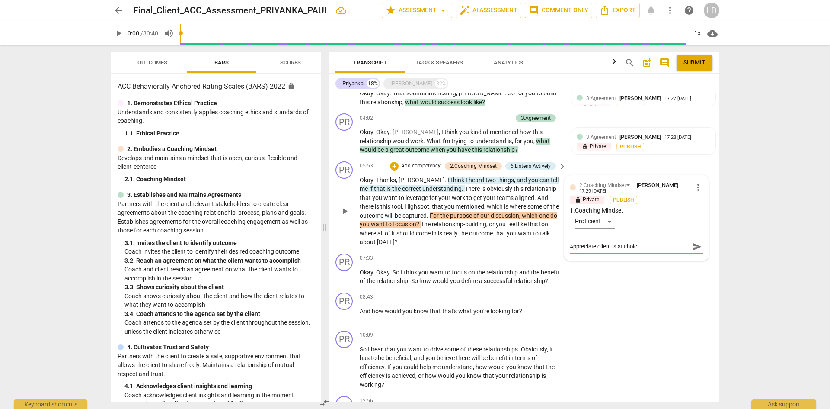
type textarea "Appreciate client is at choice"
type textarea "Appreciate client is at choice."
click at [693, 243] on span "send" at bounding box center [698, 247] width 10 height 10
click at [394, 164] on div "+" at bounding box center [394, 166] width 9 height 9
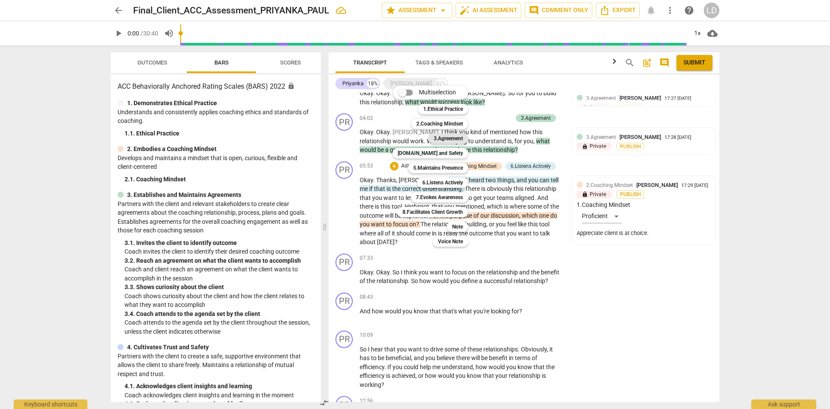
click at [434, 135] on b "3.Agreement" at bounding box center [448, 138] width 29 height 10
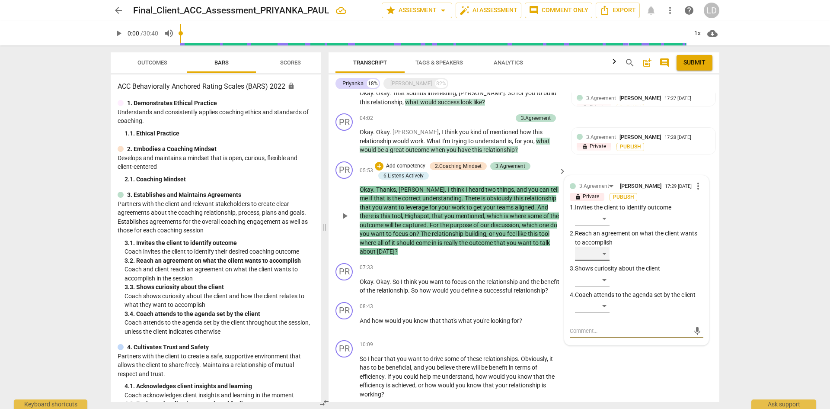
click at [604, 255] on div "​" at bounding box center [592, 253] width 35 height 14
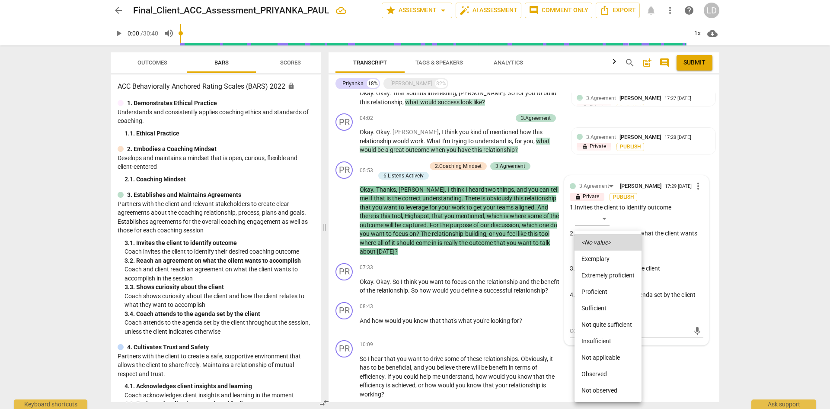
click at [606, 294] on li "Proficient" at bounding box center [608, 291] width 67 height 16
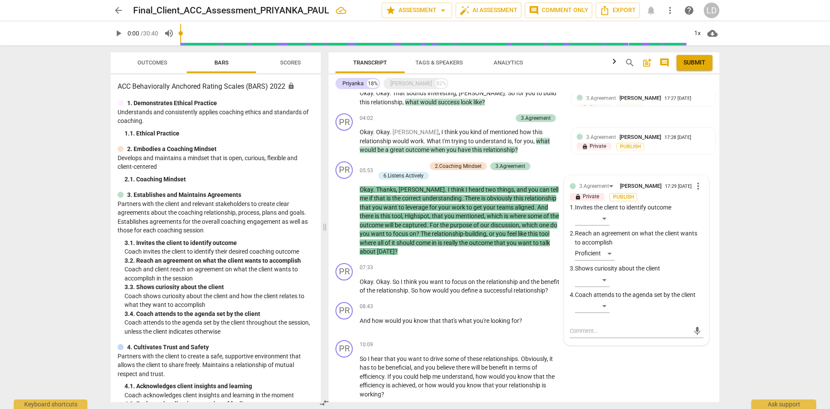
click at [759, 229] on div "arrow_back Final_Client_ACC_Assessment_PRIYANKA_PAUL star Assessment arrow_drop…" at bounding box center [415, 204] width 830 height 409
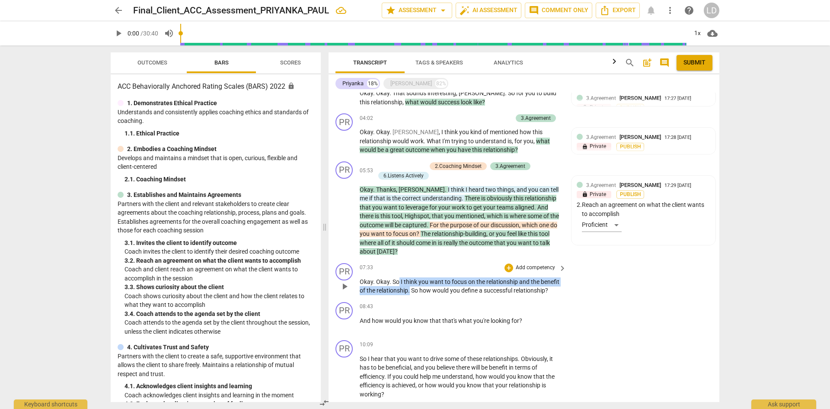
drag, startPoint x: 399, startPoint y: 271, endPoint x: 410, endPoint y: 281, distance: 13.8
click at [410, 281] on p "Okay . Okay . So I think you want to focus on the relationship and the benefit …" at bounding box center [461, 286] width 202 height 18
click at [508, 263] on div "+" at bounding box center [509, 267] width 9 height 9
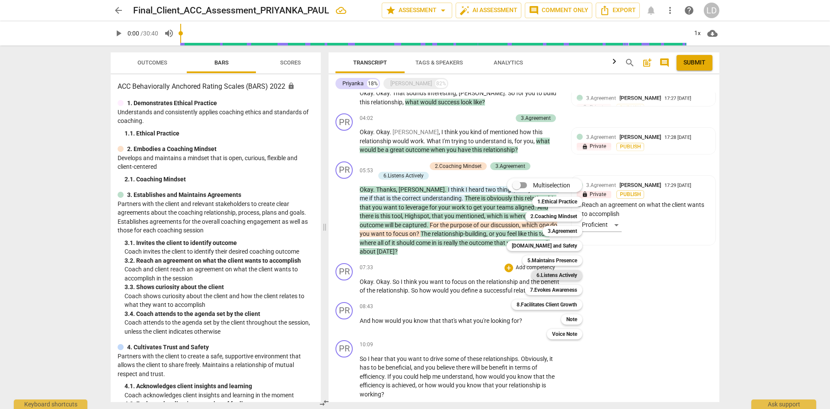
click at [559, 275] on b "6.Listens Actively" at bounding box center [556, 275] width 41 height 10
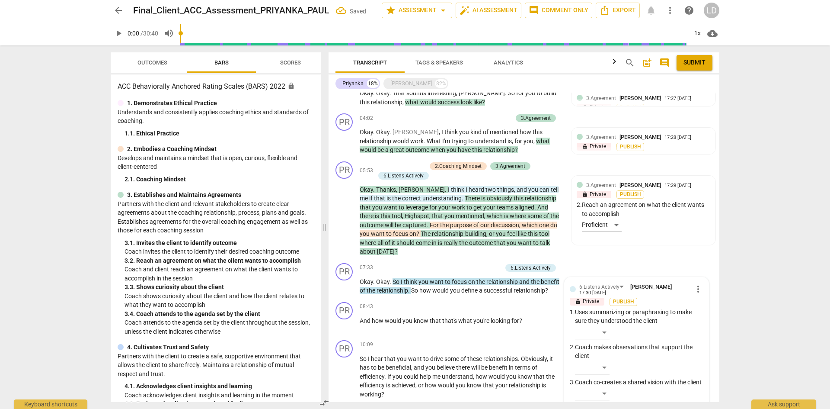
scroll to position [374, 0]
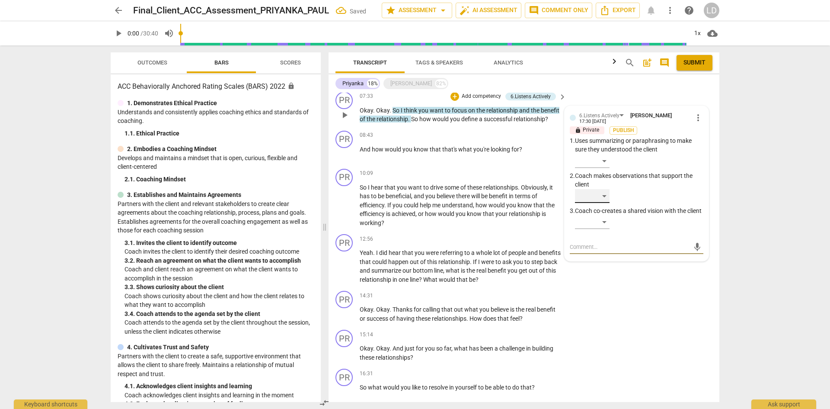
click at [607, 189] on div "​" at bounding box center [592, 196] width 35 height 14
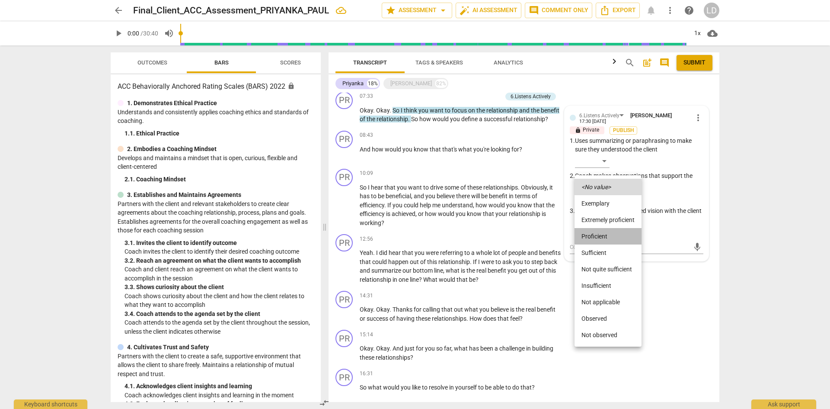
click at [610, 241] on li "Proficient" at bounding box center [608, 236] width 67 height 16
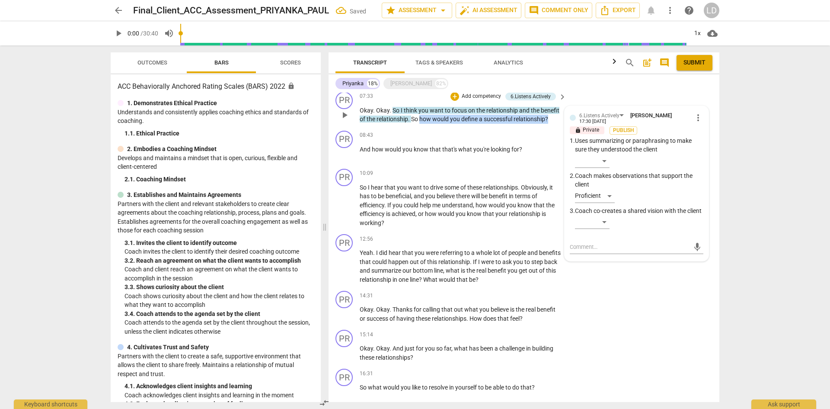
drag, startPoint x: 420, startPoint y: 109, endPoint x: 550, endPoint y: 113, distance: 130.6
click at [550, 113] on p "Okay . Okay . So I think you want to focus on the relationship and the benefit …" at bounding box center [461, 115] width 202 height 18
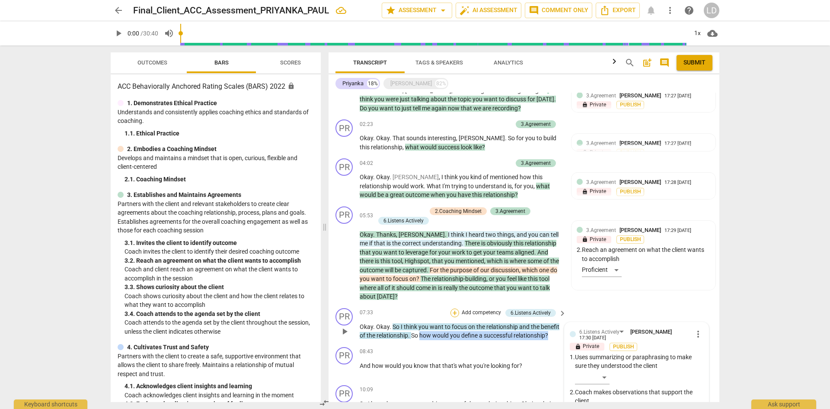
click at [455, 308] on div "+" at bounding box center [454, 312] width 9 height 9
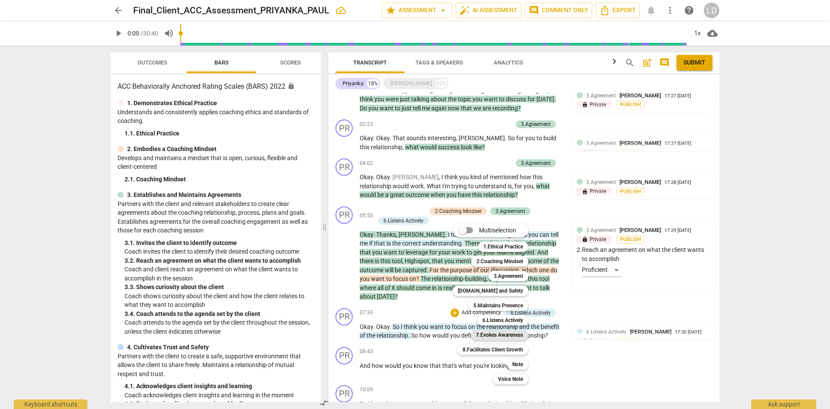
click at [504, 335] on b "7.Evokes Awareness" at bounding box center [499, 334] width 47 height 10
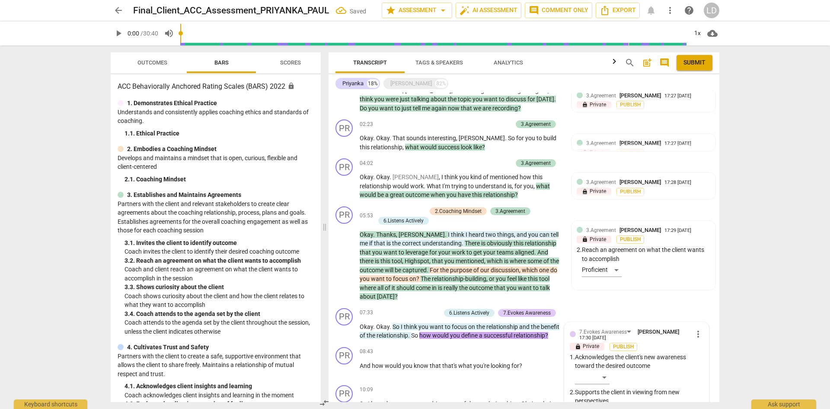
scroll to position [374, 0]
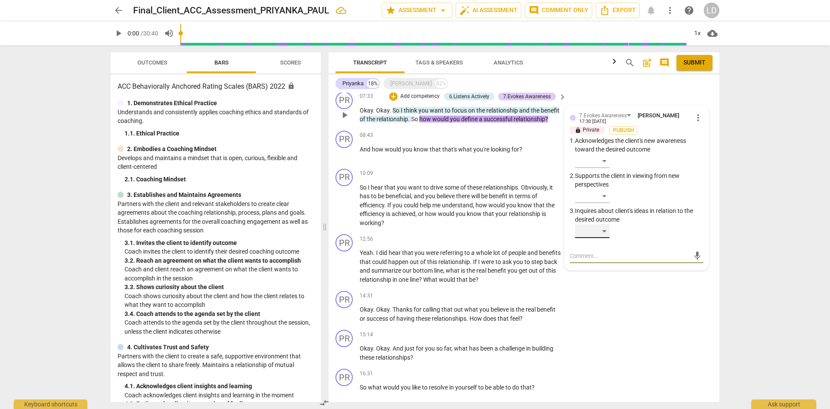
click at [606, 224] on div "​" at bounding box center [592, 231] width 35 height 14
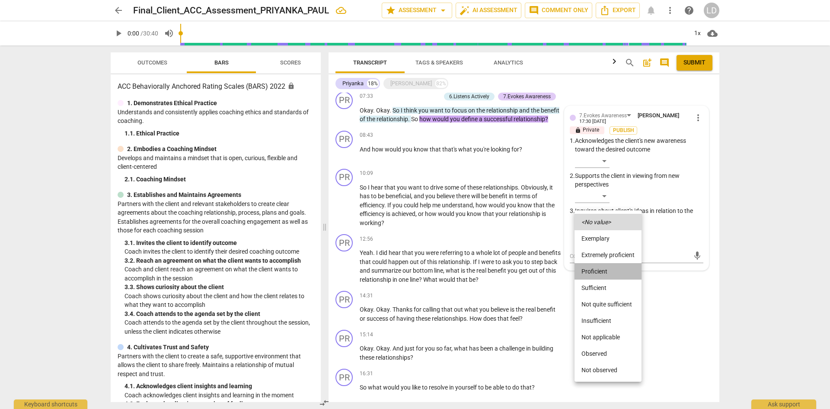
click at [627, 268] on li "Proficient" at bounding box center [608, 271] width 67 height 16
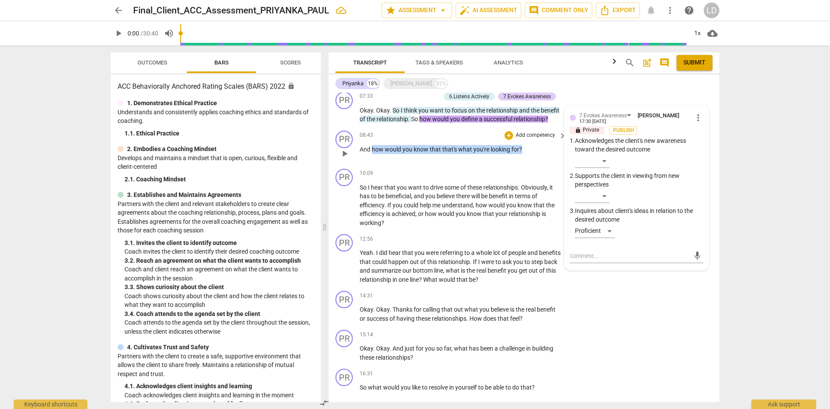
drag, startPoint x: 372, startPoint y: 141, endPoint x: 524, endPoint y: 139, distance: 151.3
click at [524, 145] on p "And how would you know that that's what you're looking for ?" at bounding box center [461, 149] width 202 height 9
click at [509, 131] on div "+" at bounding box center [509, 135] width 9 height 9
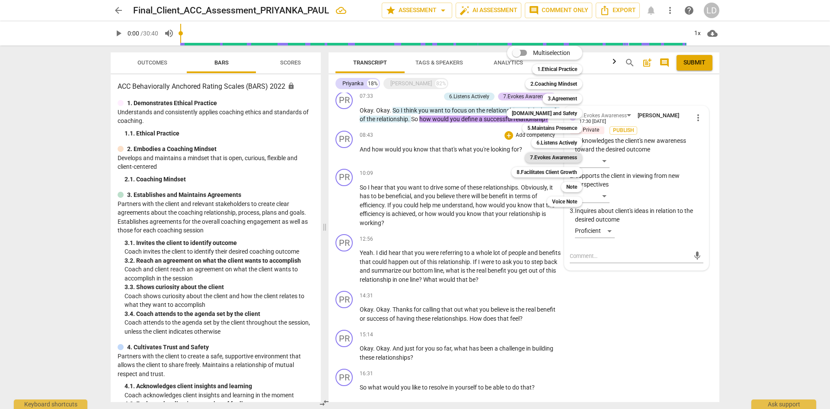
click at [559, 161] on b "7.Evokes Awareness" at bounding box center [553, 157] width 47 height 10
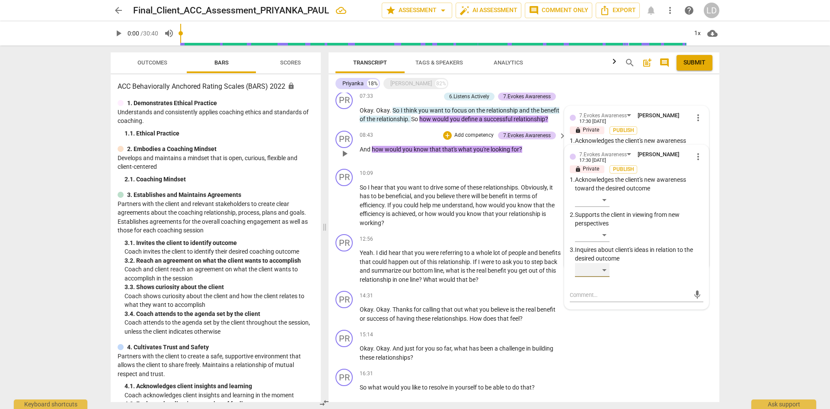
click at [604, 263] on div "​" at bounding box center [592, 270] width 35 height 14
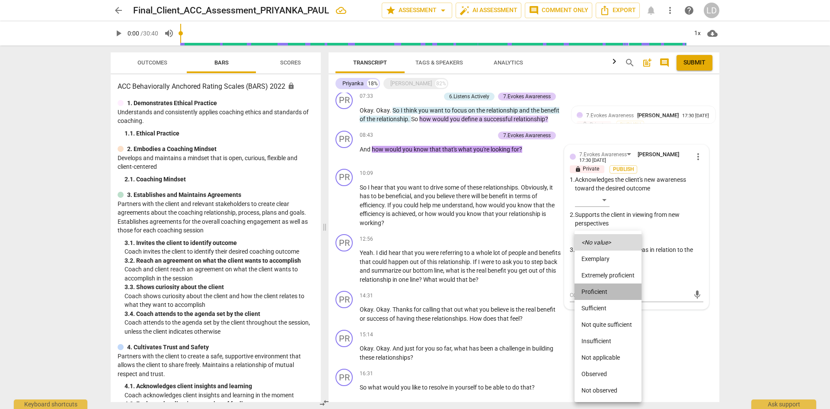
click at [607, 294] on li "Proficient" at bounding box center [608, 291] width 67 height 16
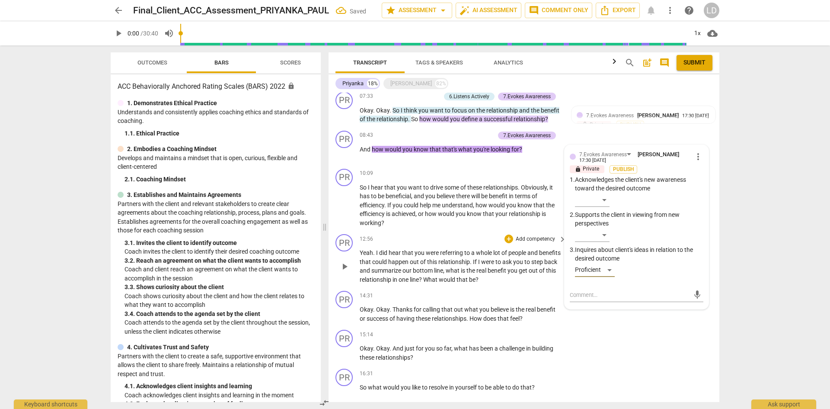
click at [473, 230] on div "PR play_arrow pause 12:56 + Add competency keyboard_arrow_right Yeah . I did he…" at bounding box center [524, 258] width 391 height 57
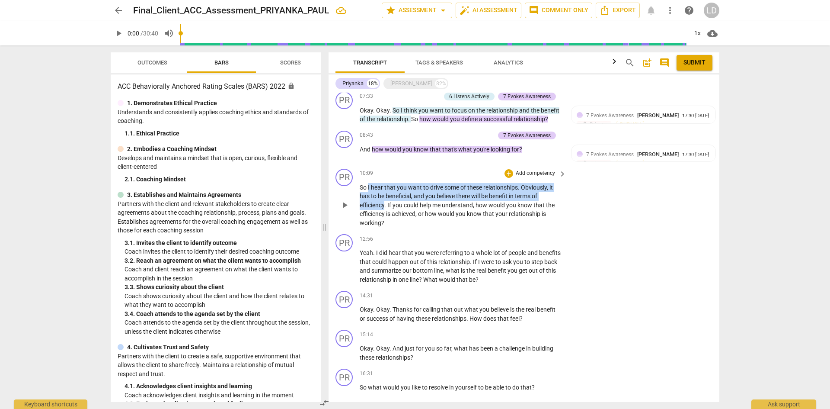
drag, startPoint x: 385, startPoint y: 194, endPoint x: 369, endPoint y: 177, distance: 22.9
click at [369, 183] on p "So I hear that you want to drive some of these relationships . Obviously , it h…" at bounding box center [461, 205] width 202 height 45
click at [509, 169] on div "+" at bounding box center [509, 173] width 9 height 9
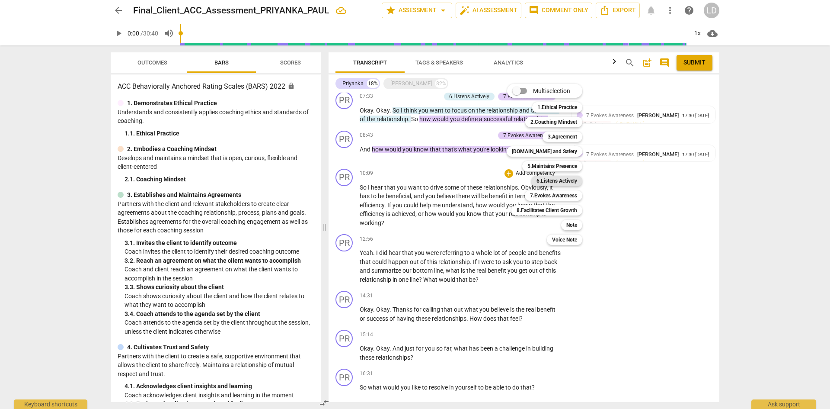
click at [564, 179] on b "6.Listens Actively" at bounding box center [556, 181] width 41 height 10
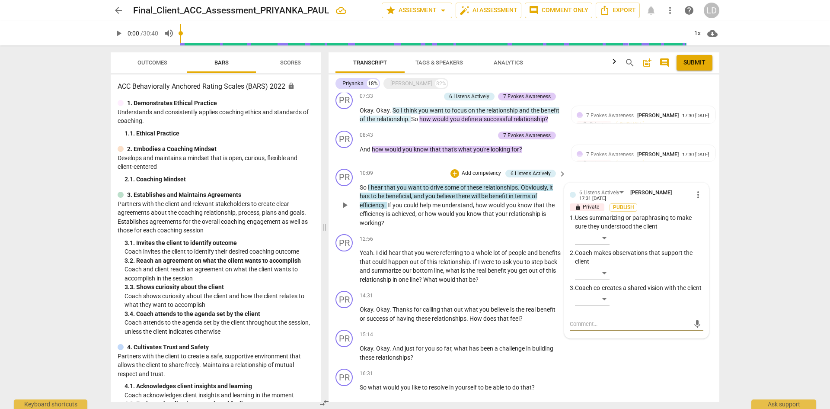
click at [624, 321] on textarea at bounding box center [630, 323] width 120 height 8
click at [535, 402] on div "Transcript Tags & Speakers Analytics search post_add comment Submit Priyanka 18…" at bounding box center [525, 226] width 401 height 363
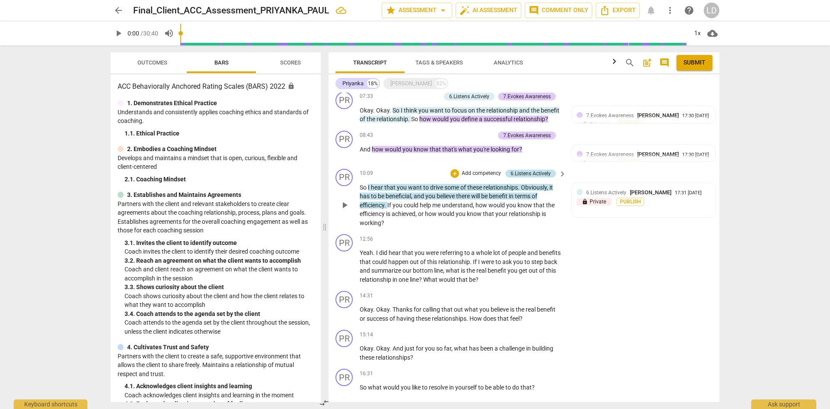
click at [540, 169] on div "6.Listens Actively" at bounding box center [531, 173] width 40 height 8
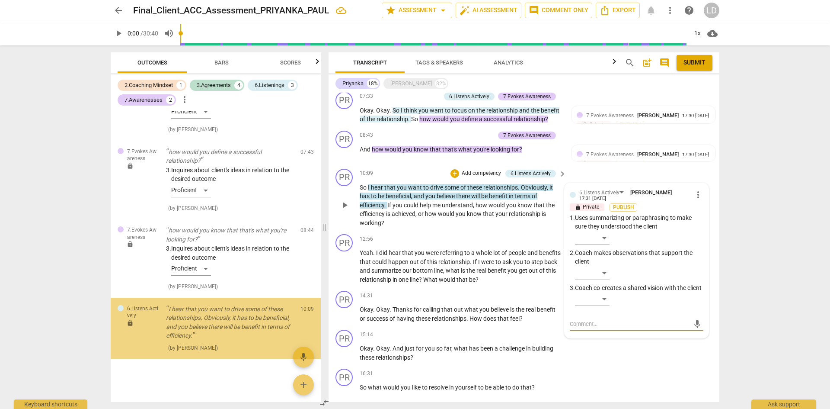
scroll to position [600, 0]
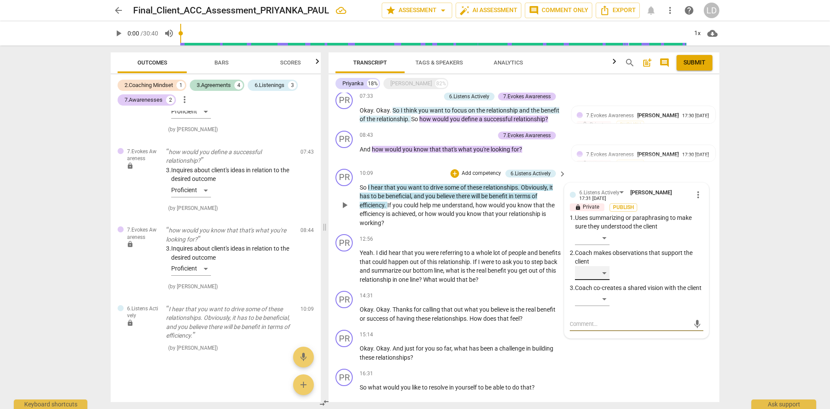
click at [605, 266] on div "​" at bounding box center [592, 273] width 35 height 14
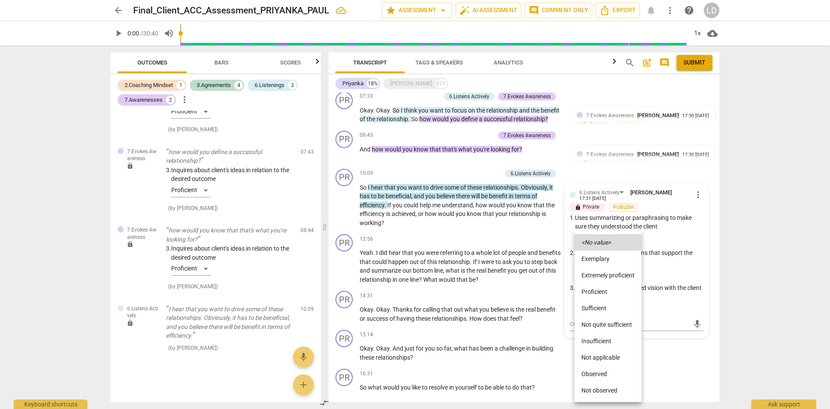
click at [608, 311] on li "Sufficient" at bounding box center [608, 308] width 67 height 16
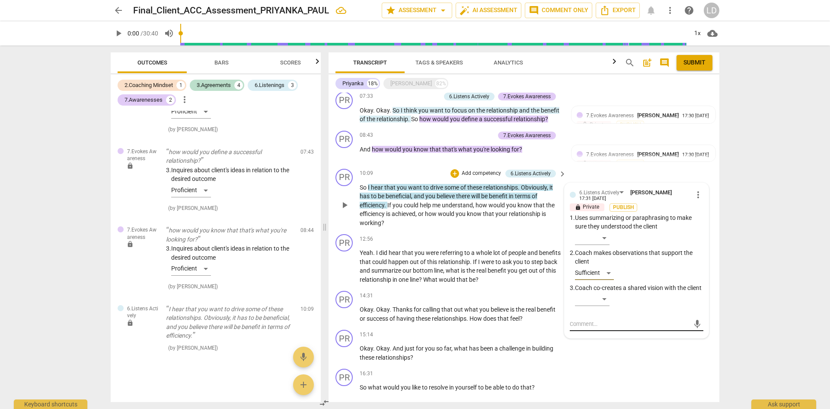
click at [614, 324] on textarea at bounding box center [630, 323] width 120 height 8
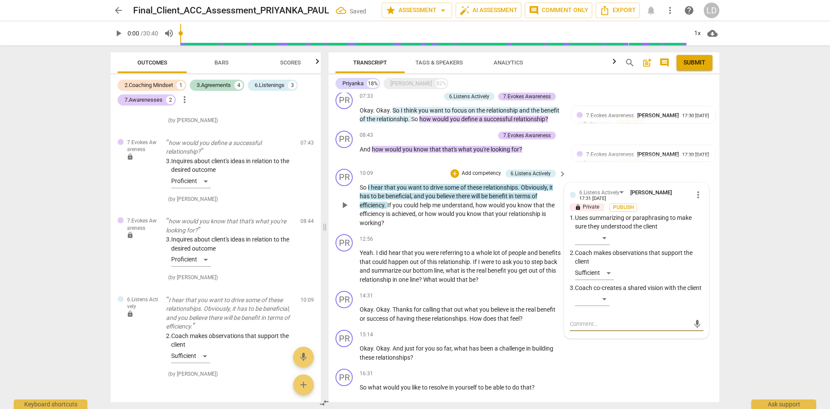
type textarea "C"
type textarea "Co"
type textarea "Coa"
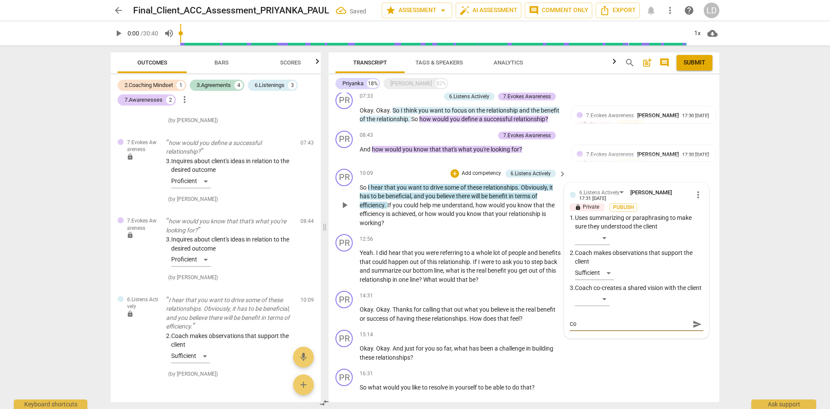
type textarea "Coa"
type textarea "Coac"
type textarea "Coach"
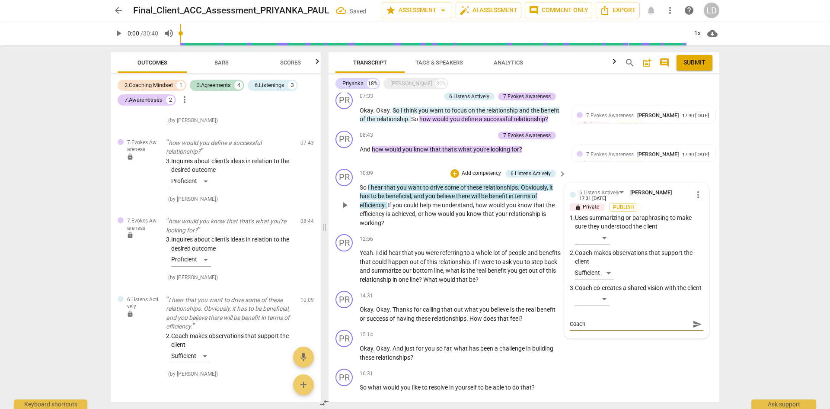
type textarea "Coach"
type textarea "Coach h"
type textarea "Coach ha"
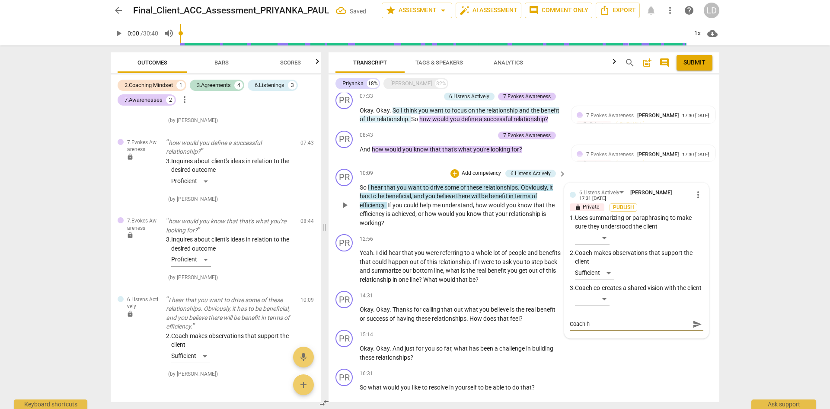
type textarea "Coach ha"
type textarea "Coach has"
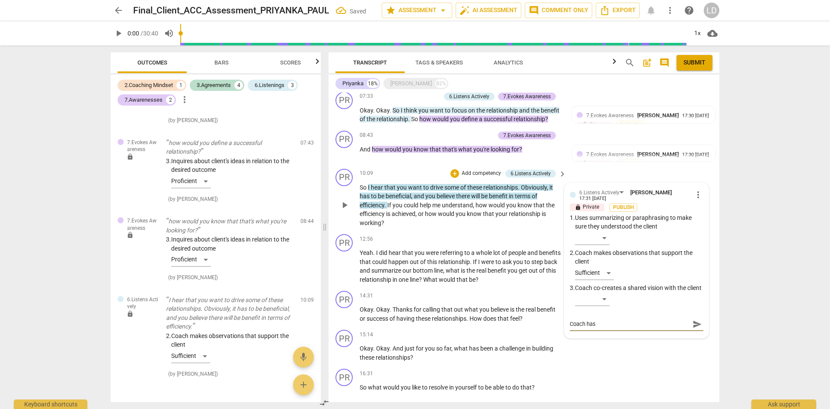
type textarea "Coach has t"
type textarea "Coach has th"
type textarea "Coach has the"
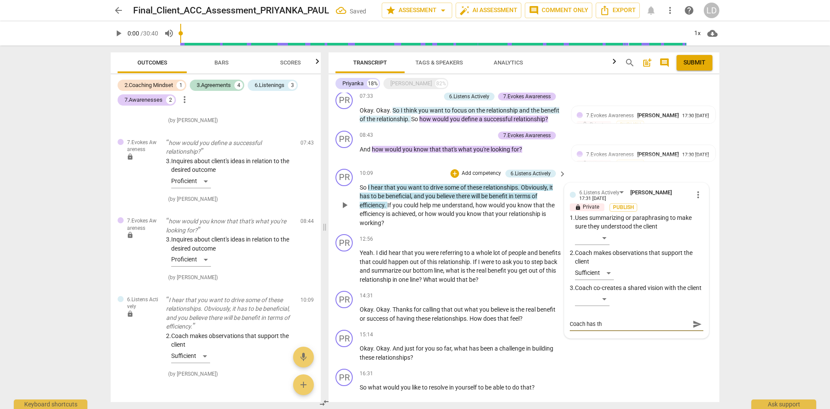
type textarea "Coach has the"
type textarea "Coach has the a"
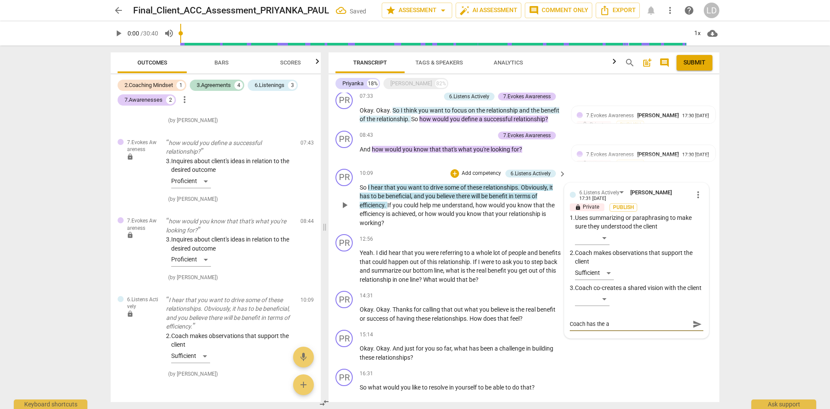
type textarea "Coach has the ab"
type textarea "Coach has the abi"
type textarea "Coach has the abil"
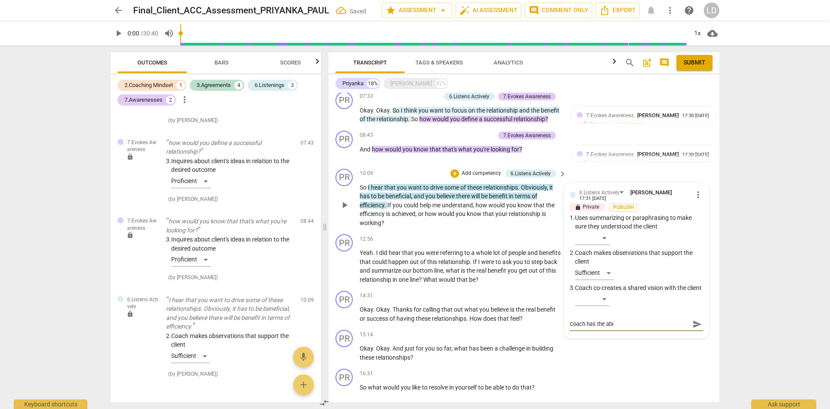
type textarea "Coach has the abil"
type textarea "Coach has the abili"
type textarea "Coach has the abilit"
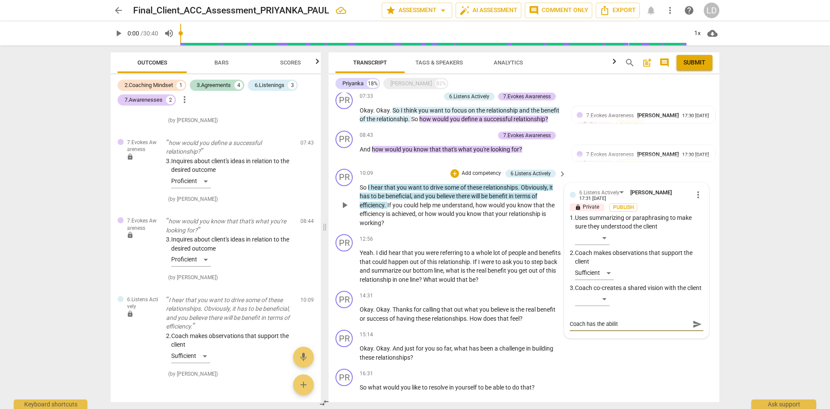
type textarea "Coach has the ability"
type textarea "Coach has the ability t"
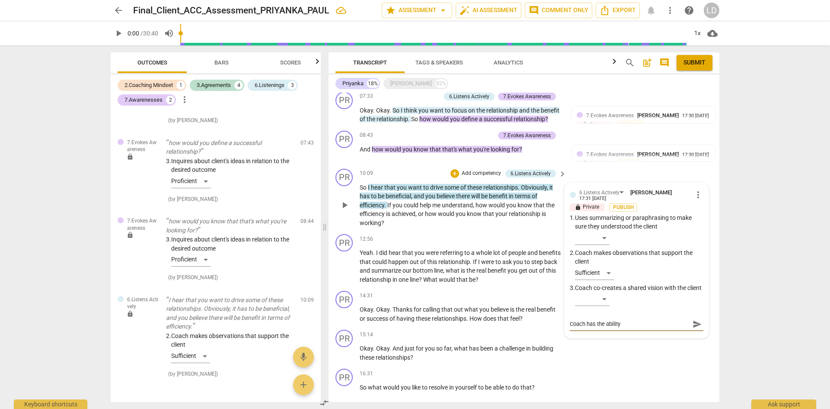
type textarea "Coach has the ability t"
type textarea "Coach has the ability to"
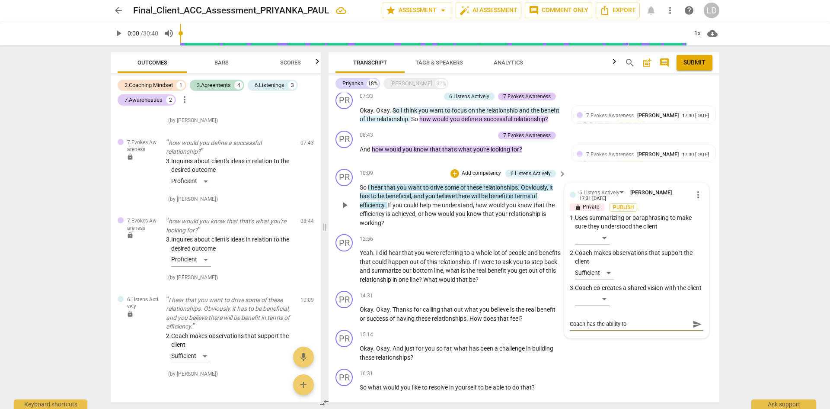
type textarea "Coach has the ability to a"
type textarea "Coach has the ability to al"
type textarea "Coach has the ability to all"
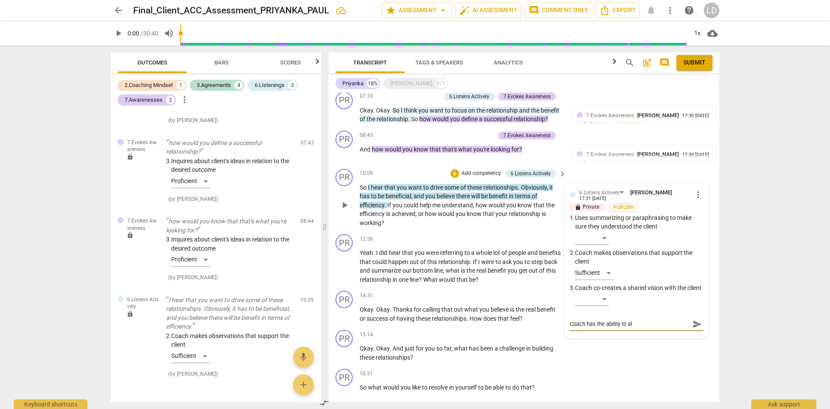
type textarea "Coach has the ability to all"
type textarea "Coach has the ability to allo"
type textarea "Coach has the ability to allow"
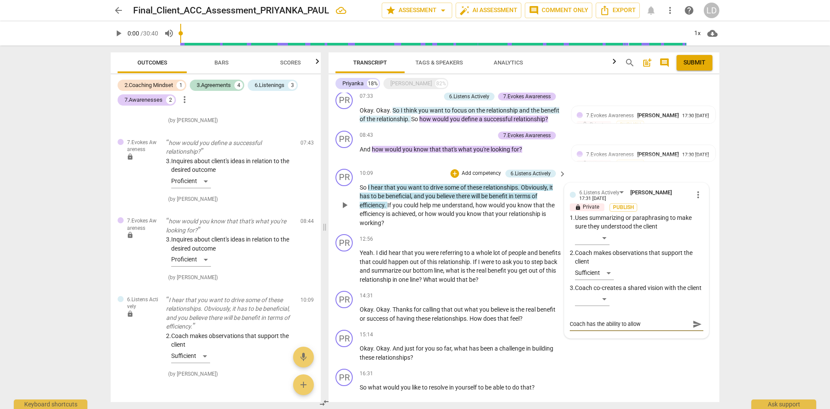
type textarea "Coach has the ability to allow"
type textarea "Coach has the ability to allow t"
type textarea "Coach has the ability to allow th"
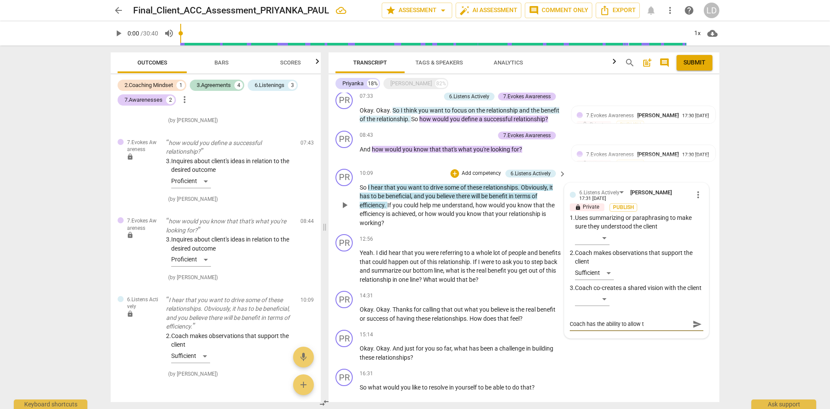
type textarea "Coach has the ability to allow th"
type textarea "Coach has the ability to allow the"
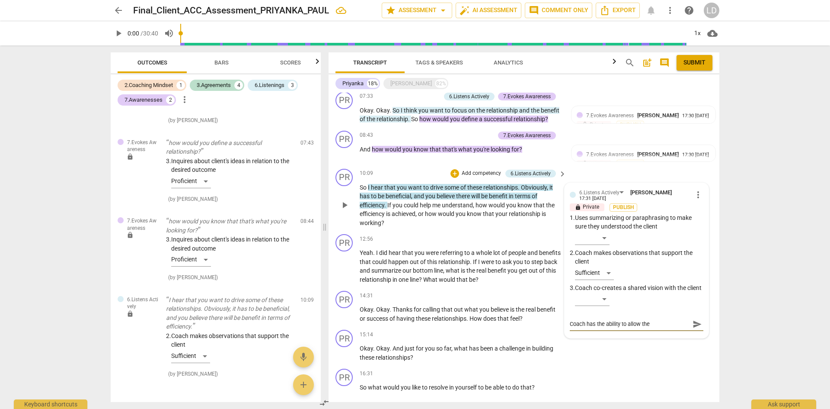
type textarea "Coach has the ability to allow the c"
type textarea "Coach has the ability to allow the cl"
type textarea "Coach has the ability to allow the cli"
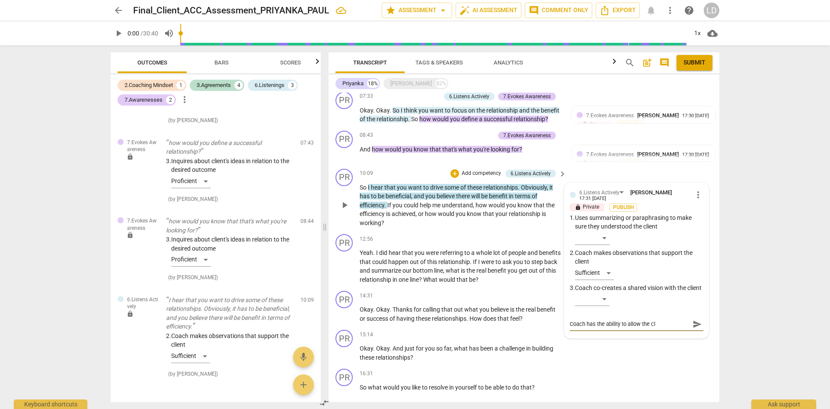
type textarea "Coach has the ability to allow the cli"
type textarea "Coach has the ability to allow the clie"
type textarea "Coach has the ability to allow the clien"
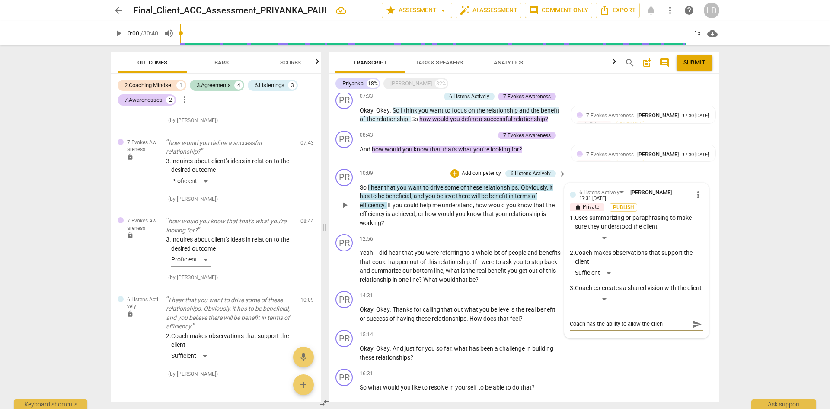
type textarea "Coach has the ability to allow the client"
type textarea "Coach has the ability to allow the client t"
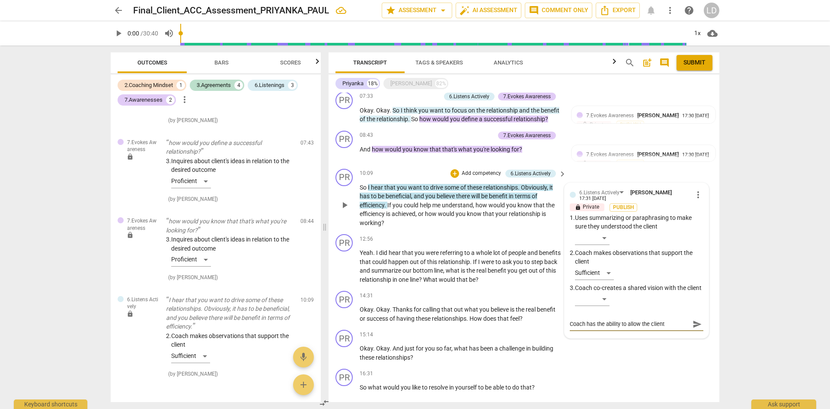
type textarea "Coach has the ability to allow the client t"
type textarea "Coach has the ability to allow the client to"
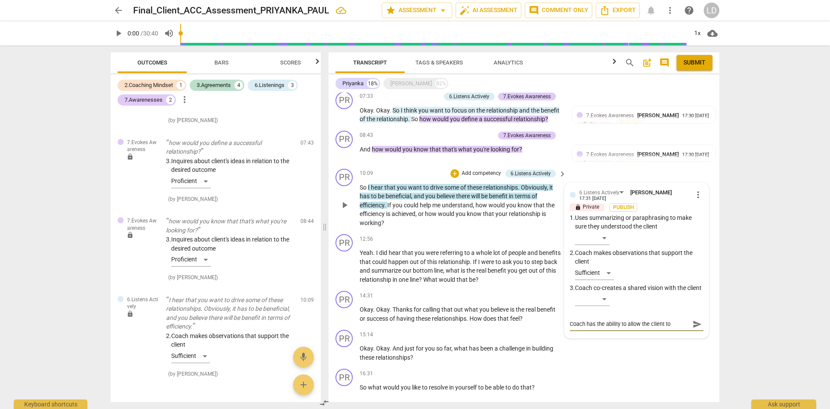
type textarea "Coach has the ability to allow the client to d"
type textarea "Coach has the ability to allow the client to de"
type textarea "Coach has the ability to allow the client to def"
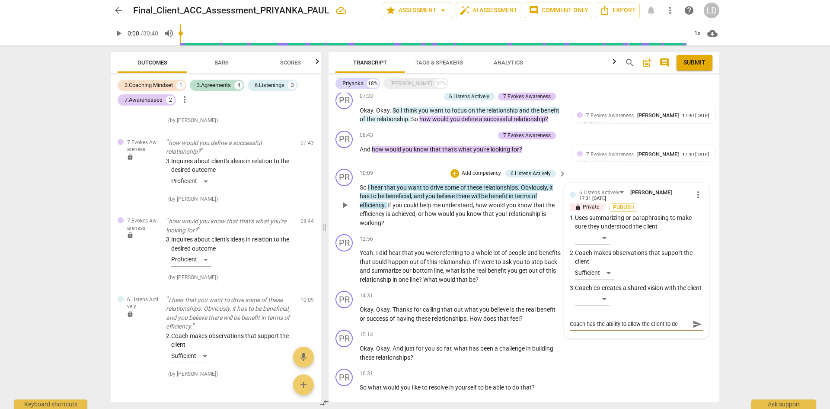
type textarea "Coach has the ability to allow the client to def"
type textarea "Coach has the ability to allow the client to defi"
type textarea "Coach has the ability to allow the client to defin"
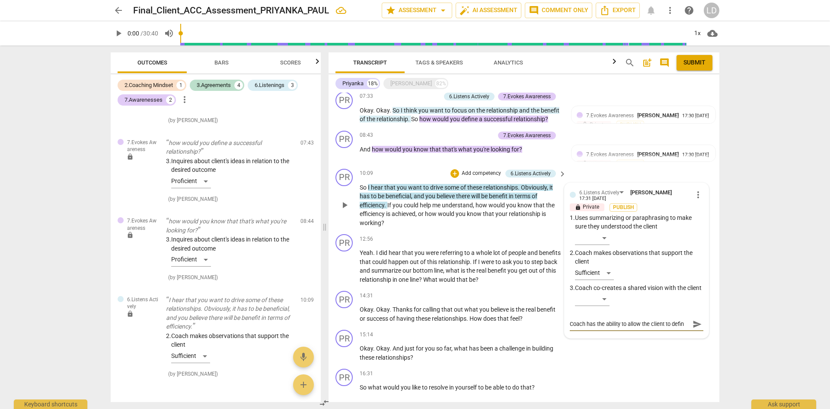
type textarea "Coach has the ability to allow the client to define"
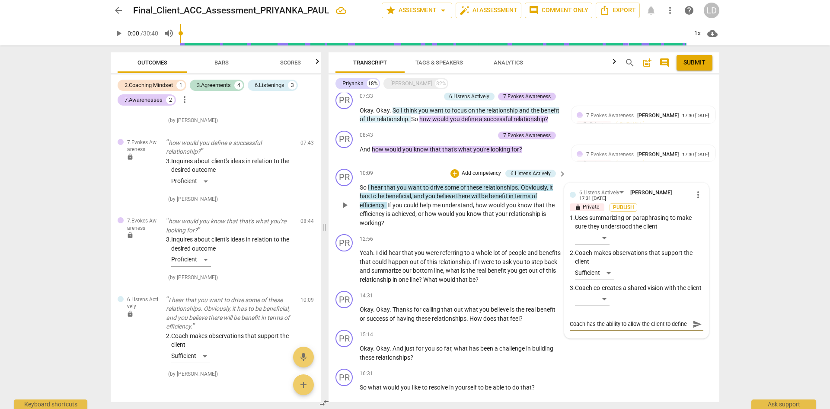
type textarea "Coach has the ability to allow the client to define b"
type textarea "Coach has the ability to allow the client to define be"
type textarea "Coach has the ability to allow the client to define ben"
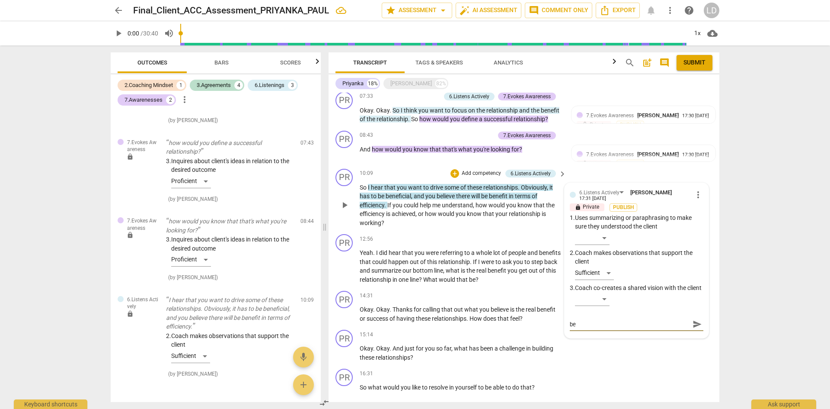
type textarea "Coach has the ability to allow the client to define ben"
type textarea "Coach has the ability to allow the client to define bene"
type textarea "Coach has the ability to allow the client to define benef"
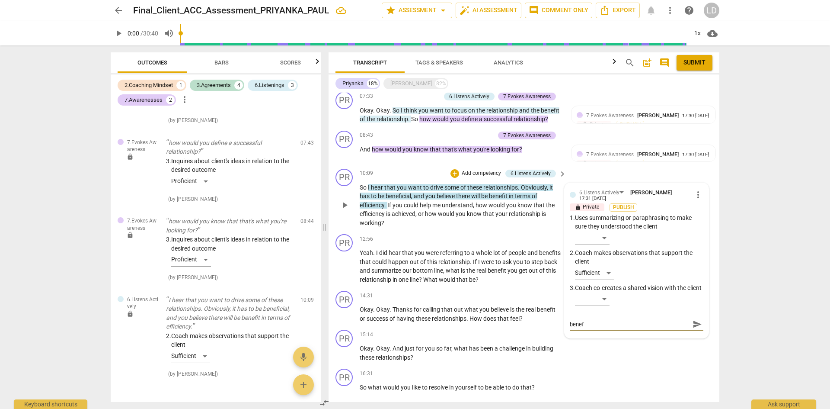
scroll to position [0, 0]
type textarea "Coach has the ability to allow the client to define benefi"
type textarea "Coach has the ability to allow the client to define benefic"
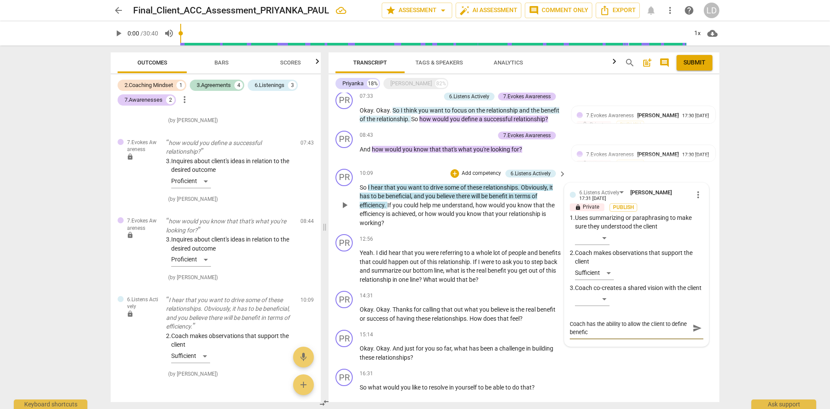
type textarea "Coach has the ability to allow the client to define benefica"
type textarea "Coach has the ability to allow the client to define benefical"
type textarea "Coach has the ability to allow the client to define beneficial"
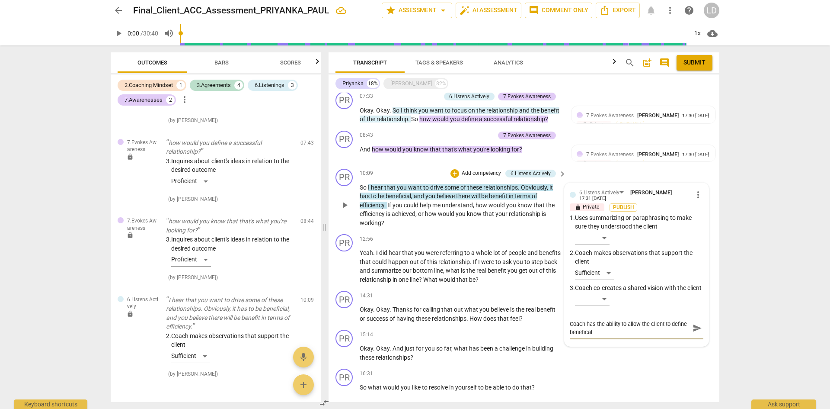
type textarea "Coach has the ability to allow the client to define beneficial"
type textarea "Coach has the ability to allow the client to define beneficial."
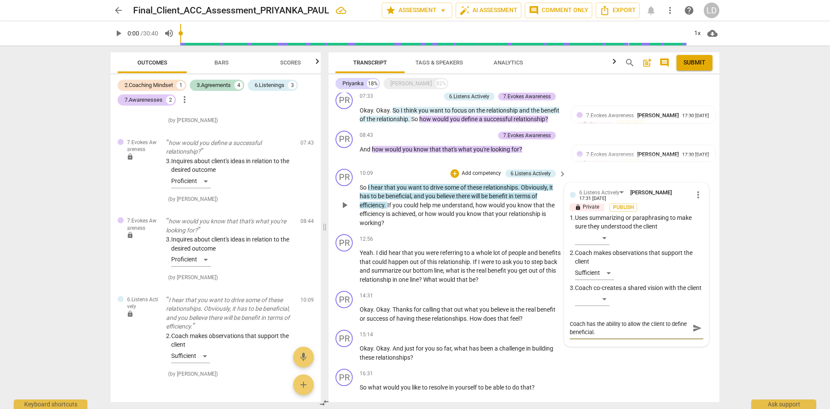
type textarea "Coach has the ability to allow the client to define beneficial. T"
type textarea "Coach has the ability to allow the client to define beneficial. Th"
type textarea "Coach has the ability to allow the client to define beneficial. Thi"
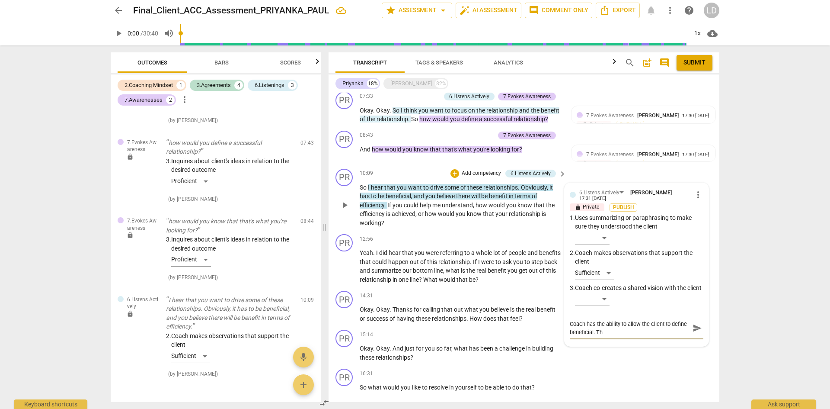
type textarea "Coach has the ability to allow the client to define beneficial. Thi"
type textarea "Coach has the ability to allow the client to define beneficial. This"
click at [693, 340] on span "send" at bounding box center [698, 336] width 10 height 10
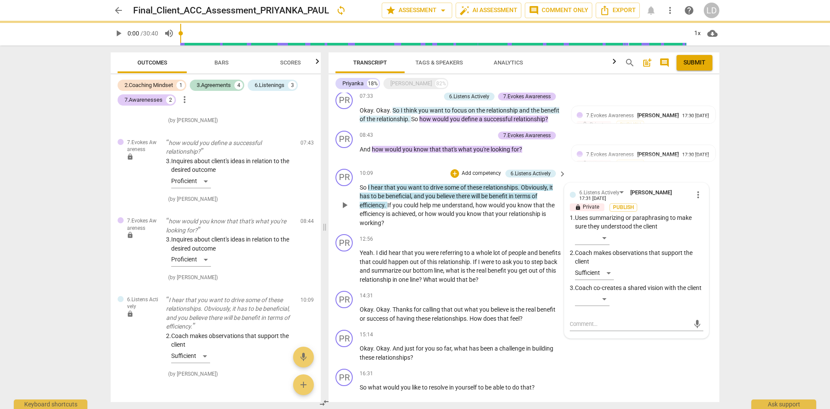
scroll to position [0, 0]
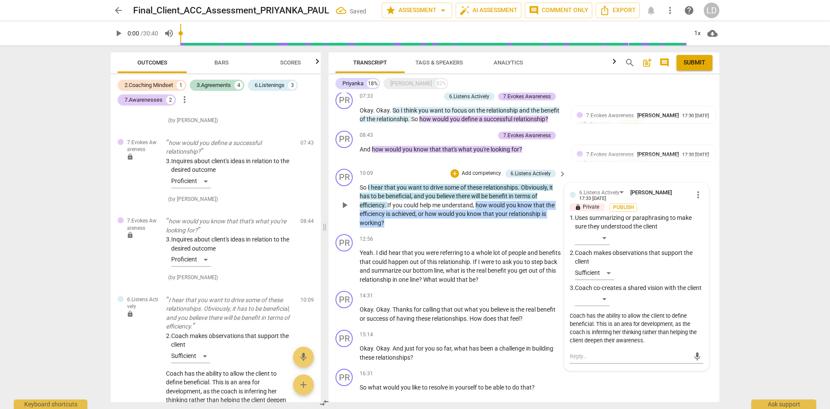
drag, startPoint x: 478, startPoint y: 195, endPoint x: 489, endPoint y: 218, distance: 25.3
click at [489, 218] on div "PR play_arrow pause 10:09 + Add competency 6.Listens Actively keyboard_arrow_ri…" at bounding box center [524, 198] width 391 height 66
click at [457, 169] on div "+" at bounding box center [454, 173] width 9 height 9
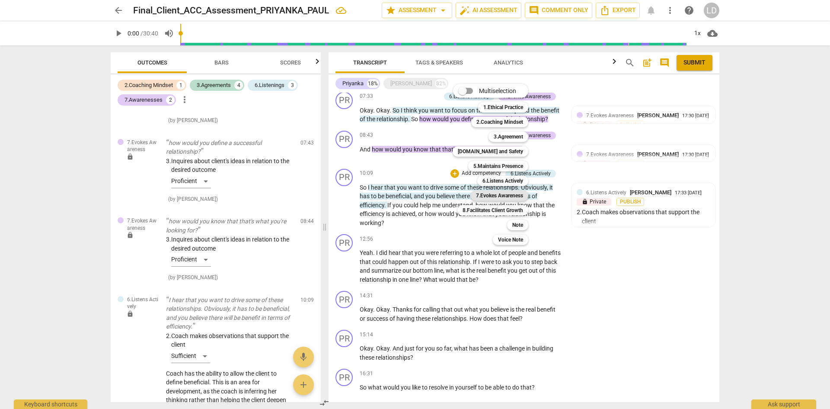
click at [502, 193] on b "7.Evokes Awareness" at bounding box center [499, 195] width 47 height 10
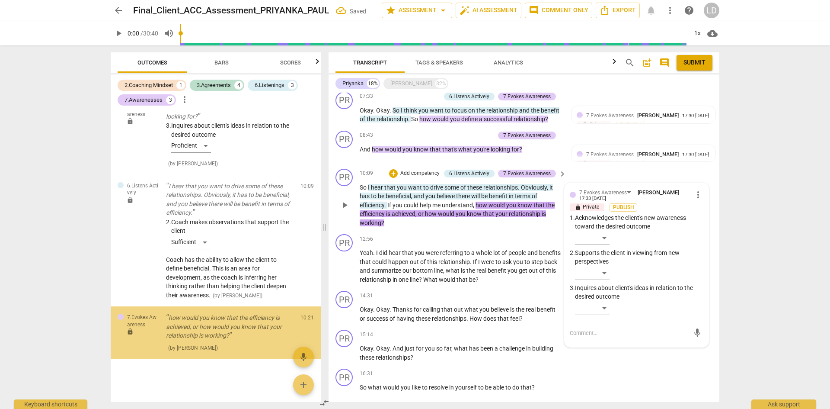
scroll to position [722, 0]
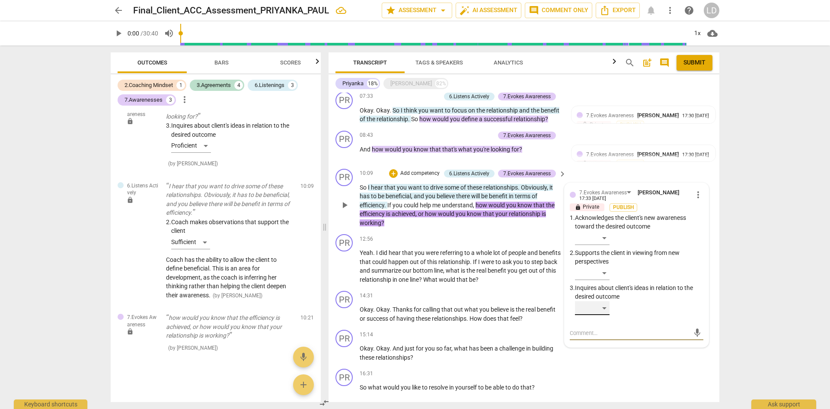
click at [606, 301] on div "​" at bounding box center [592, 308] width 35 height 14
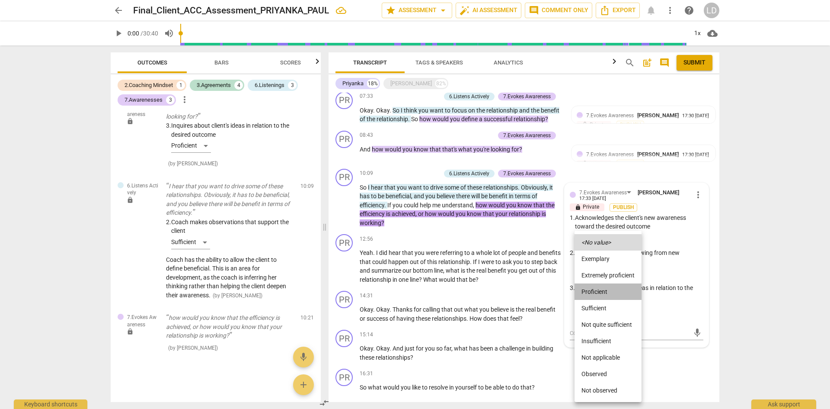
click at [600, 291] on li "Proficient" at bounding box center [608, 291] width 67 height 16
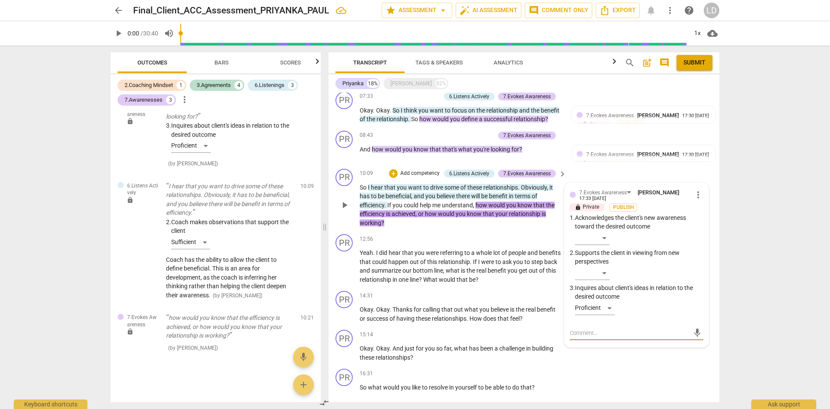
click at [612, 329] on textarea at bounding box center [630, 333] width 120 height 8
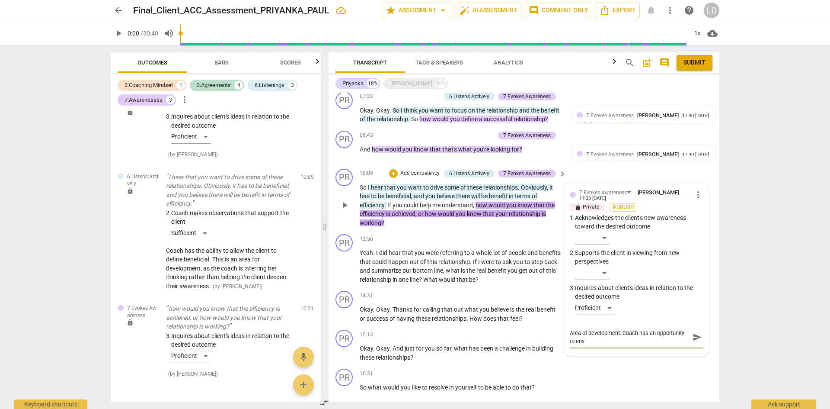
scroll to position [0, 0]
click at [635, 333] on textarea "Area of development: Coach has an opportunity to invoke awareness" at bounding box center [630, 337] width 120 height 16
click at [567, 334] on div "7.Evokes Awareness Laura Di Tomasso 17:33 09-29-2025 more_vert lock Private Pub…" at bounding box center [637, 269] width 144 height 172
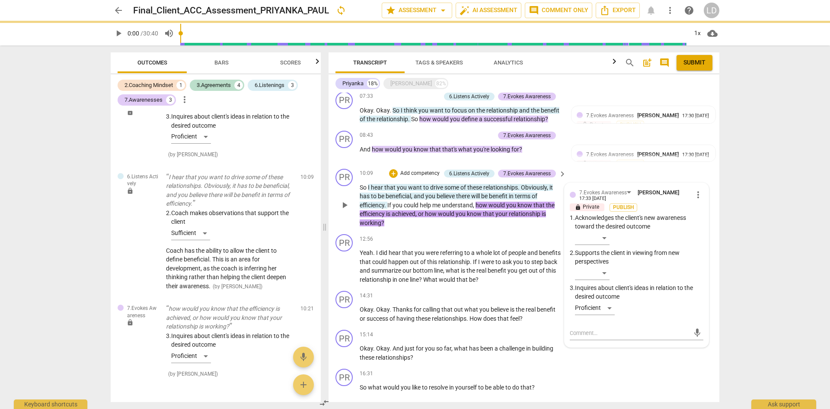
scroll to position [0, 0]
click at [570, 334] on div "mic" at bounding box center [637, 333] width 134 height 14
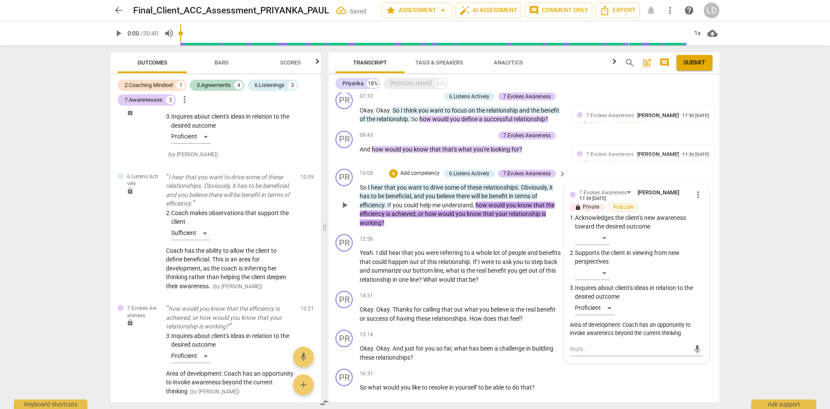
click at [665, 321] on div "Area of development: Coach has an opportunity to invoke awareness beyond the cu…" at bounding box center [637, 329] width 134 height 16
click at [697, 189] on span "more_vert" at bounding box center [698, 194] width 10 height 10
click at [701, 191] on li "Edit" at bounding box center [705, 186] width 30 height 16
click at [642, 329] on textarea "Area of development: Coach has an opportunity to invoke awareness beyond the cu…" at bounding box center [637, 334] width 134 height 16
click at [700, 328] on textarea "Area of development: Coach has an opportunity to invoke awareness beyond the cl…" at bounding box center [637, 334] width 134 height 16
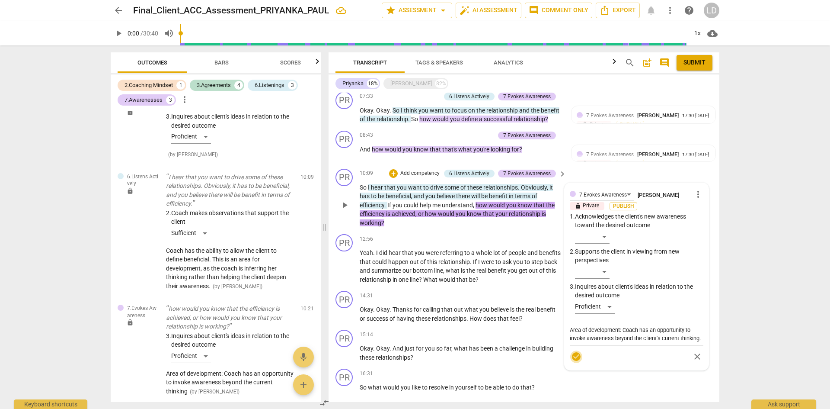
click at [572, 351] on span "check_circle" at bounding box center [576, 356] width 10 height 10
click at [782, 220] on div "arrow_back Final_Client_ACC_Assessment_PRIYANKA_PAUL Saved star Assessment arro…" at bounding box center [415, 204] width 830 height 409
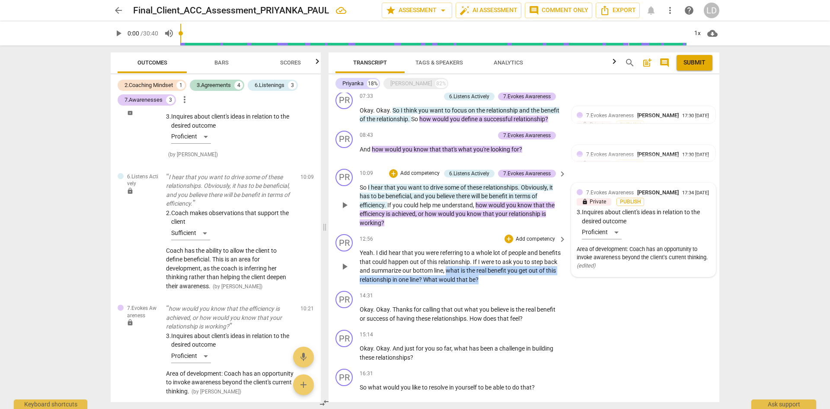
drag, startPoint x: 476, startPoint y: 260, endPoint x: 510, endPoint y: 266, distance: 35.2
click at [510, 266] on p "Yeah . I did hear that you were referring to a whole lot of people and benefits…" at bounding box center [461, 265] width 202 height 35
click at [508, 234] on div "+" at bounding box center [509, 238] width 9 height 9
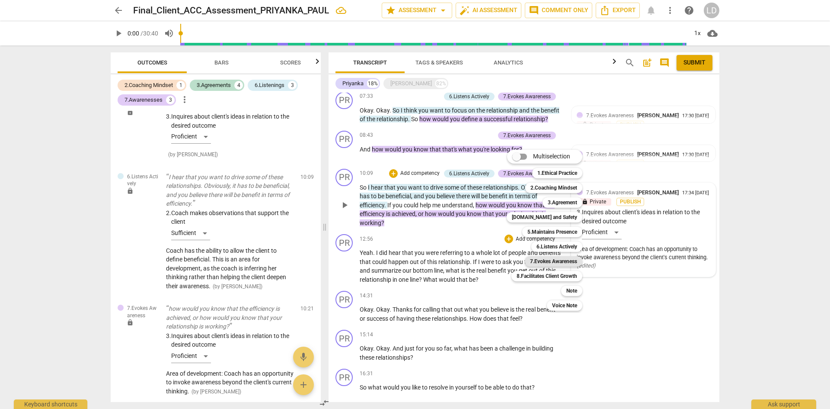
click at [544, 259] on b "7.Evokes Awareness" at bounding box center [553, 261] width 47 height 10
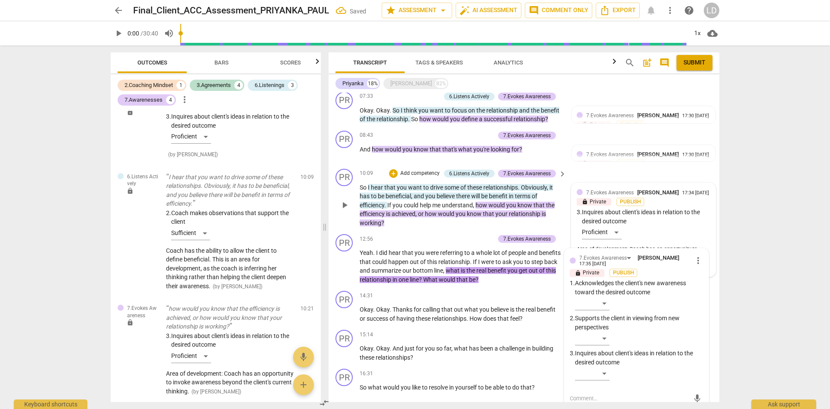
scroll to position [818, 0]
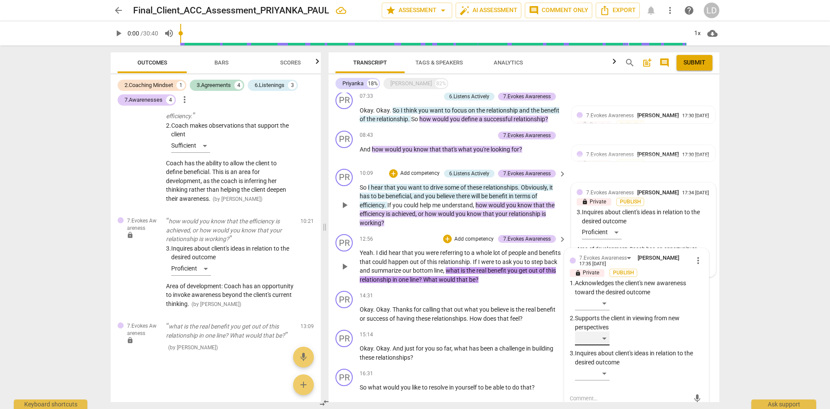
click at [604, 331] on div "​" at bounding box center [592, 338] width 35 height 14
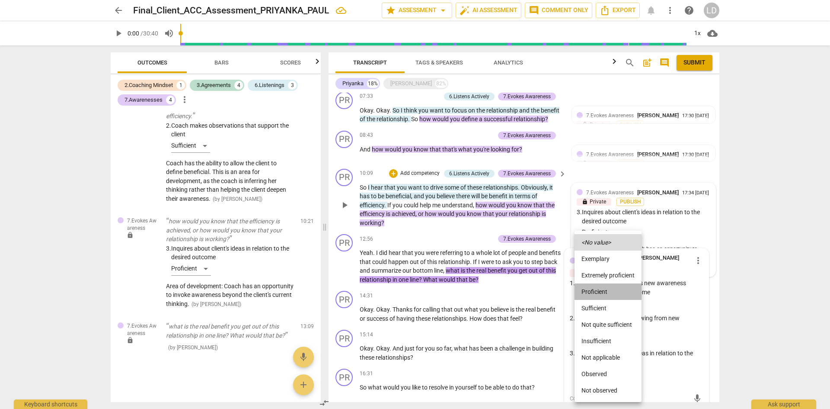
click at [598, 292] on li "Proficient" at bounding box center [608, 291] width 67 height 16
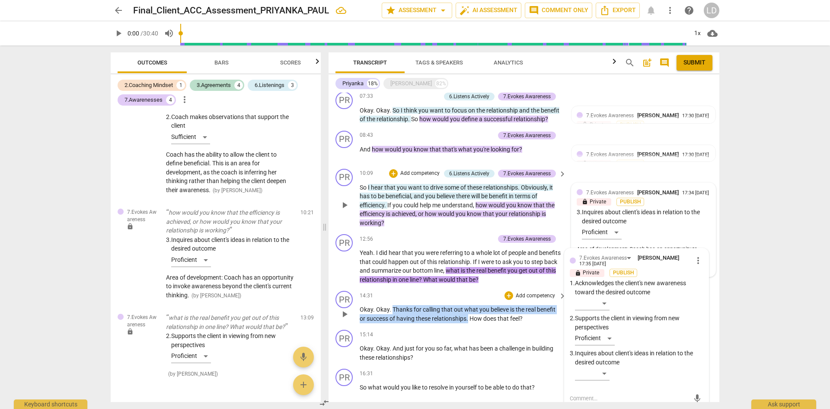
drag, startPoint x: 393, startPoint y: 300, endPoint x: 469, endPoint y: 308, distance: 76.1
click at [469, 308] on p "Okay . Okay . Thanks for calling that out what you believe is the real benefit …" at bounding box center [461, 314] width 202 height 18
click at [508, 291] on div "+" at bounding box center [509, 295] width 9 height 9
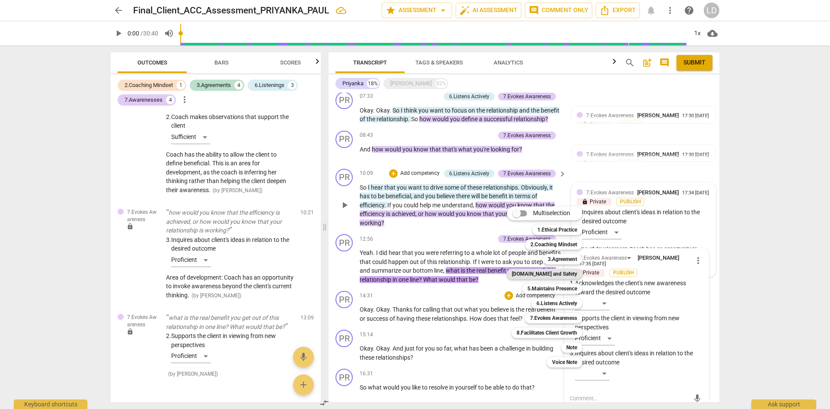
click at [551, 271] on b "[DOMAIN_NAME] and Safety" at bounding box center [544, 273] width 65 height 10
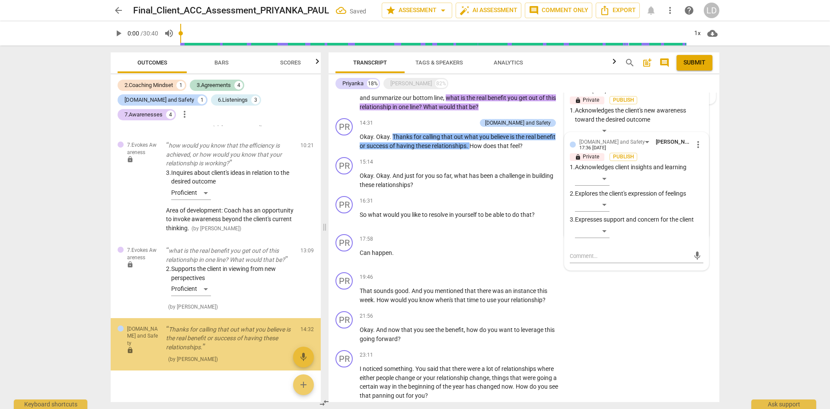
scroll to position [906, 0]
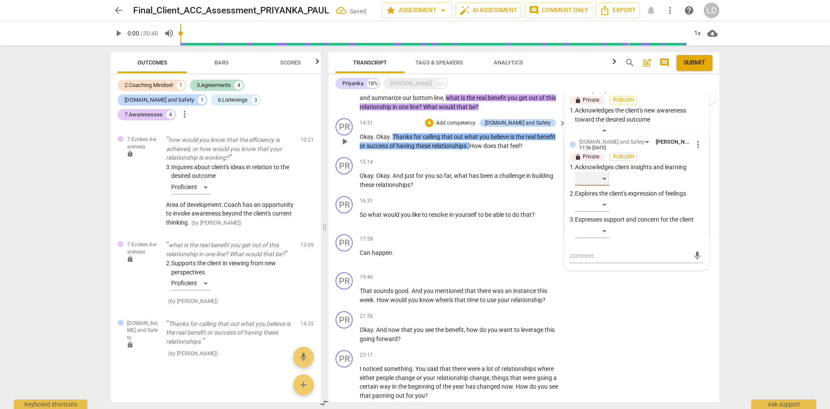
click at [604, 172] on div "​" at bounding box center [592, 179] width 35 height 14
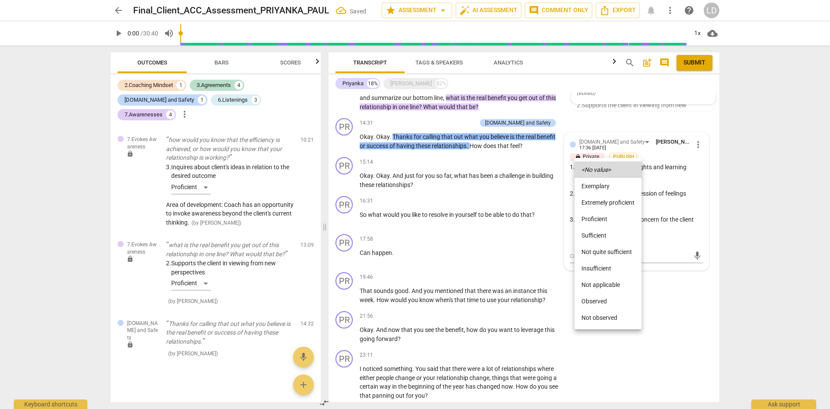
click at [591, 217] on li "Proficient" at bounding box center [608, 219] width 67 height 16
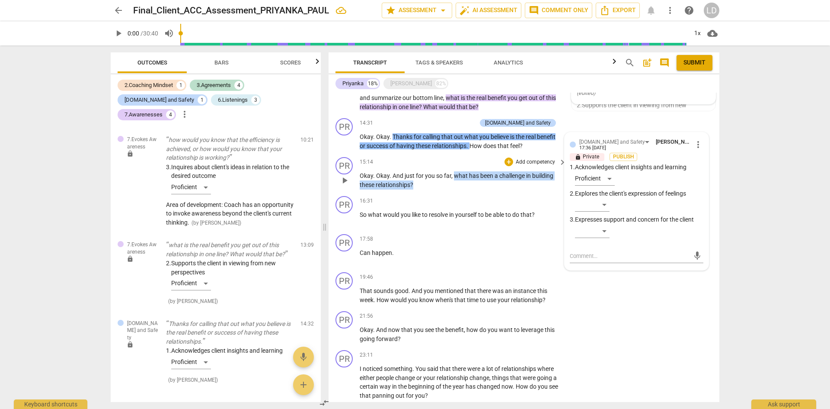
drag, startPoint x: 455, startPoint y: 167, endPoint x: 461, endPoint y: 177, distance: 11.4
click at [461, 177] on p "Okay . Okay . And just for you so far , what has been a challenge in building t…" at bounding box center [461, 180] width 202 height 18
click at [506, 157] on div "+" at bounding box center [509, 161] width 9 height 9
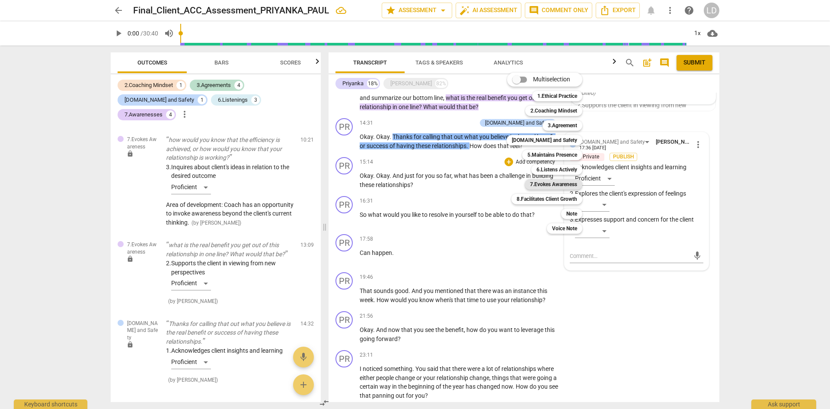
click at [557, 185] on b "7.Evokes Awareness" at bounding box center [553, 184] width 47 height 10
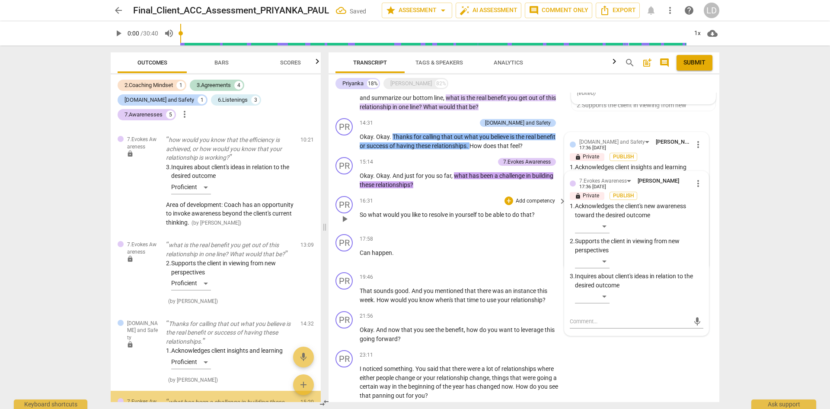
scroll to position [975, 0]
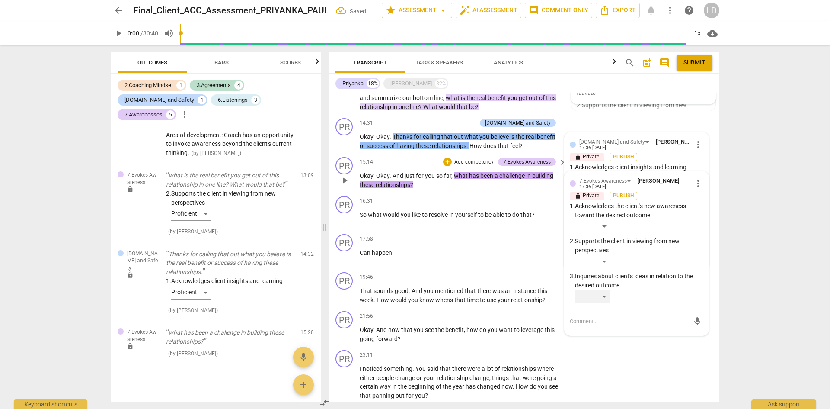
click at [604, 289] on div "​" at bounding box center [592, 296] width 35 height 14
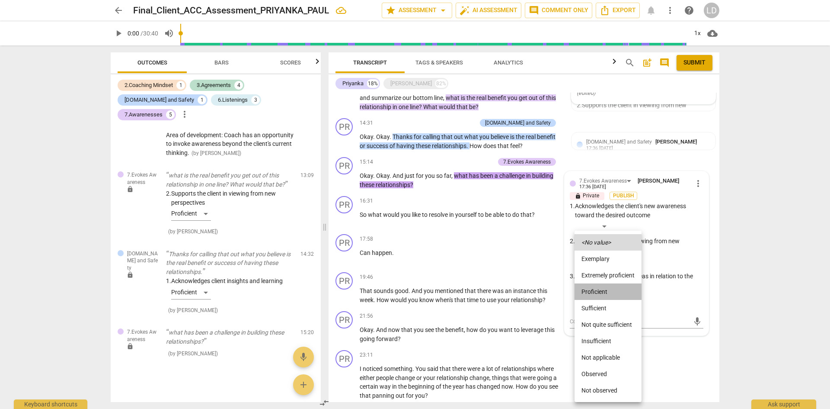
click at [602, 294] on li "Proficient" at bounding box center [608, 291] width 67 height 16
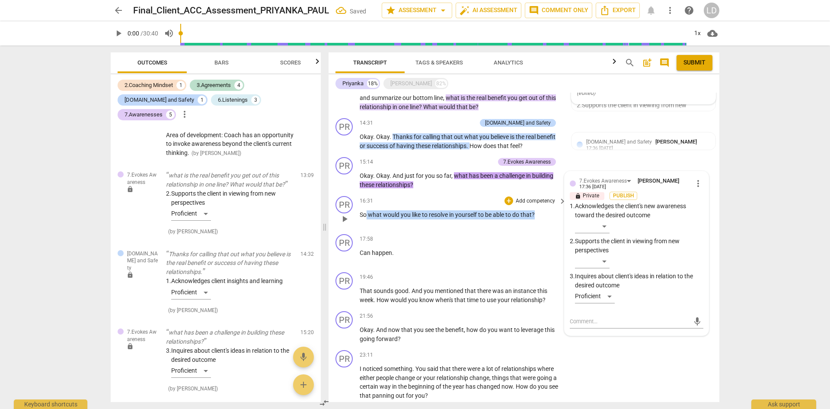
drag, startPoint x: 367, startPoint y: 207, endPoint x: 537, endPoint y: 203, distance: 169.5
click at [537, 210] on p "So what would you like to resolve in yourself to be able to do that ?" at bounding box center [461, 214] width 202 height 9
click at [507, 196] on div "+" at bounding box center [509, 200] width 9 height 9
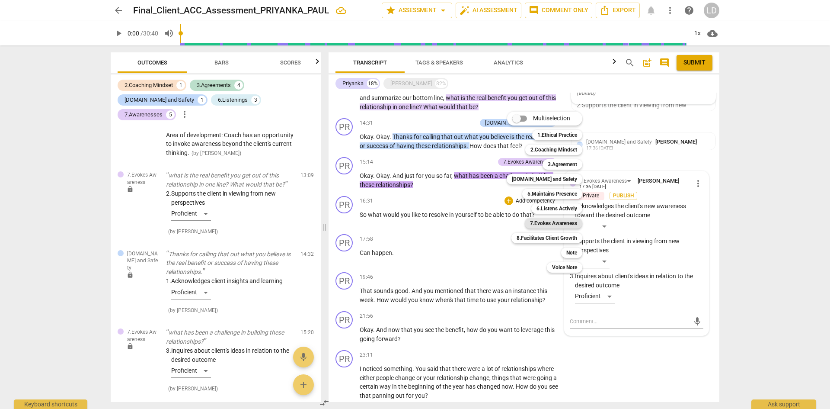
click at [542, 221] on b "7.Evokes Awareness" at bounding box center [553, 223] width 47 height 10
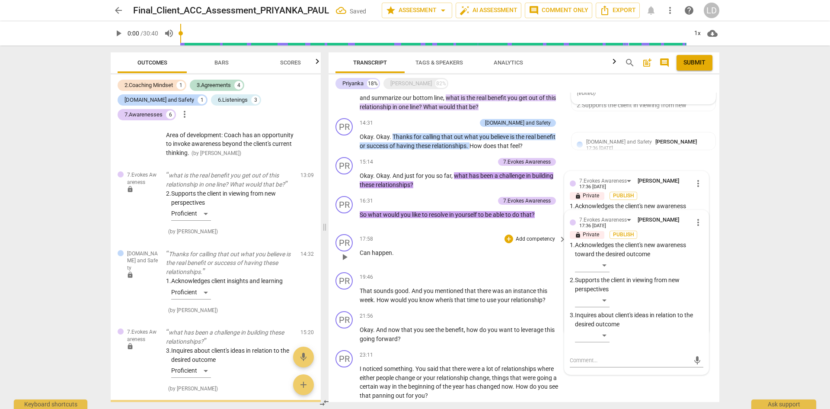
scroll to position [1054, 0]
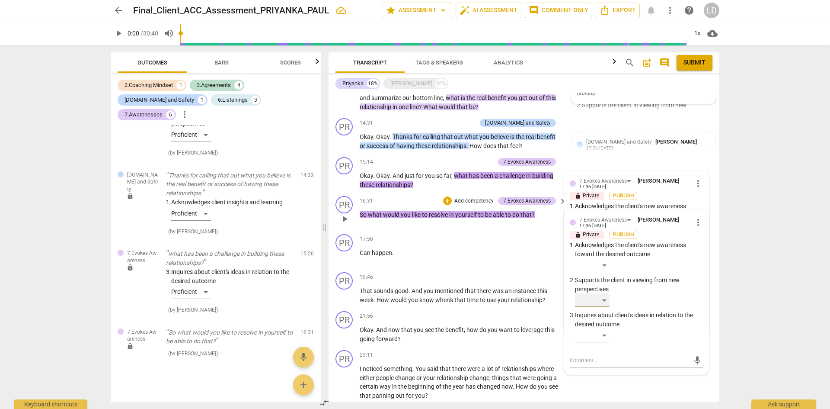
click at [605, 293] on div "​" at bounding box center [592, 300] width 35 height 14
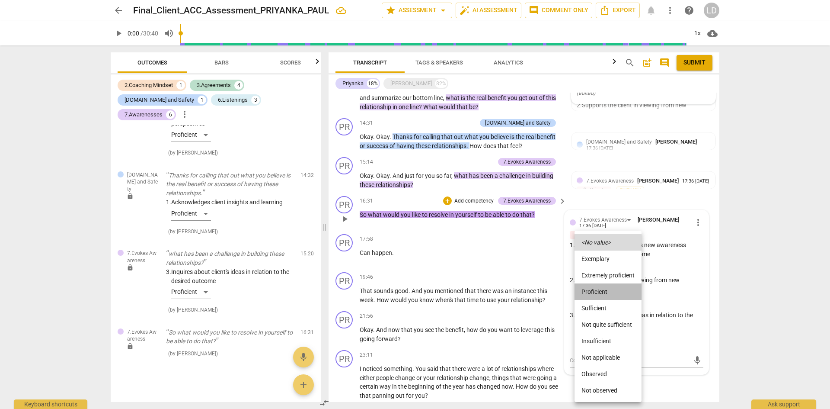
click at [605, 291] on li "Proficient" at bounding box center [608, 291] width 67 height 16
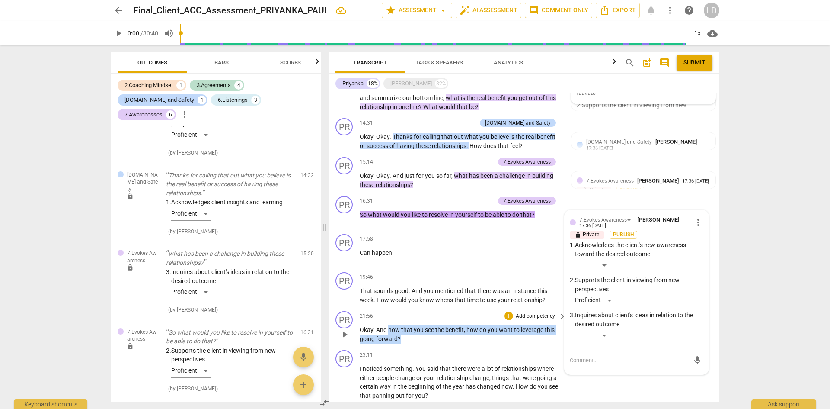
drag, startPoint x: 387, startPoint y: 321, endPoint x: 409, endPoint y: 329, distance: 23.0
click at [409, 329] on p "Okay . And now that you see the benefit , how do you want to leverage this goin…" at bounding box center [461, 334] width 202 height 18
click at [511, 311] on div "+" at bounding box center [509, 315] width 9 height 9
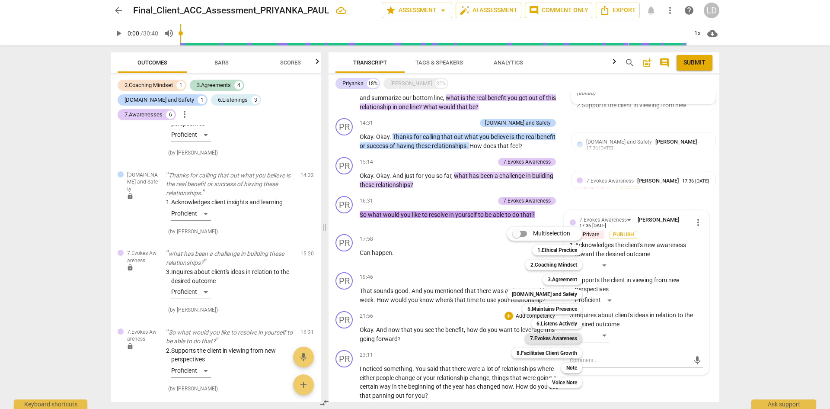
click at [561, 341] on b "7.Evokes Awareness" at bounding box center [553, 338] width 47 height 10
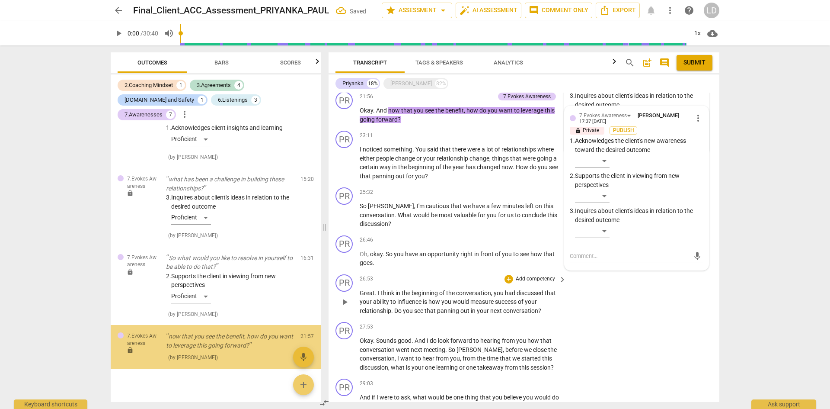
scroll to position [1132, 0]
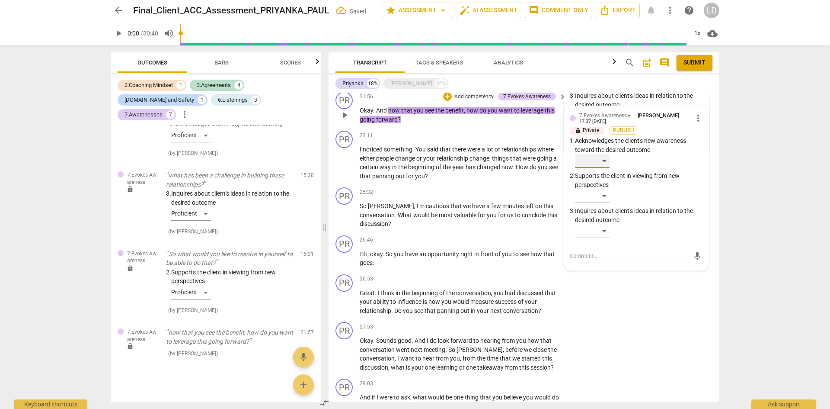
click at [606, 154] on div "​" at bounding box center [592, 161] width 35 height 14
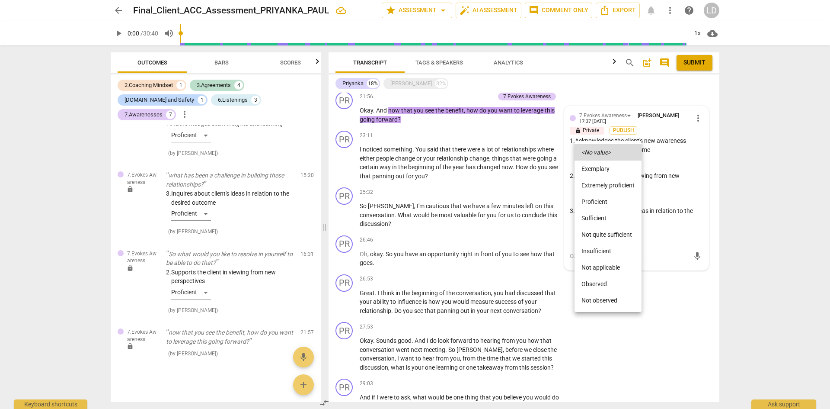
click at [600, 217] on li "Sufficient" at bounding box center [608, 218] width 67 height 16
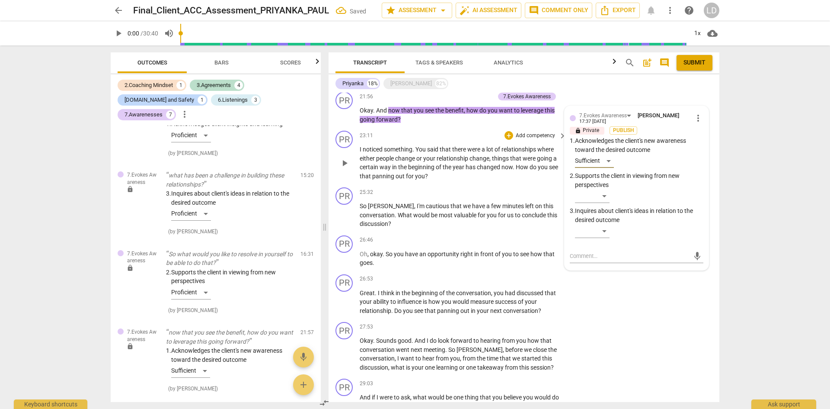
click at [468, 131] on div "23:11 + Add competency keyboard_arrow_right" at bounding box center [464, 136] width 208 height 10
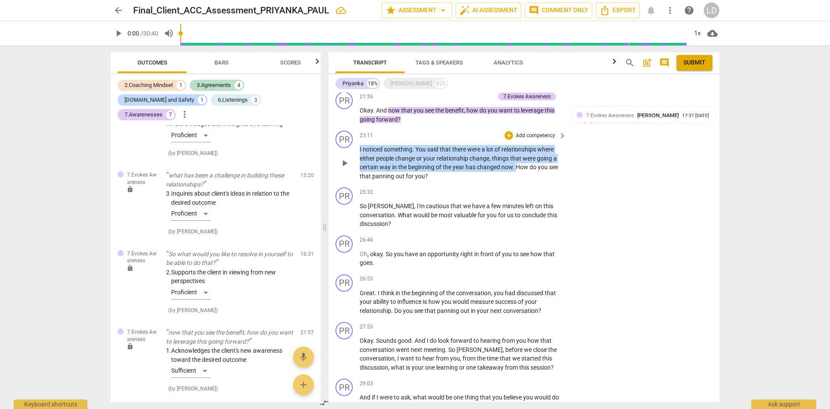
drag, startPoint x: 360, startPoint y: 140, endPoint x: 517, endPoint y: 156, distance: 157.8
click at [517, 156] on p "I noticed something . You said that there were a lot of relationships where eit…" at bounding box center [461, 162] width 202 height 35
click at [508, 131] on div "+" at bounding box center [509, 135] width 9 height 9
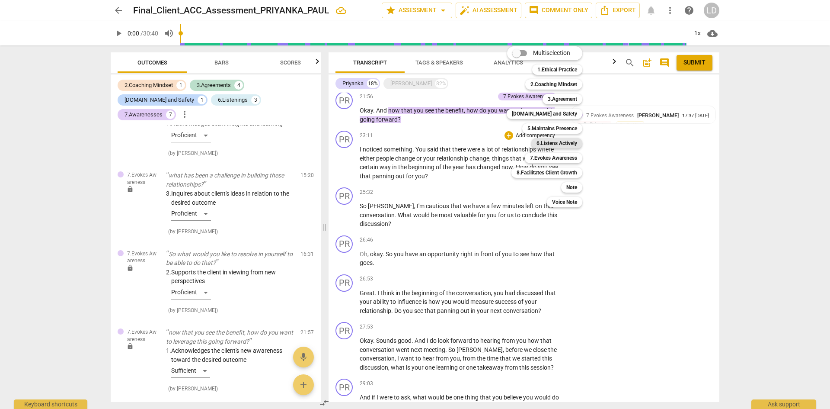
click at [549, 141] on b "6.Listens Actively" at bounding box center [556, 143] width 41 height 10
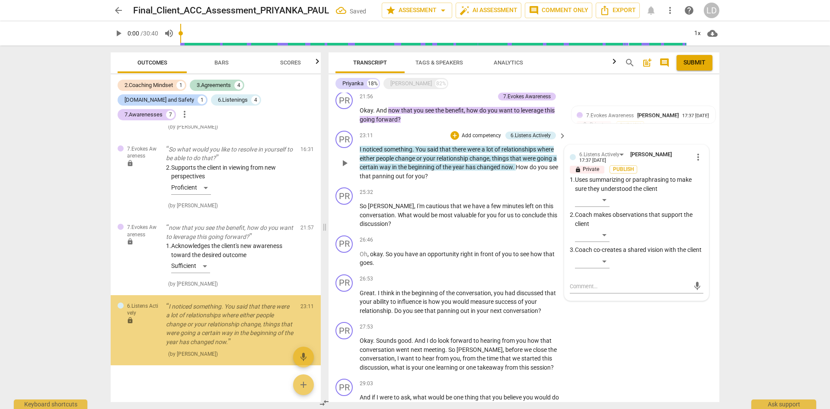
scroll to position [1237, 0]
click at [603, 228] on div "​" at bounding box center [592, 235] width 35 height 14
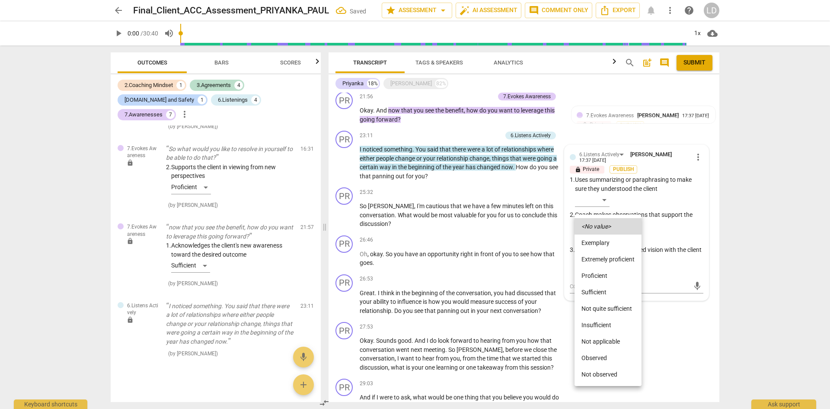
click at [604, 271] on li "Proficient" at bounding box center [608, 275] width 67 height 16
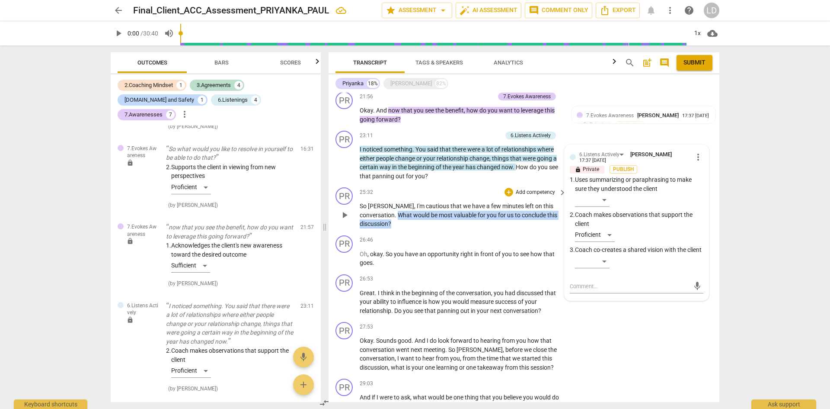
drag, startPoint x: 360, startPoint y: 204, endPoint x: 554, endPoint y: 205, distance: 194.5
click at [554, 205] on p "So Jane , I'm cautious that we have a few minutes left on this conversation . W…" at bounding box center [461, 214] width 202 height 27
click at [508, 188] on div "+" at bounding box center [509, 192] width 9 height 9
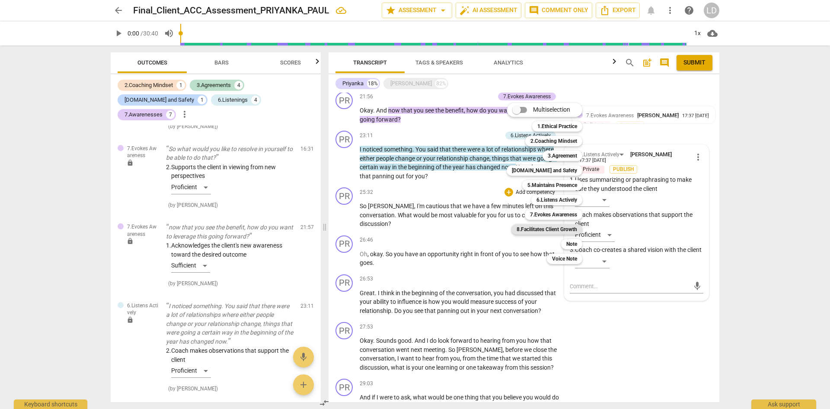
click at [551, 227] on b "8.Facilitates Client Growth" at bounding box center [547, 229] width 61 height 10
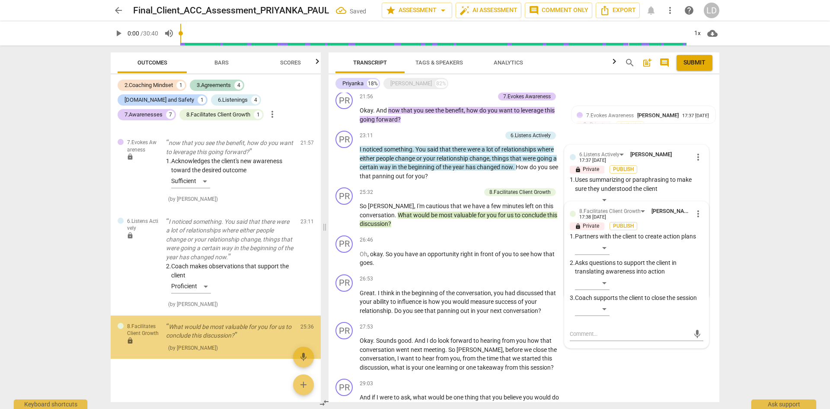
scroll to position [1331, 0]
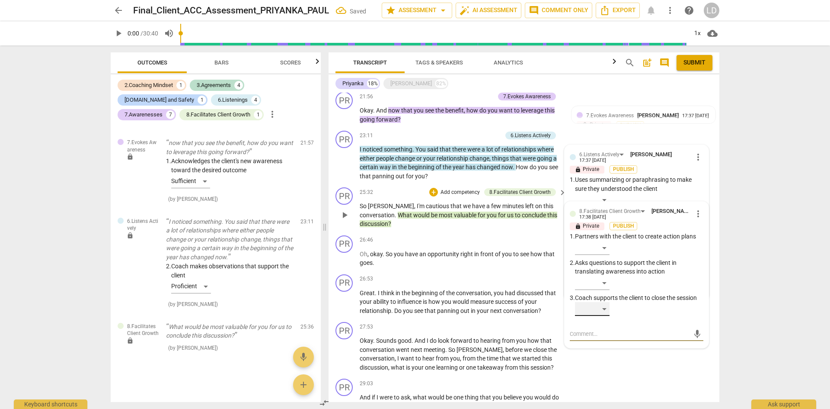
click at [602, 302] on div "​" at bounding box center [592, 309] width 35 height 14
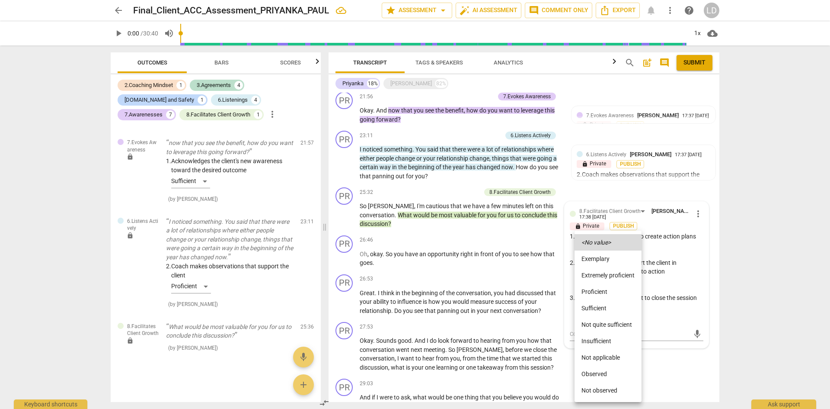
click at [603, 297] on li "Proficient" at bounding box center [608, 291] width 67 height 16
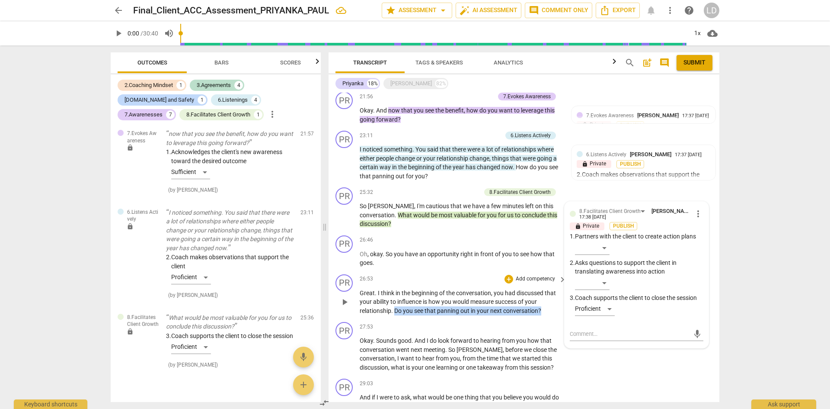
drag, startPoint x: 395, startPoint y: 293, endPoint x: 540, endPoint y: 292, distance: 145.7
click at [540, 292] on p "Great . I think in the beginning of the conversation , you had discussed that y…" at bounding box center [461, 301] width 202 height 27
click at [509, 275] on div "+" at bounding box center [509, 279] width 9 height 9
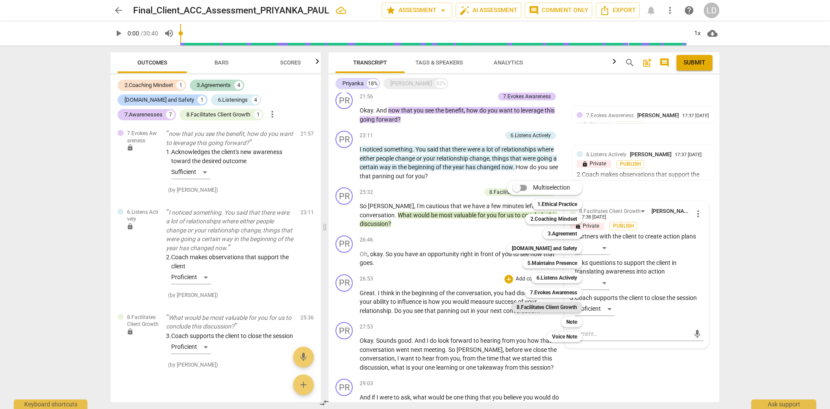
click at [549, 308] on b "8.Facilitates Client Growth" at bounding box center [547, 307] width 61 height 10
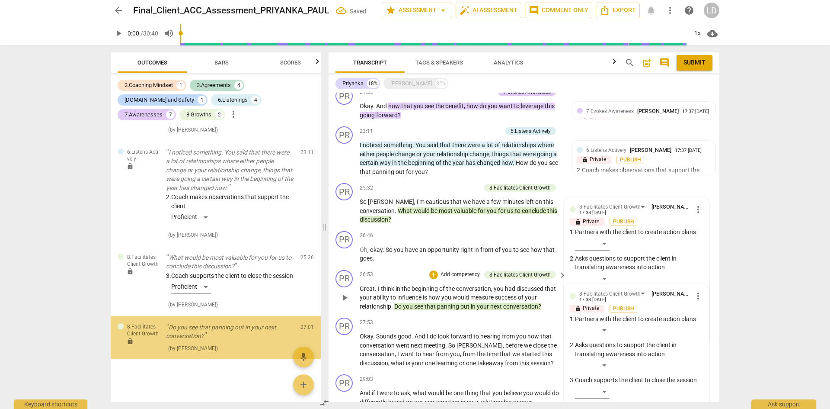
scroll to position [1394, 0]
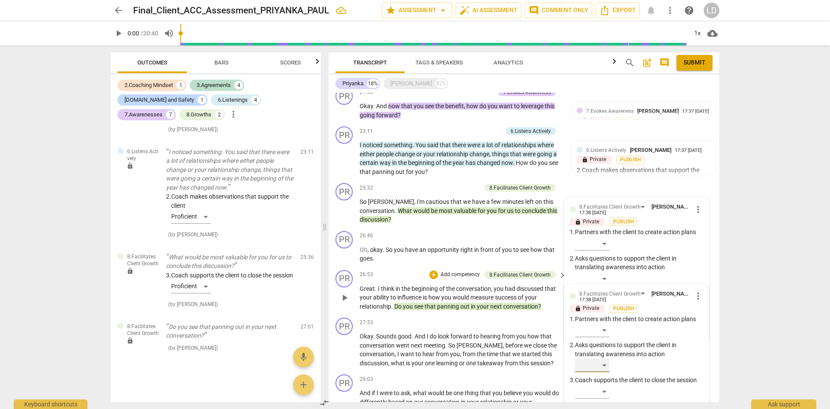
click at [602, 358] on div "​" at bounding box center [592, 365] width 35 height 14
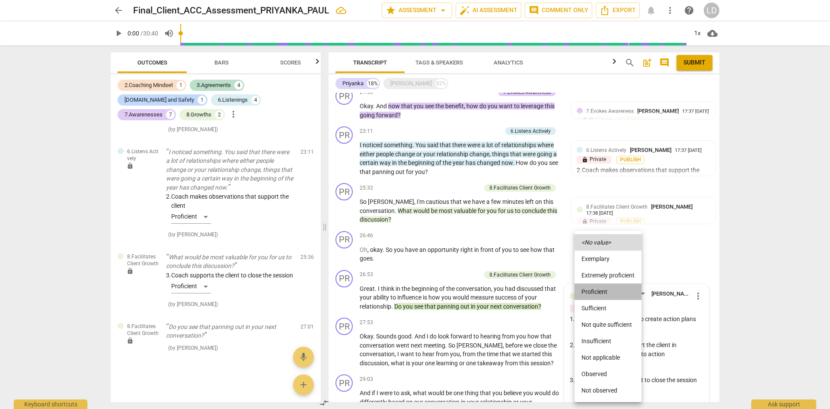
click at [606, 297] on li "Proficient" at bounding box center [608, 291] width 67 height 16
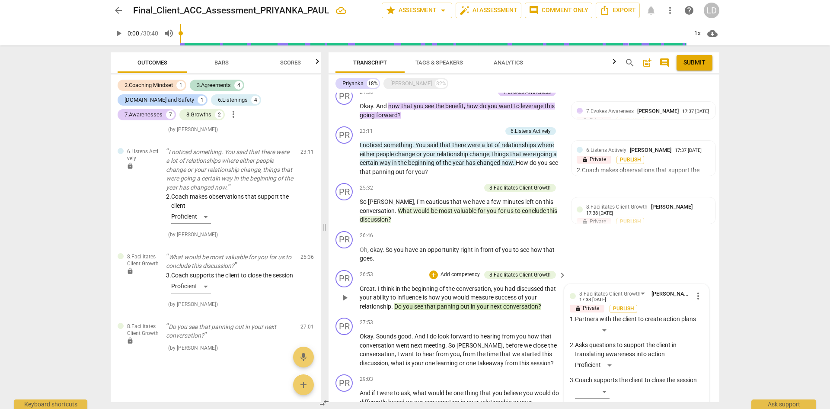
click at [617, 408] on textarea at bounding box center [630, 416] width 120 height 8
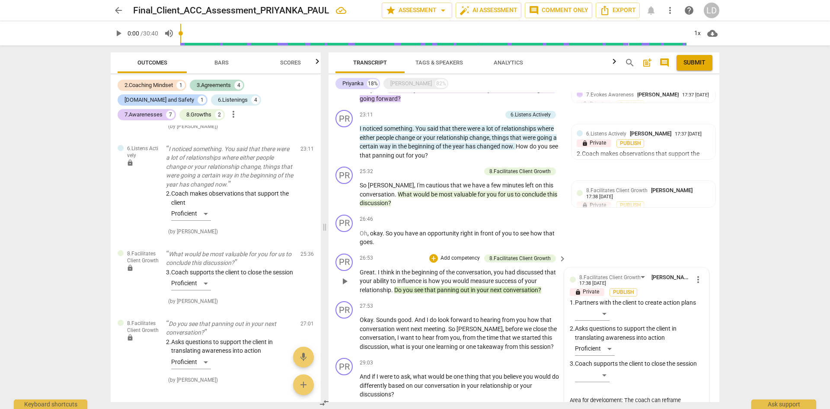
scroll to position [795, 0]
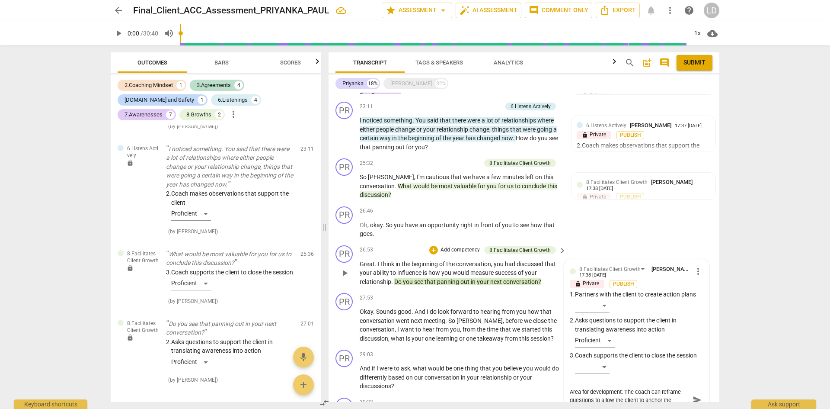
click at [695, 395] on span "send" at bounding box center [698, 400] width 10 height 10
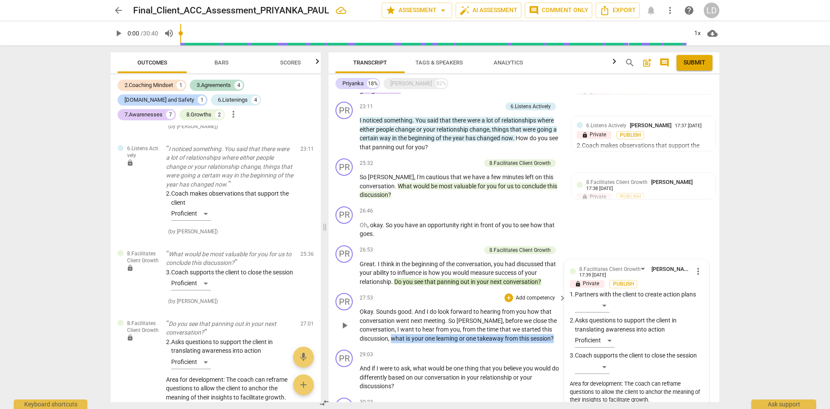
drag, startPoint x: 392, startPoint y: 320, endPoint x: 561, endPoint y: 321, distance: 169.0
click at [561, 321] on div "Okay . Sounds good . And I do look forward to hearing from you how that convers…" at bounding box center [464, 324] width 208 height 35
click at [509, 293] on div "+" at bounding box center [509, 297] width 9 height 9
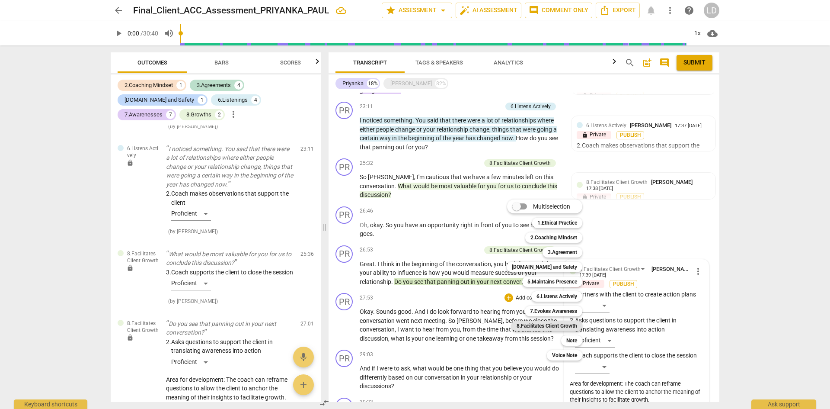
click at [557, 328] on b "8.Facilitates Client Growth" at bounding box center [547, 325] width 61 height 10
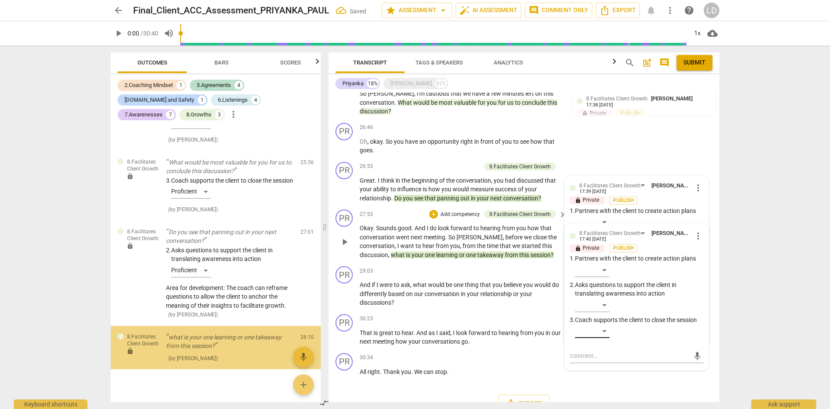
scroll to position [1499, 0]
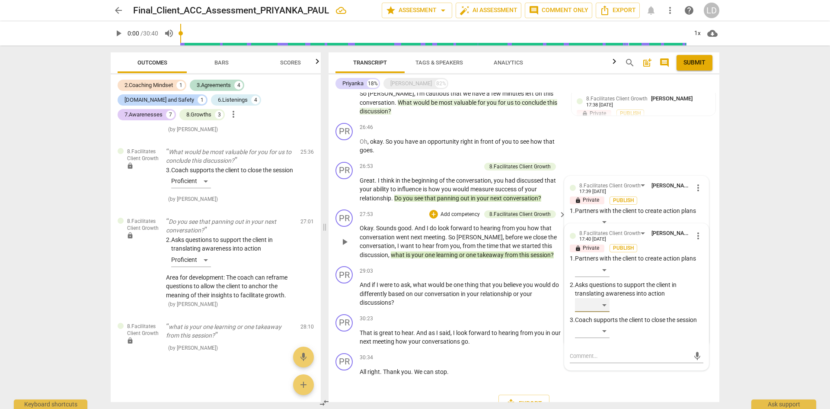
click at [605, 298] on div "​" at bounding box center [592, 305] width 35 height 14
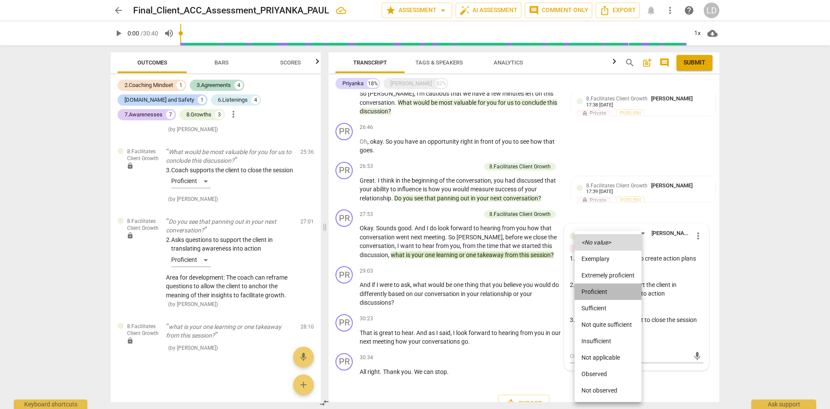
click at [605, 288] on li "Proficient" at bounding box center [608, 291] width 67 height 16
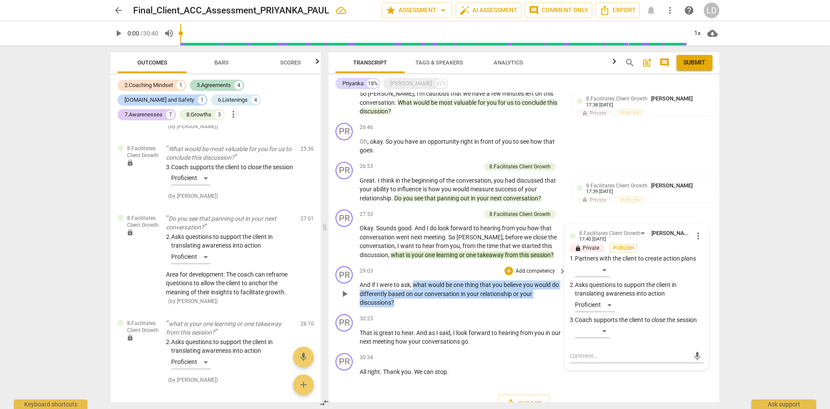
drag, startPoint x: 415, startPoint y: 267, endPoint x: 423, endPoint y: 283, distance: 17.8
click at [423, 283] on p "And if I were to ask , what would be one thing that you believe you would do di…" at bounding box center [461, 293] width 202 height 27
click at [507, 266] on div "+" at bounding box center [509, 270] width 9 height 9
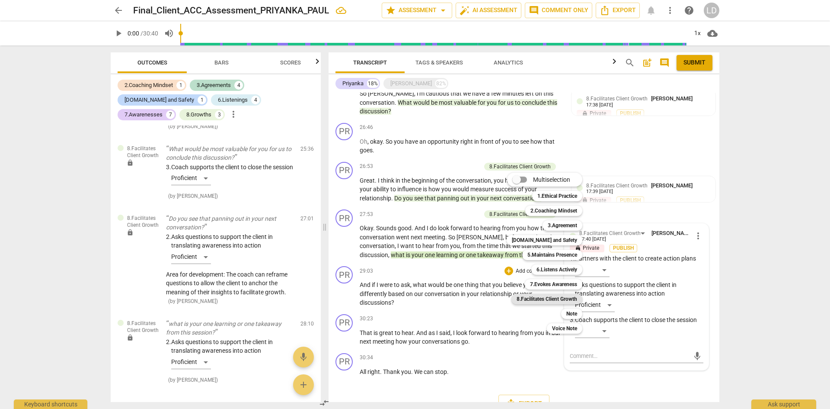
click at [564, 297] on b "8.Facilitates Client Growth" at bounding box center [547, 299] width 61 height 10
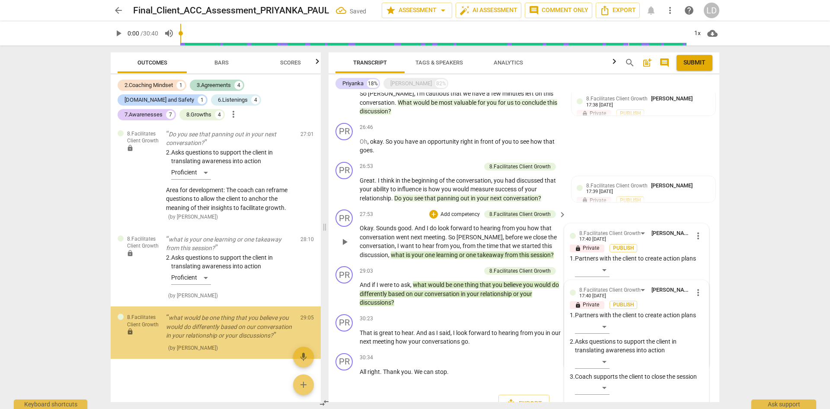
scroll to position [1596, 0]
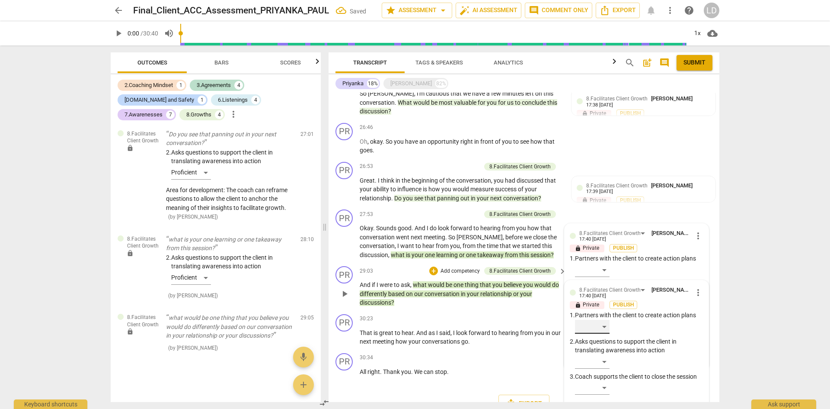
click at [605, 319] on div "​" at bounding box center [592, 326] width 35 height 14
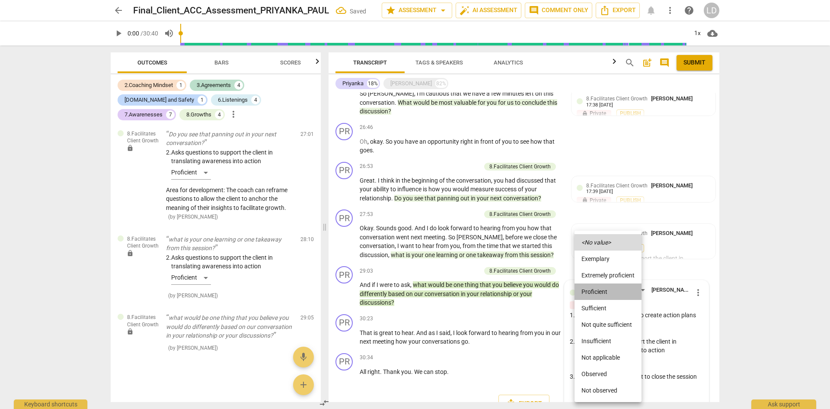
click at [603, 286] on li "Proficient" at bounding box center [608, 291] width 67 height 16
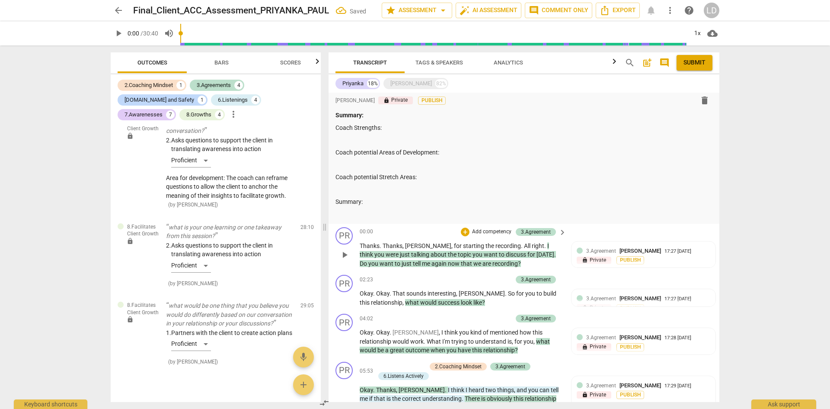
scroll to position [0, 0]
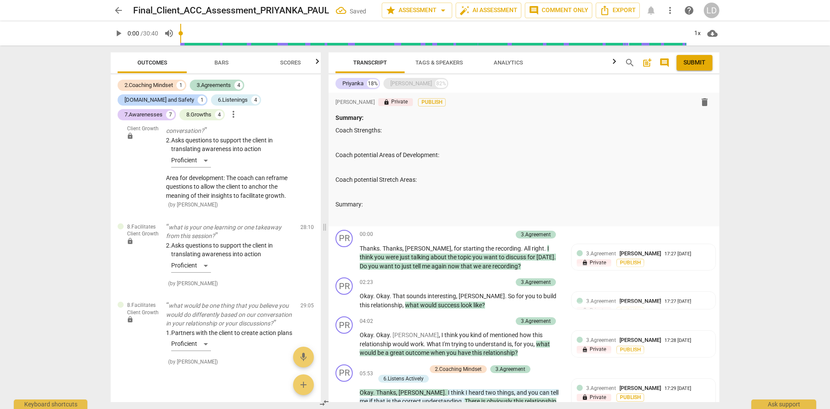
click at [393, 80] on div "Jane" at bounding box center [411, 83] width 42 height 9
